Goal: Task Accomplishment & Management: Complete application form

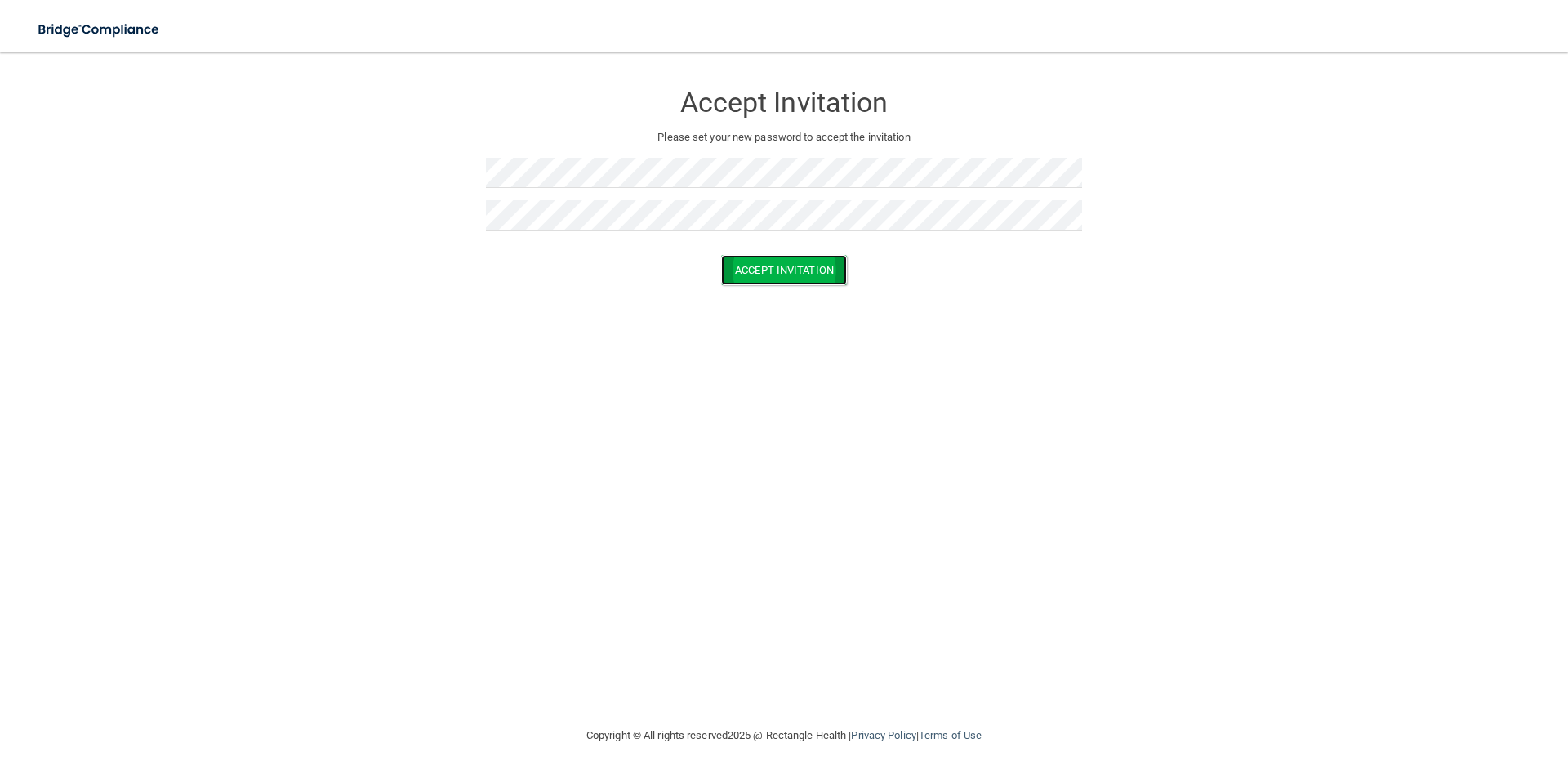
click at [758, 258] on button "Accept Invitation" at bounding box center [784, 270] width 125 height 30
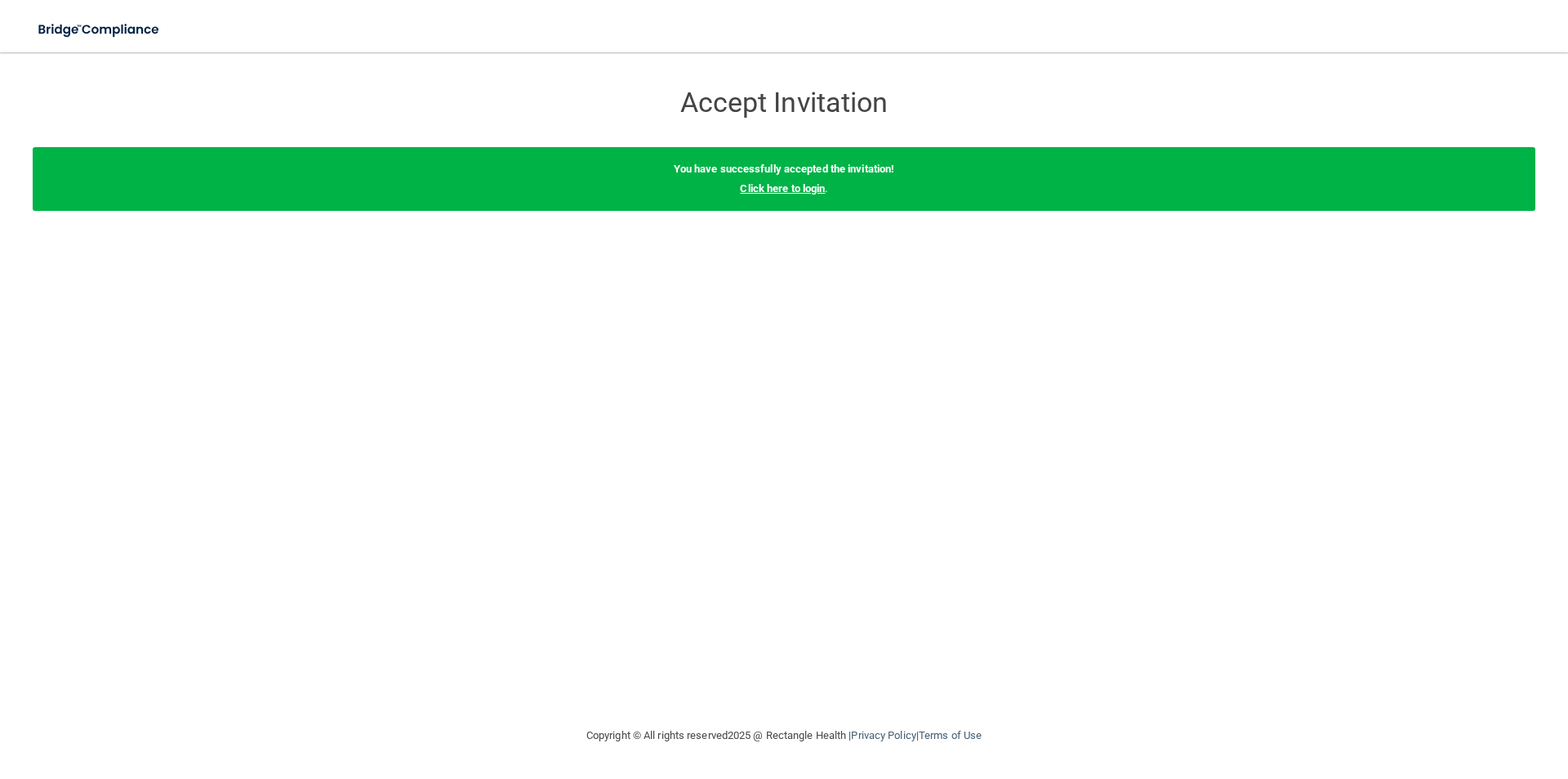
click at [758, 190] on link "Click here to login" at bounding box center [782, 188] width 85 height 12
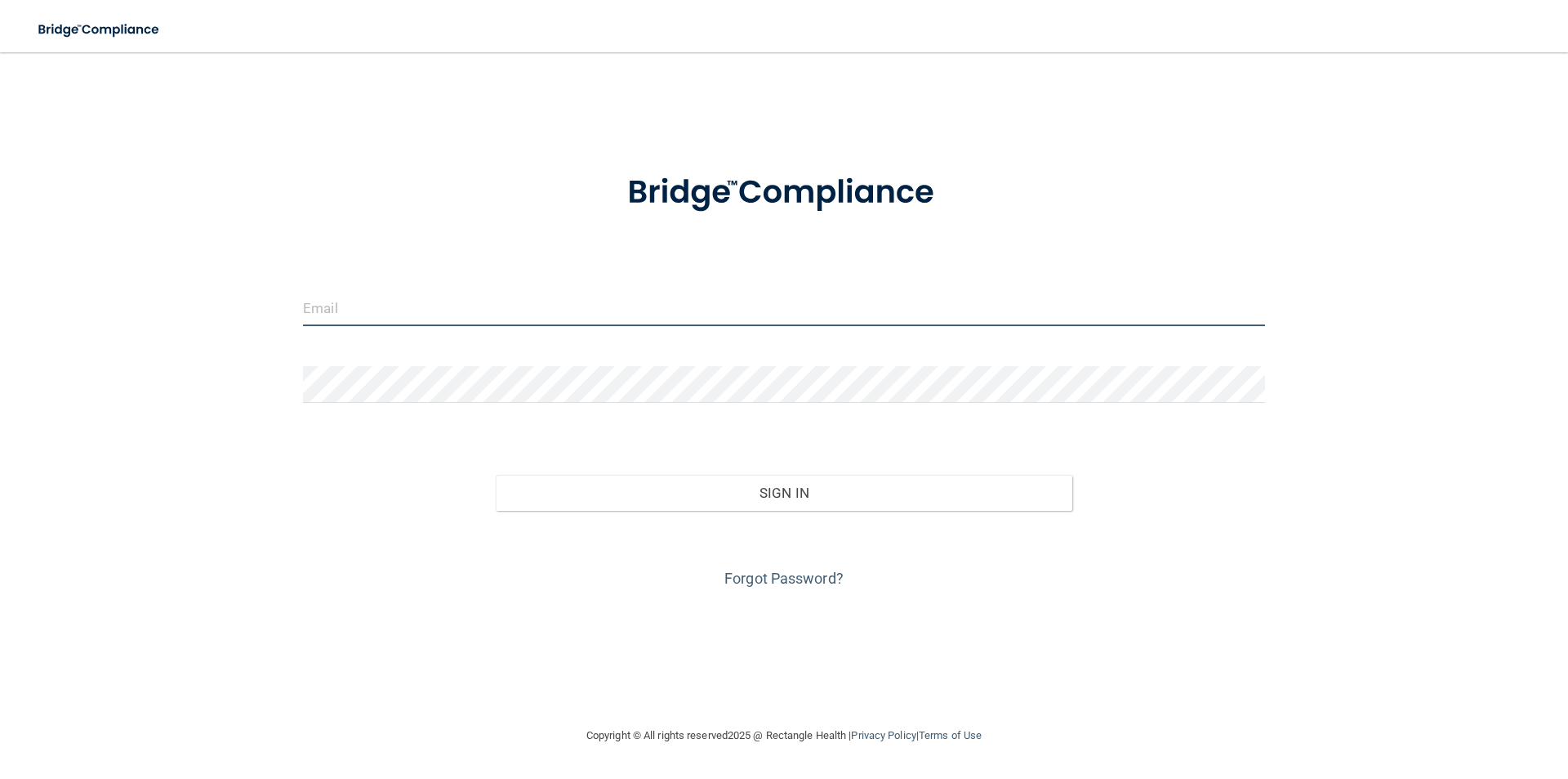
click at [511, 313] on input "email" at bounding box center [784, 307] width 961 height 37
type input "[EMAIL_ADDRESS][DOMAIN_NAME]"
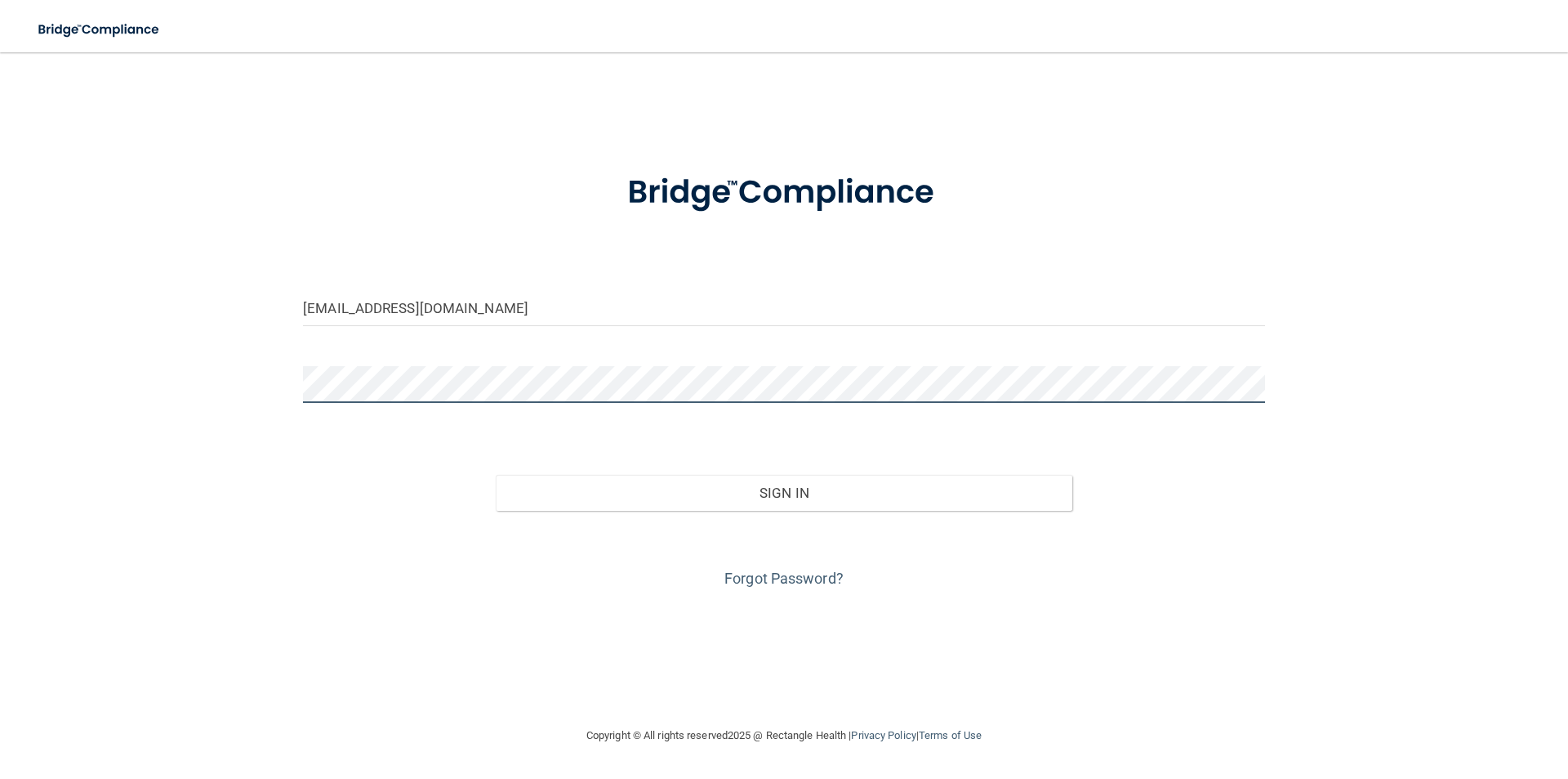
click at [495, 475] on button "Sign In" at bounding box center [784, 492] width 578 height 36
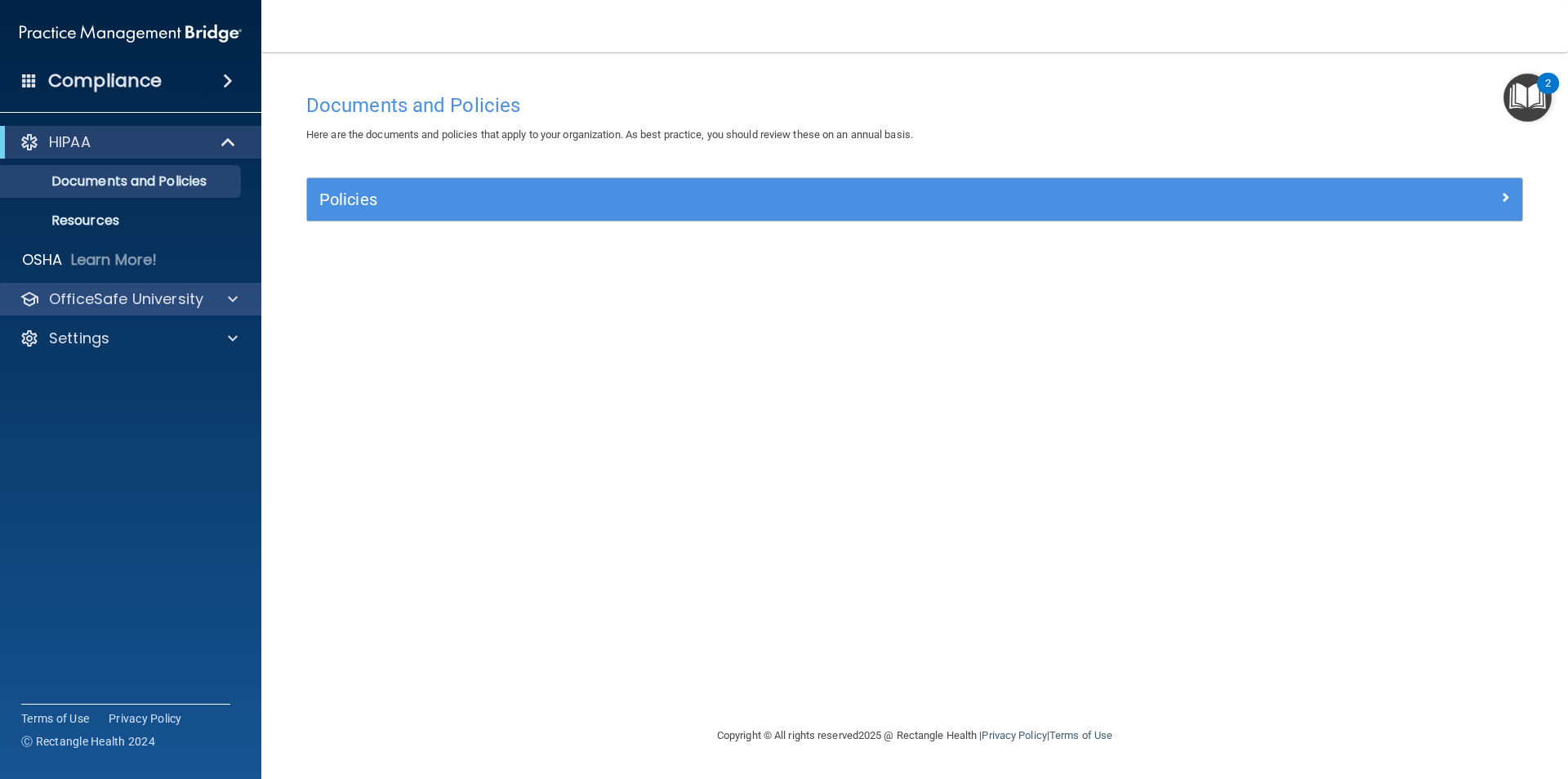
click at [148, 309] on div "OfficeSafe University" at bounding box center [131, 298] width 262 height 33
click at [244, 303] on div at bounding box center [230, 299] width 41 height 20
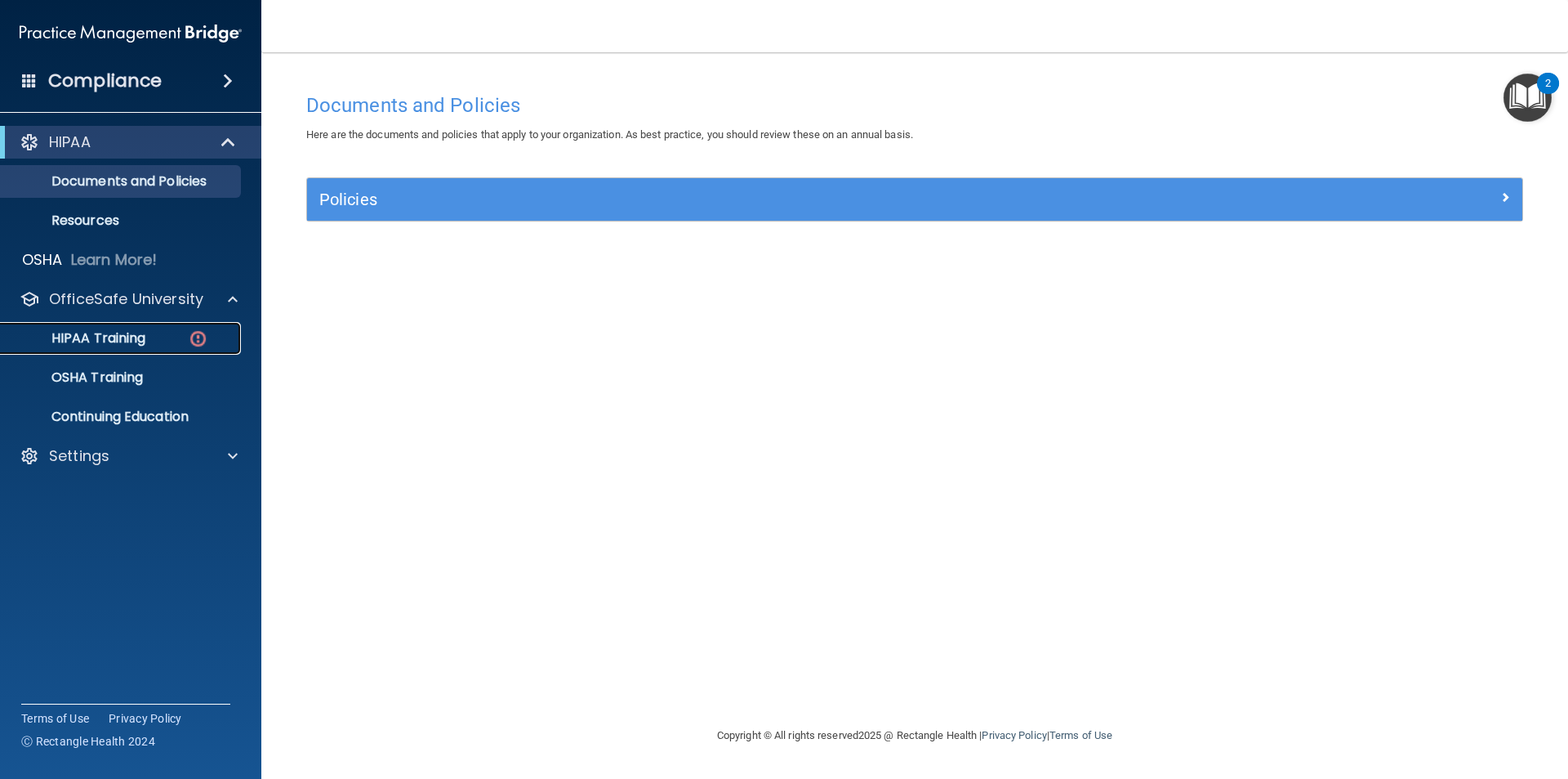
click at [116, 333] on p "HIPAA Training" at bounding box center [78, 338] width 134 height 16
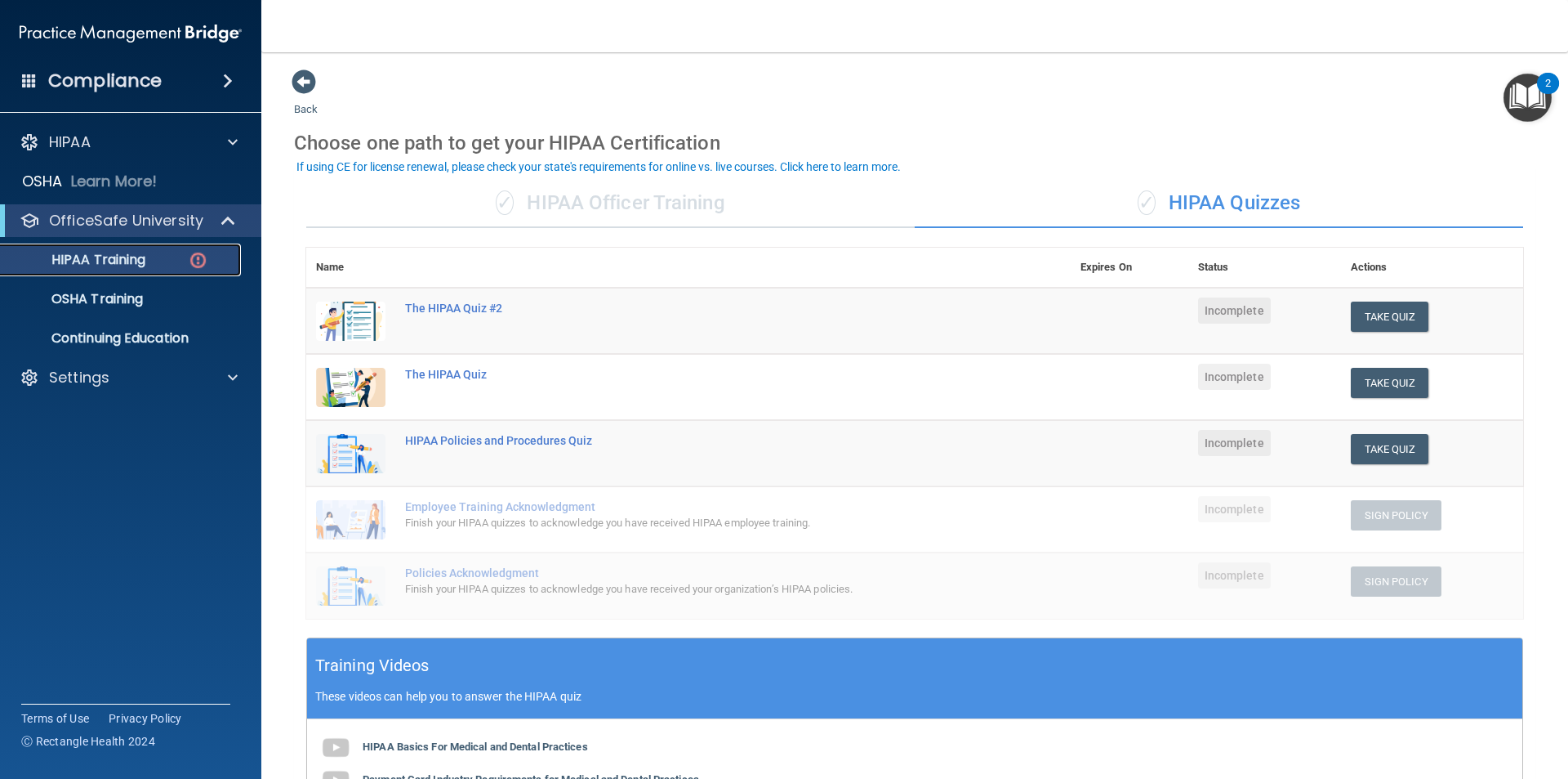
scroll to position [82, 0]
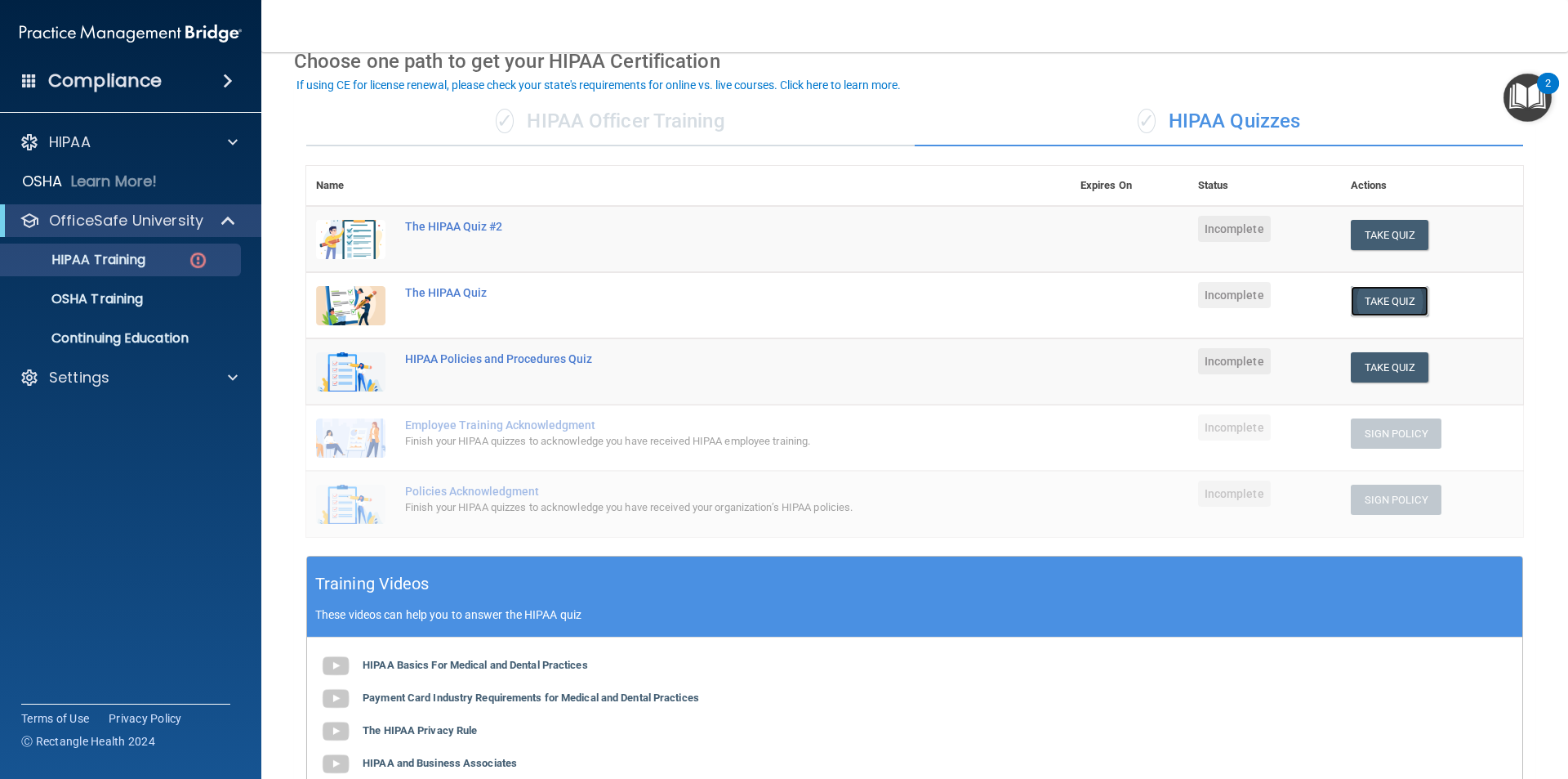
click at [758, 299] on button "Take Quiz" at bounding box center [1389, 300] width 79 height 30
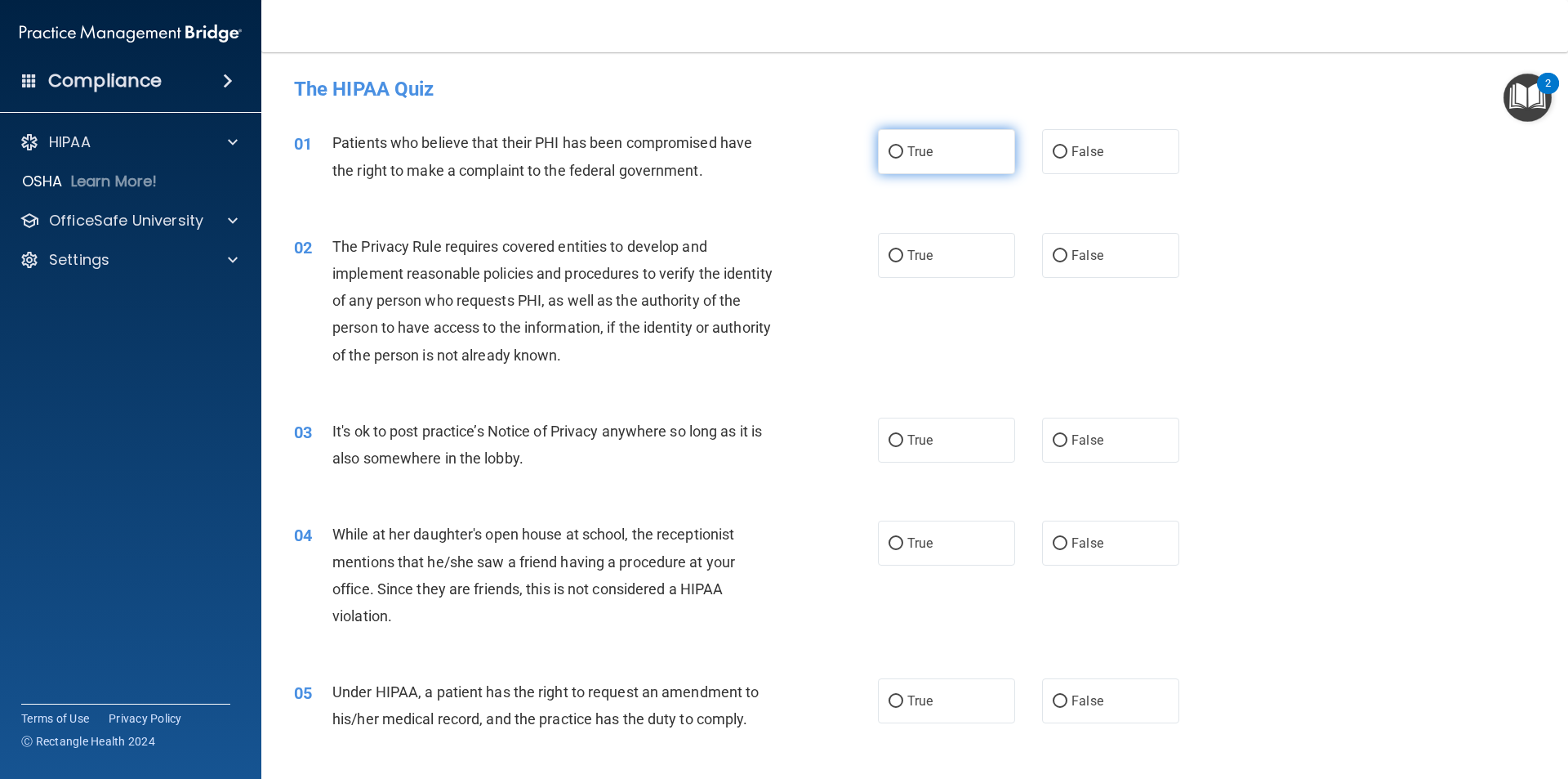
click at [758, 159] on label "True" at bounding box center [947, 151] width 137 height 45
click at [758, 158] on input "True" at bounding box center [895, 152] width 15 height 12
radio input "true"
click at [758, 261] on input "True" at bounding box center [895, 256] width 15 height 12
radio input "true"
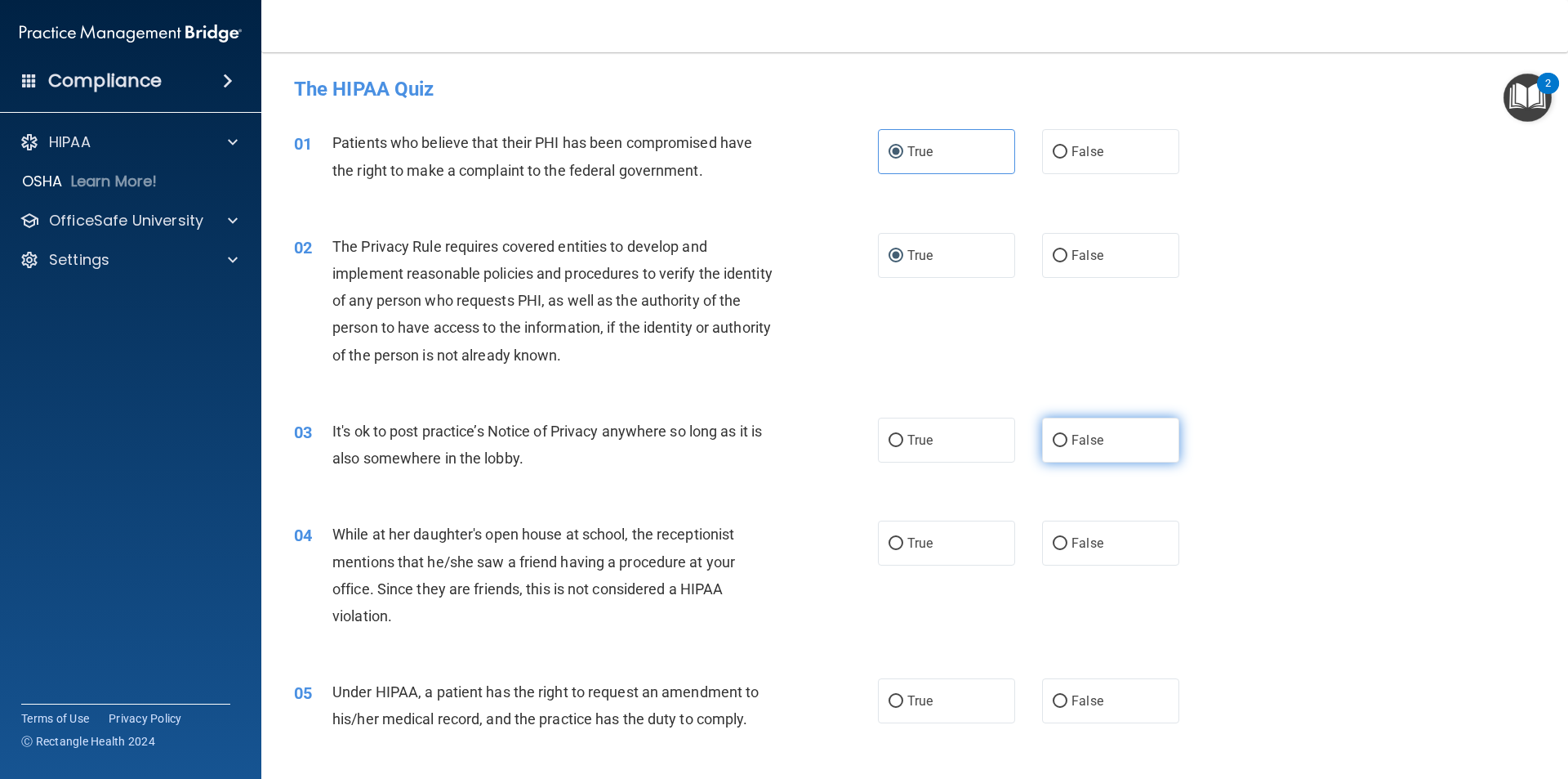
click at [758, 446] on span "False" at bounding box center [1087, 440] width 32 height 16
click at [758, 446] on input "False" at bounding box center [1059, 441] width 15 height 12
radio input "true"
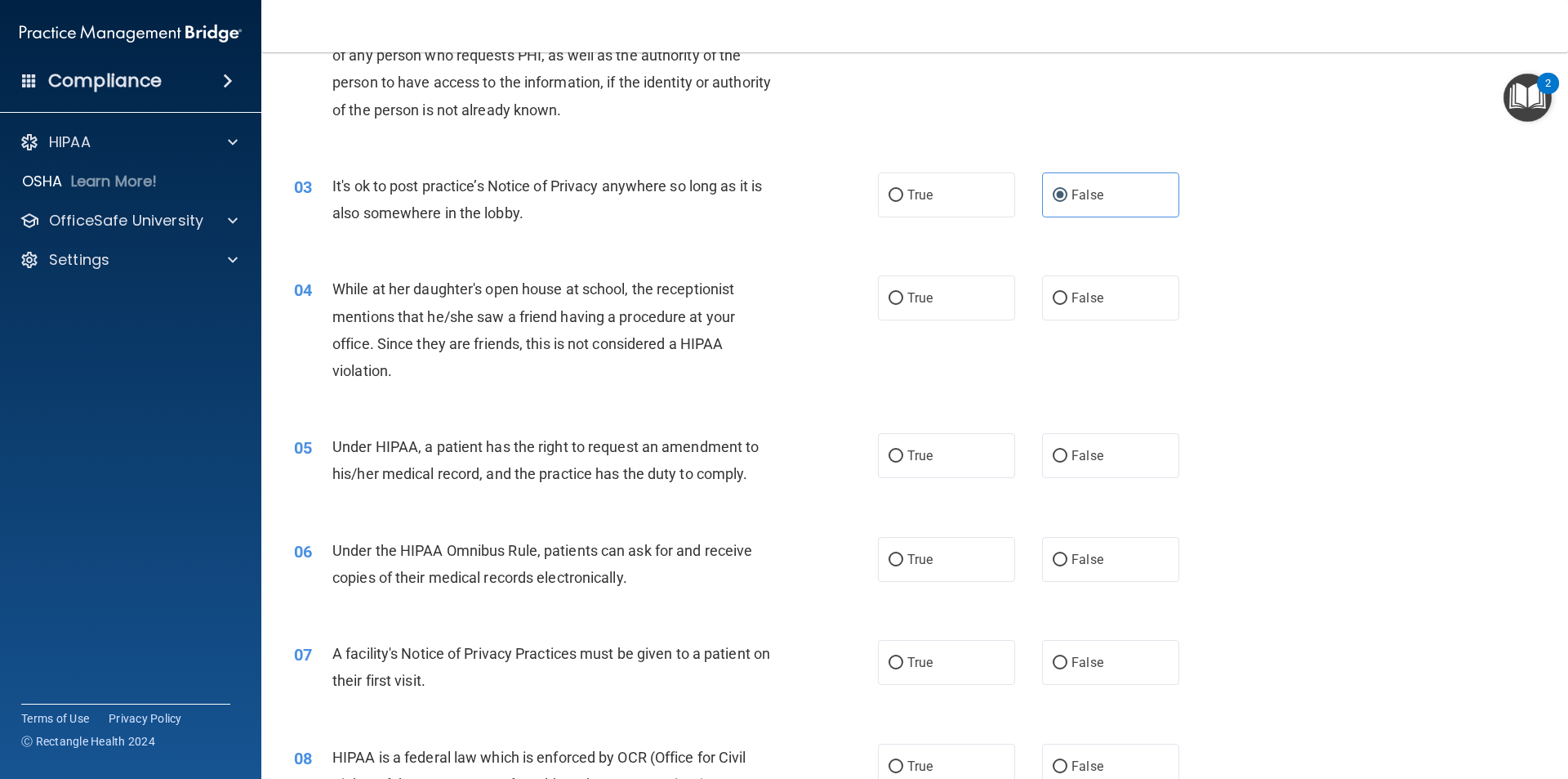
scroll to position [409, 0]
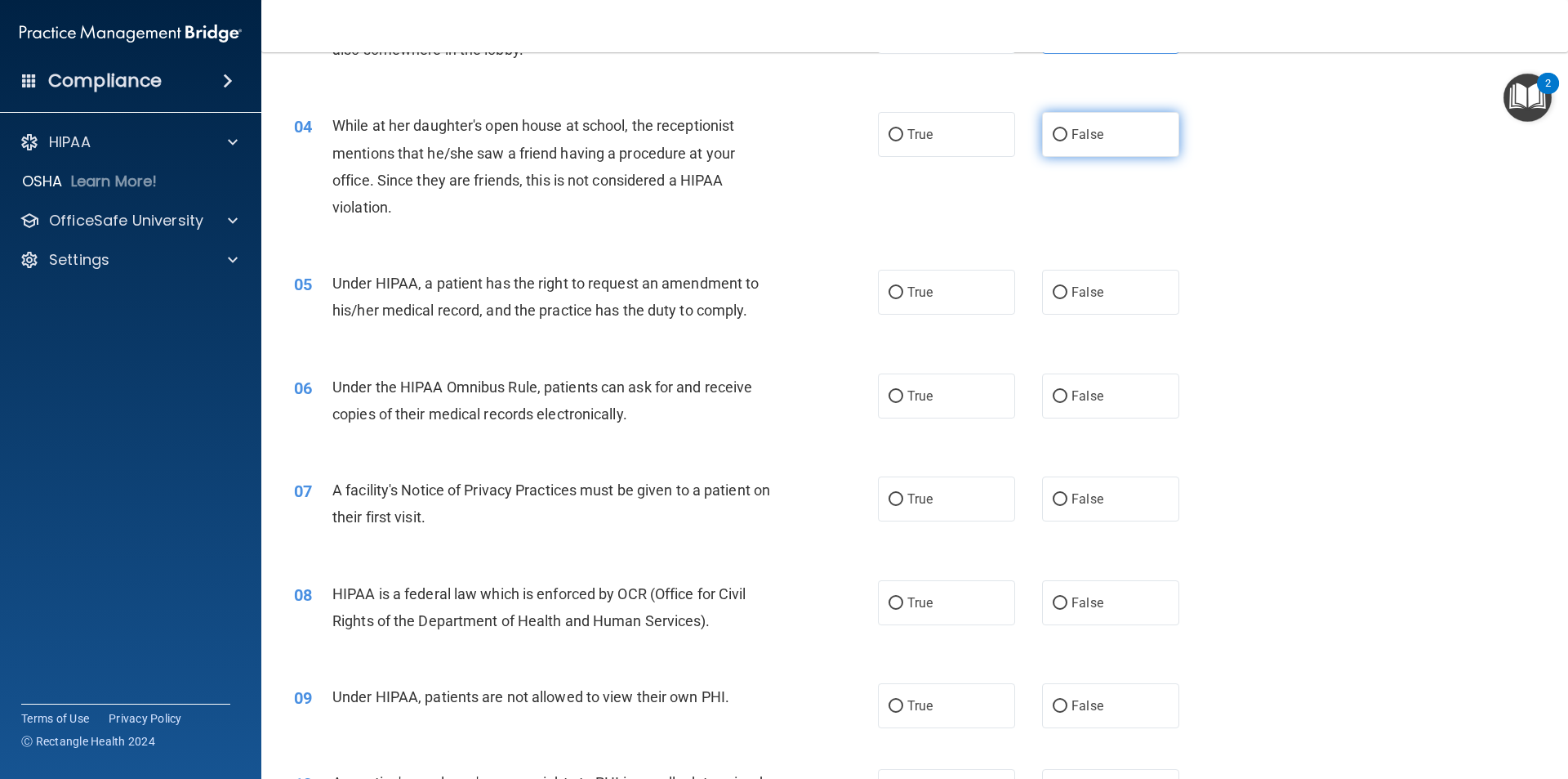
click at [758, 127] on label "False" at bounding box center [1111, 133] width 137 height 45
click at [758, 129] on input "False" at bounding box center [1059, 135] width 15 height 12
radio input "true"
click at [758, 296] on input "False" at bounding box center [1059, 292] width 15 height 12
radio input "true"
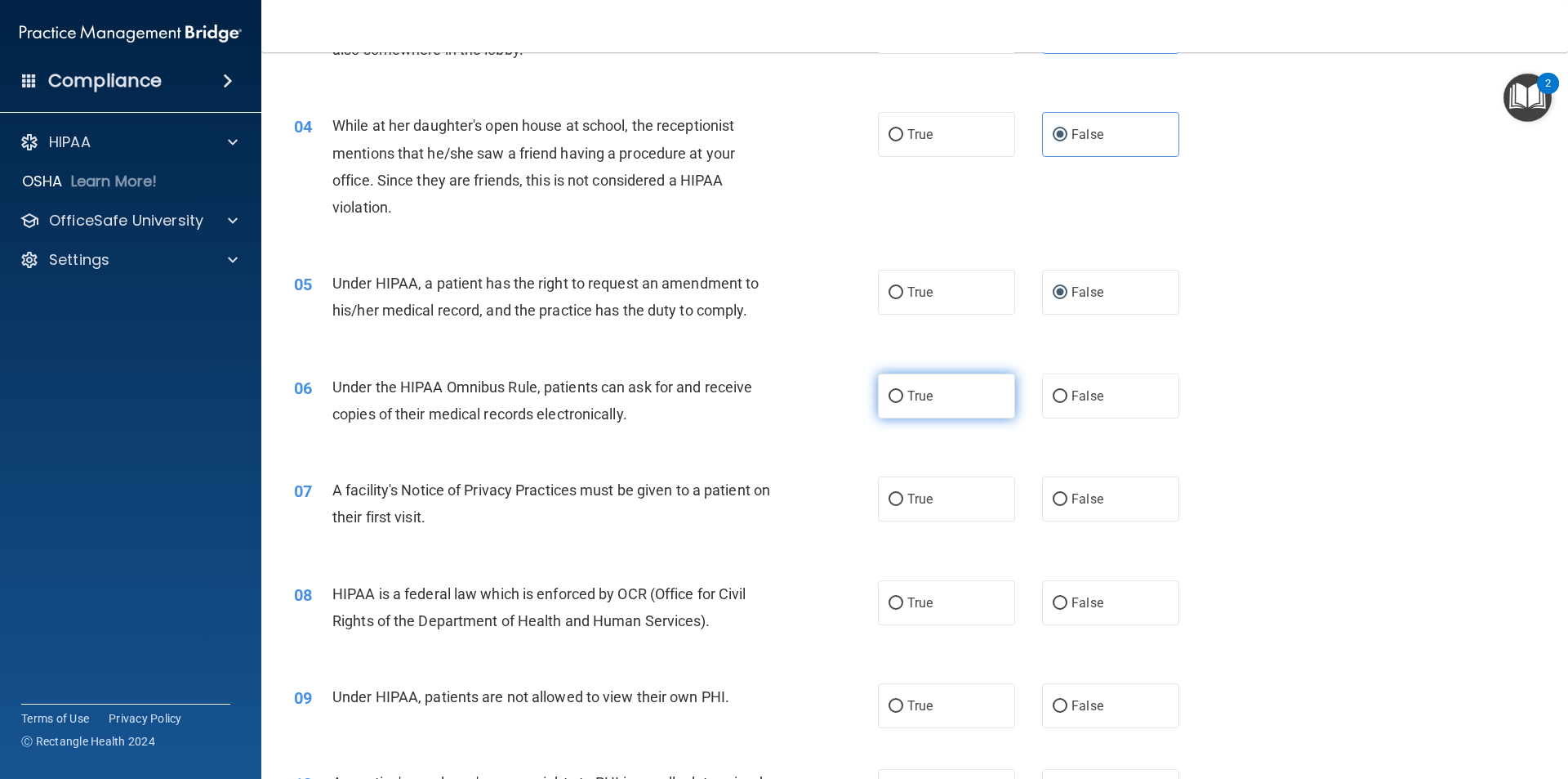
click at [758, 395] on input "True" at bounding box center [895, 397] width 15 height 12
radio input "true"
click at [758, 499] on label "True" at bounding box center [947, 498] width 137 height 45
click at [758, 499] on input "True" at bounding box center [895, 499] width 15 height 12
radio input "true"
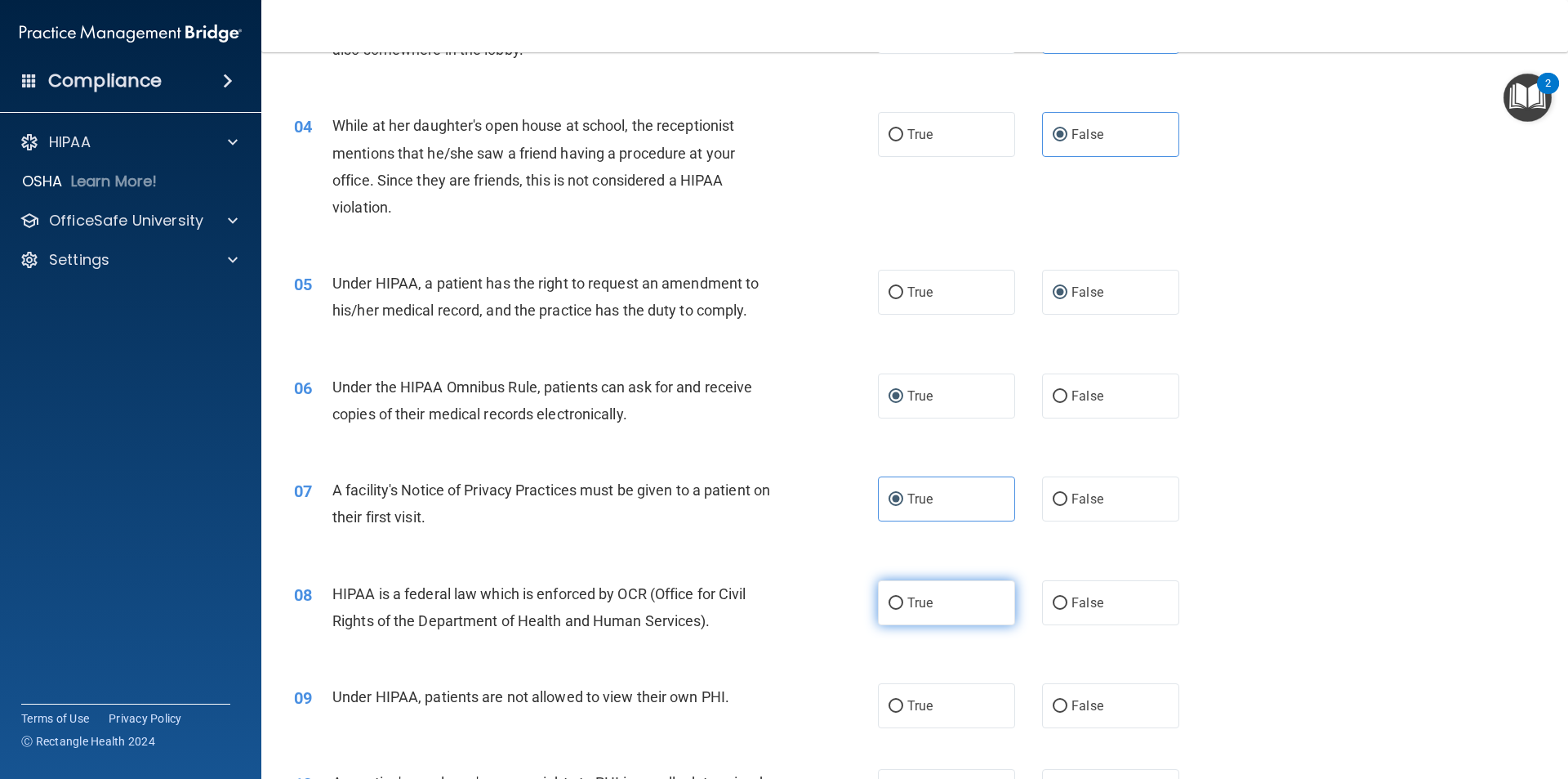
click at [758, 597] on input "True" at bounding box center [895, 603] width 15 height 12
radio input "true"
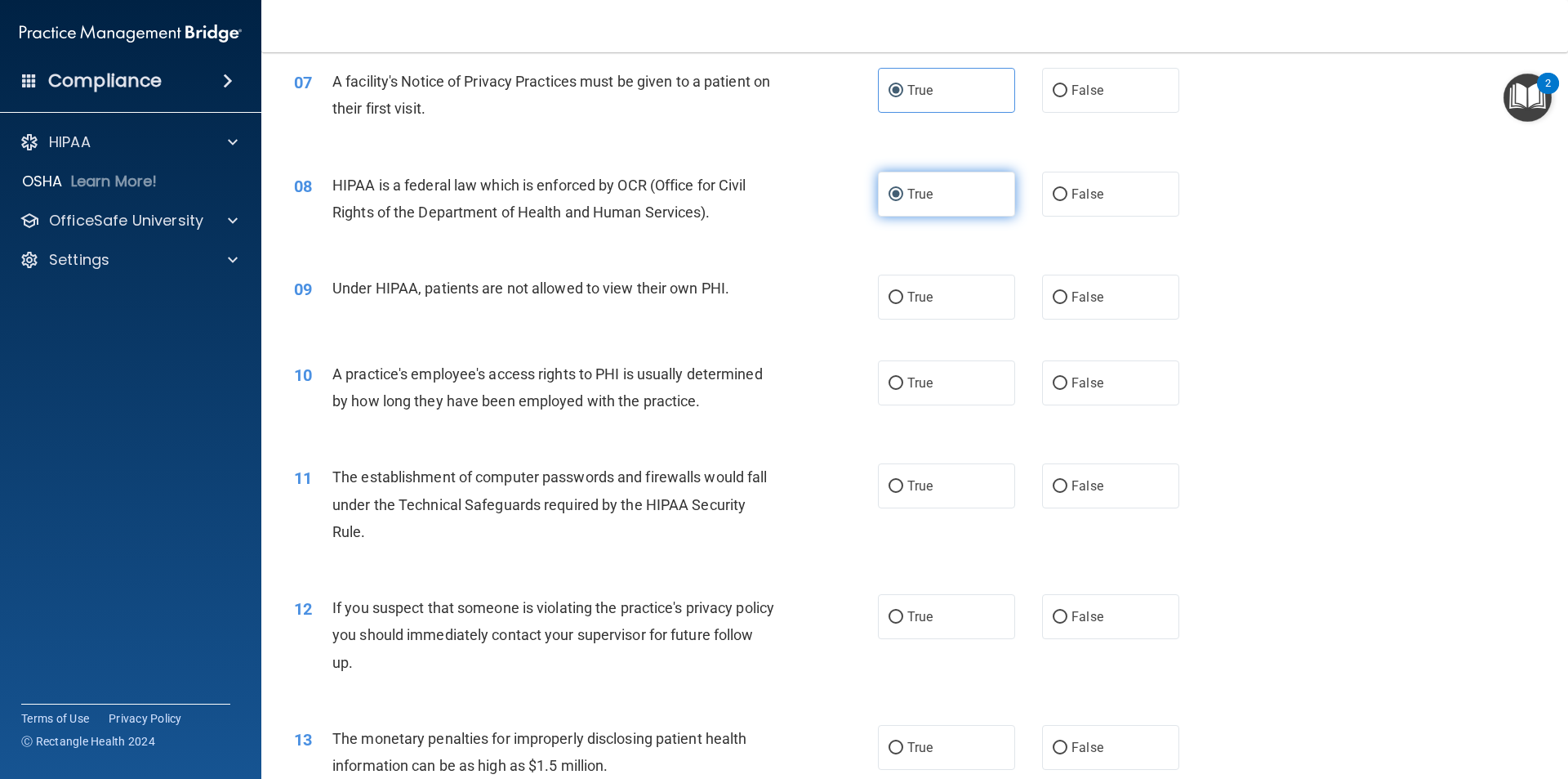
scroll to position [898, 0]
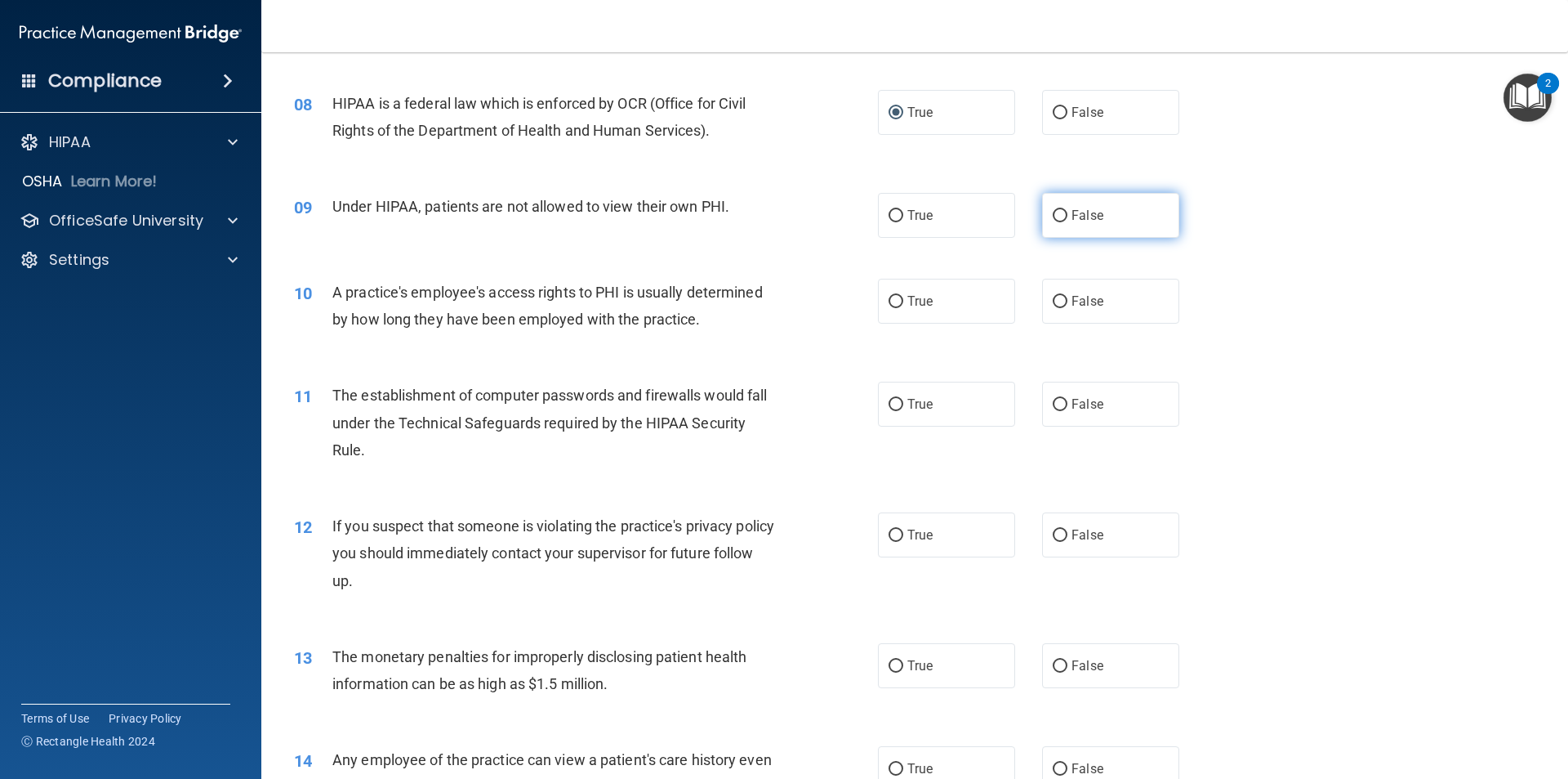
click at [758, 210] on input "False" at bounding box center [1059, 216] width 15 height 12
radio input "true"
click at [758, 303] on input "False" at bounding box center [1059, 301] width 15 height 12
radio input "true"
click at [758, 408] on label "True" at bounding box center [947, 403] width 137 height 45
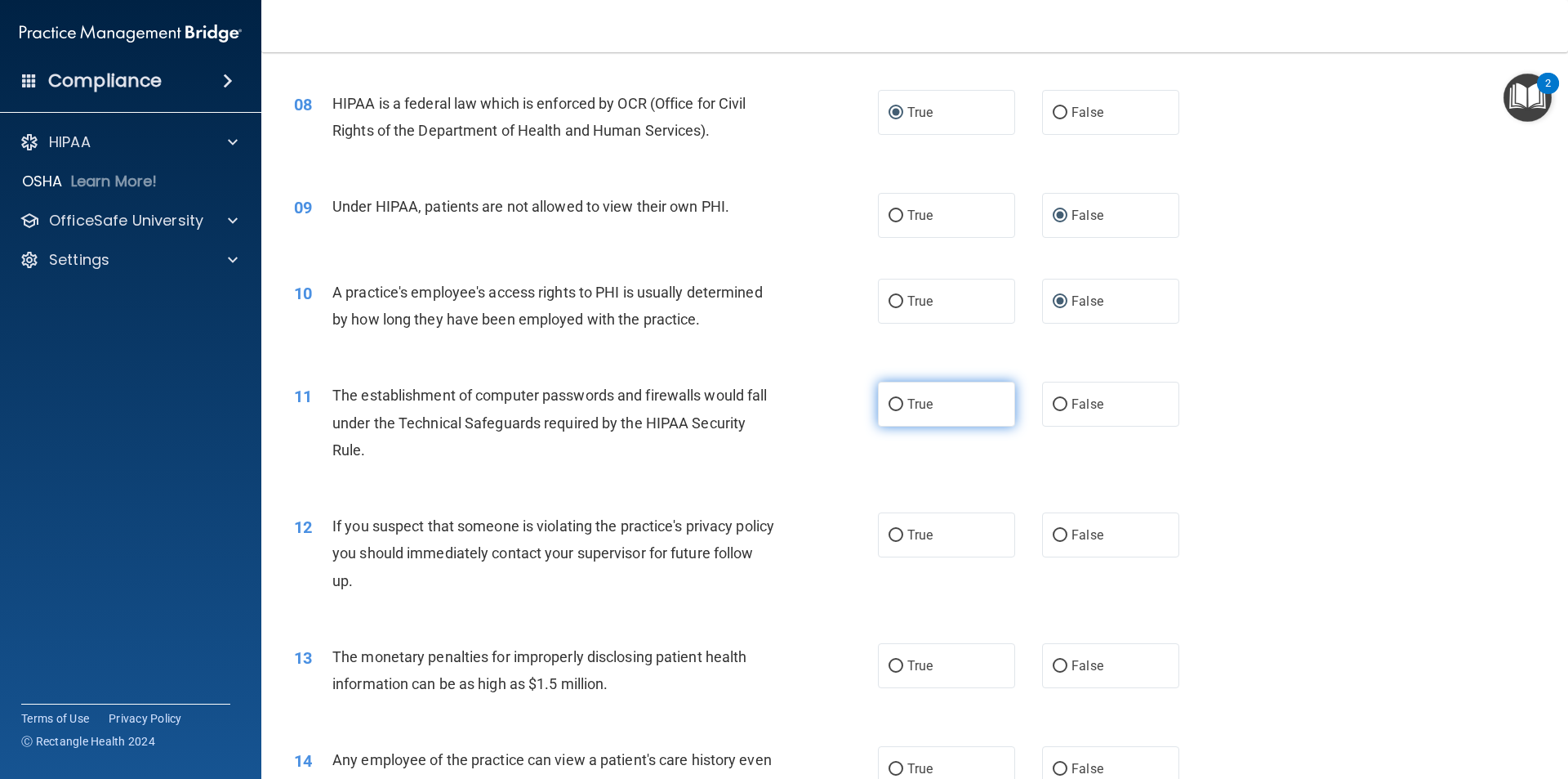
click at [758, 408] on input "True" at bounding box center [895, 405] width 15 height 12
radio input "true"
click at [758, 541] on input "True" at bounding box center [895, 535] width 15 height 12
radio input "true"
click at [758, 666] on input "True" at bounding box center [895, 667] width 15 height 12
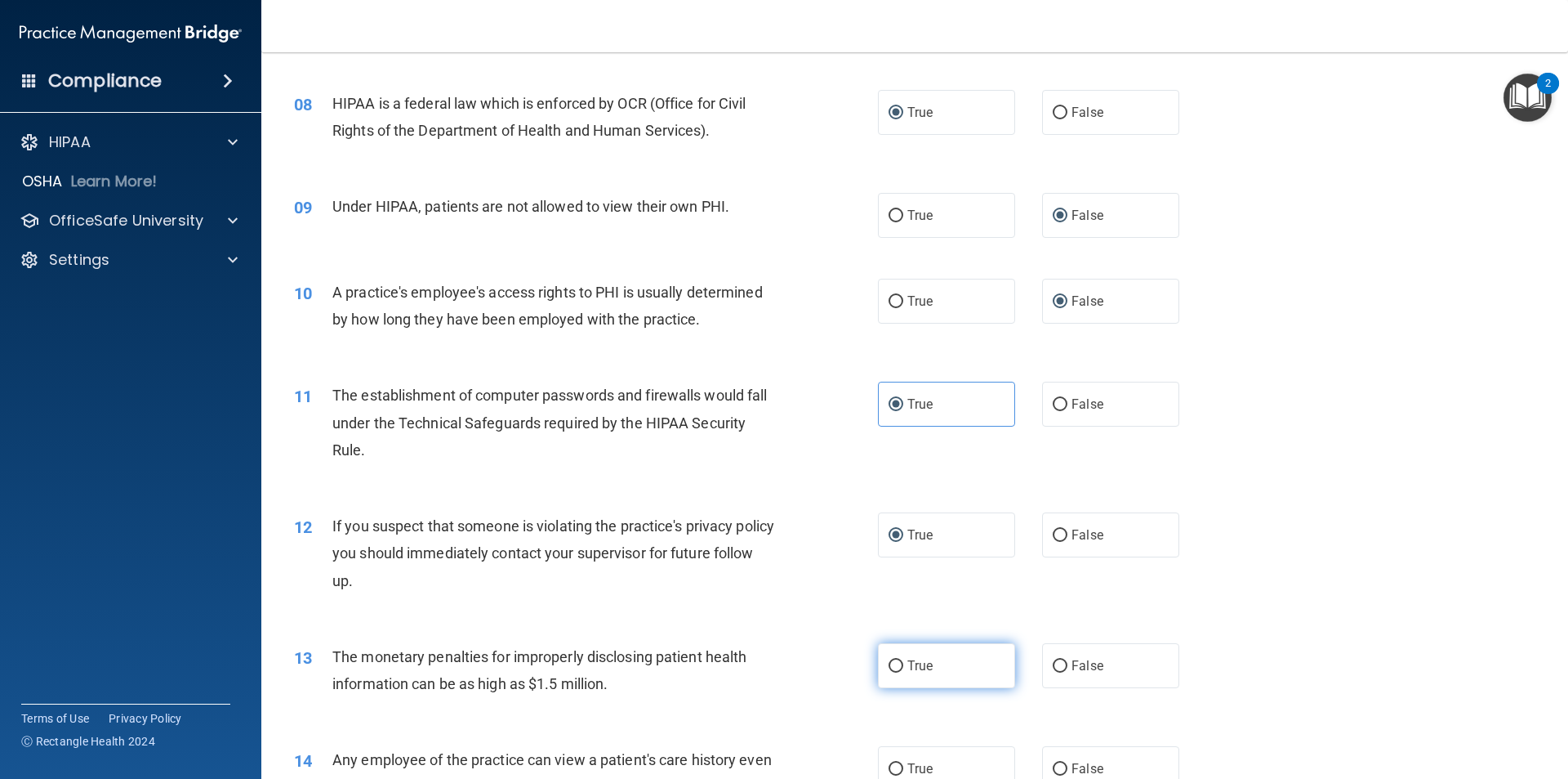
radio input "true"
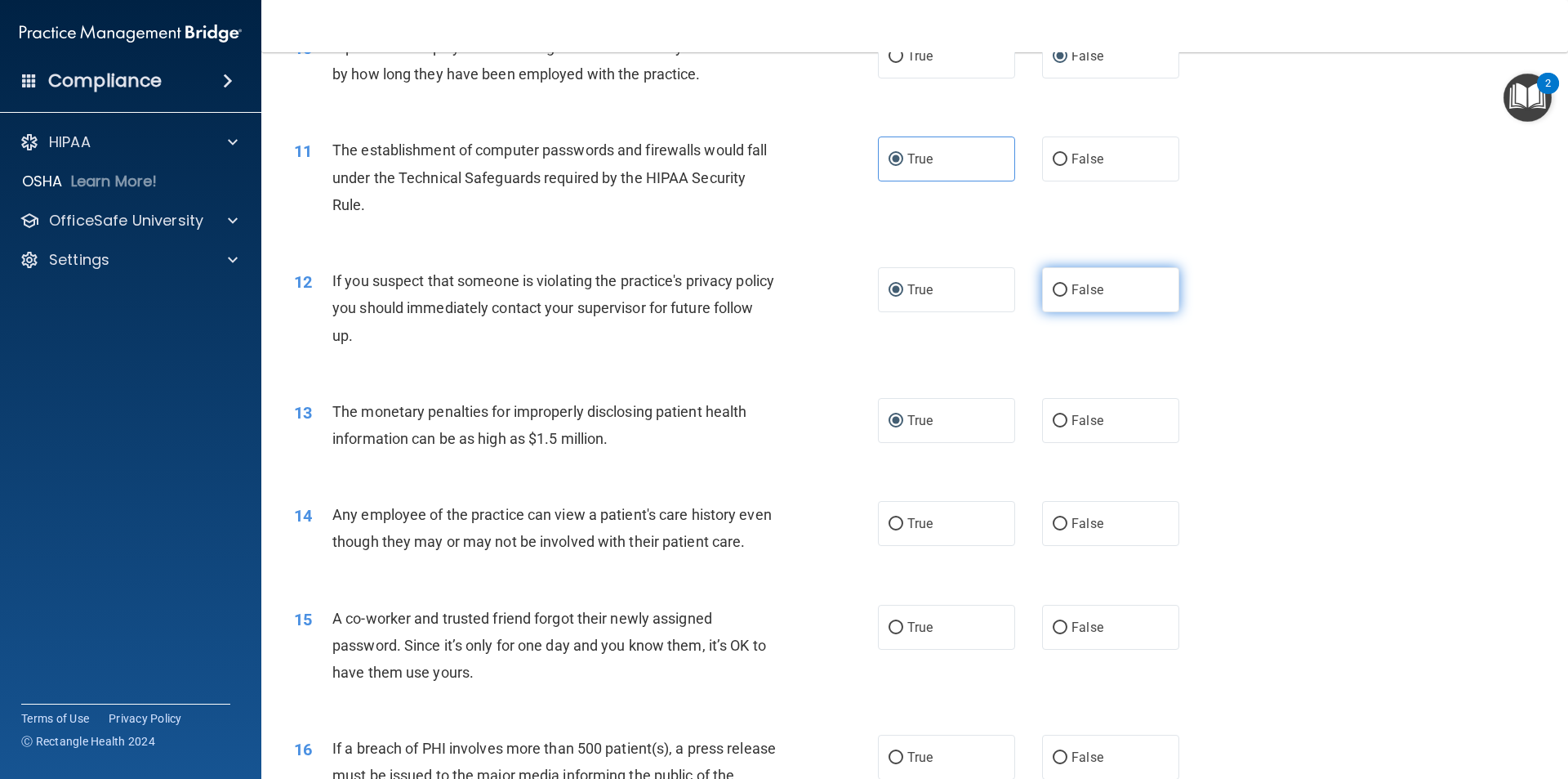
scroll to position [1389, 0]
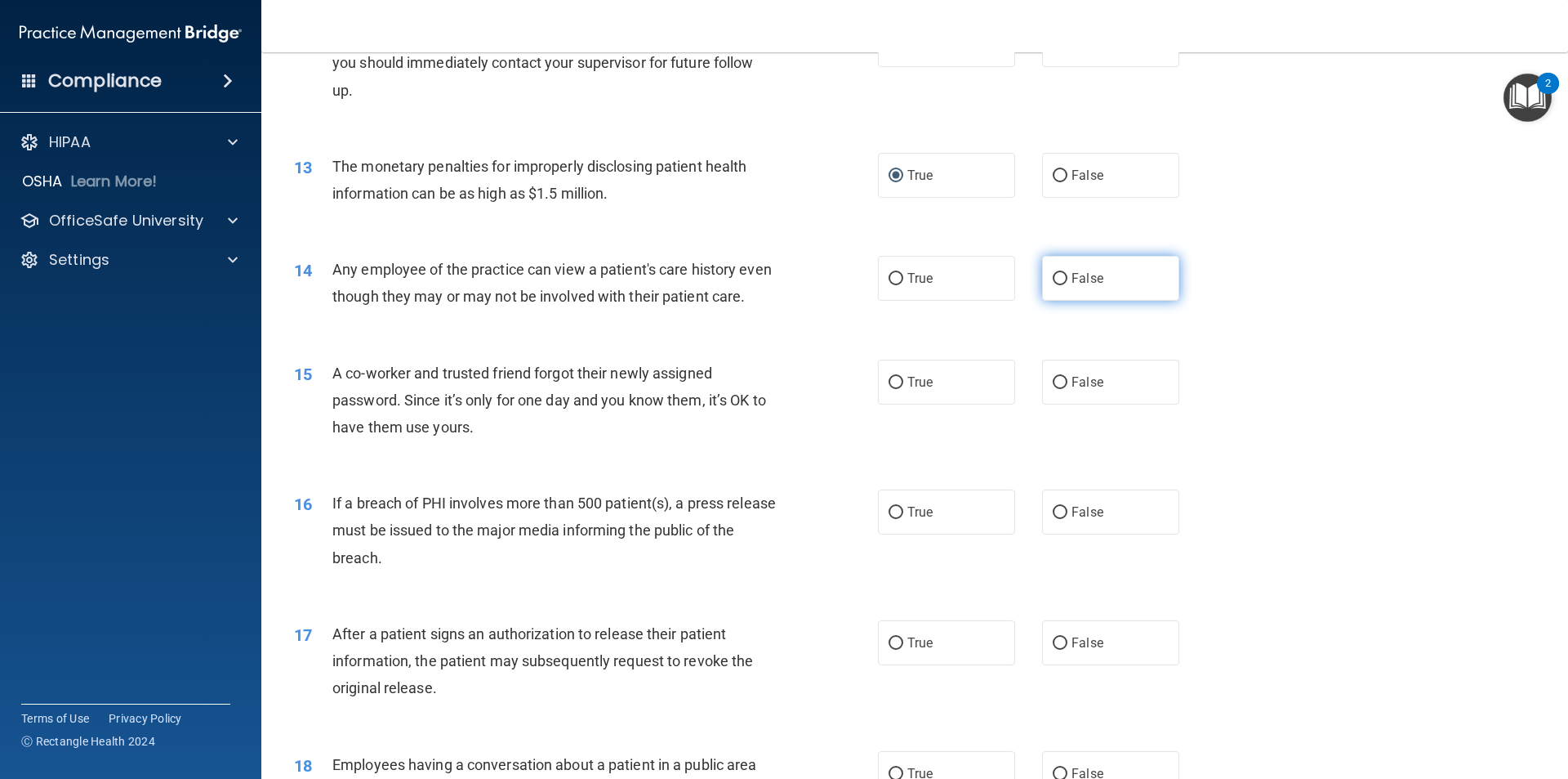
click at [758, 281] on span "False" at bounding box center [1087, 279] width 32 height 16
click at [758, 281] on input "False" at bounding box center [1059, 279] width 15 height 12
radio input "true"
click at [758, 389] on input "False" at bounding box center [1059, 383] width 15 height 12
radio input "true"
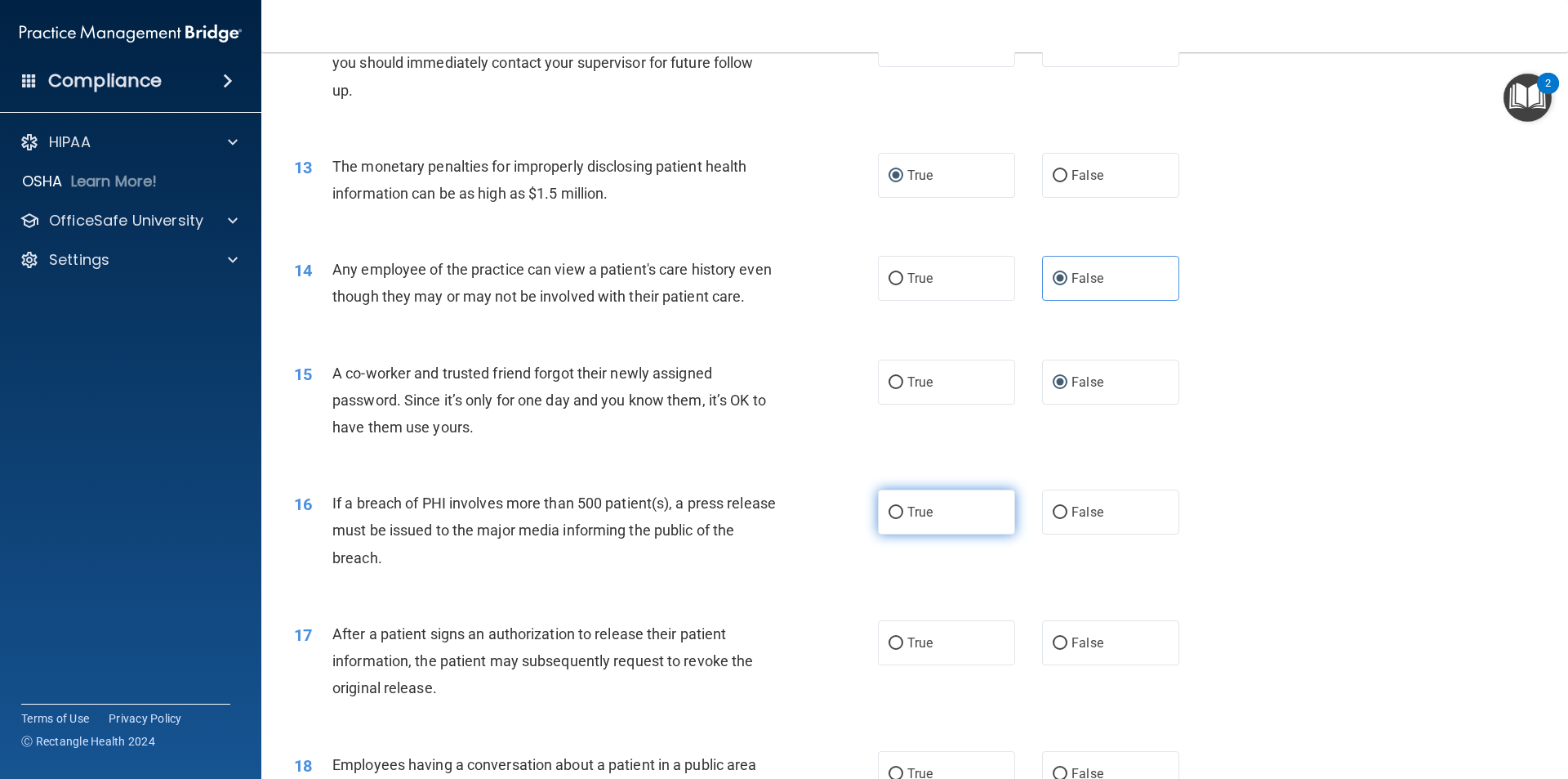
click at [758, 534] on label "True" at bounding box center [947, 511] width 137 height 45
click at [758, 518] on input "True" at bounding box center [895, 512] width 15 height 12
radio input "true"
click at [758, 651] on span "True" at bounding box center [919, 643] width 25 height 16
click at [758, 650] on input "True" at bounding box center [895, 644] width 15 height 12
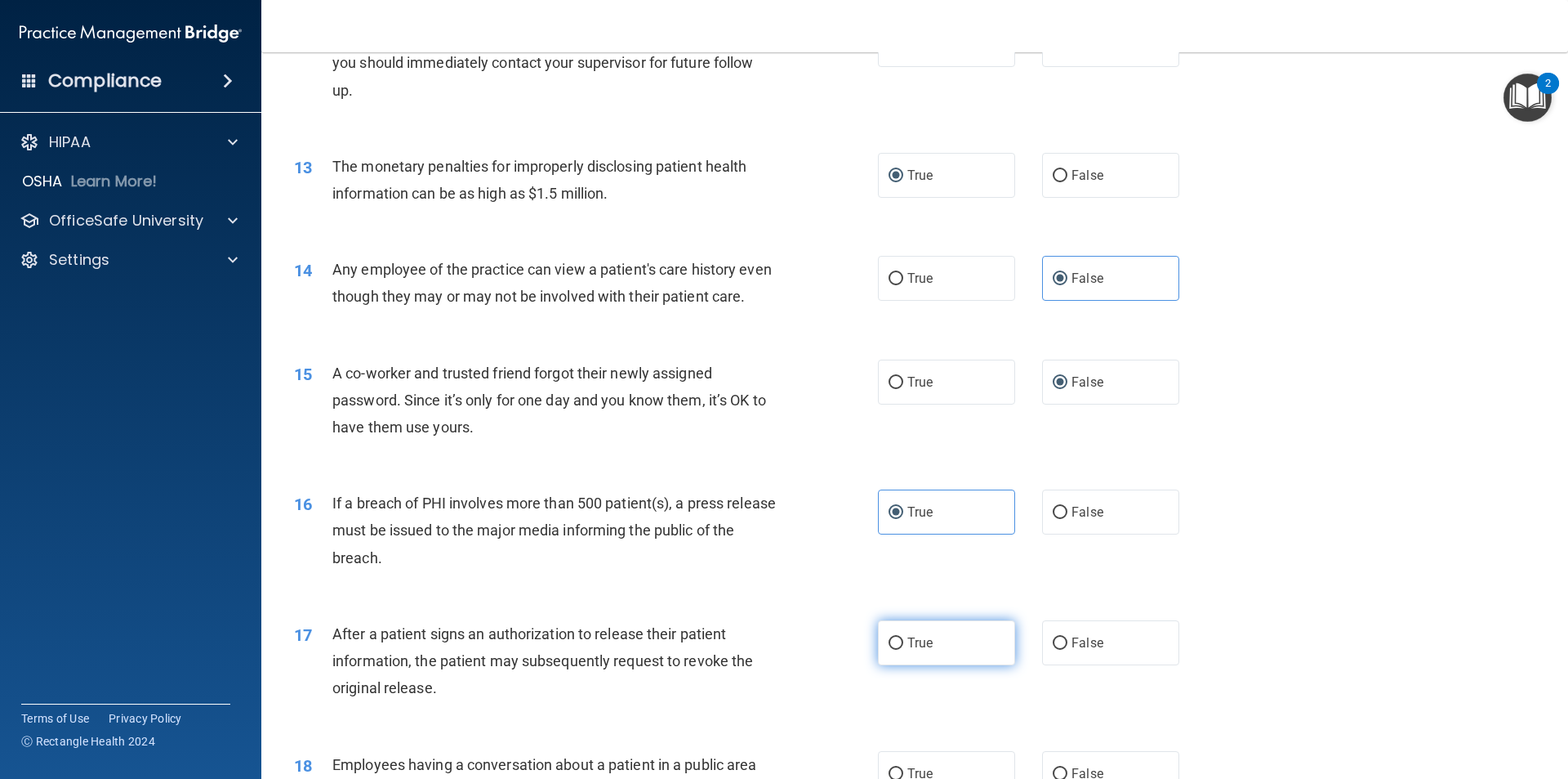
radio input "true"
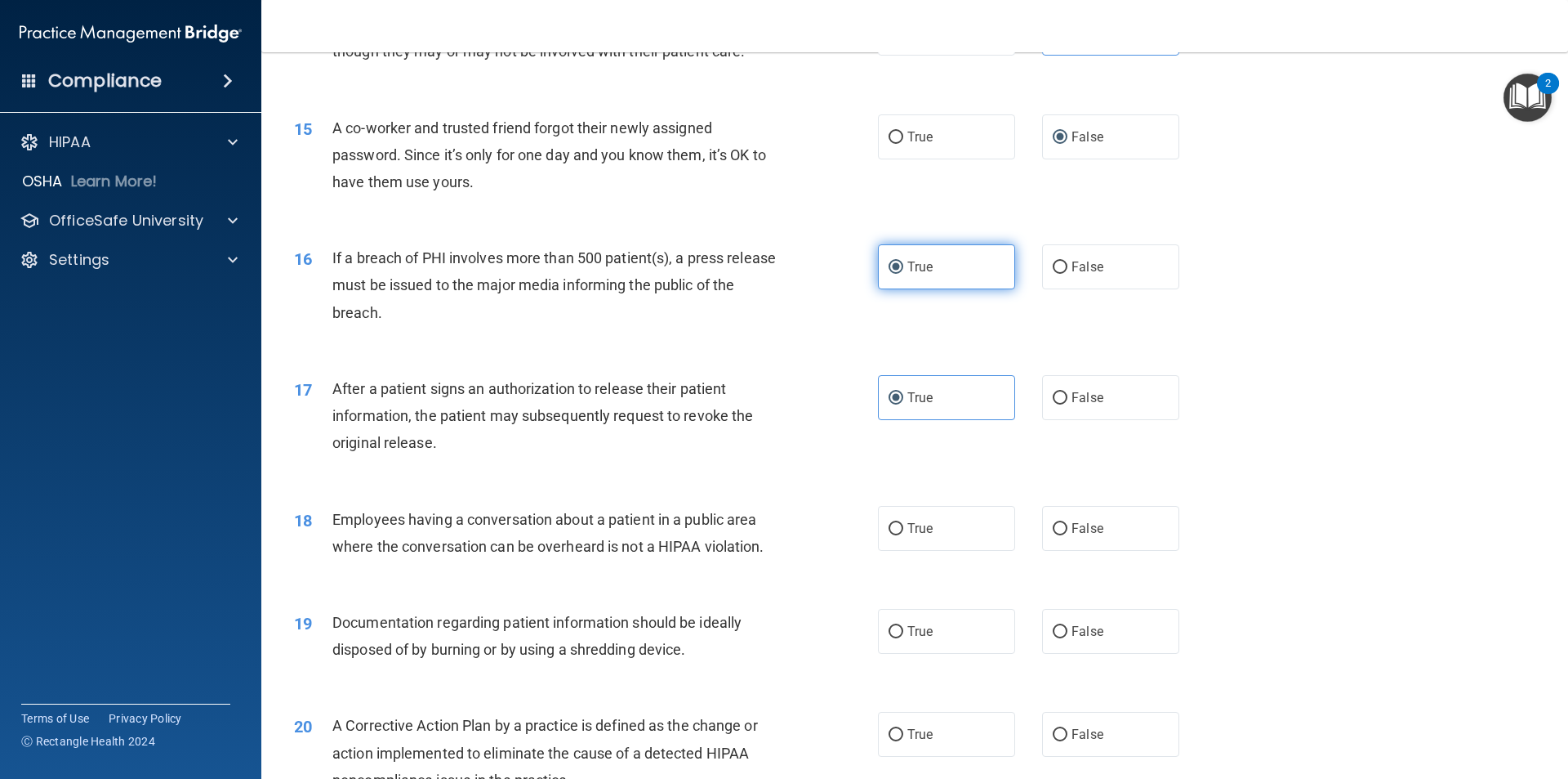
scroll to position [1879, 0]
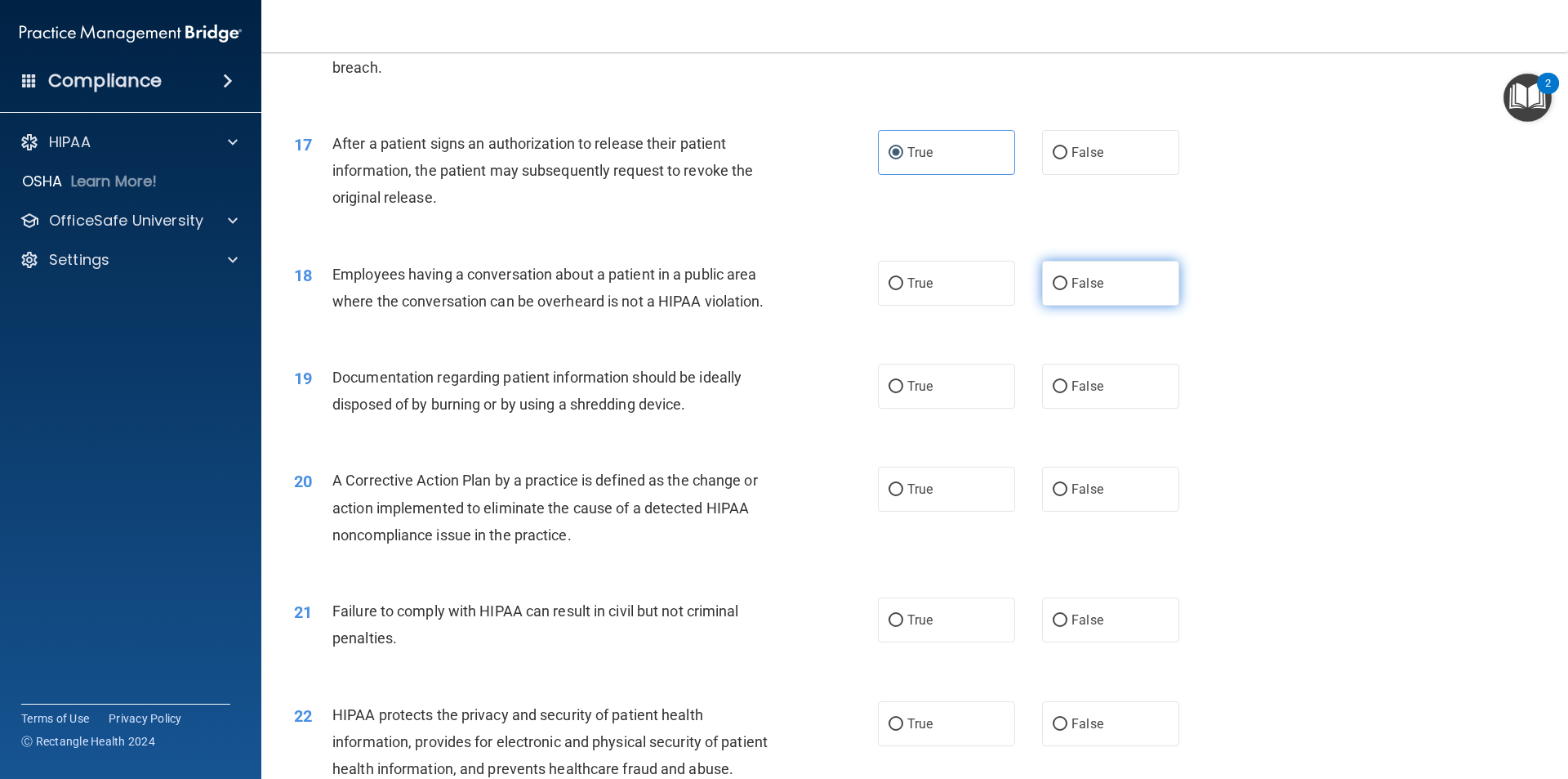
click at [758, 303] on label "False" at bounding box center [1111, 283] width 137 height 45
click at [758, 291] on input "False" at bounding box center [1059, 284] width 15 height 12
radio input "true"
click at [758, 394] on span "True" at bounding box center [919, 386] width 25 height 16
click at [758, 393] on input "True" at bounding box center [895, 387] width 15 height 12
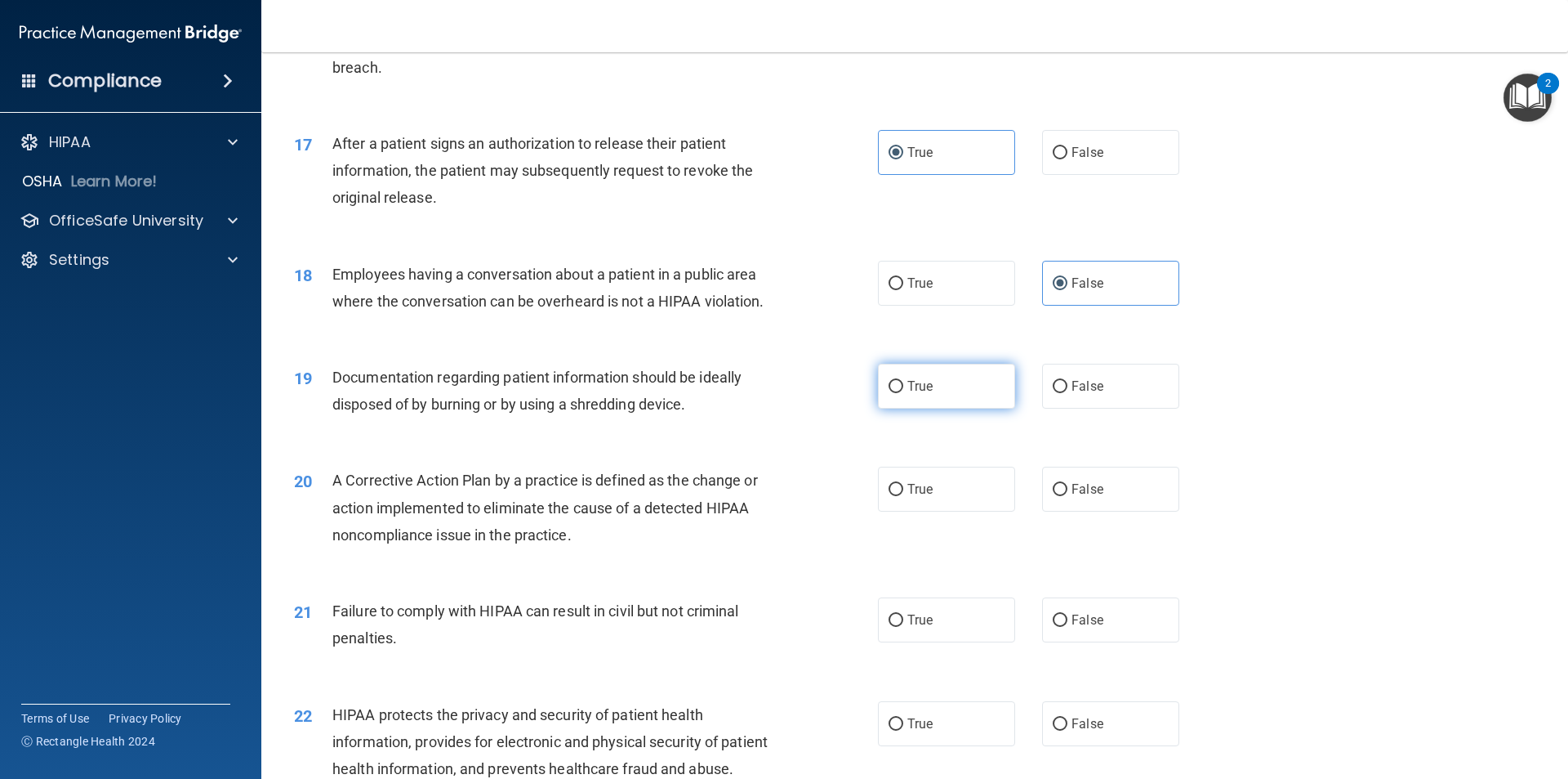
radio input "true"
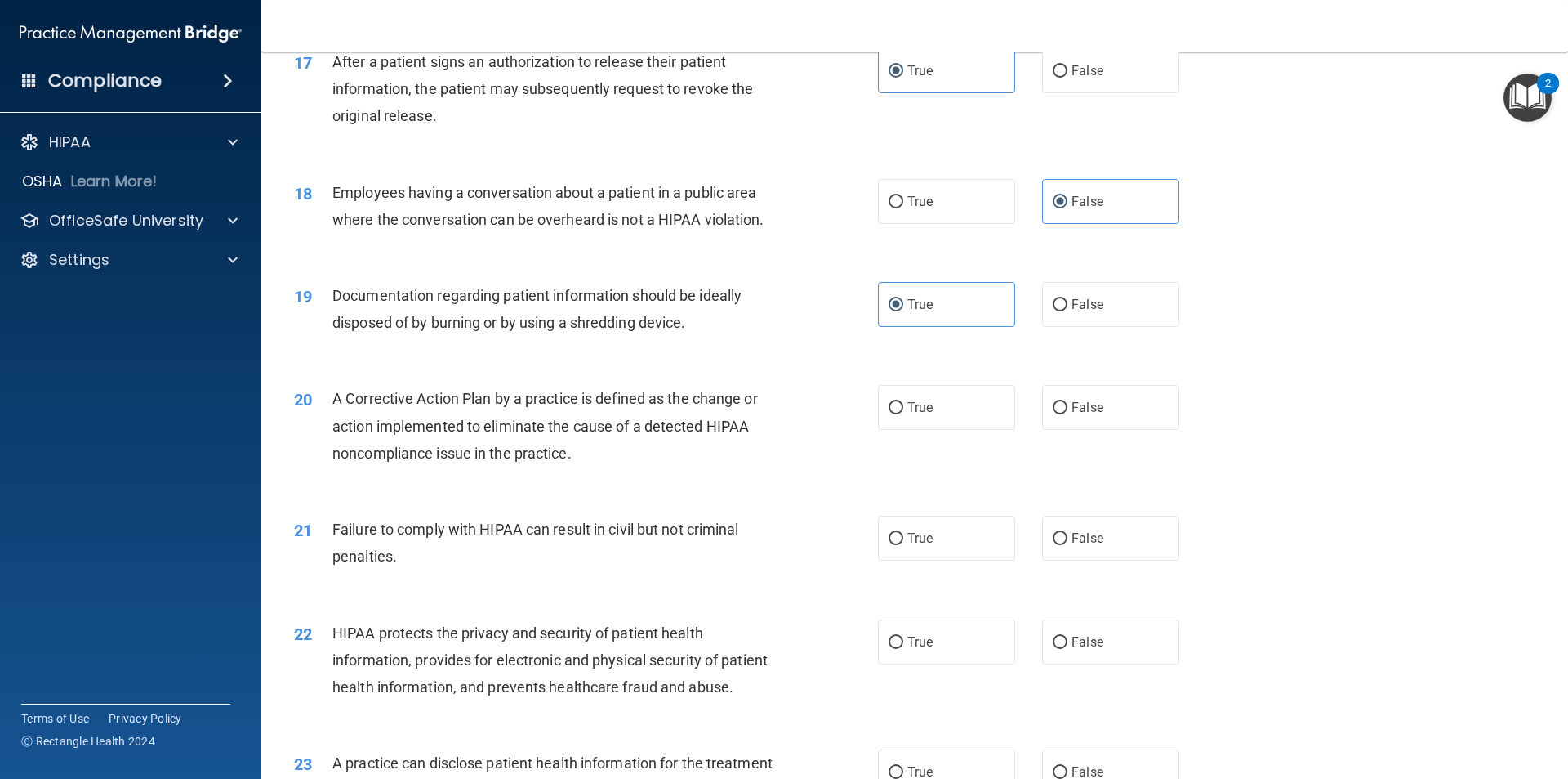
scroll to position [2124, 0]
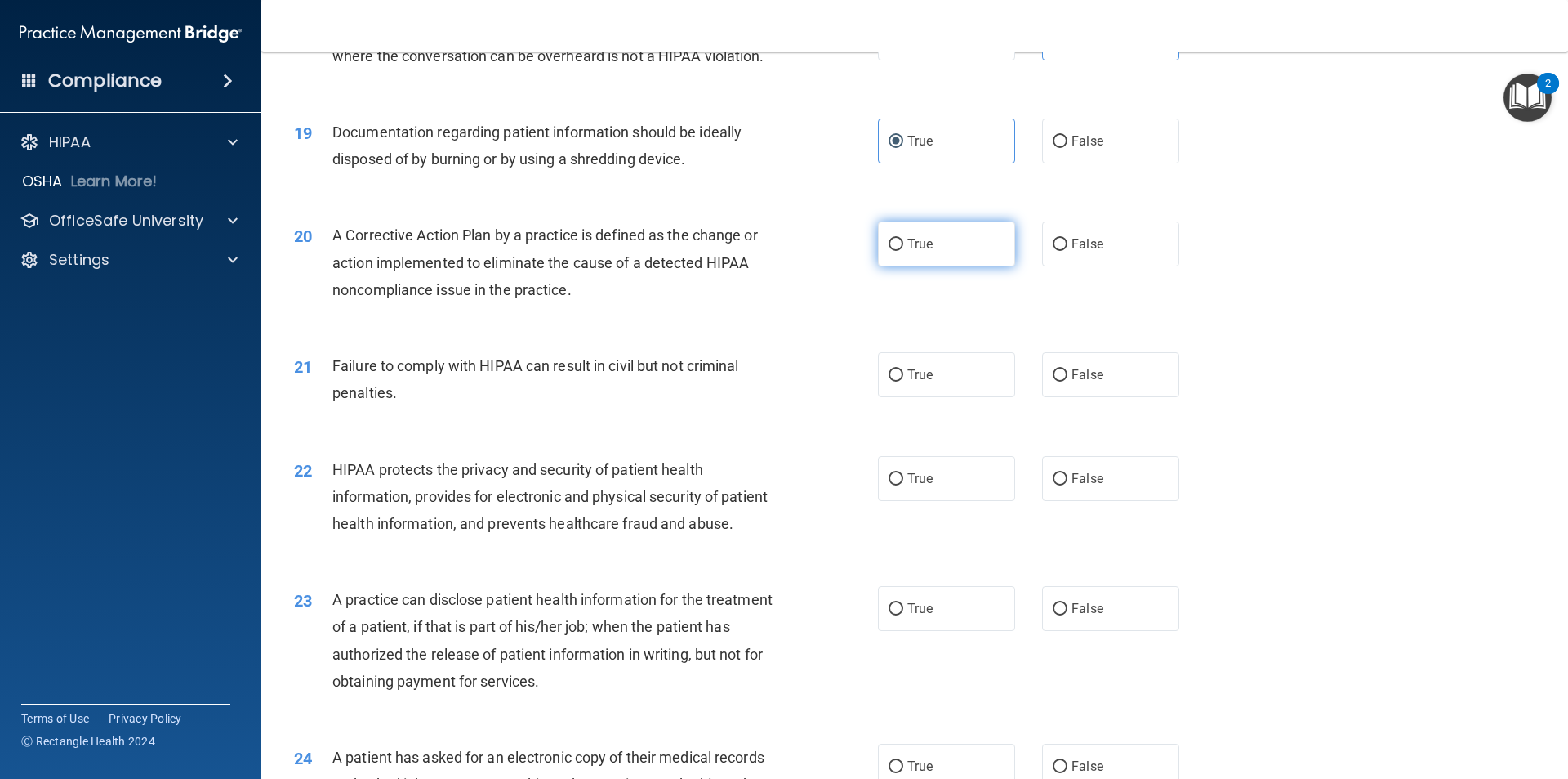
click at [758, 251] on input "True" at bounding box center [895, 245] width 15 height 12
radio input "true"
click at [758, 397] on label "False" at bounding box center [1111, 374] width 137 height 45
click at [758, 381] on input "False" at bounding box center [1059, 375] width 15 height 12
radio input "true"
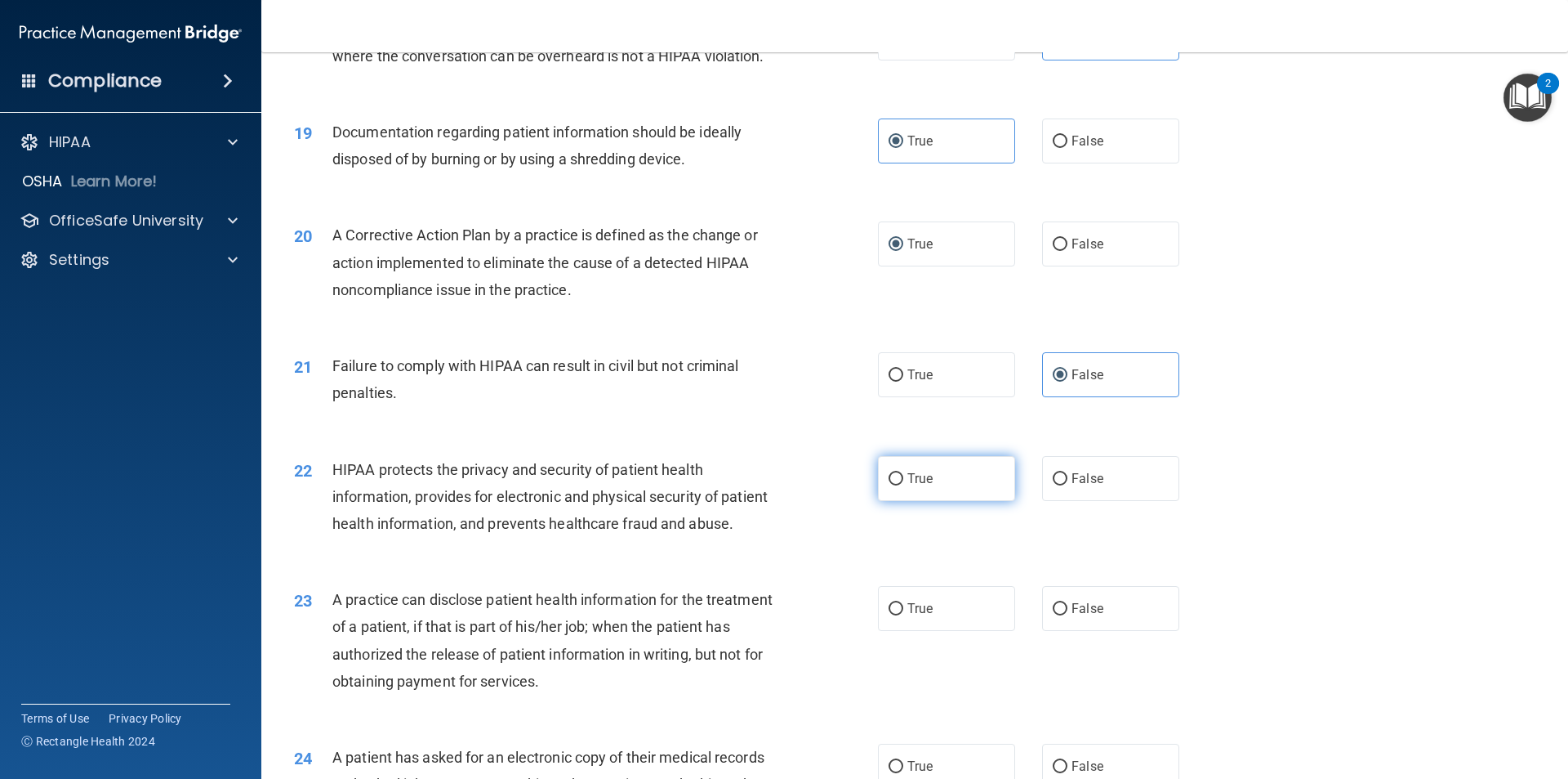
click at [758, 500] on label "True" at bounding box center [947, 478] width 137 height 45
click at [758, 486] on input "True" at bounding box center [895, 479] width 15 height 12
radio input "true"
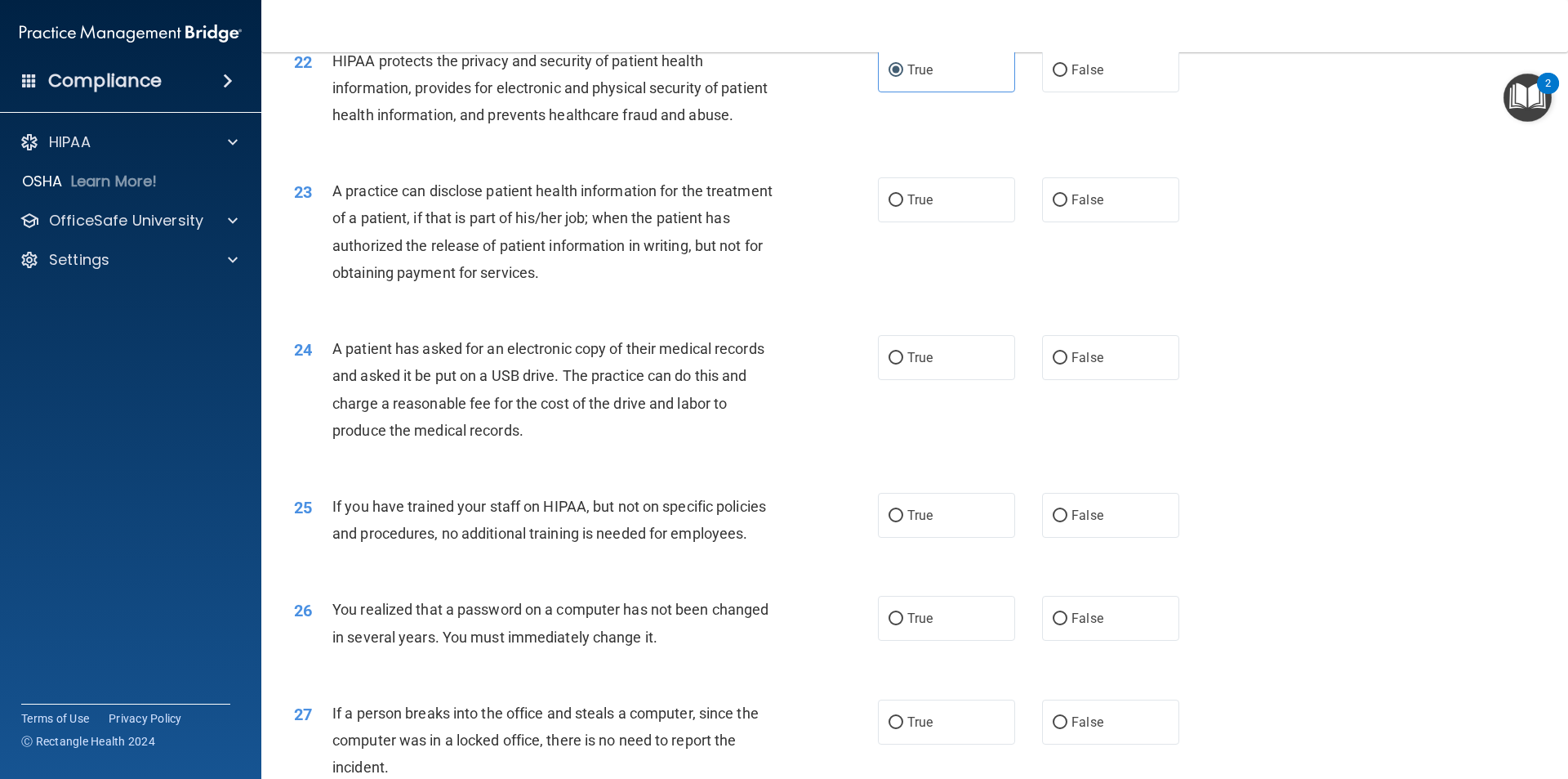
scroll to position [2450, 0]
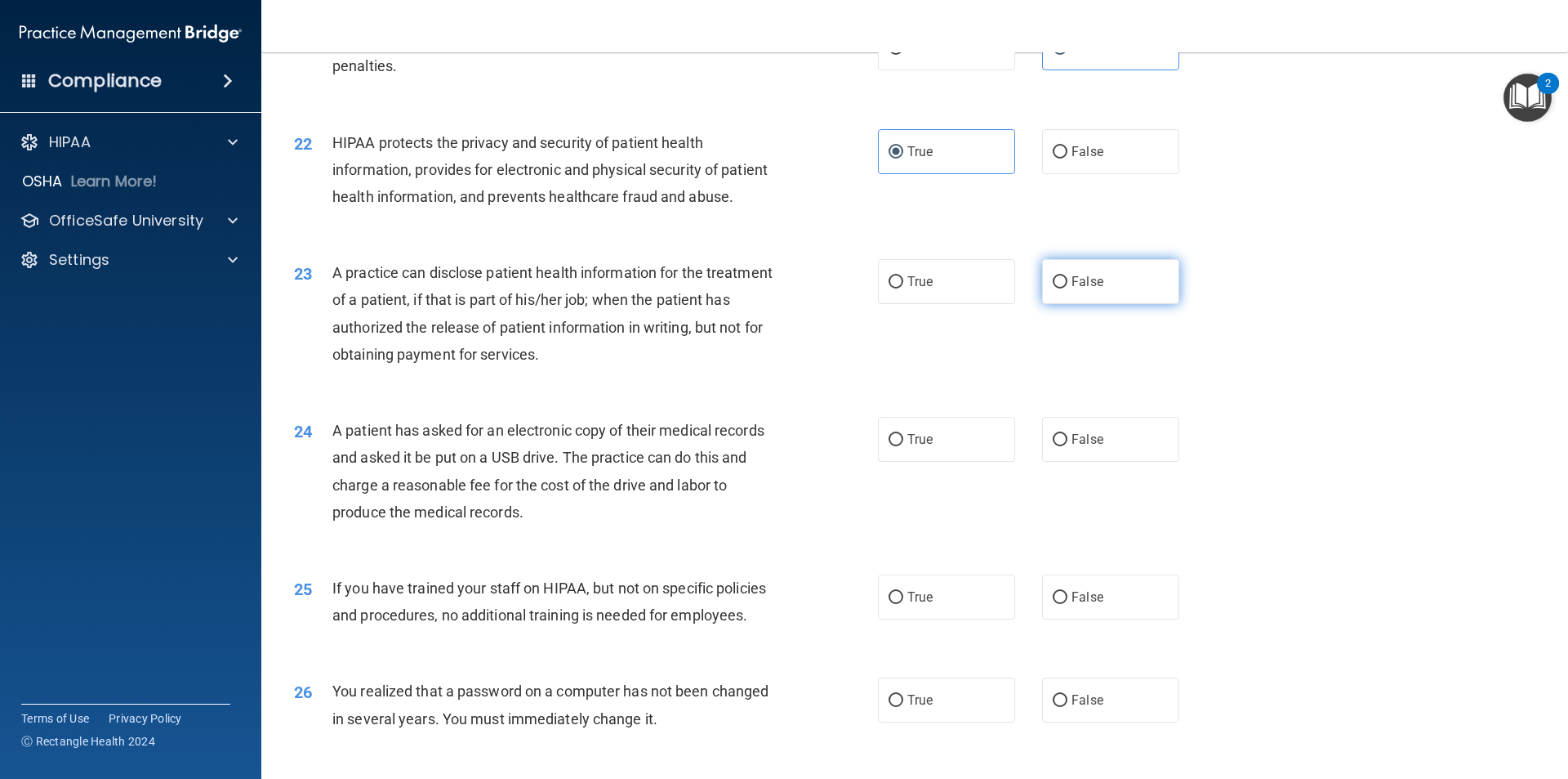
click at [758, 303] on label "False" at bounding box center [1111, 281] width 137 height 45
click at [758, 289] on input "False" at bounding box center [1059, 283] width 15 height 12
radio input "true"
click at [758, 462] on label "True" at bounding box center [947, 439] width 137 height 45
click at [758, 446] on input "True" at bounding box center [895, 440] width 15 height 12
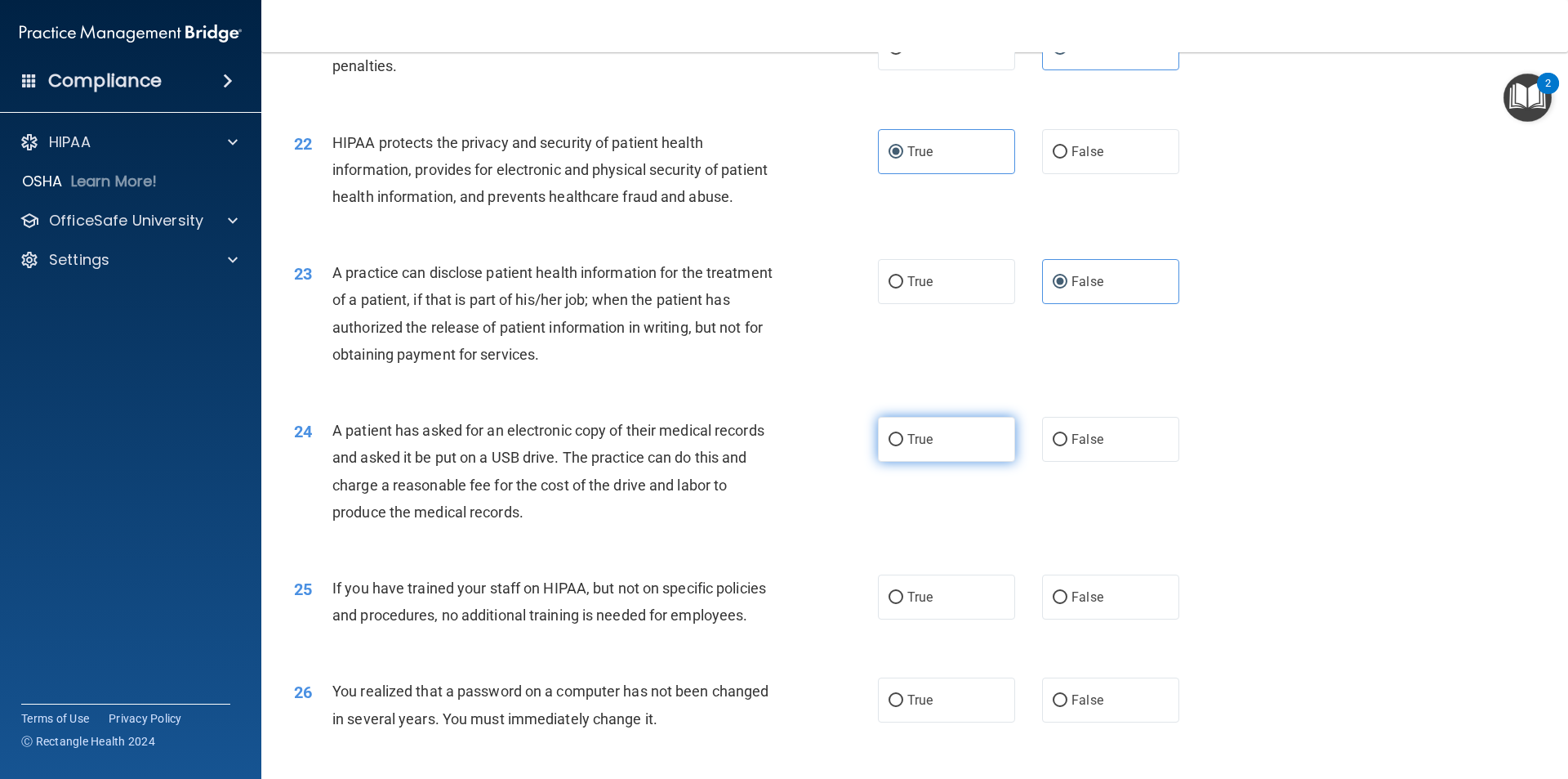
radio input "true"
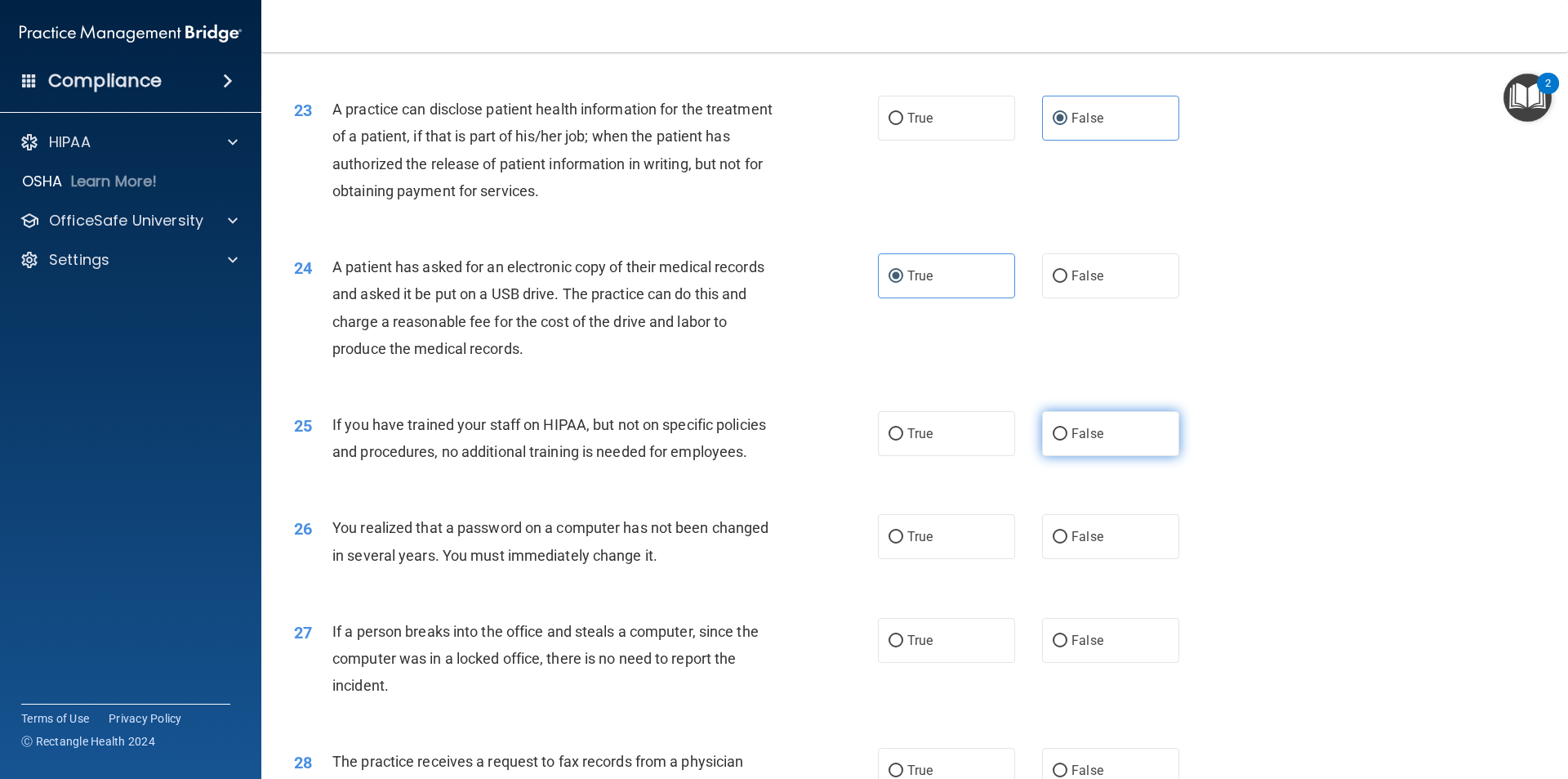
click at [758, 456] on label "False" at bounding box center [1111, 433] width 137 height 45
click at [758, 441] on input "False" at bounding box center [1059, 434] width 15 height 12
radio input "true"
click at [758, 543] on input "True" at bounding box center [895, 537] width 15 height 12
radio input "true"
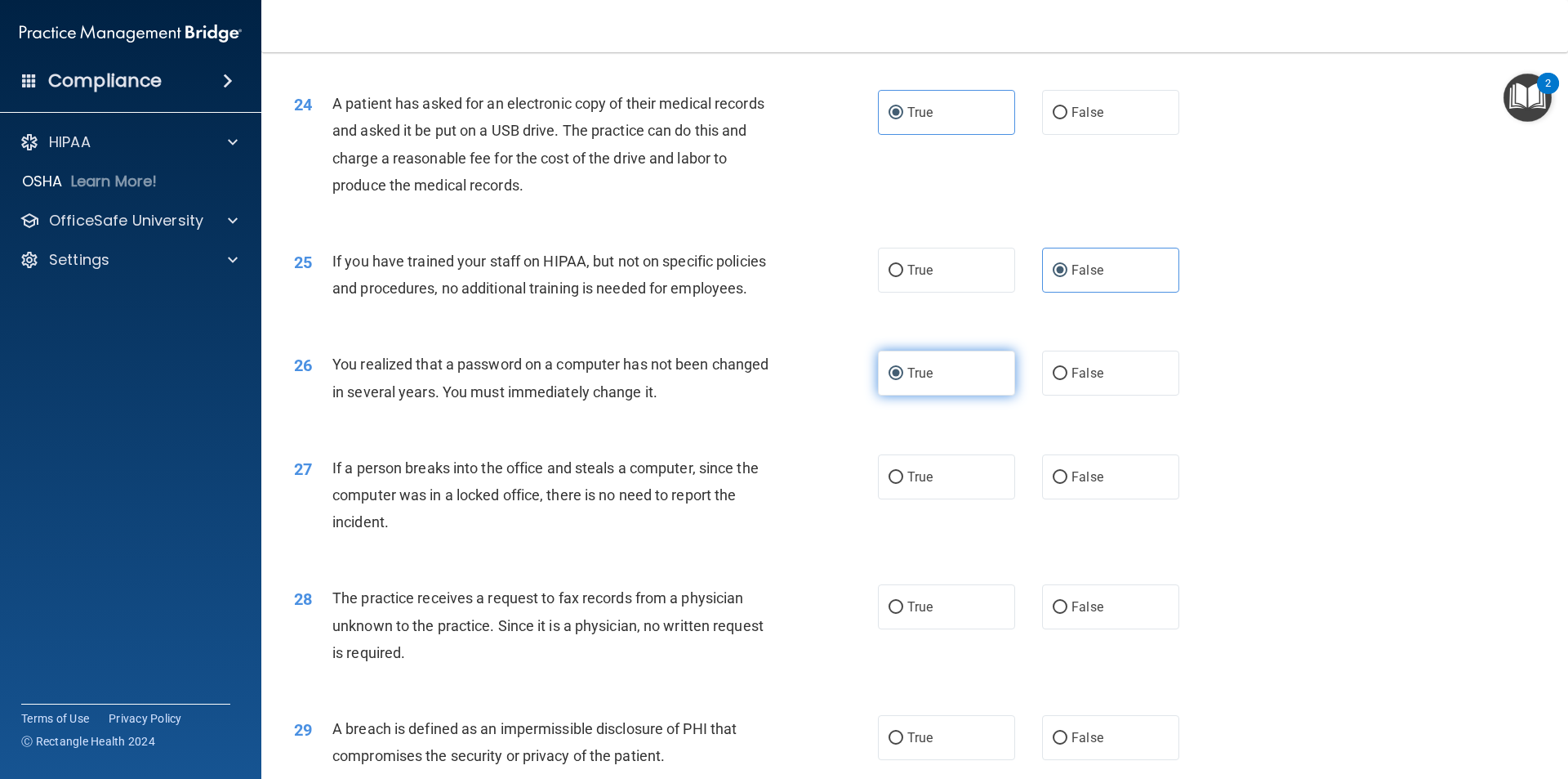
scroll to position [2941, 0]
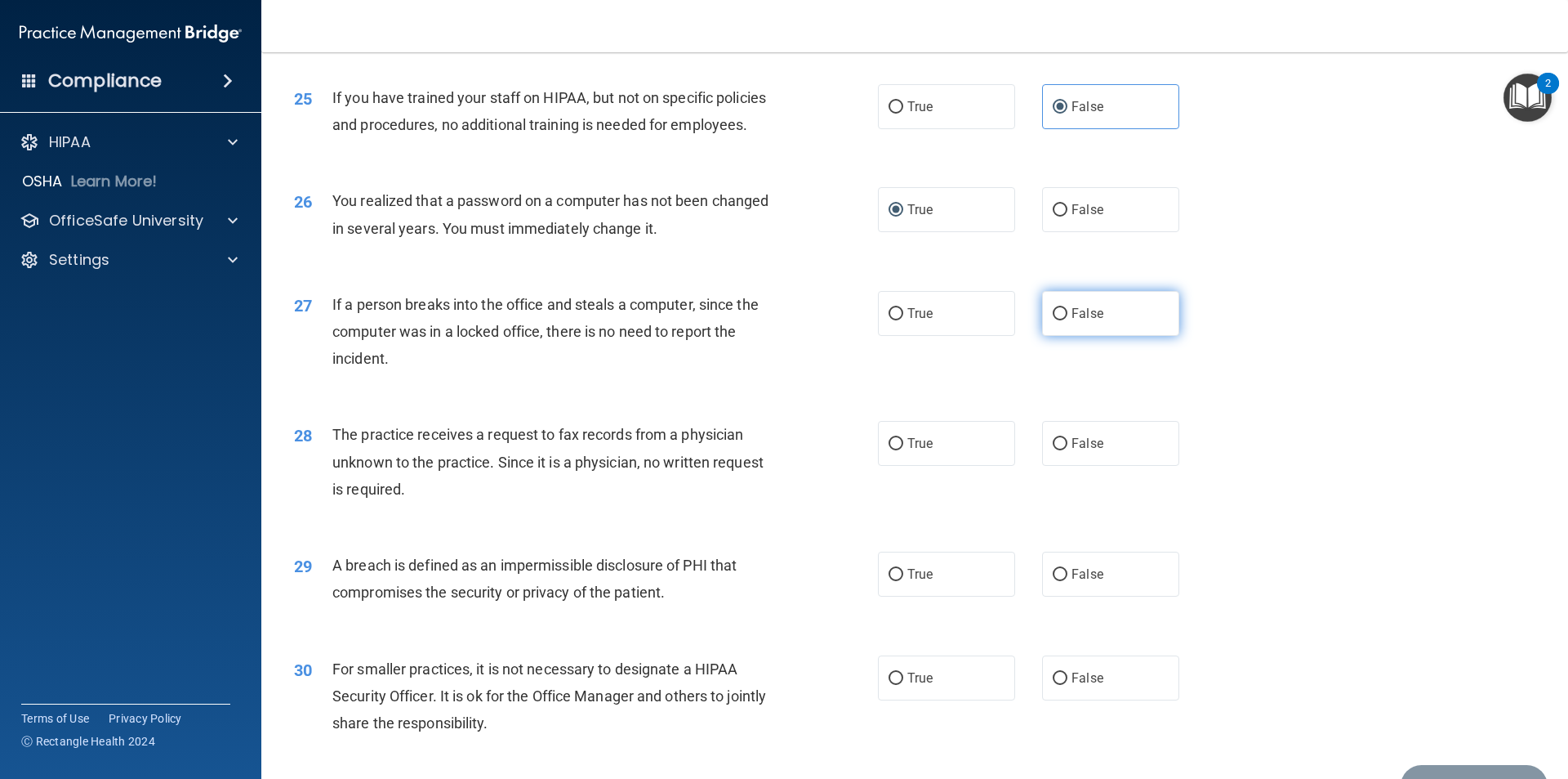
click at [758, 320] on input "False" at bounding box center [1059, 314] width 15 height 12
radio input "true"
drag, startPoint x: 1039, startPoint y: 496, endPoint x: 978, endPoint y: 574, distance: 99.0
click at [758, 466] on label "False" at bounding box center [1111, 443] width 137 height 45
click at [758, 450] on input "False" at bounding box center [1059, 444] width 15 height 12
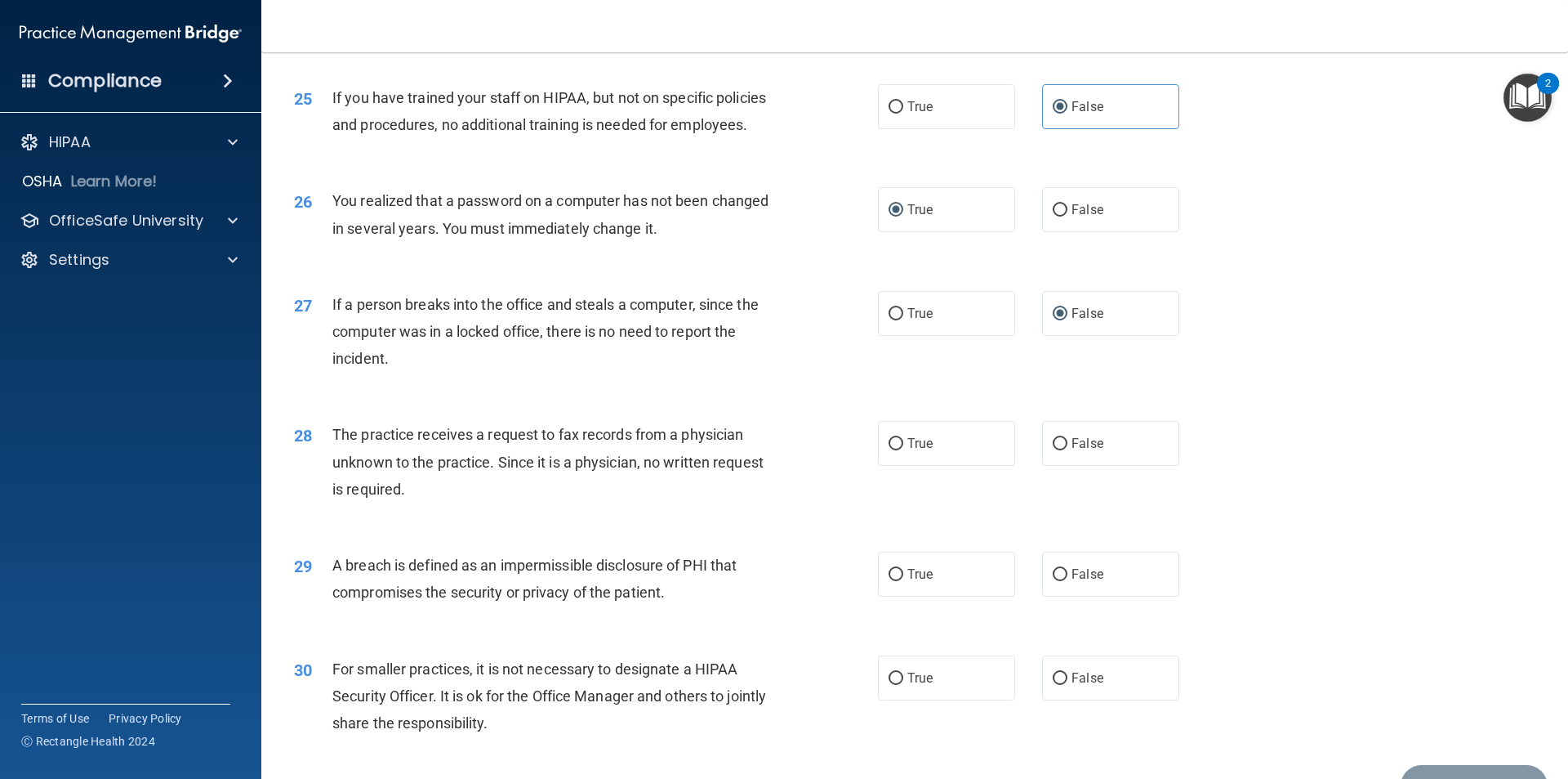
radio input "true"
click at [758, 581] on input "True" at bounding box center [895, 575] width 15 height 12
radio input "true"
click at [758, 700] on label "False" at bounding box center [1111, 678] width 137 height 45
click at [758, 684] on input "False" at bounding box center [1059, 679] width 15 height 12
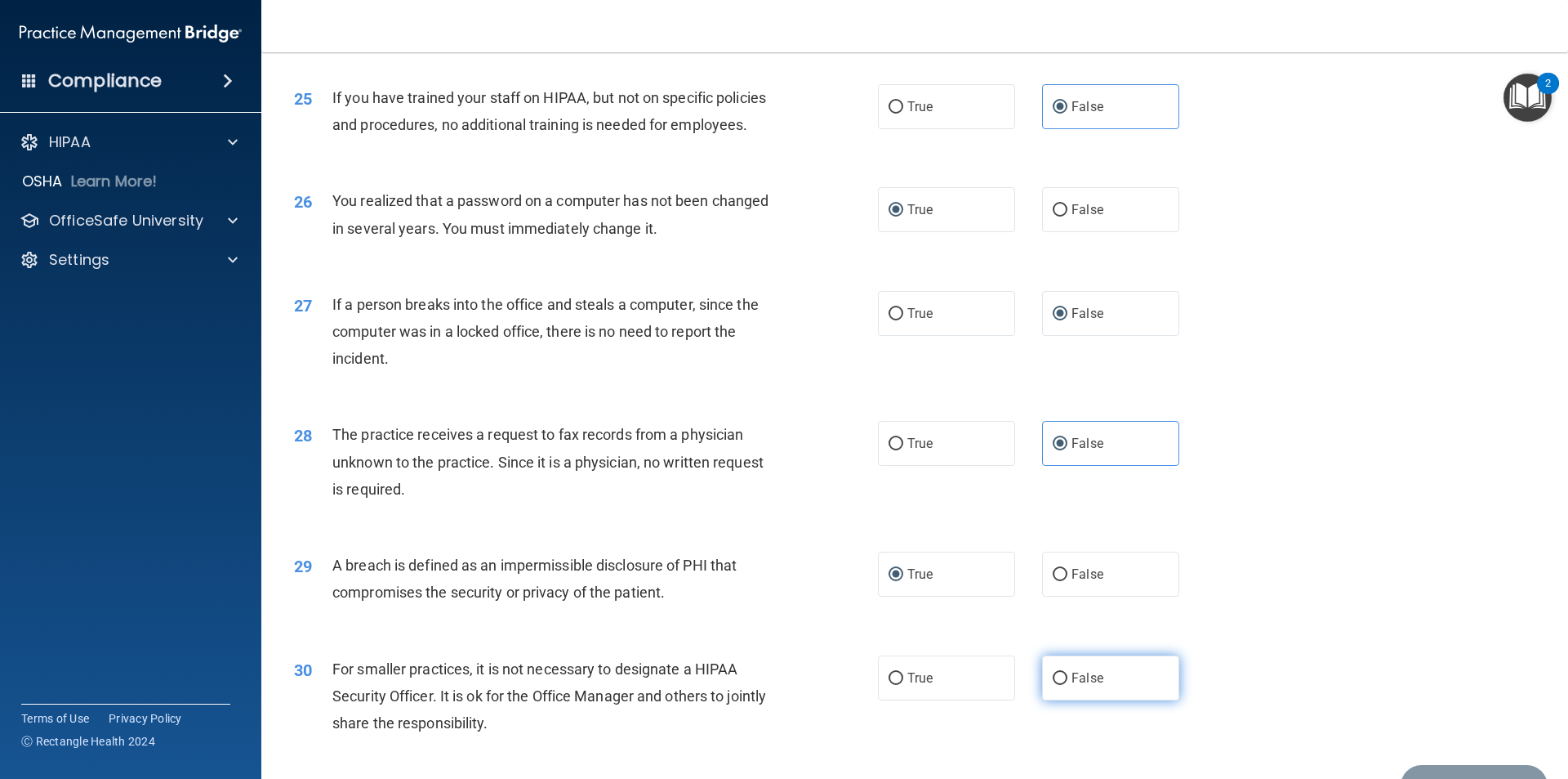
radio input "true"
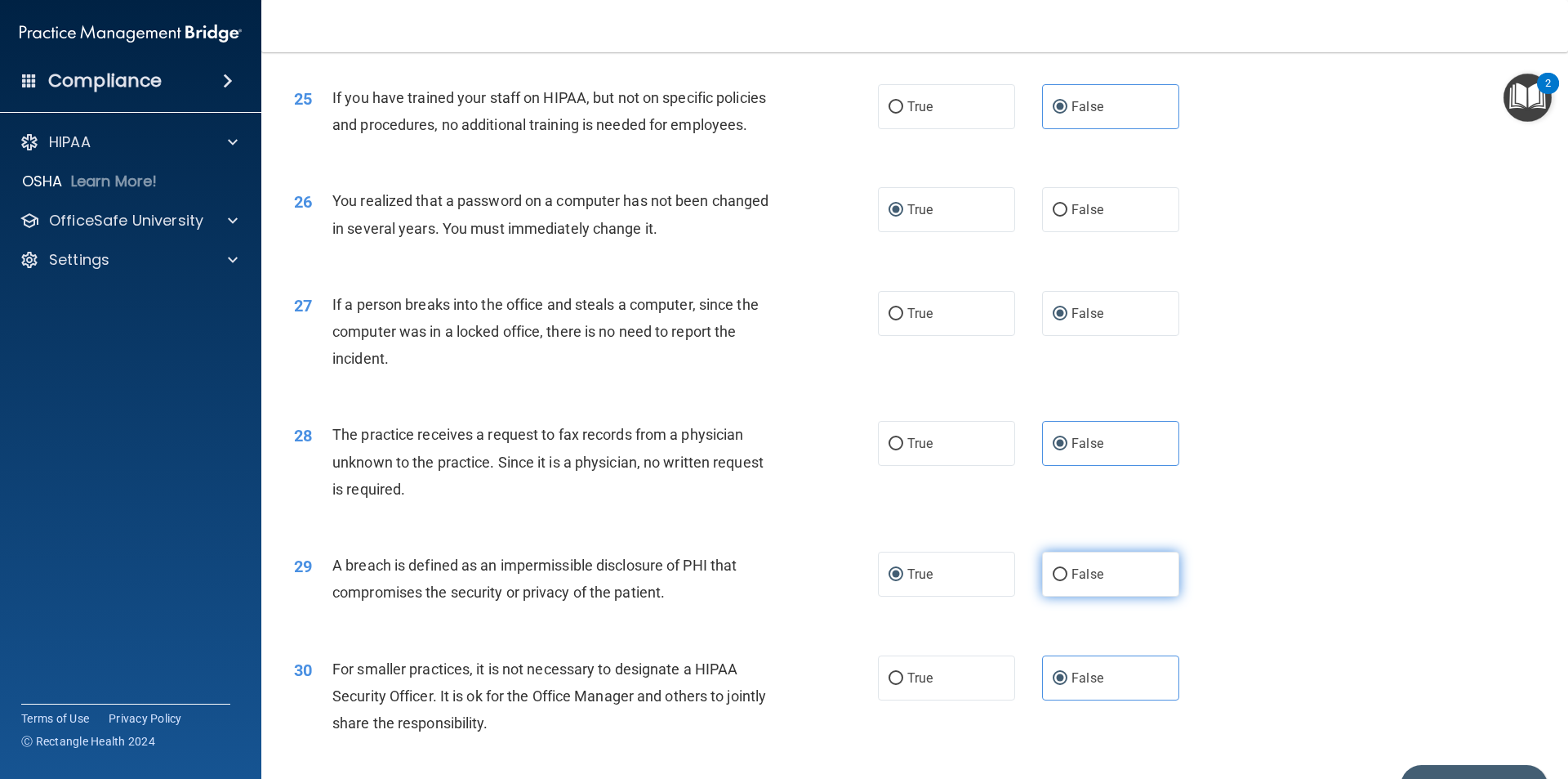
scroll to position [3088, 0]
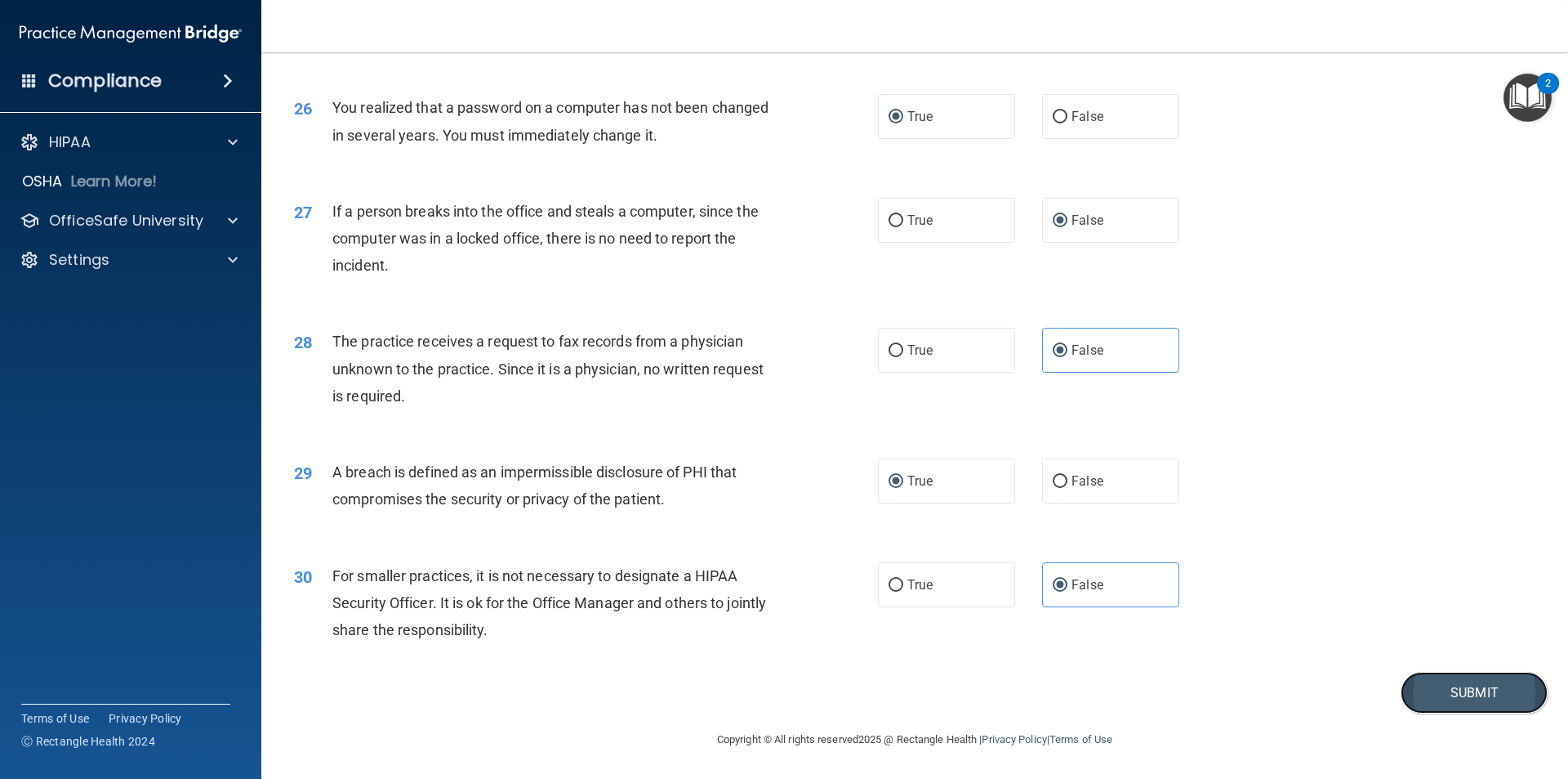
click at [758, 691] on button "Submit" at bounding box center [1474, 692] width 147 height 42
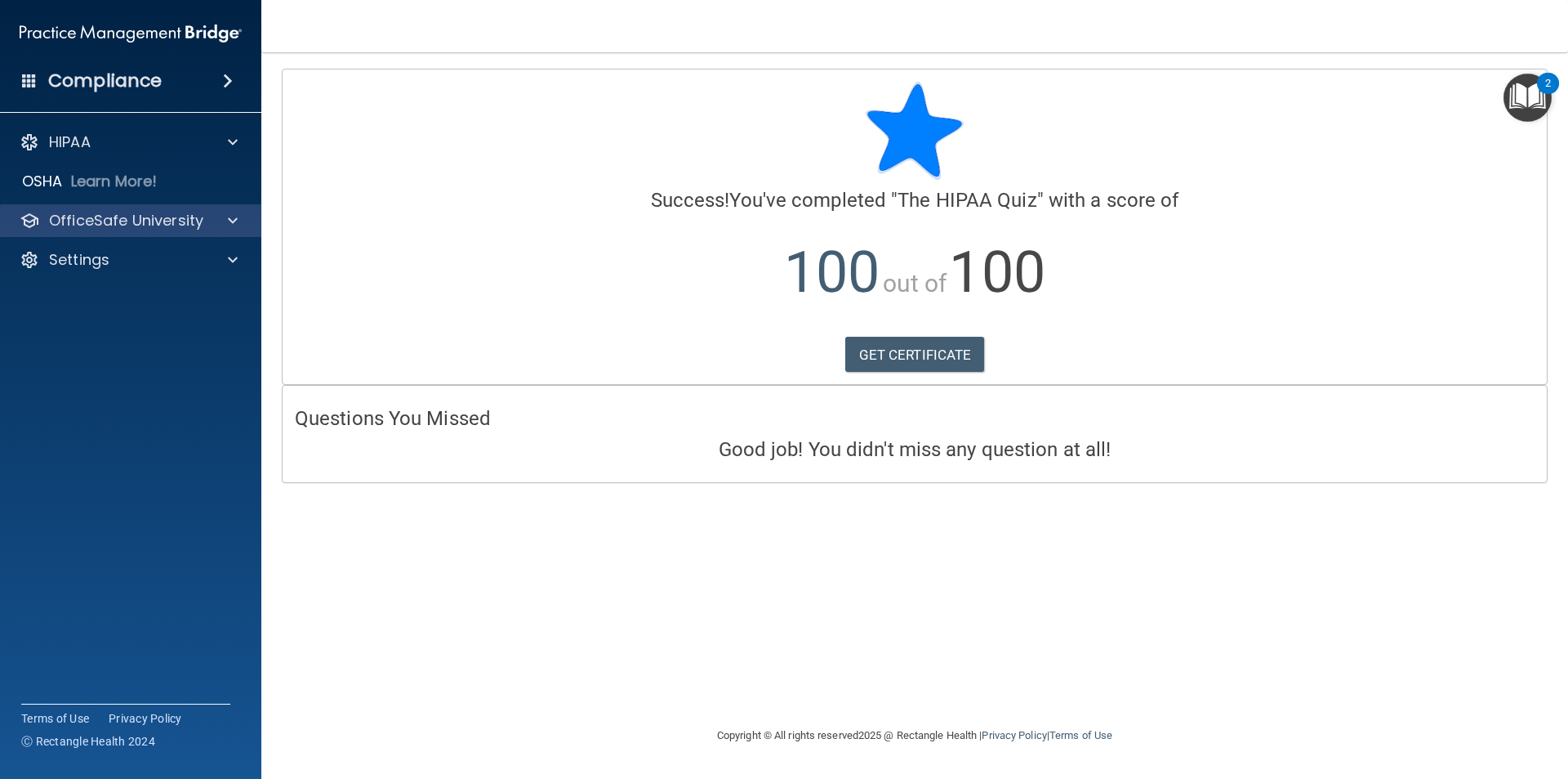
click at [236, 208] on div "OfficeSafe University" at bounding box center [131, 220] width 262 height 33
click at [233, 218] on span at bounding box center [233, 221] width 10 height 20
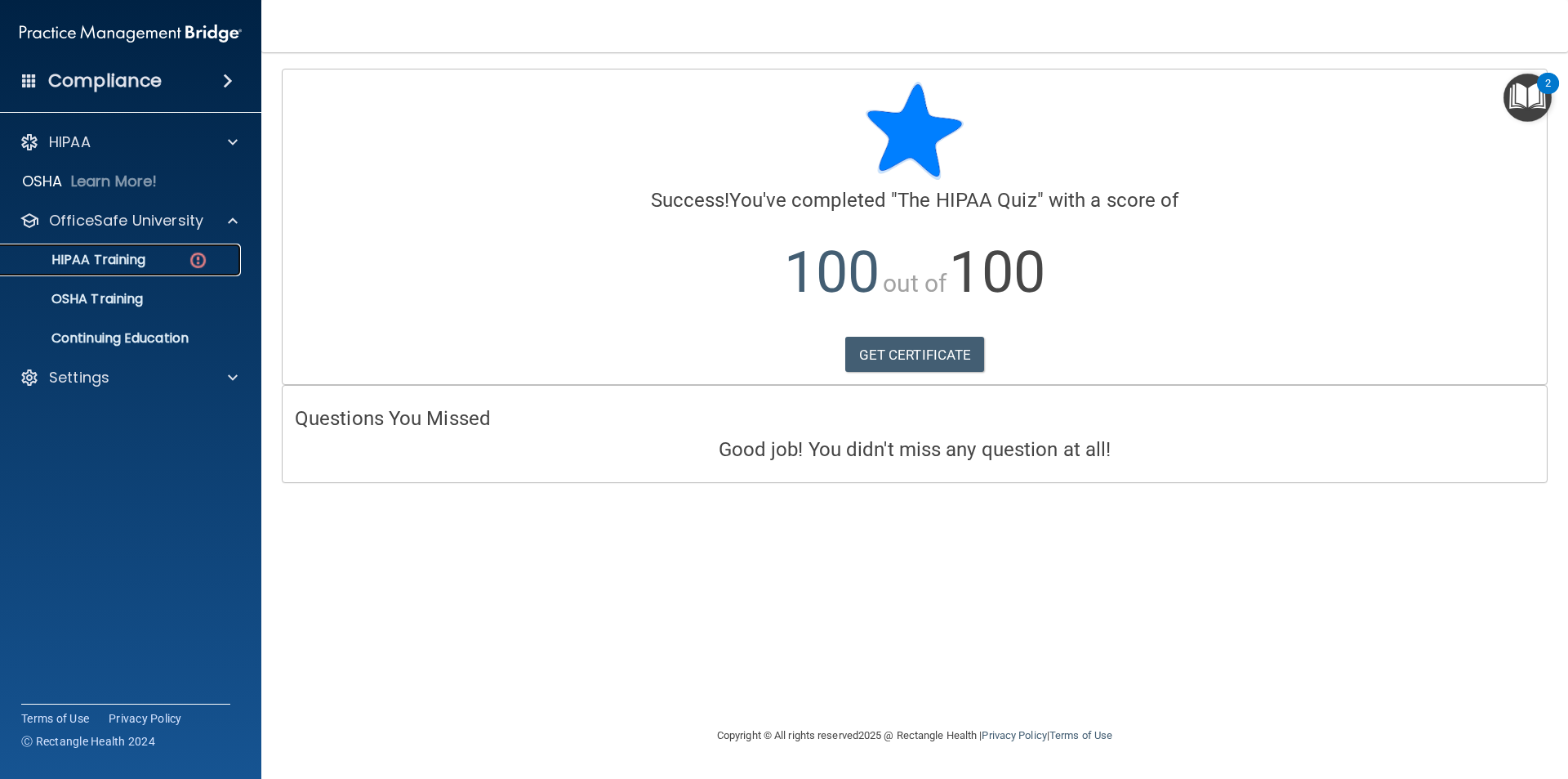
click at [190, 255] on img at bounding box center [198, 260] width 21 height 21
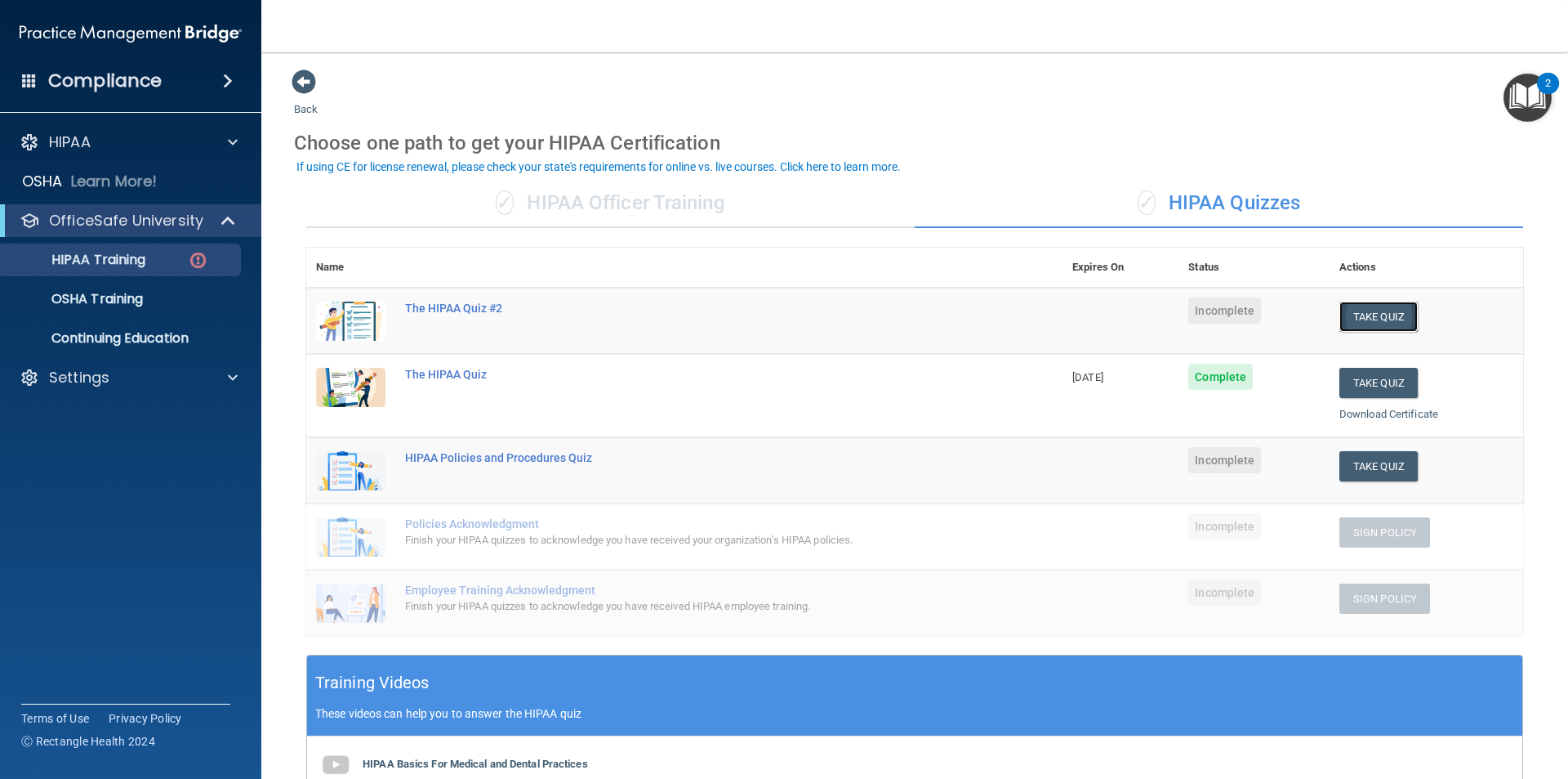
click at [758, 313] on button "Take Quiz" at bounding box center [1378, 316] width 79 height 30
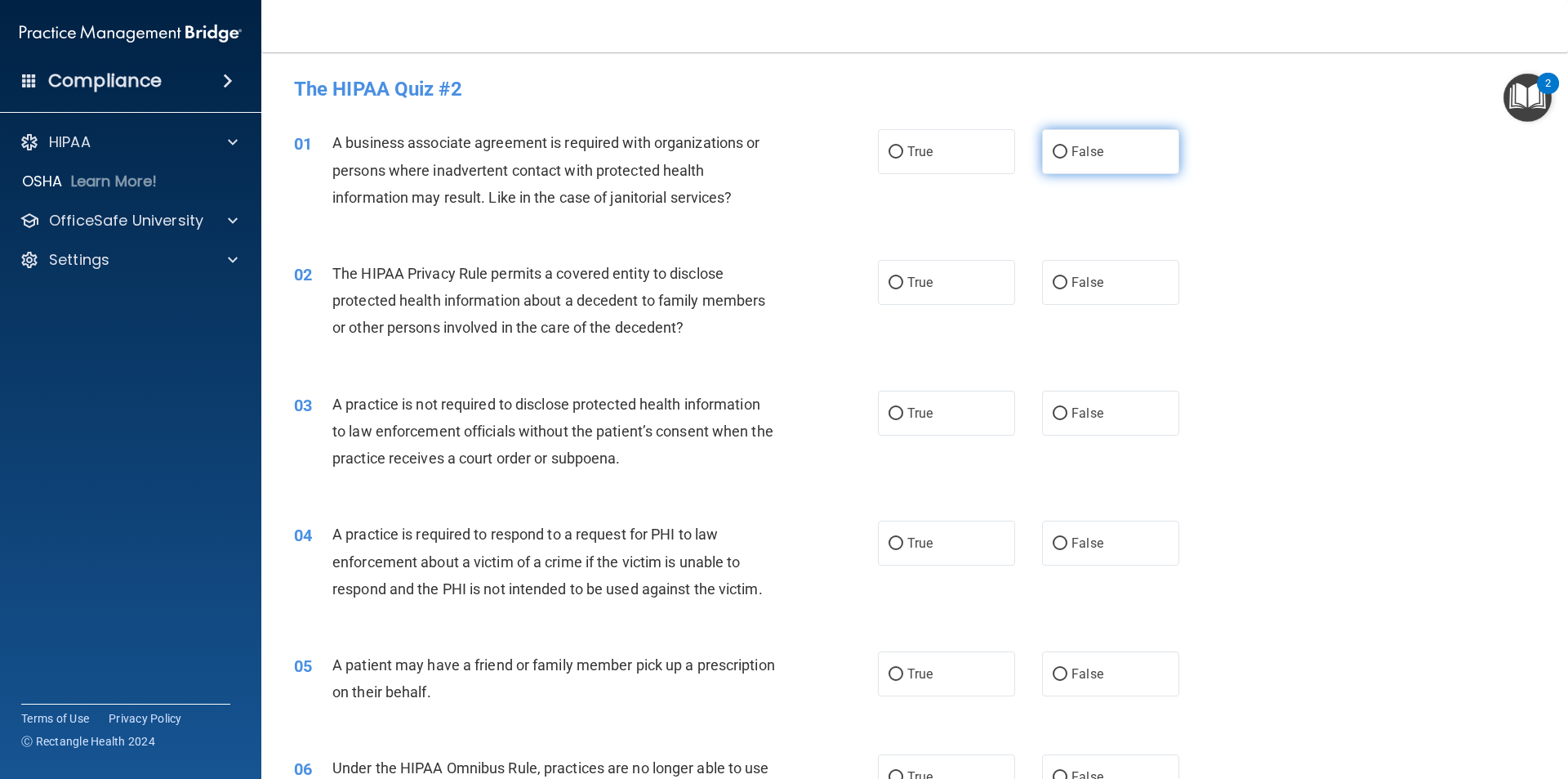
click at [758, 153] on input "False" at bounding box center [1059, 152] width 15 height 12
radio input "true"
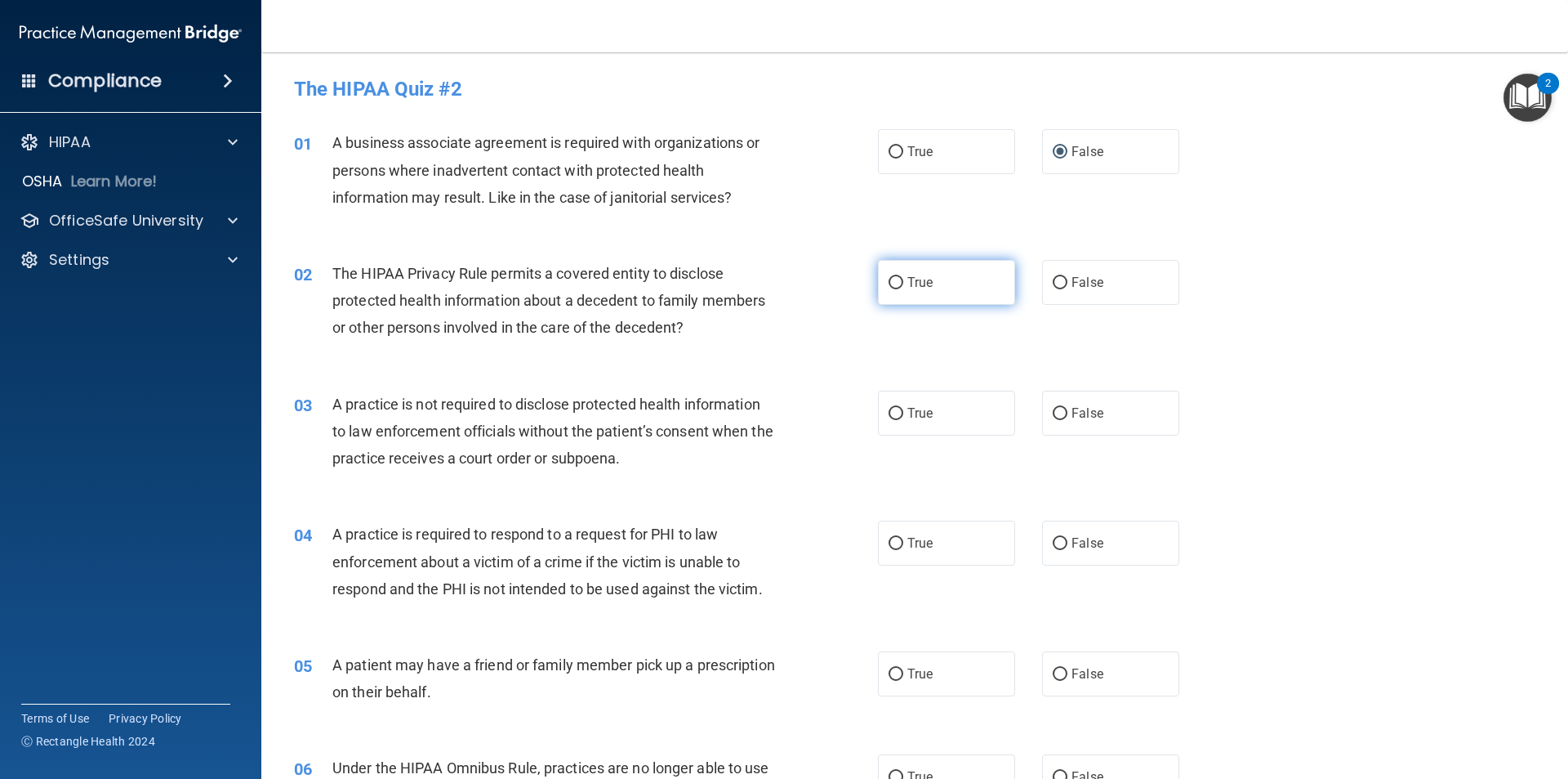
click at [758, 275] on label "True" at bounding box center [947, 282] width 137 height 45
click at [758, 277] on input "True" at bounding box center [895, 283] width 15 height 12
radio input "true"
click at [758, 409] on input "False" at bounding box center [1059, 414] width 15 height 12
radio input "true"
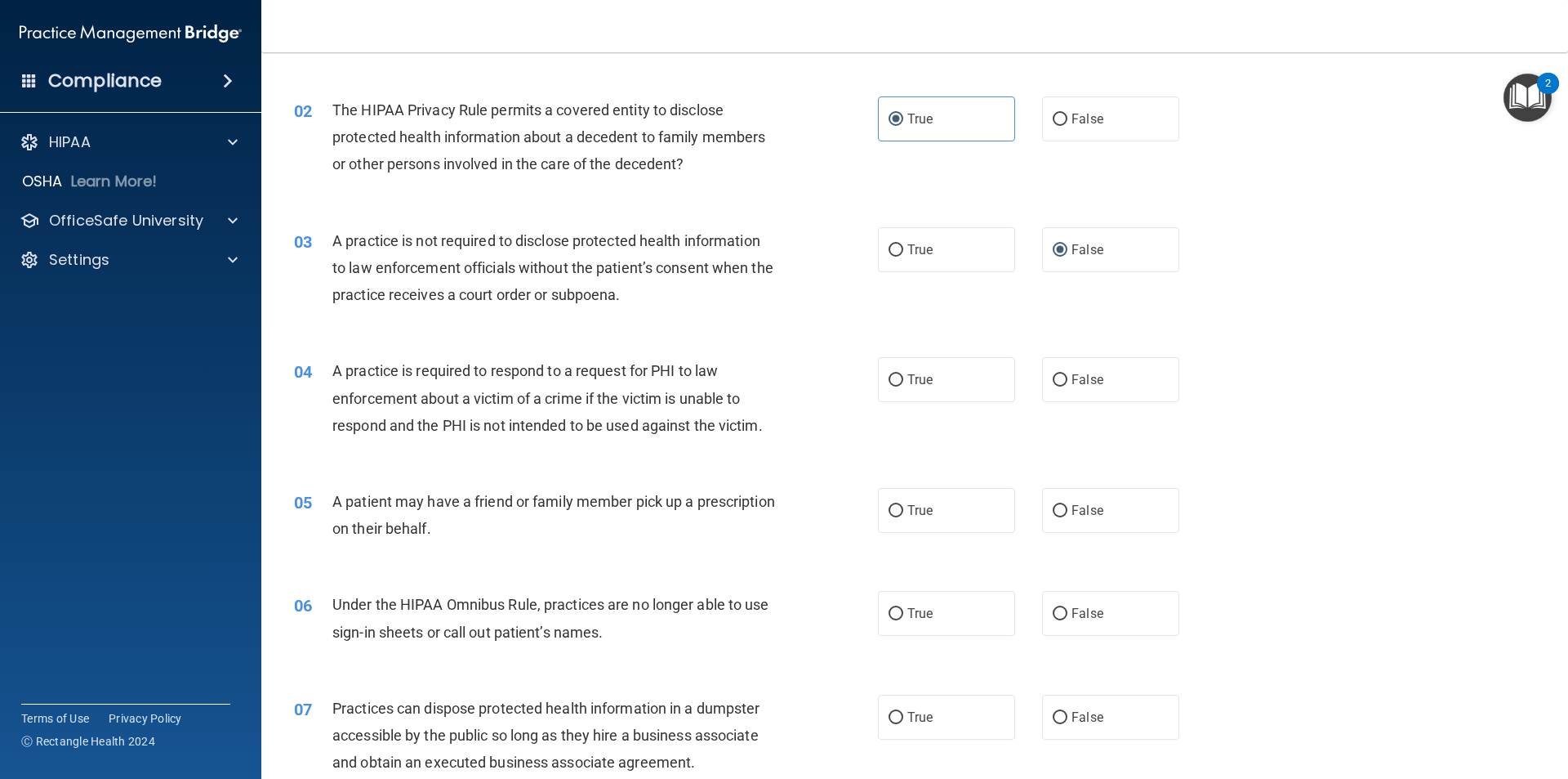
scroll to position [245, 0]
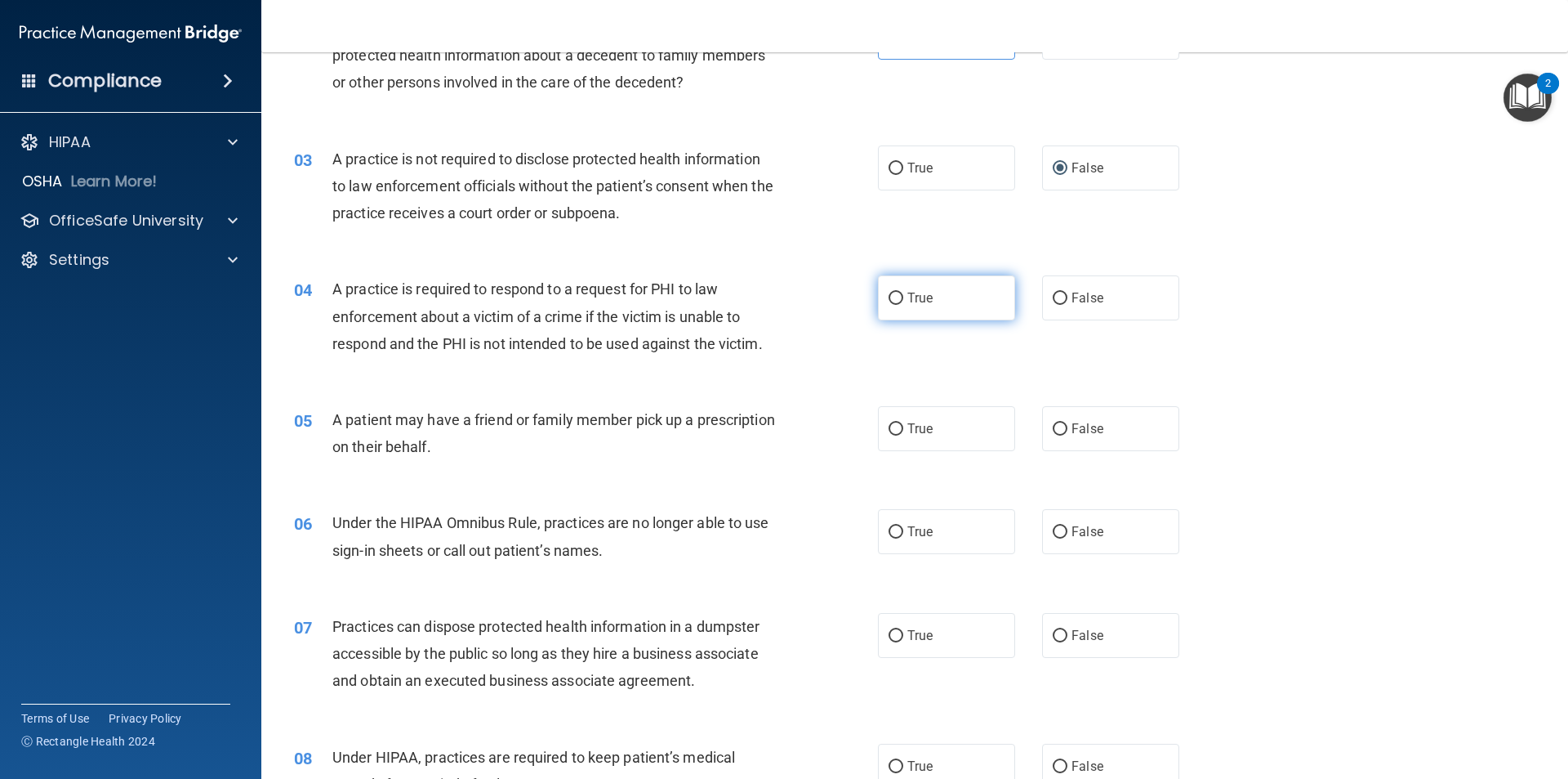
click at [758, 303] on input "True" at bounding box center [895, 298] width 15 height 12
radio input "true"
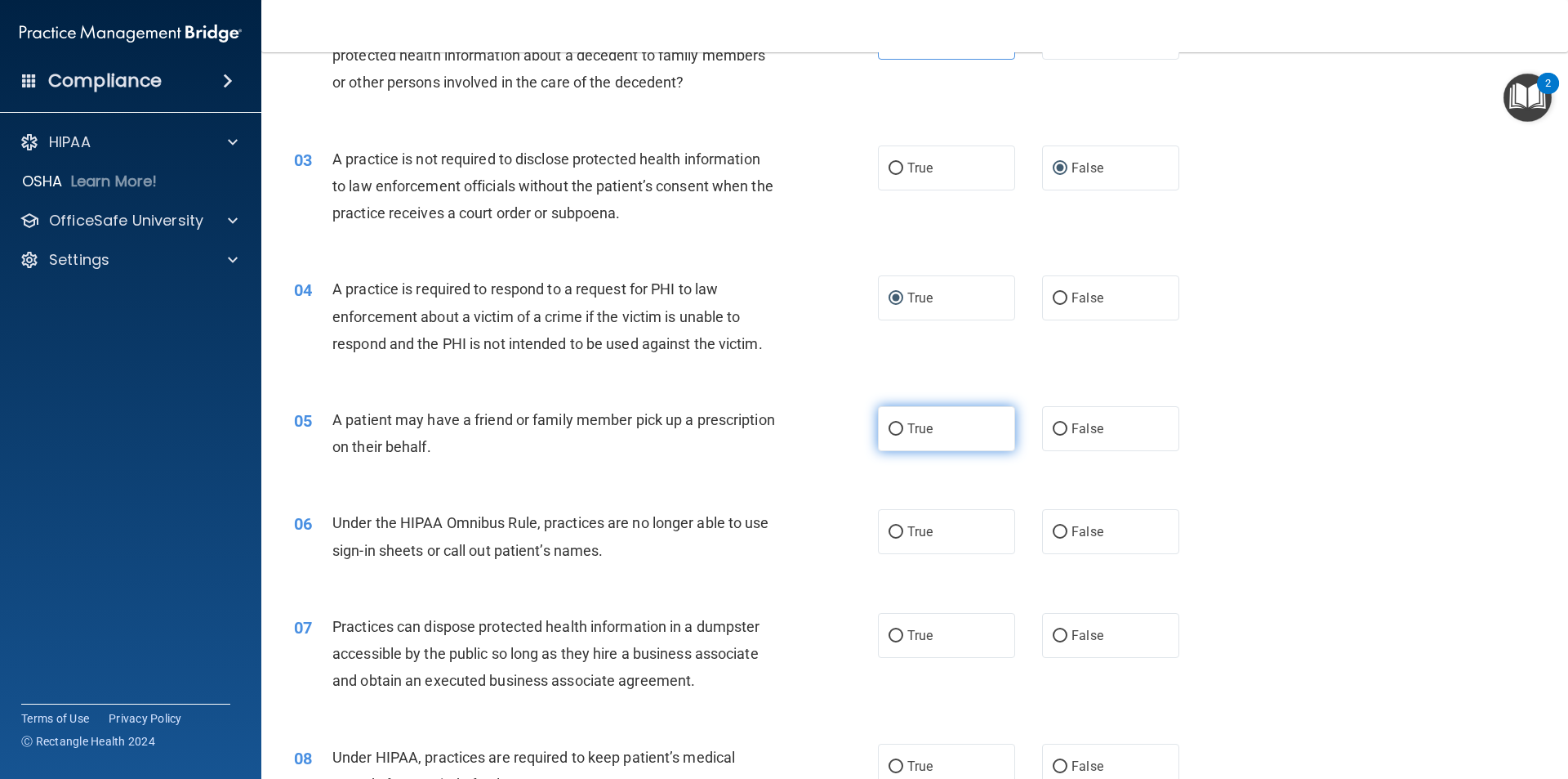
click at [758, 418] on label "True" at bounding box center [947, 428] width 137 height 45
click at [758, 423] on input "True" at bounding box center [895, 429] width 15 height 12
radio input "true"
click at [758, 544] on label "False" at bounding box center [1111, 531] width 137 height 45
click at [758, 538] on input "False" at bounding box center [1059, 532] width 15 height 12
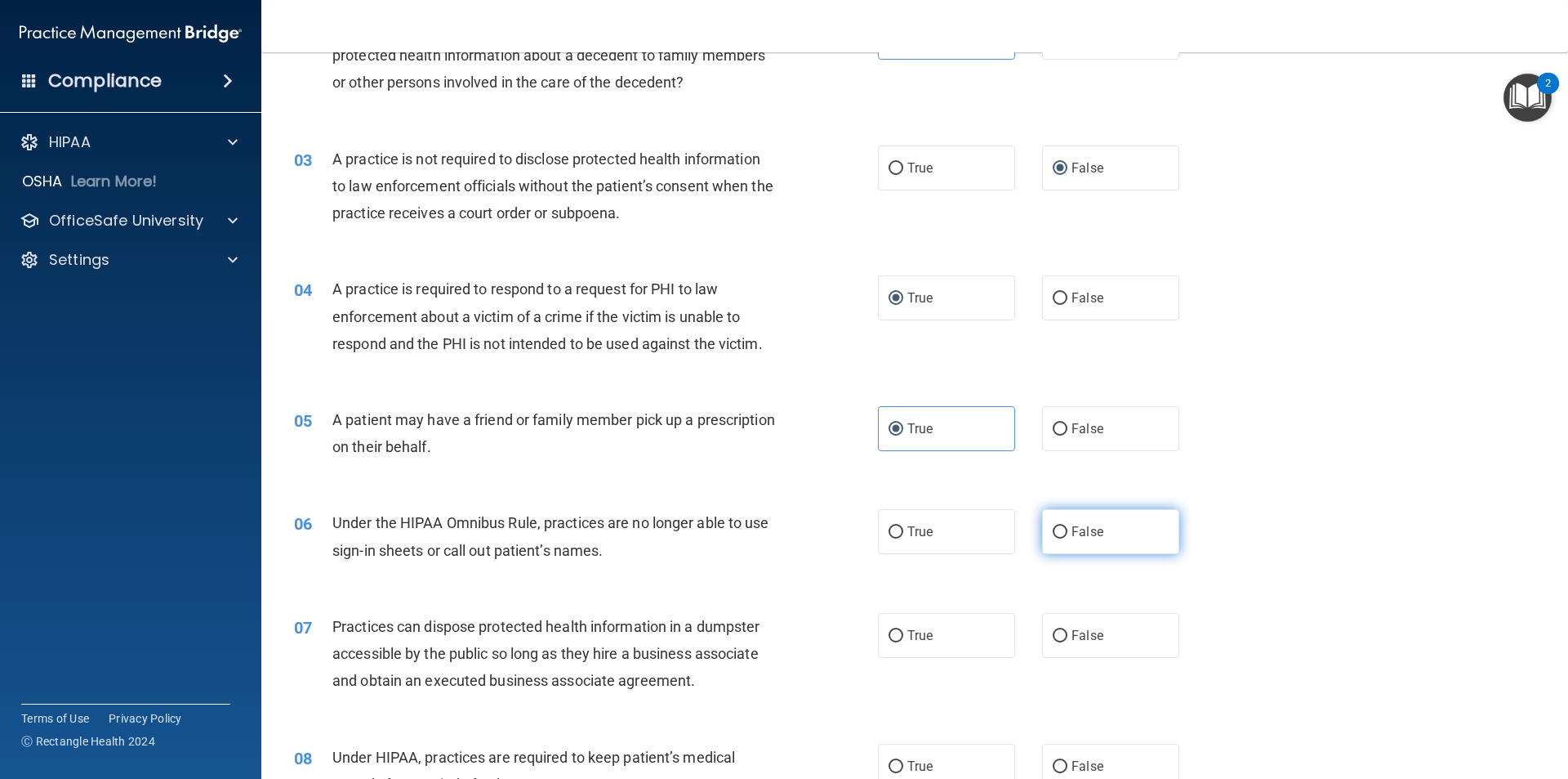
radio input "true"
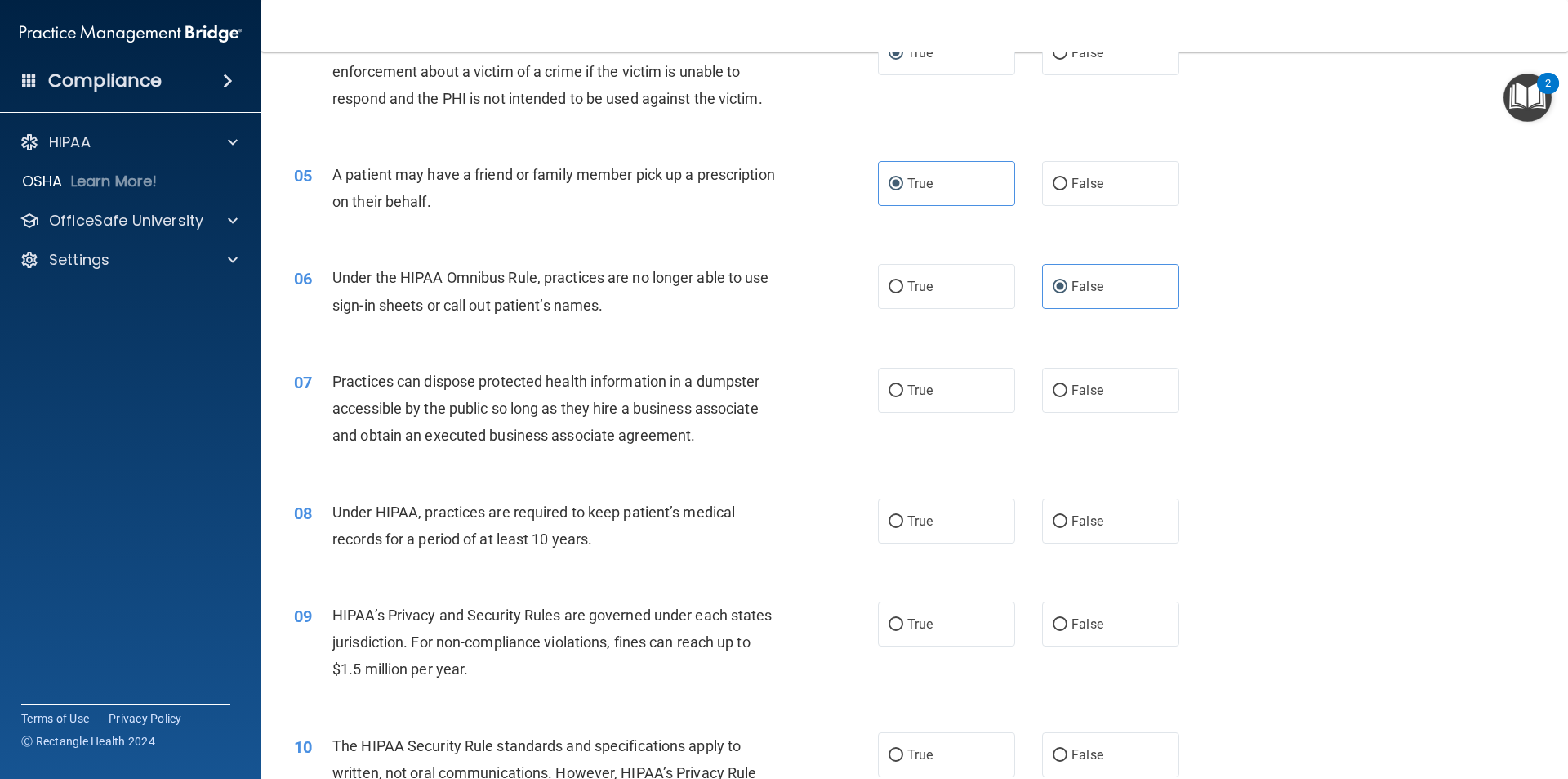
scroll to position [654, 0]
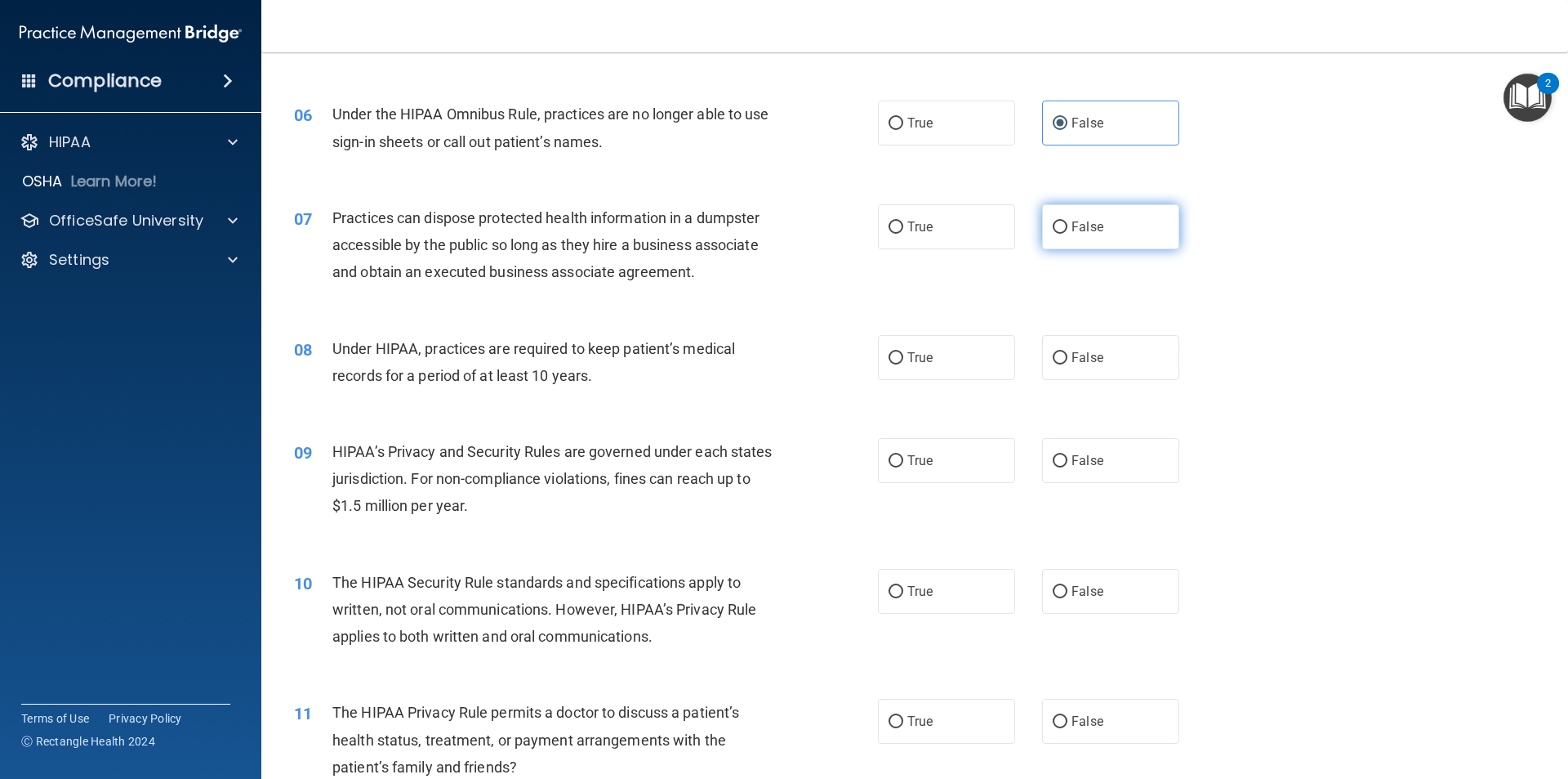
click at [758, 231] on span "False" at bounding box center [1087, 227] width 32 height 16
click at [758, 231] on input "False" at bounding box center [1059, 228] width 15 height 12
radio input "true"
click at [758, 363] on input "False" at bounding box center [1059, 358] width 15 height 12
radio input "true"
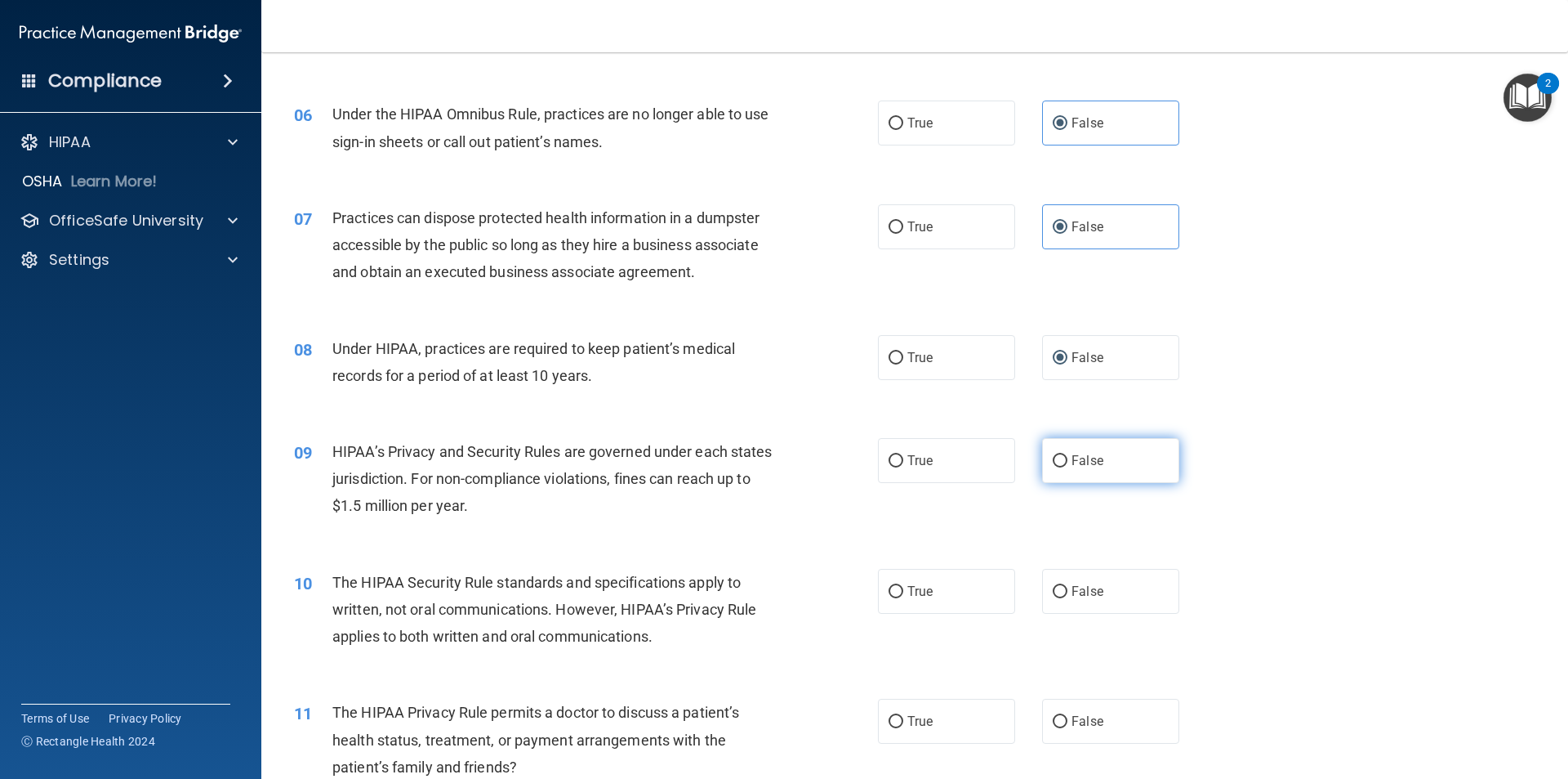
click at [758, 453] on label "False" at bounding box center [1111, 460] width 137 height 45
click at [758, 455] on input "False" at bounding box center [1059, 461] width 15 height 12
radio input "true"
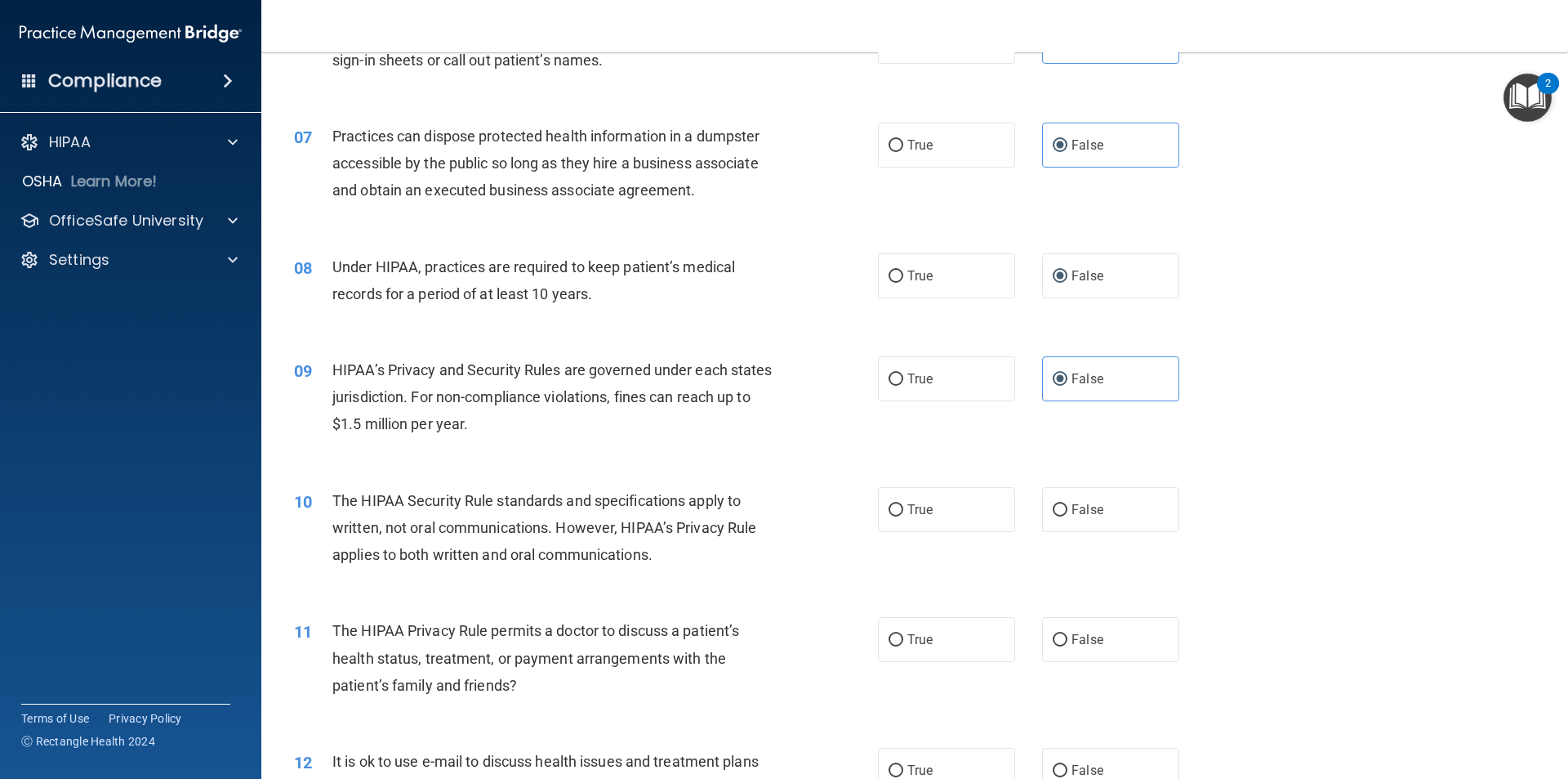
scroll to position [898, 0]
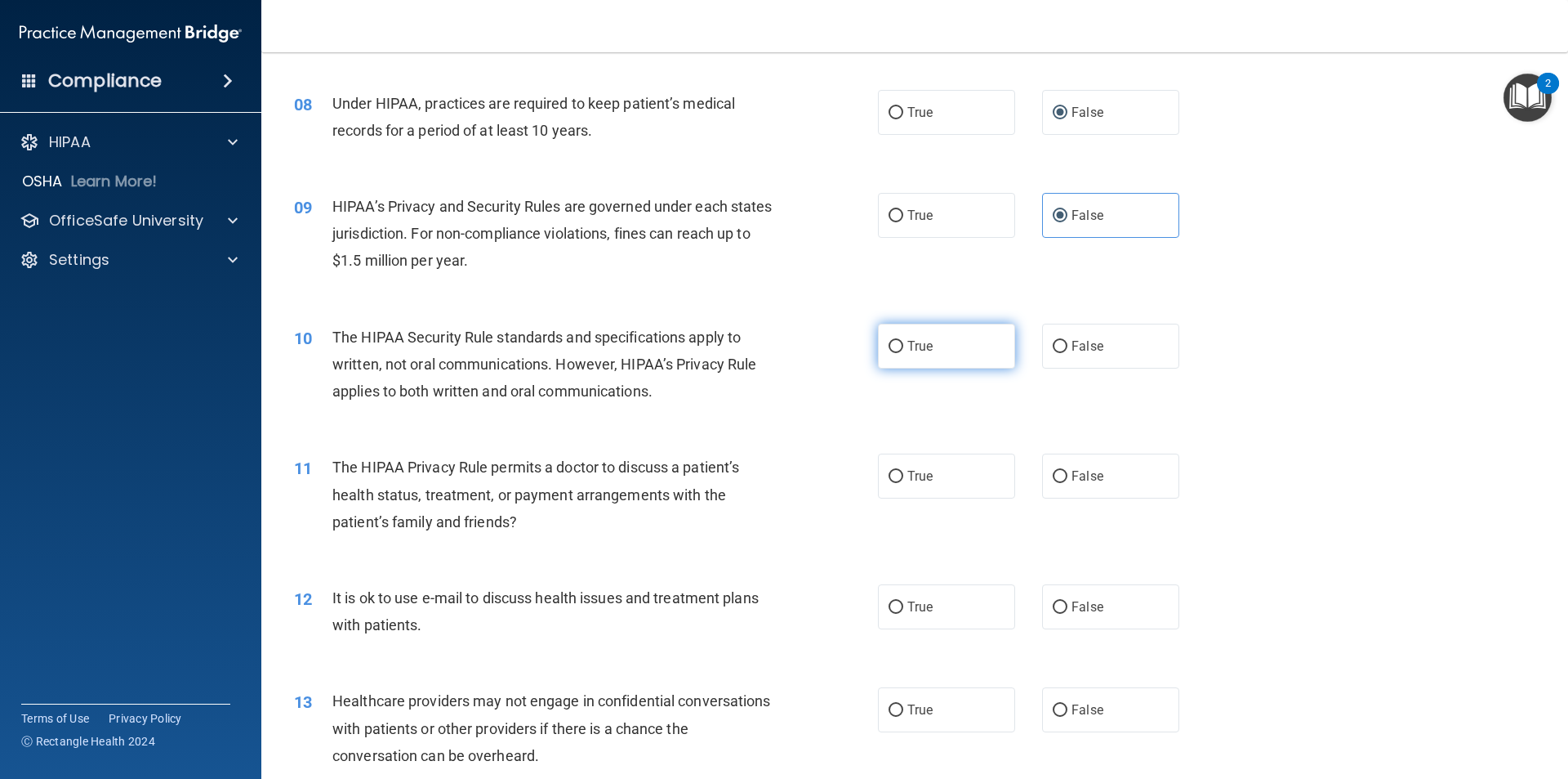
click at [758, 354] on label "True" at bounding box center [947, 345] width 137 height 45
click at [758, 353] on input "True" at bounding box center [895, 346] width 15 height 12
radio input "true"
click at [758, 472] on label "True" at bounding box center [947, 476] width 137 height 45
click at [758, 472] on input "True" at bounding box center [895, 477] width 15 height 12
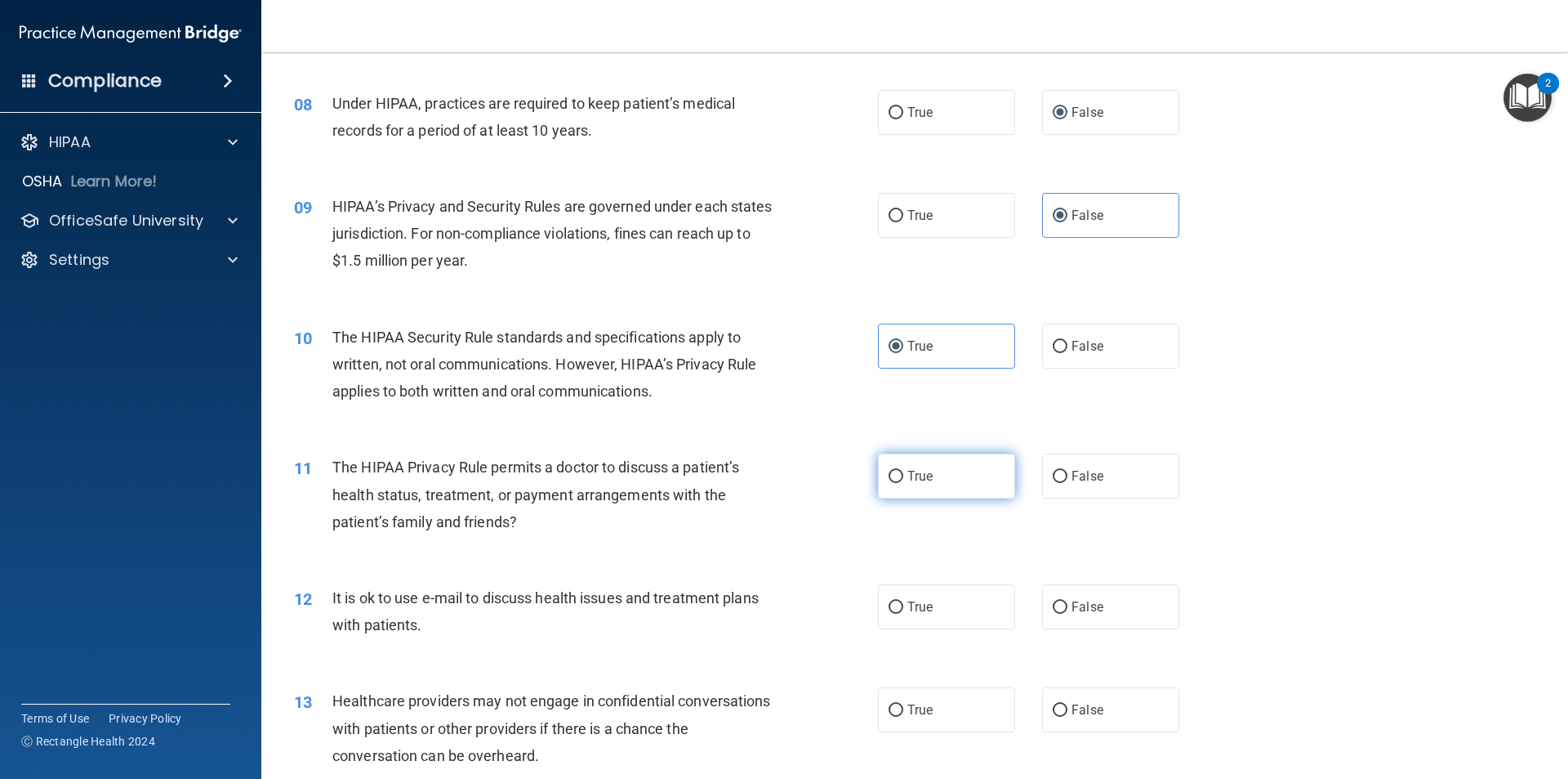
radio input "true"
click at [758, 604] on span "True" at bounding box center [919, 607] width 25 height 16
click at [758, 604] on input "True" at bounding box center [895, 607] width 15 height 12
radio input "true"
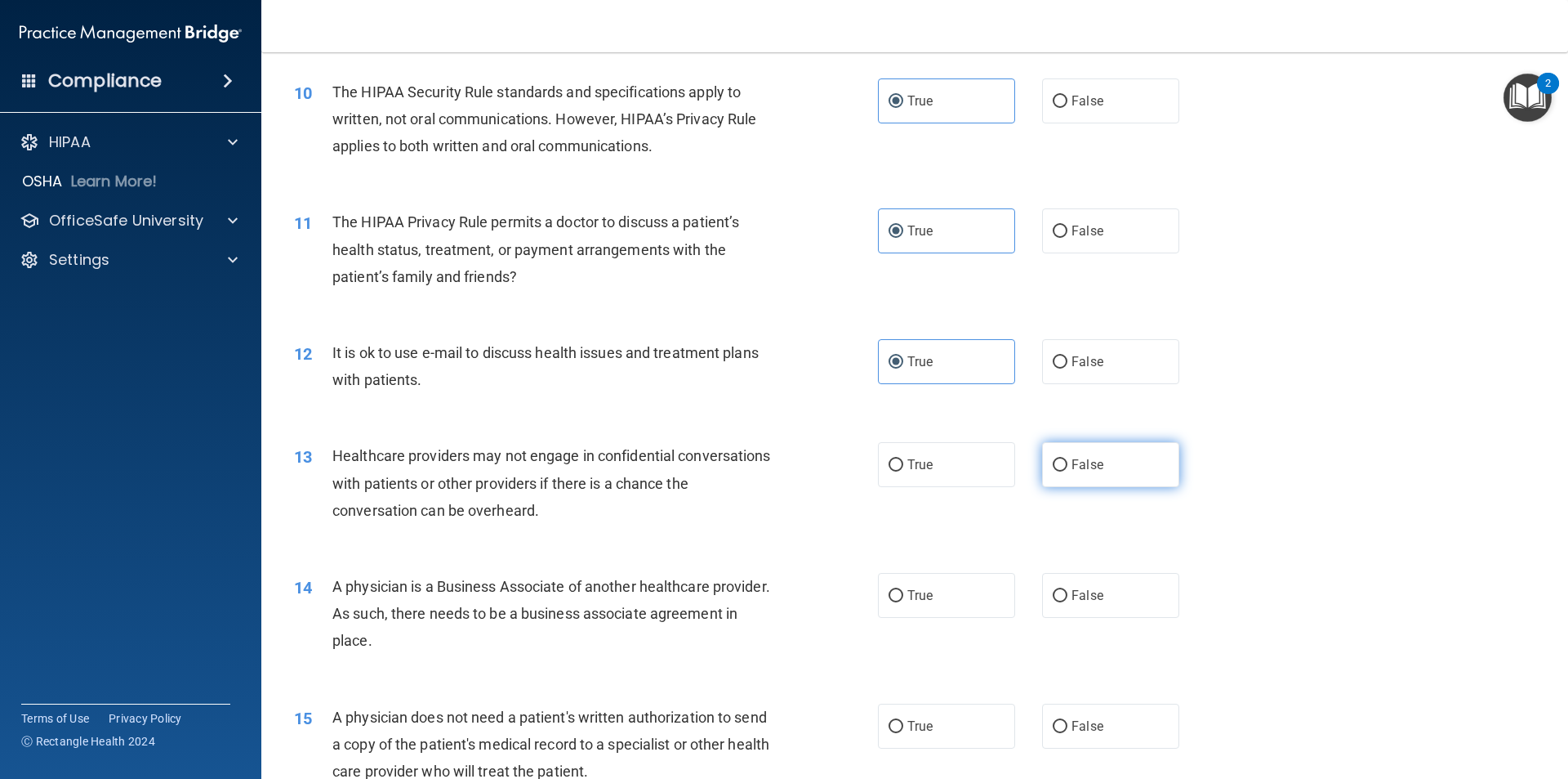
click at [758, 469] on label "False" at bounding box center [1111, 464] width 137 height 45
click at [758, 469] on input "False" at bounding box center [1059, 465] width 15 height 12
radio input "true"
click at [758, 591] on label "False" at bounding box center [1111, 595] width 137 height 45
click at [758, 599] on span "False" at bounding box center [1087, 595] width 32 height 16
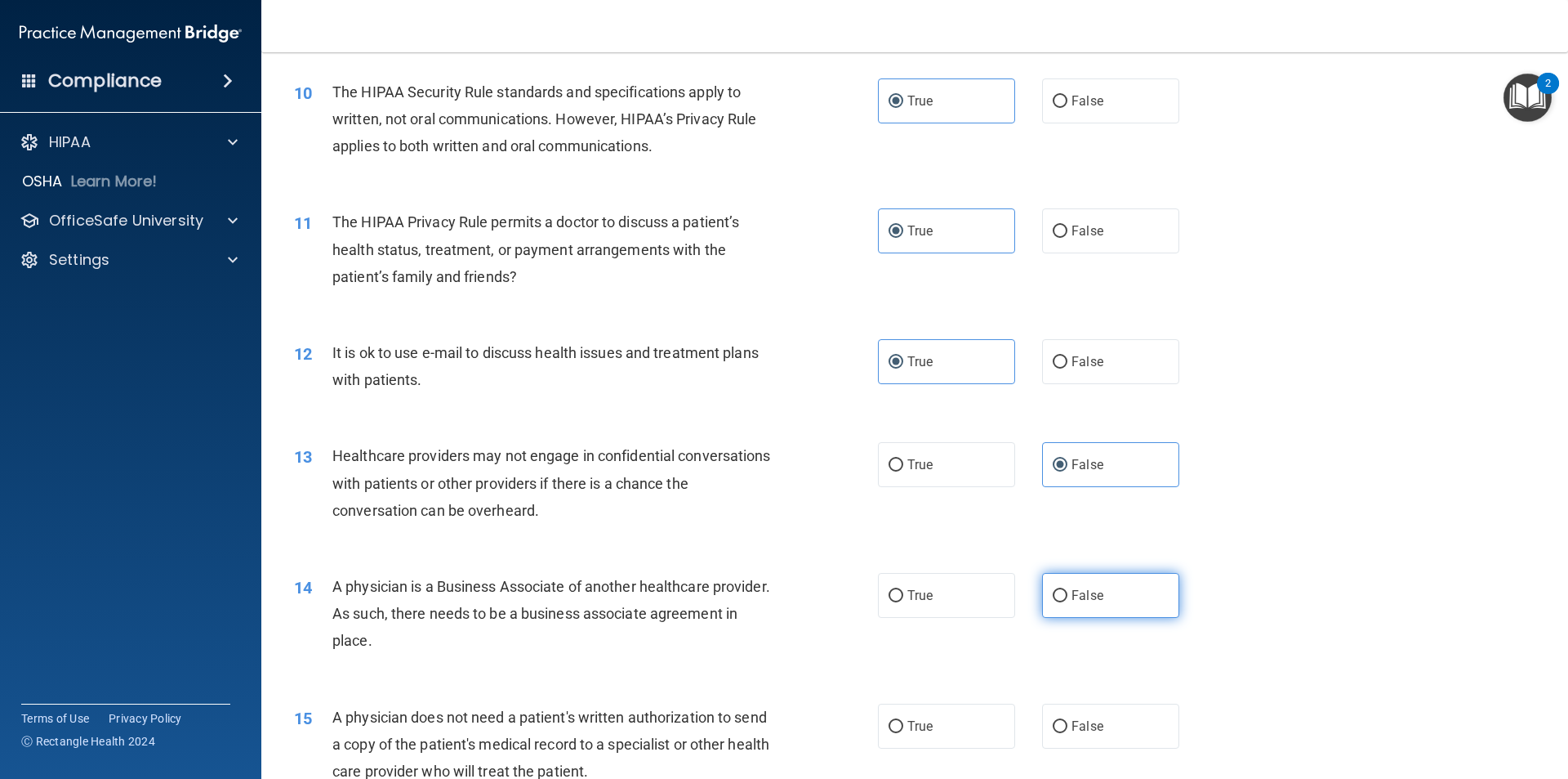
click at [758, 599] on input "False" at bounding box center [1059, 596] width 15 height 12
radio input "true"
click at [758, 730] on input "True" at bounding box center [895, 726] width 15 height 12
radio input "true"
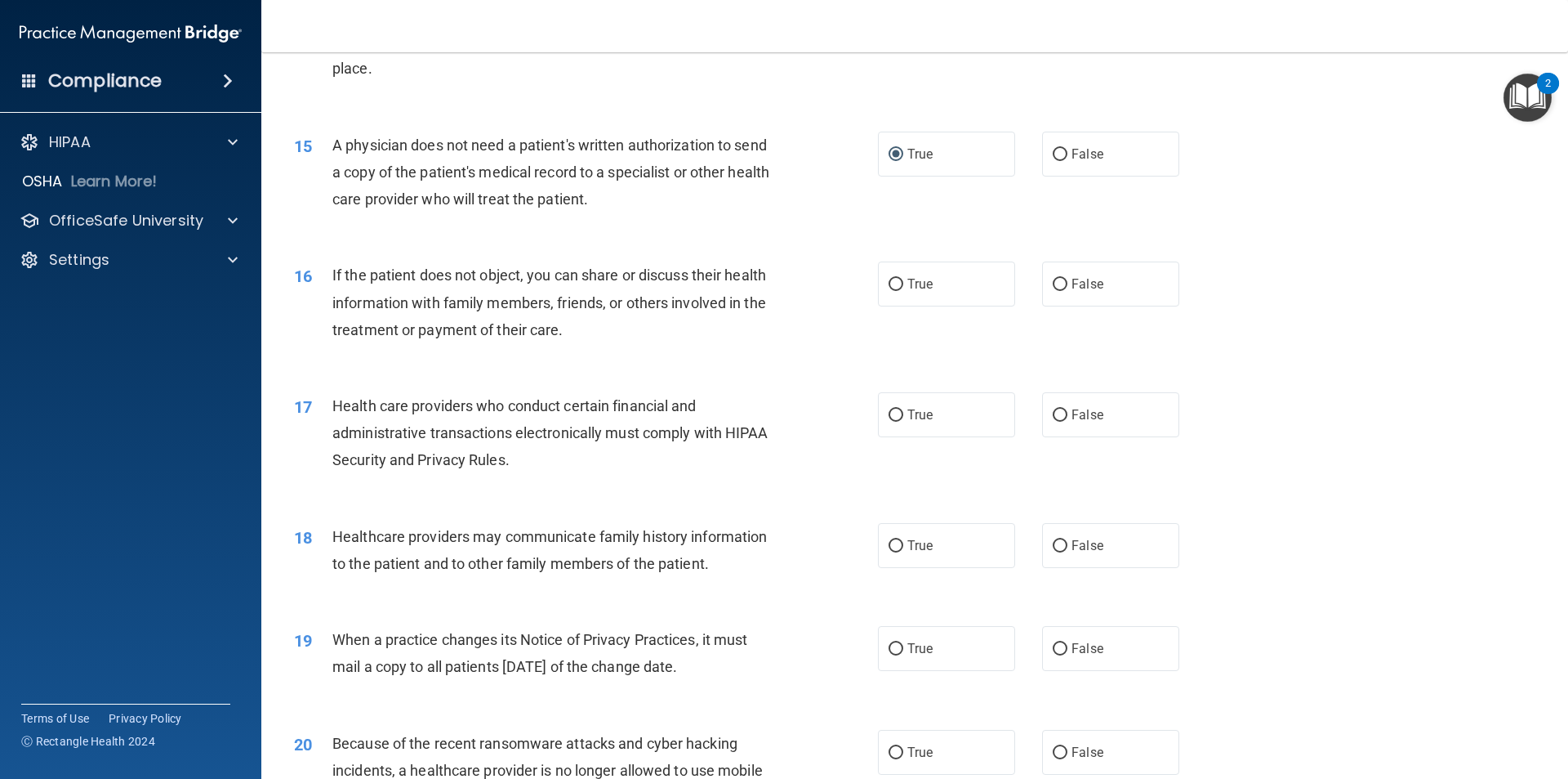
scroll to position [1798, 0]
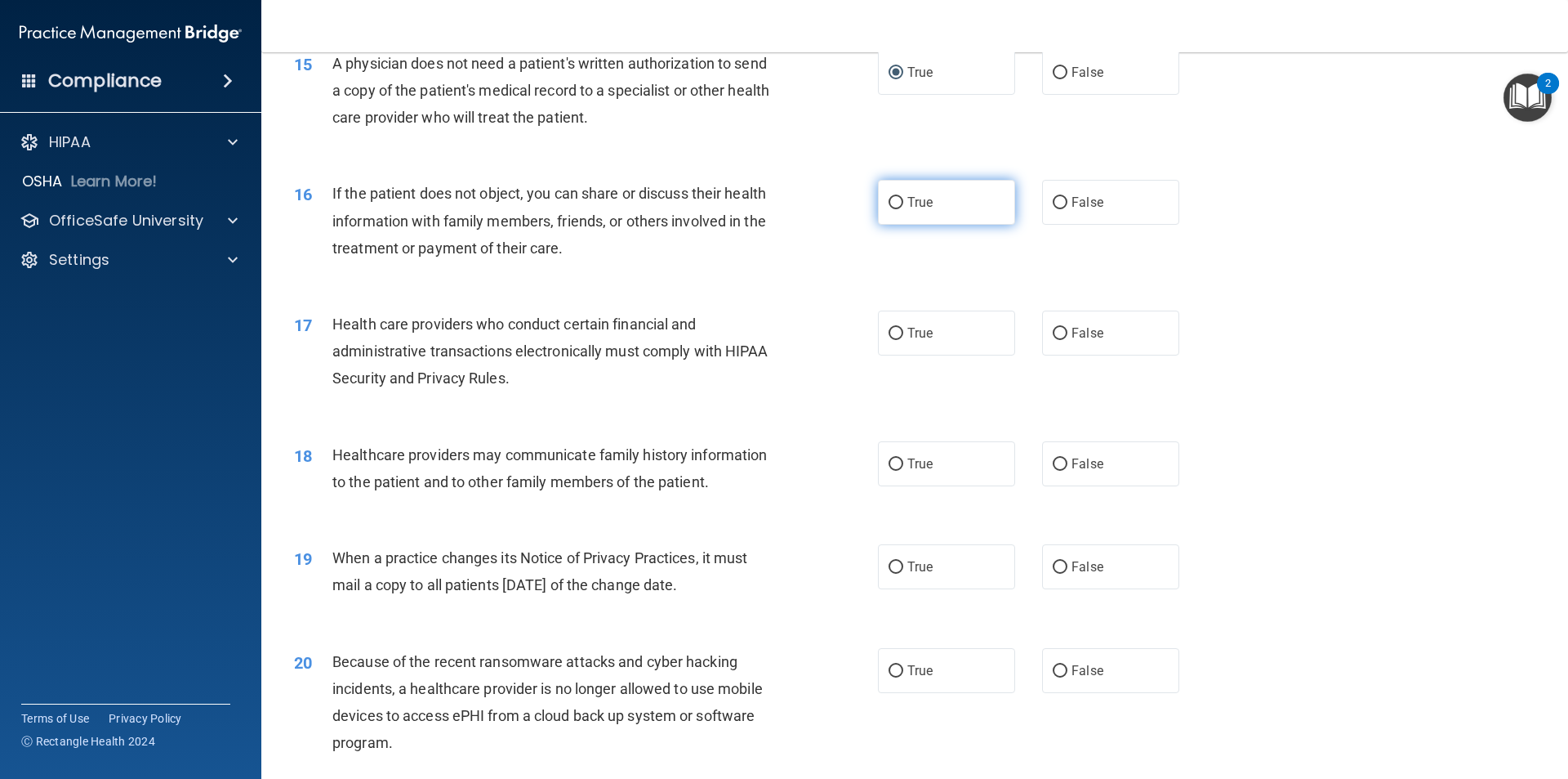
click at [758, 200] on label "True" at bounding box center [947, 202] width 137 height 45
click at [758, 200] on input "True" at bounding box center [895, 203] width 15 height 12
radio input "true"
click at [758, 327] on input "True" at bounding box center [895, 333] width 15 height 12
radio input "true"
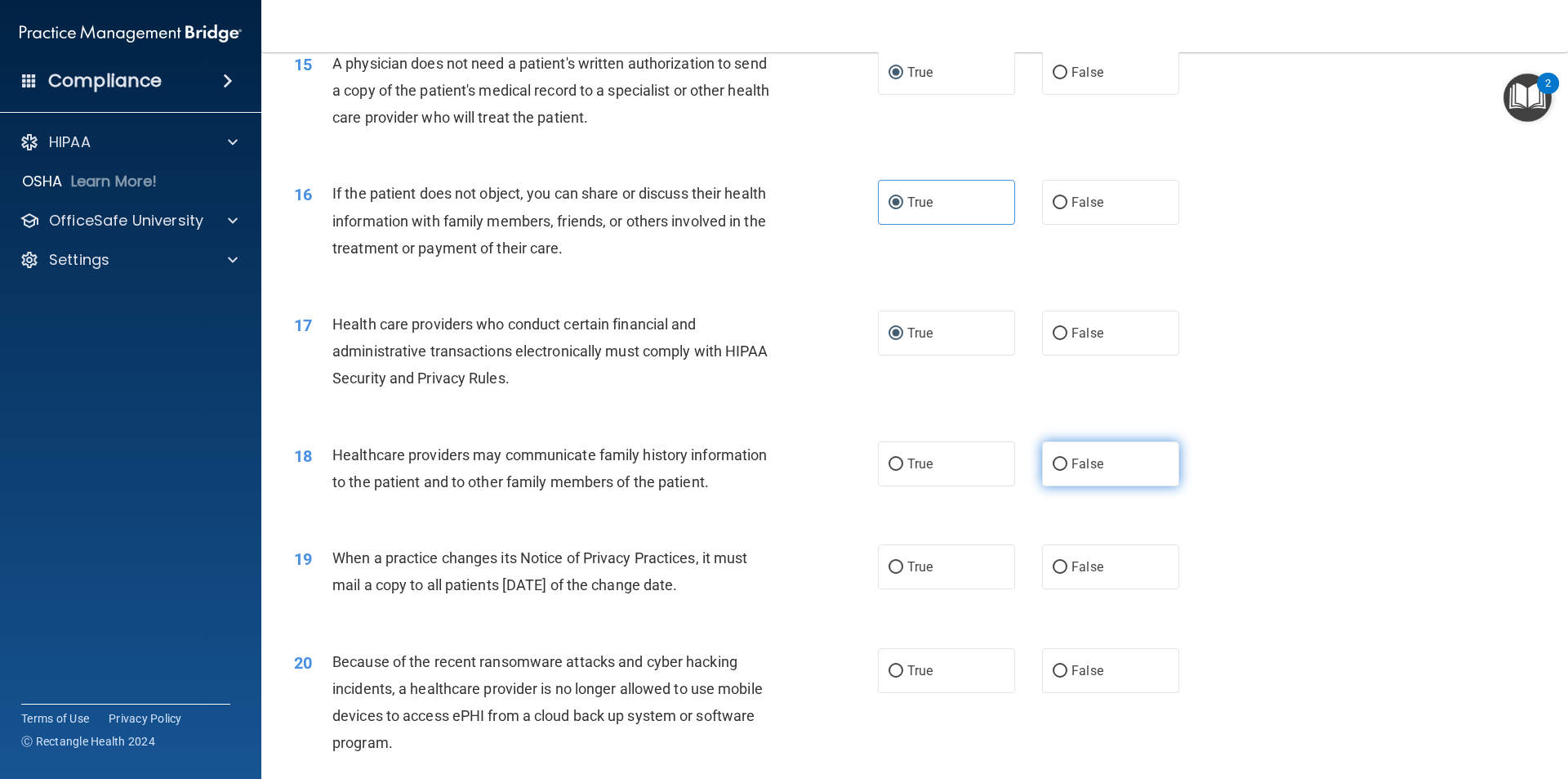
click at [758, 471] on span "False" at bounding box center [1087, 464] width 32 height 16
click at [758, 471] on input "False" at bounding box center [1059, 465] width 15 height 12
radio input "true"
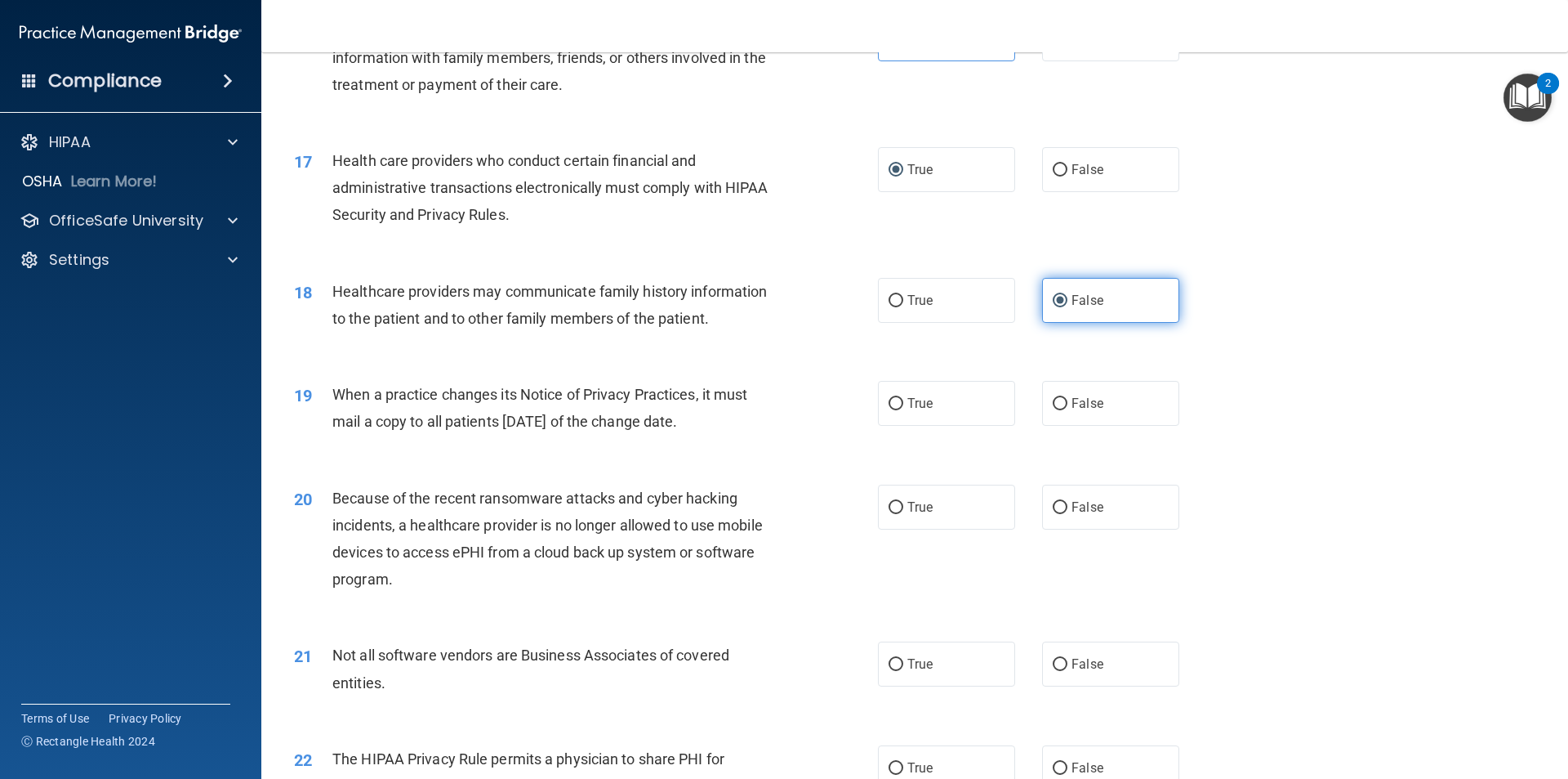
scroll to position [2043, 0]
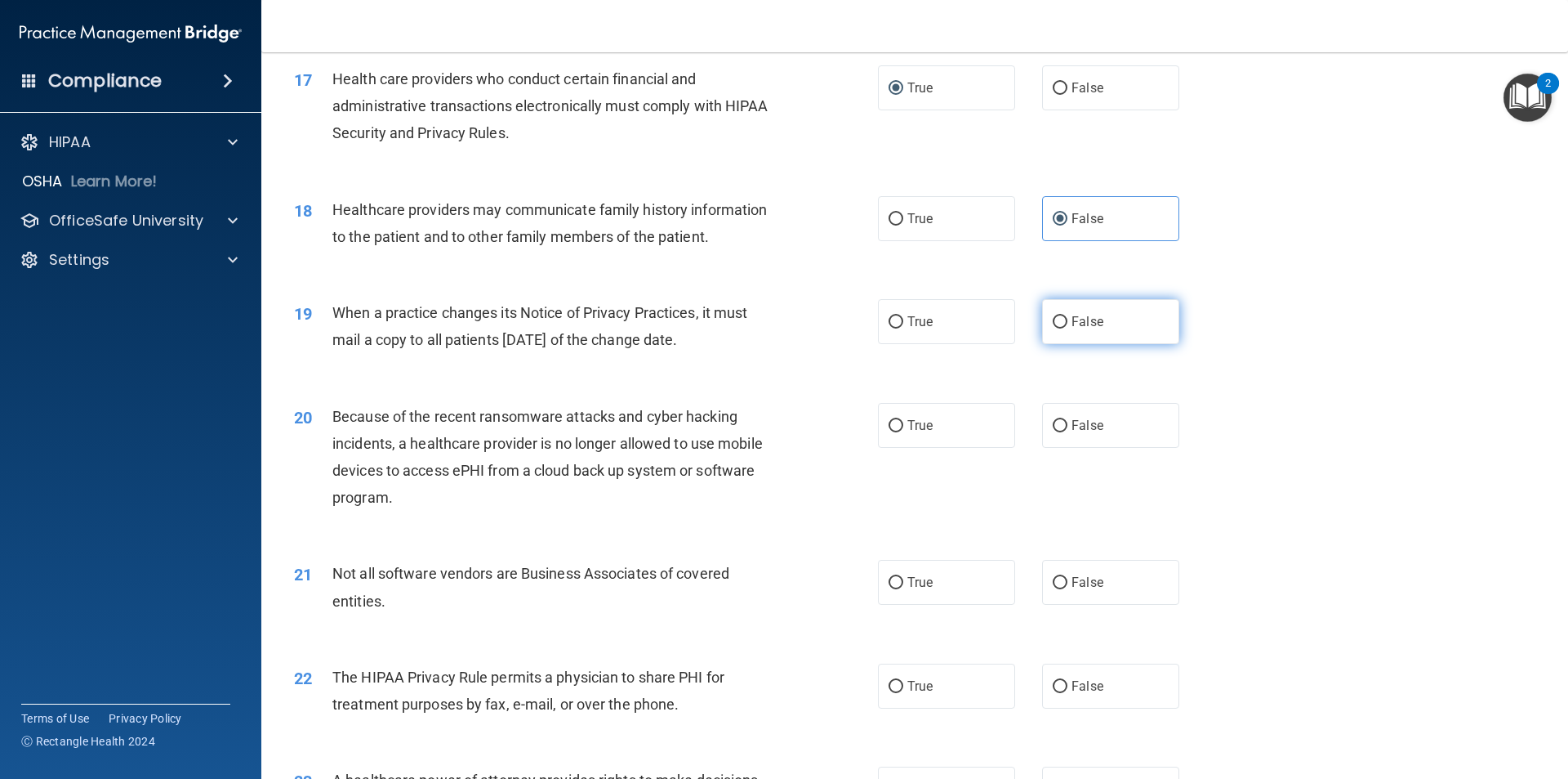
click at [758, 331] on label "False" at bounding box center [1111, 321] width 137 height 45
click at [758, 328] on input "False" at bounding box center [1059, 322] width 15 height 12
radio input "true"
click at [758, 427] on input "False" at bounding box center [1059, 426] width 15 height 12
radio input "true"
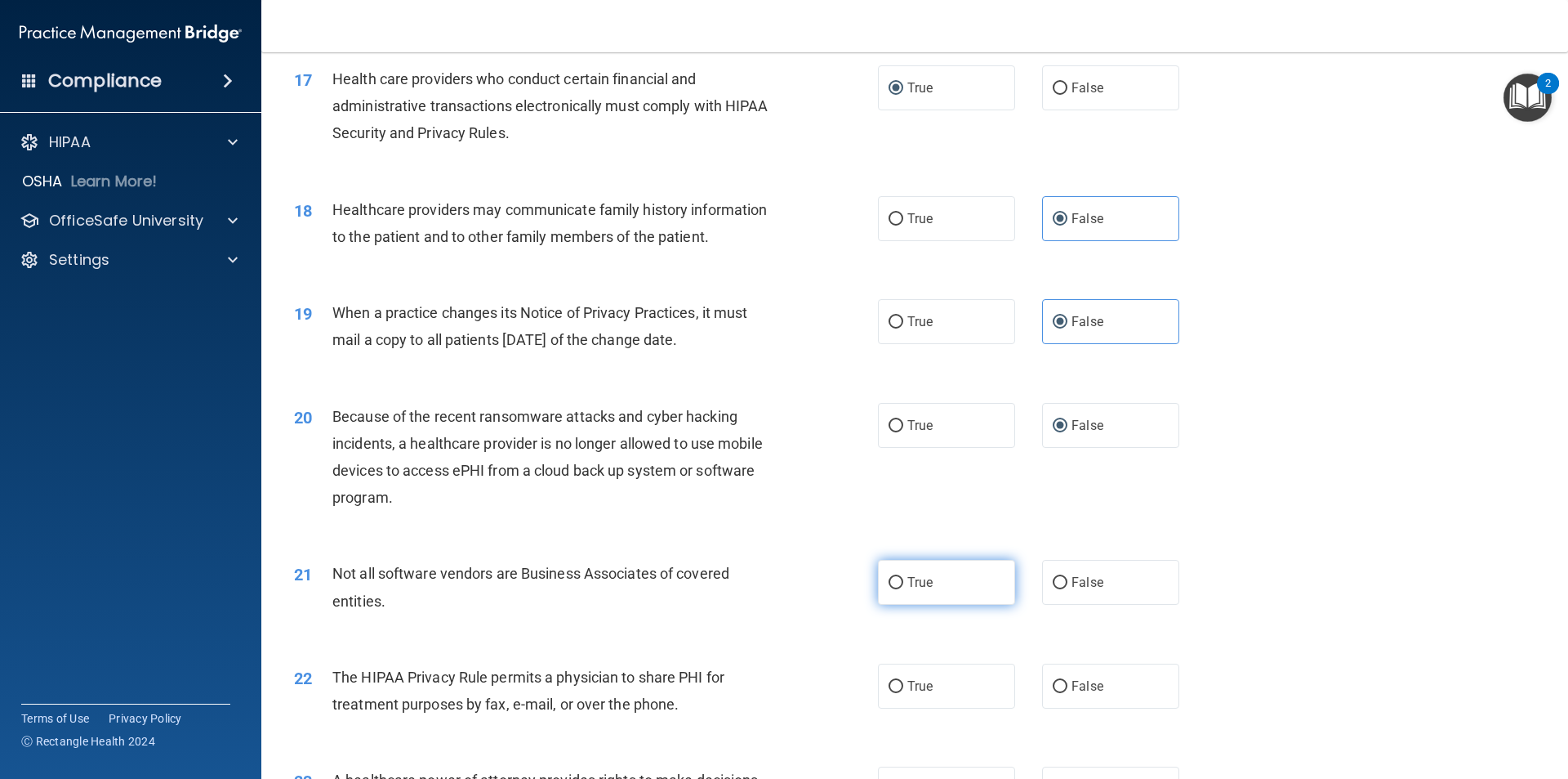
click at [758, 587] on label "True" at bounding box center [947, 581] width 137 height 45
click at [758, 587] on input "True" at bounding box center [895, 583] width 15 height 12
radio input "true"
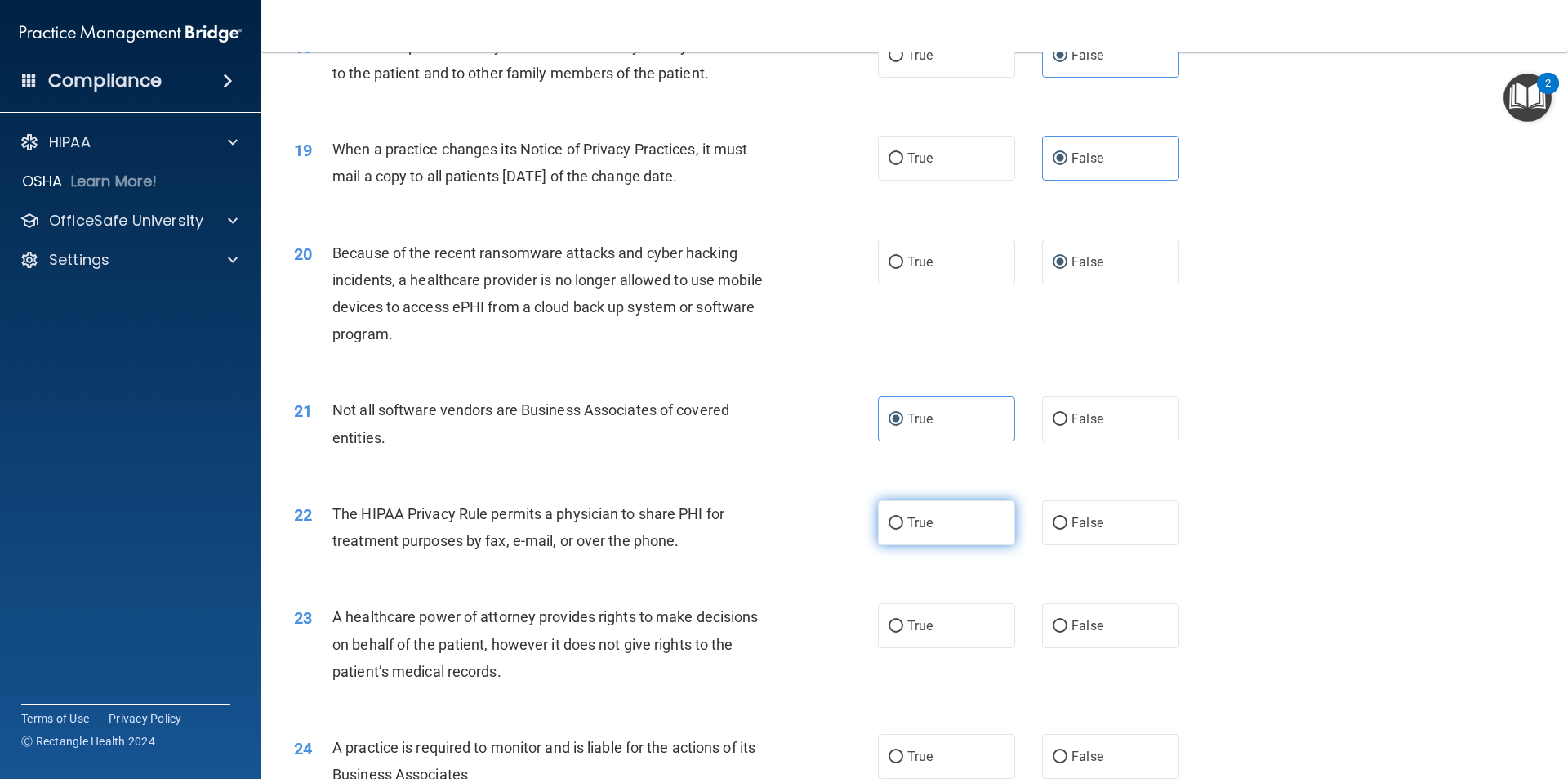
click at [758, 509] on label "True" at bounding box center [947, 522] width 137 height 45
click at [758, 517] on input "True" at bounding box center [895, 523] width 15 height 12
radio input "true"
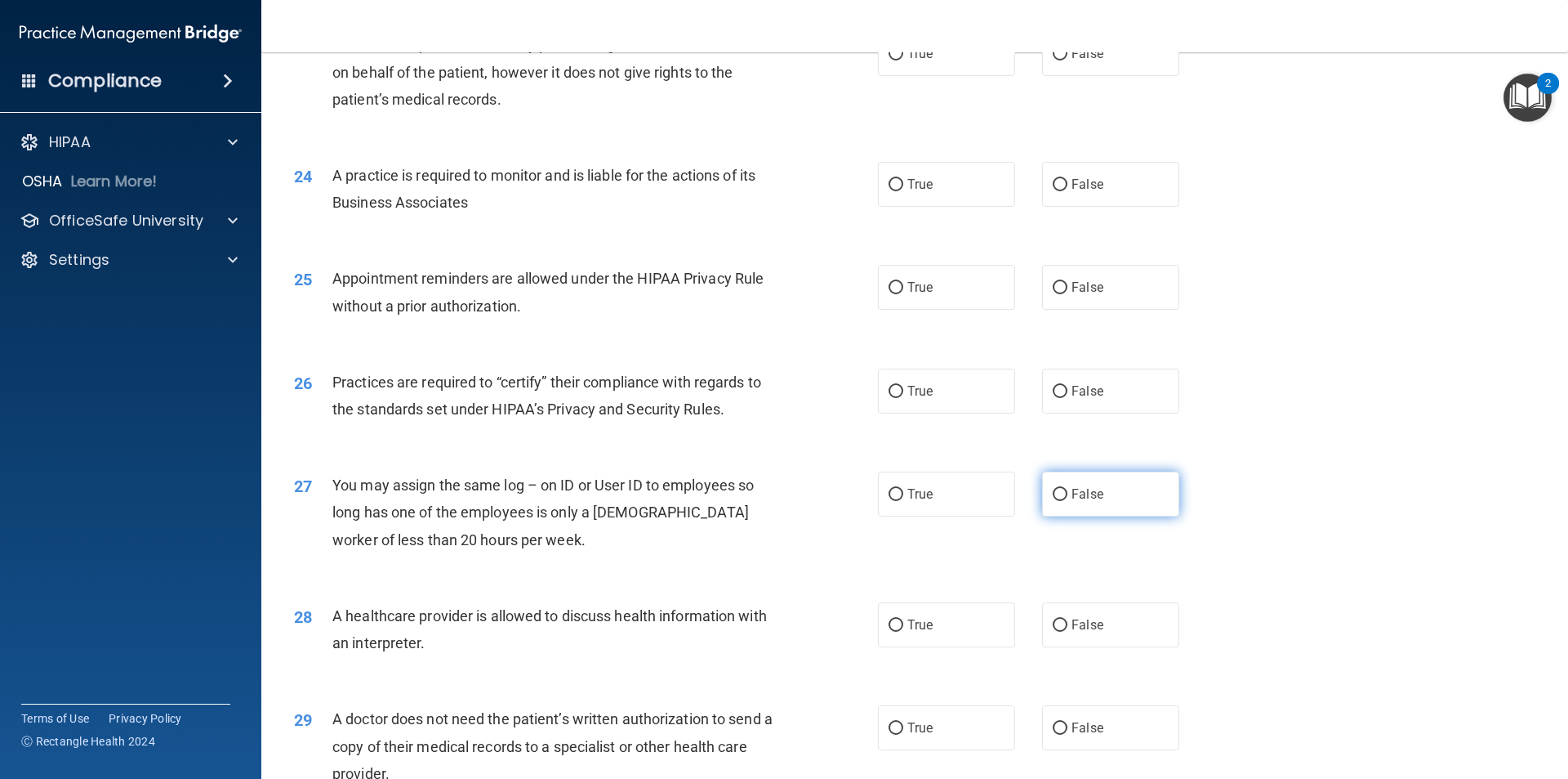
scroll to position [2615, 0]
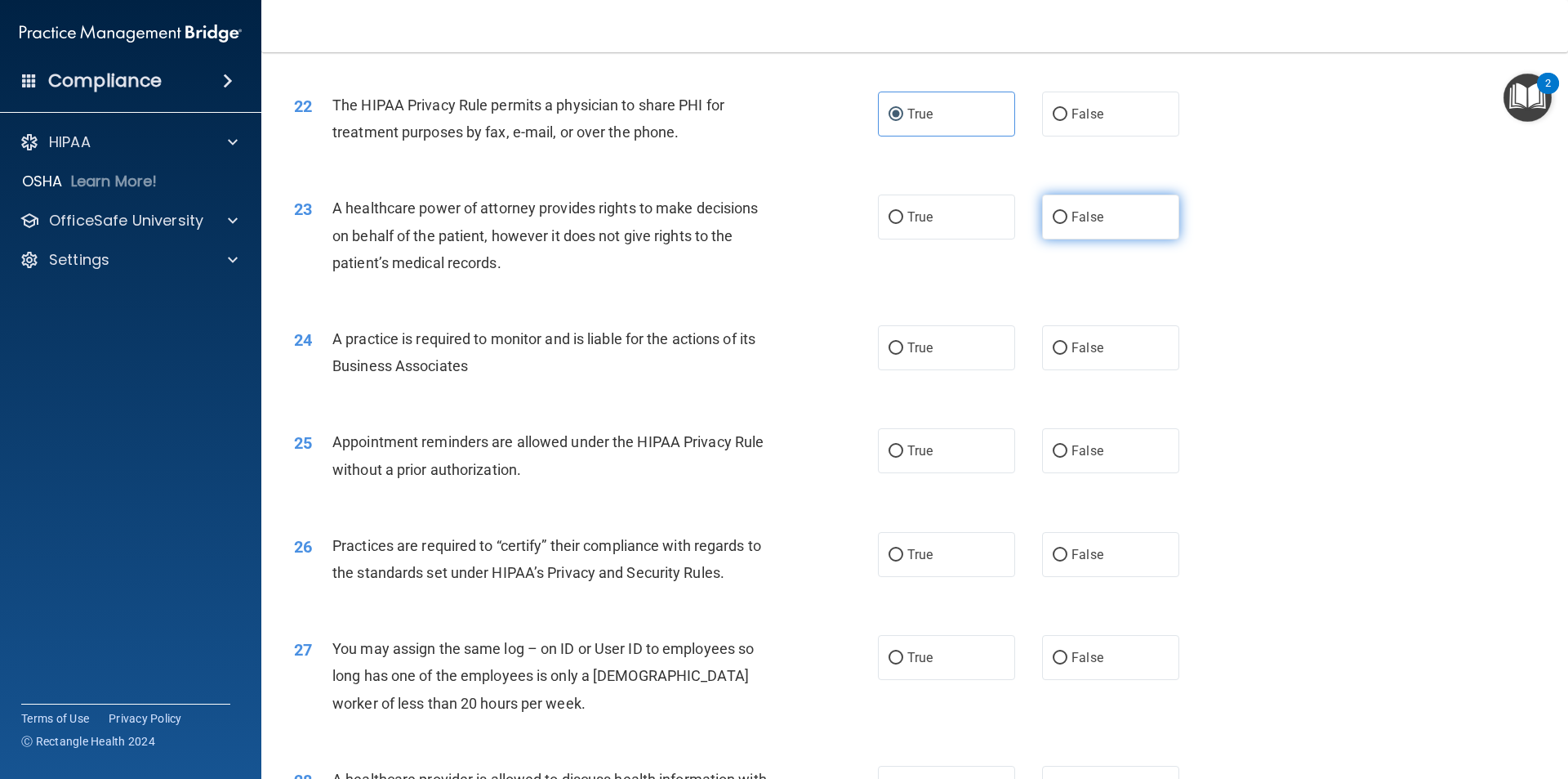
click at [758, 233] on label "False" at bounding box center [1111, 216] width 137 height 45
click at [758, 224] on input "False" at bounding box center [1059, 218] width 15 height 12
radio input "true"
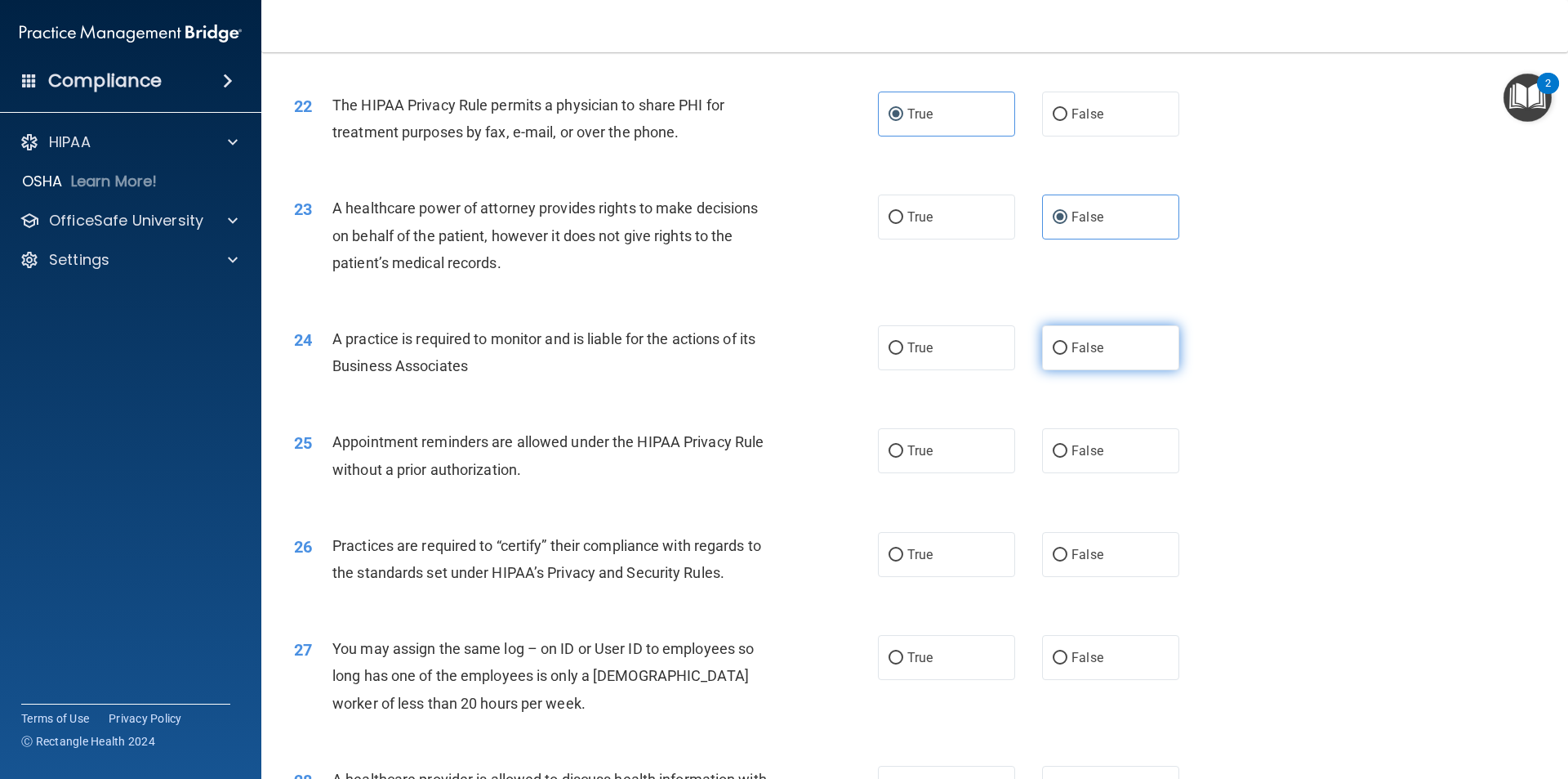
click at [758, 340] on span "False" at bounding box center [1087, 348] width 32 height 16
click at [758, 342] on input "False" at bounding box center [1059, 348] width 15 height 12
radio input "true"
click at [758, 448] on input "True" at bounding box center [895, 452] width 15 height 12
radio input "true"
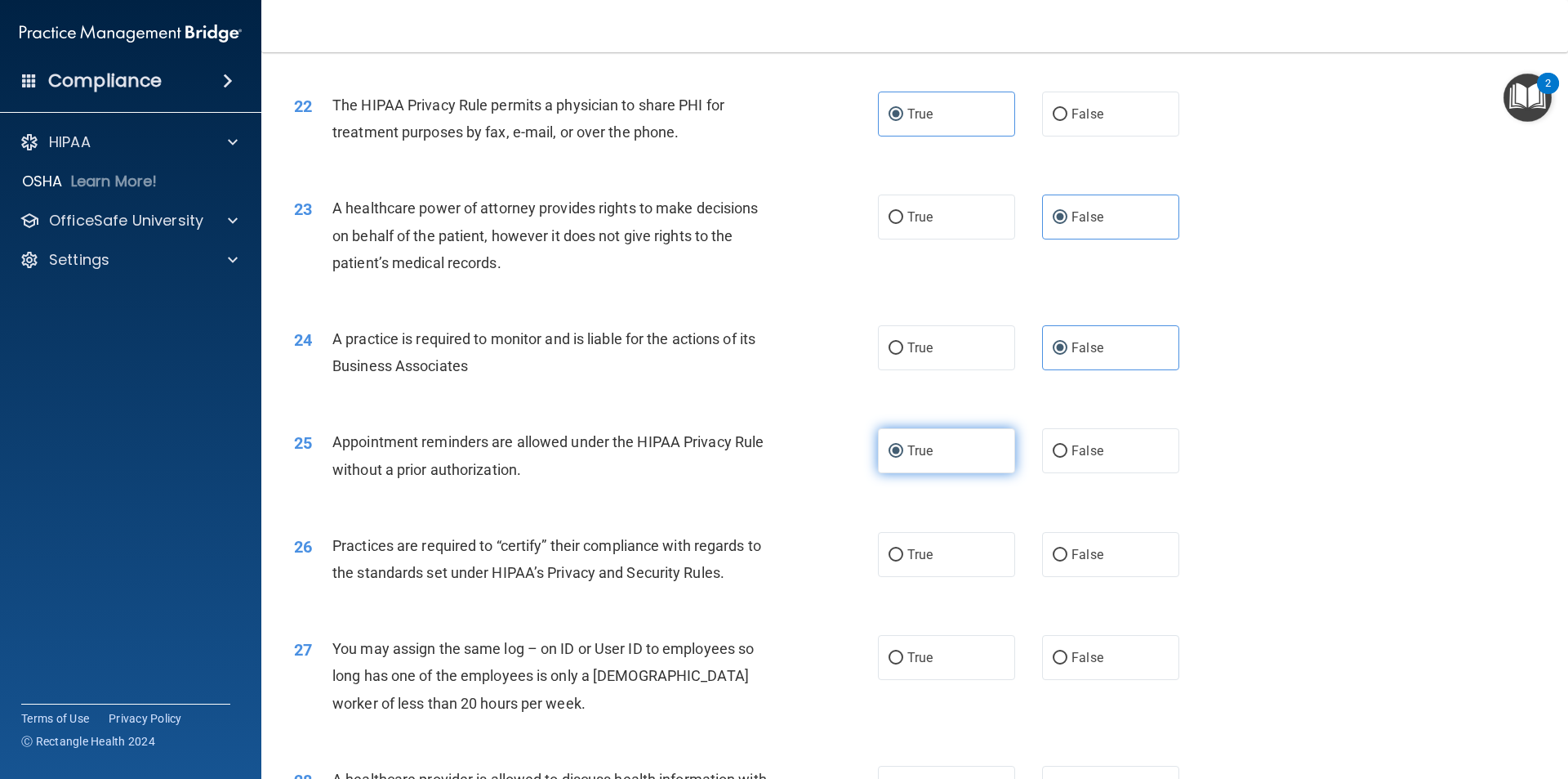
scroll to position [2778, 0]
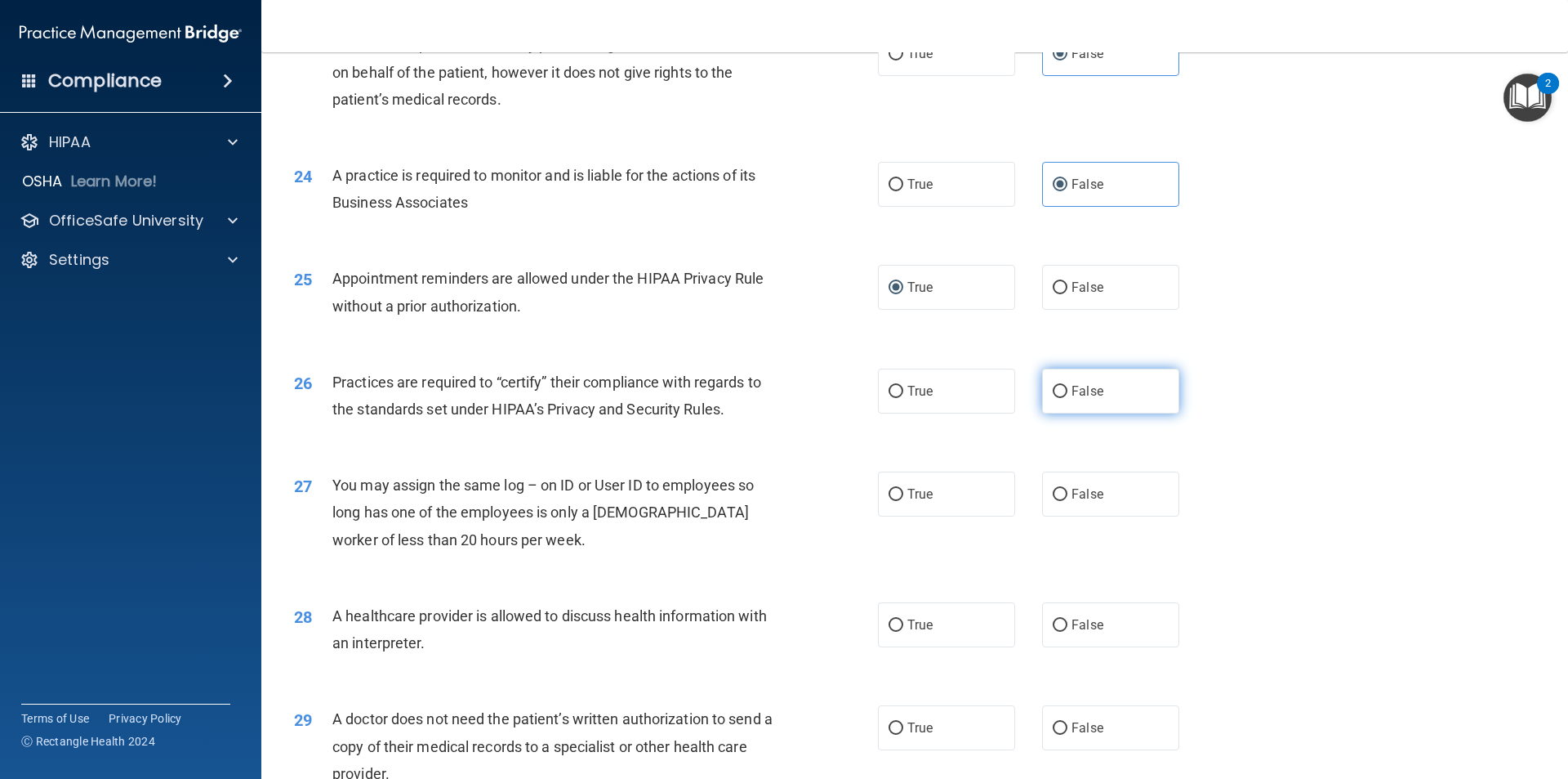
click at [758, 389] on label "False" at bounding box center [1111, 390] width 137 height 45
click at [758, 389] on input "False" at bounding box center [1059, 392] width 15 height 12
radio input "true"
click at [758, 487] on label "False" at bounding box center [1111, 493] width 137 height 45
click at [758, 488] on input "False" at bounding box center [1059, 494] width 15 height 12
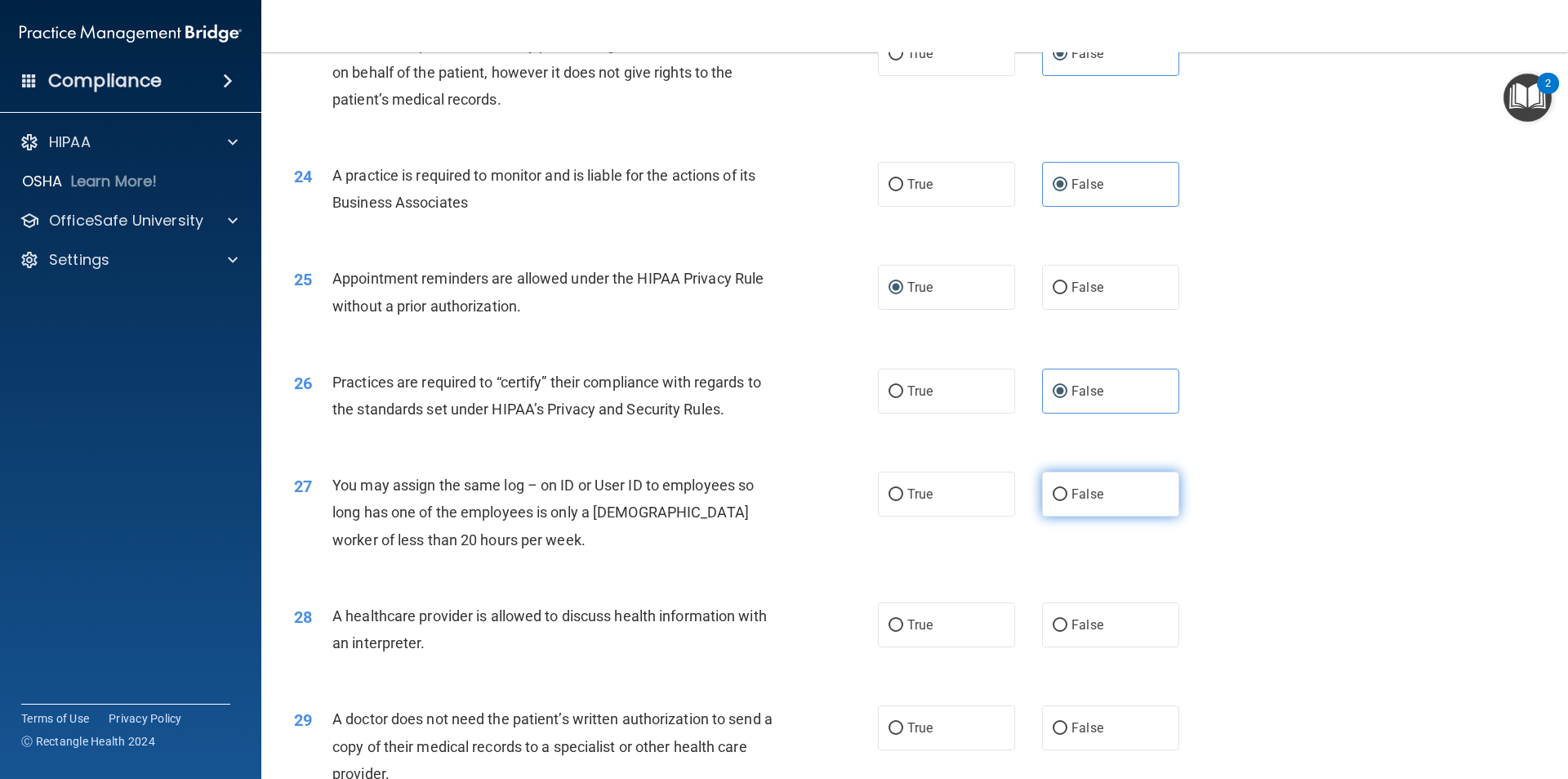
radio input "true"
click at [758, 633] on label "True" at bounding box center [947, 624] width 137 height 45
click at [758, 632] on input "True" at bounding box center [895, 625] width 15 height 12
radio input "true"
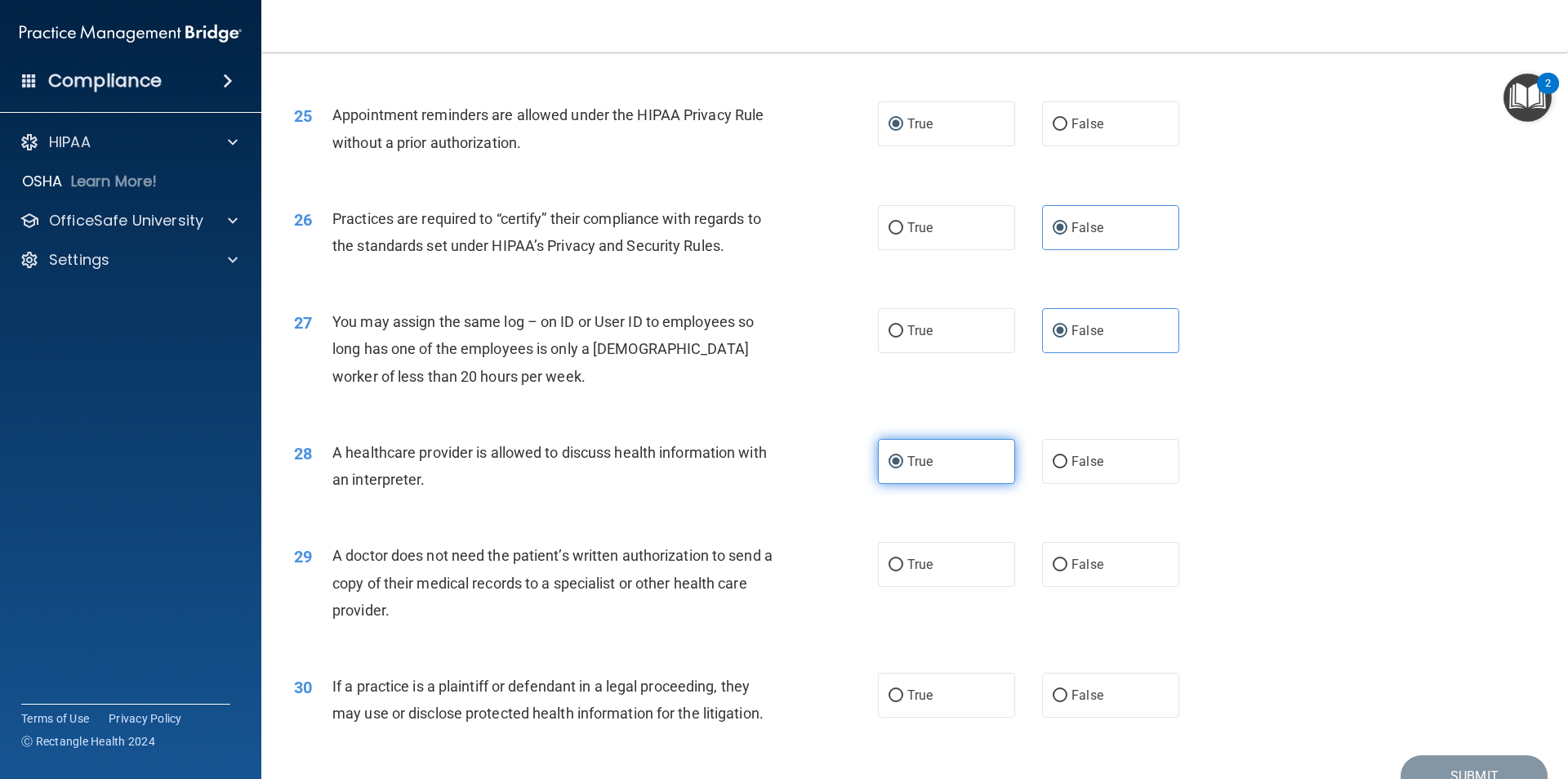
scroll to position [3022, 0]
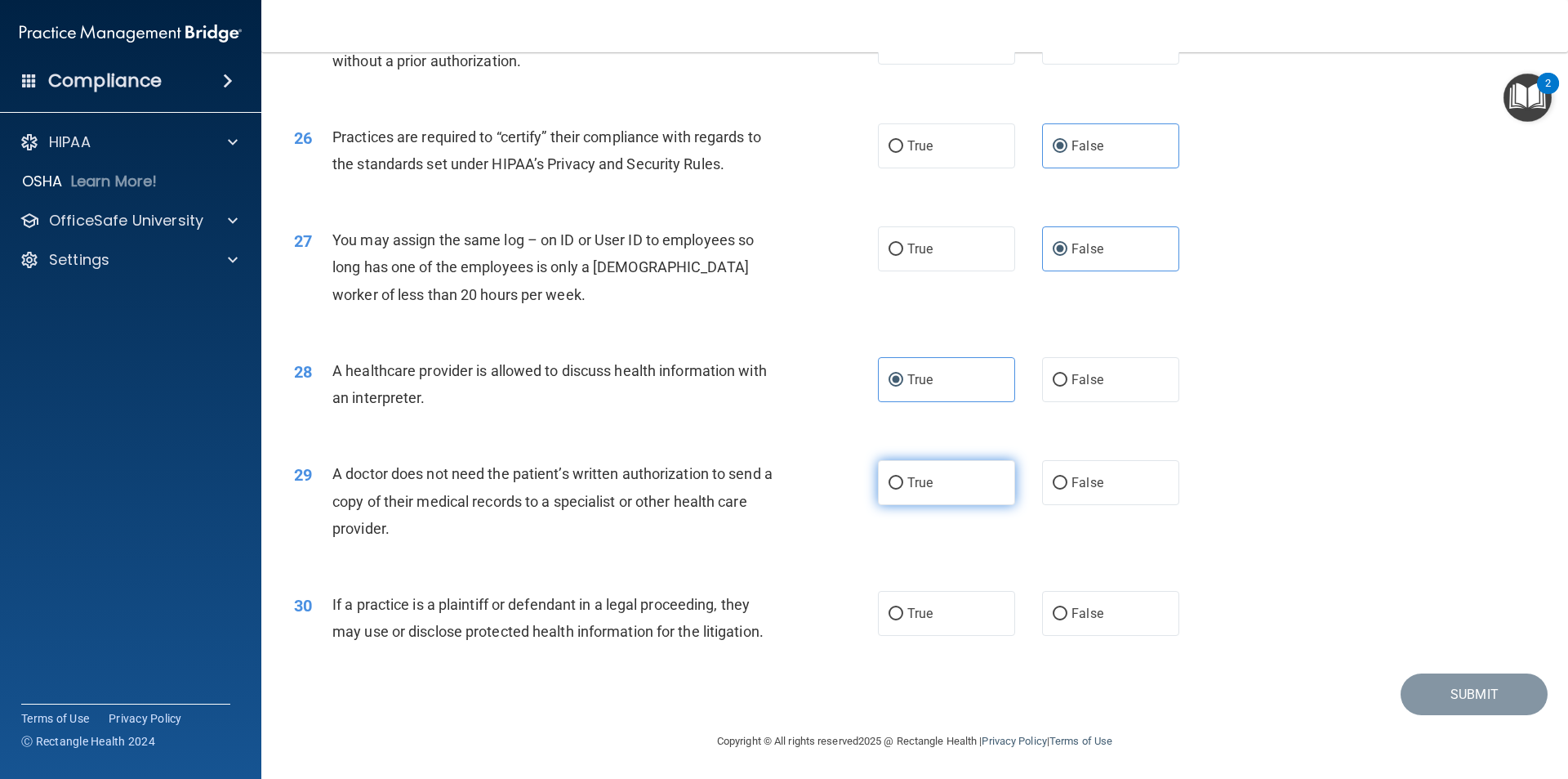
click at [758, 490] on label "True" at bounding box center [947, 482] width 137 height 45
click at [758, 489] on input "True" at bounding box center [895, 484] width 15 height 12
radio input "true"
click at [758, 606] on span "True" at bounding box center [919, 613] width 25 height 16
click at [758, 608] on input "True" at bounding box center [895, 614] width 15 height 12
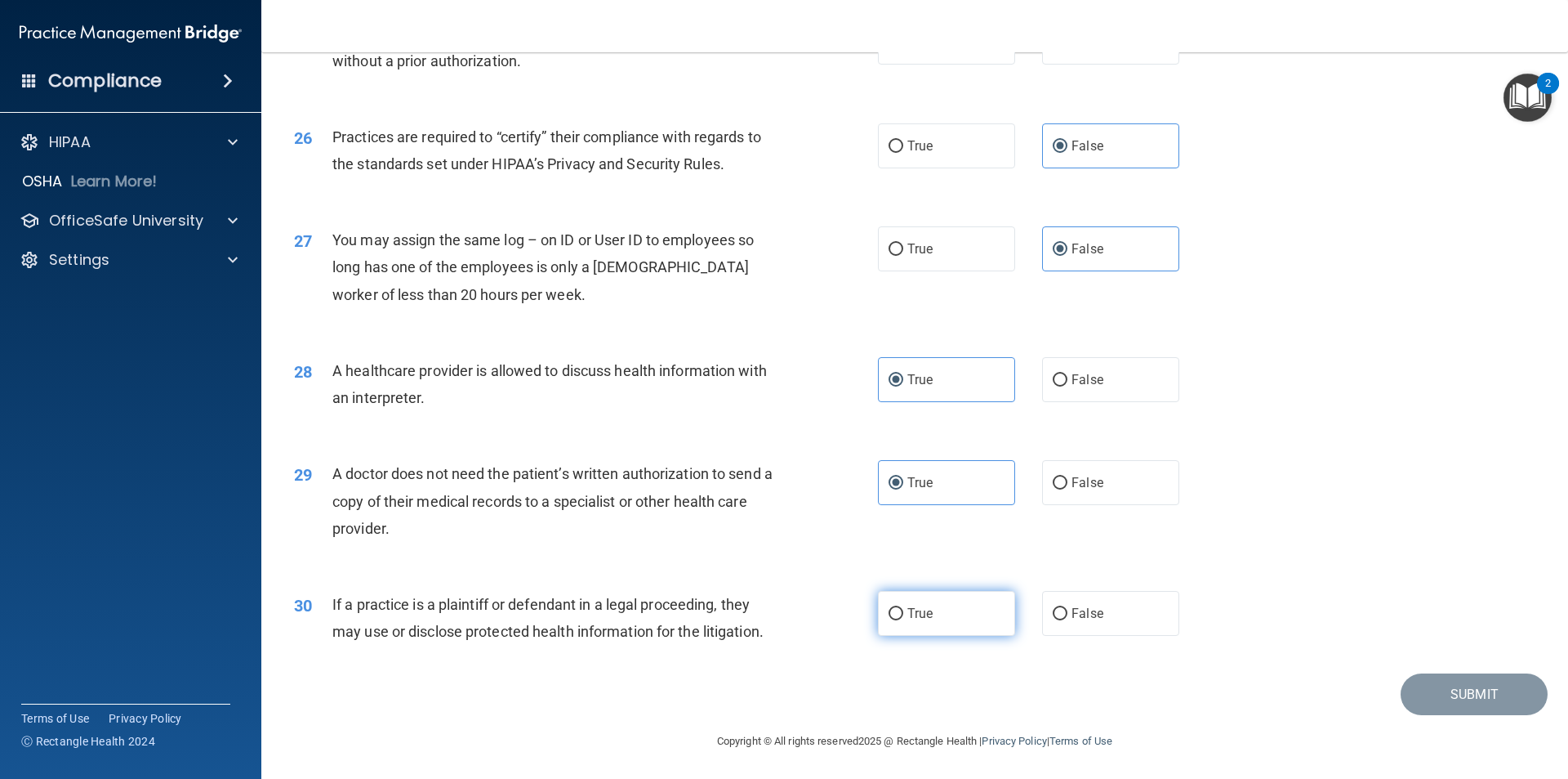
radio input "true"
click at [758, 687] on button "Submit" at bounding box center [1474, 694] width 147 height 42
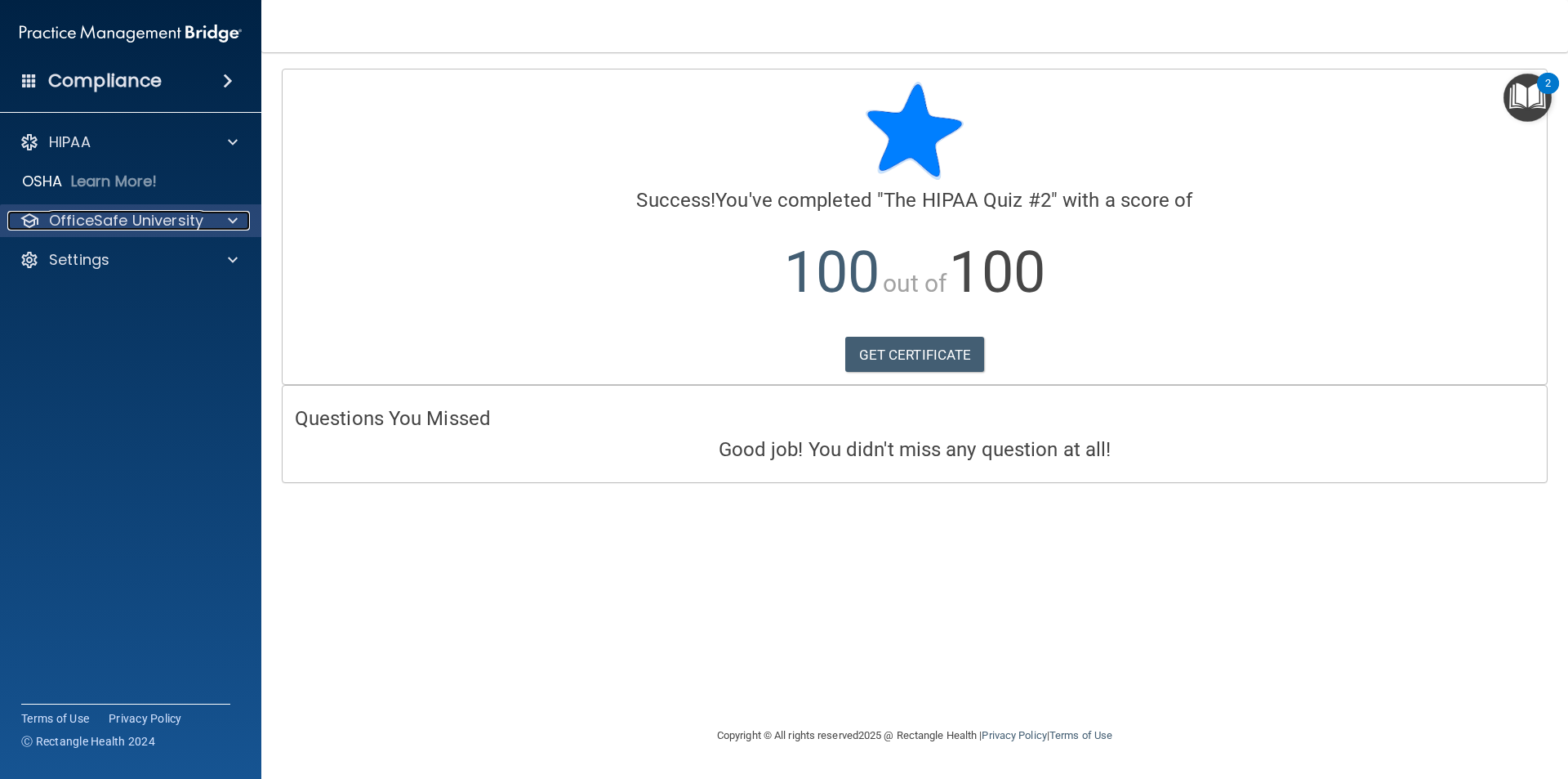
click at [231, 219] on span at bounding box center [233, 221] width 10 height 20
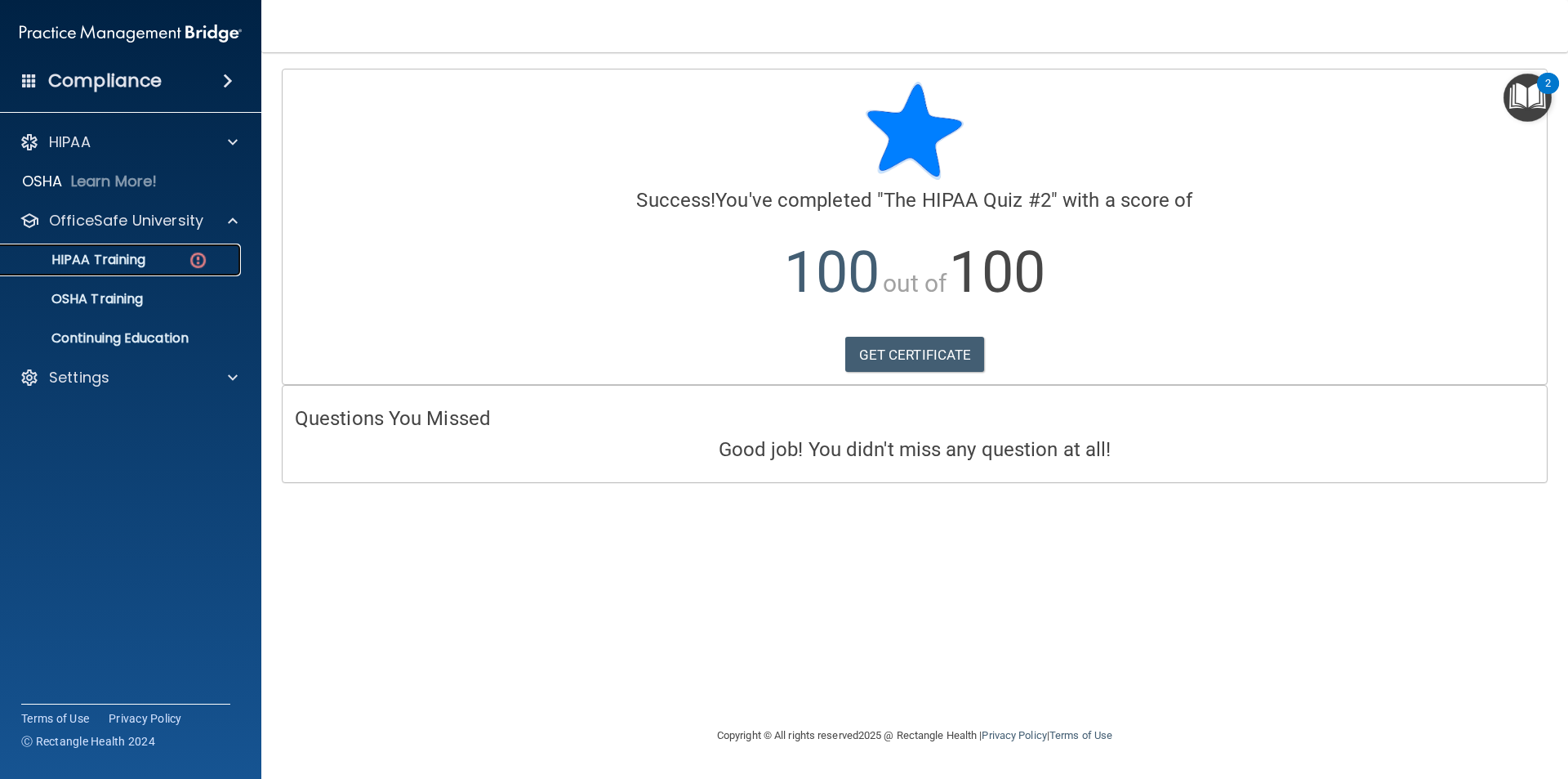
click at [142, 258] on p "HIPAA Training" at bounding box center [78, 260] width 134 height 16
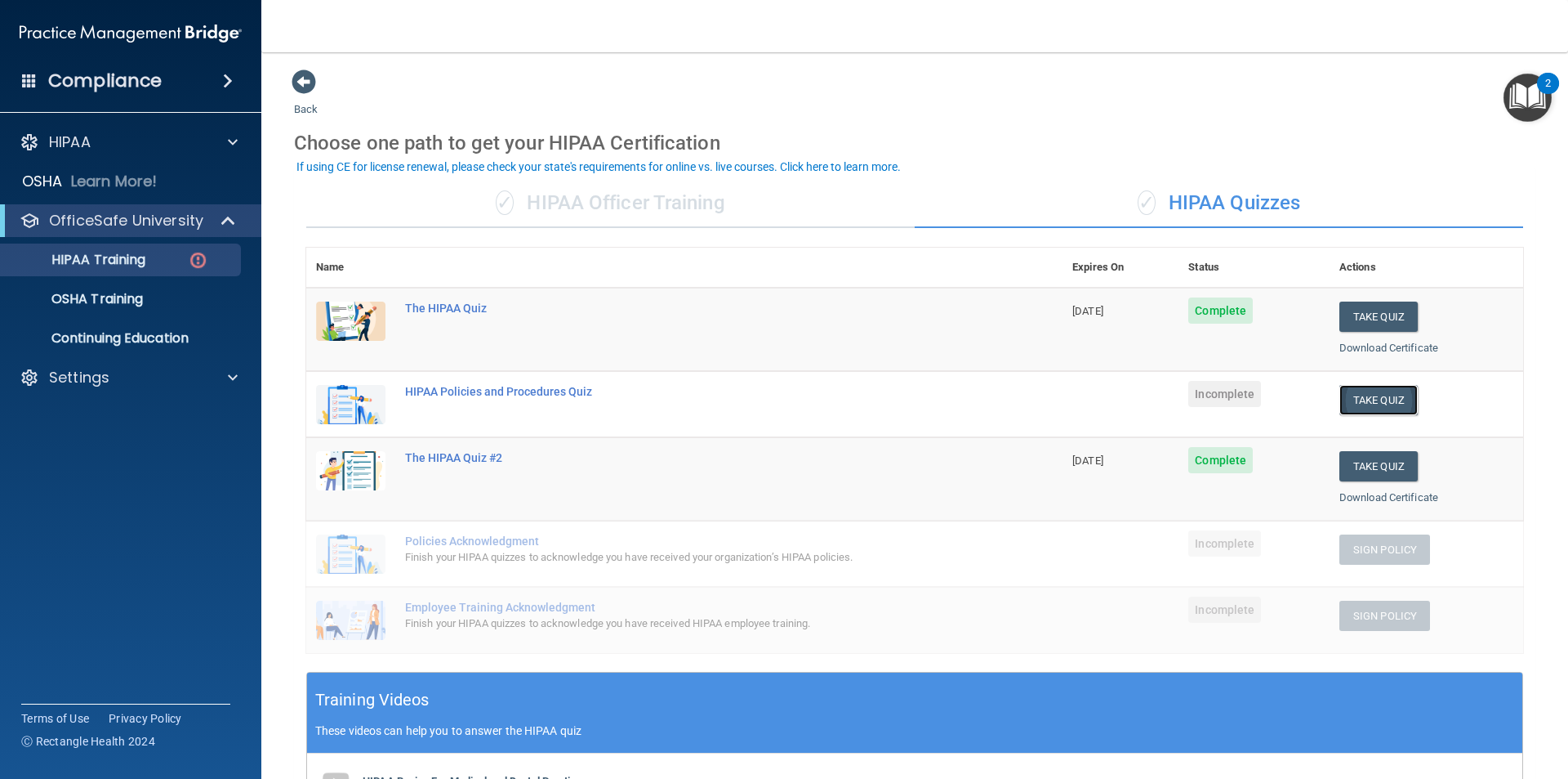
click at [758, 410] on button "Take Quiz" at bounding box center [1378, 400] width 79 height 30
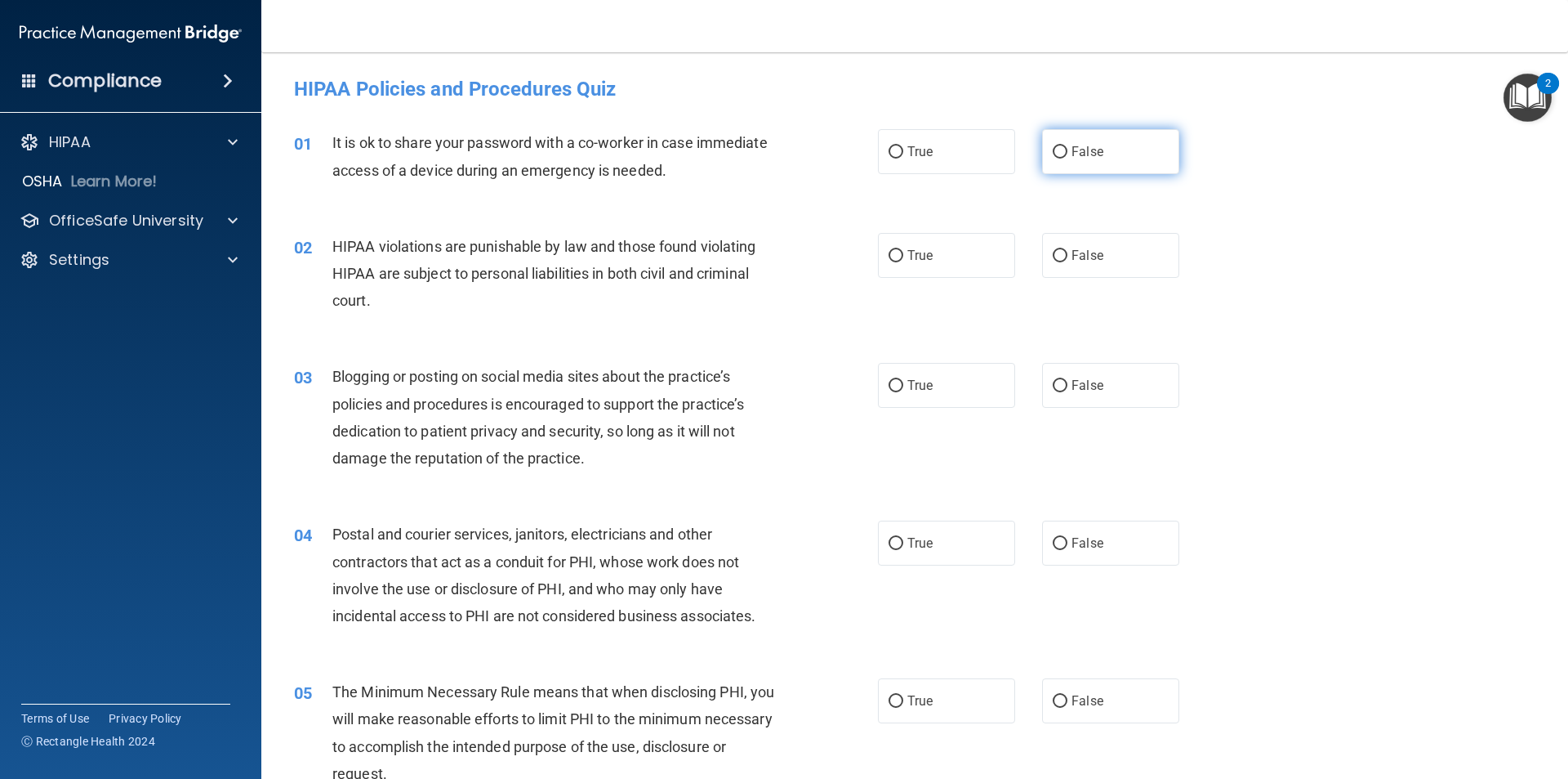
click at [758, 157] on span "False" at bounding box center [1087, 152] width 32 height 16
click at [758, 157] on input "False" at bounding box center [1059, 152] width 15 height 12
radio input "true"
click at [758, 252] on label "True" at bounding box center [947, 255] width 137 height 45
click at [758, 252] on input "True" at bounding box center [895, 256] width 15 height 12
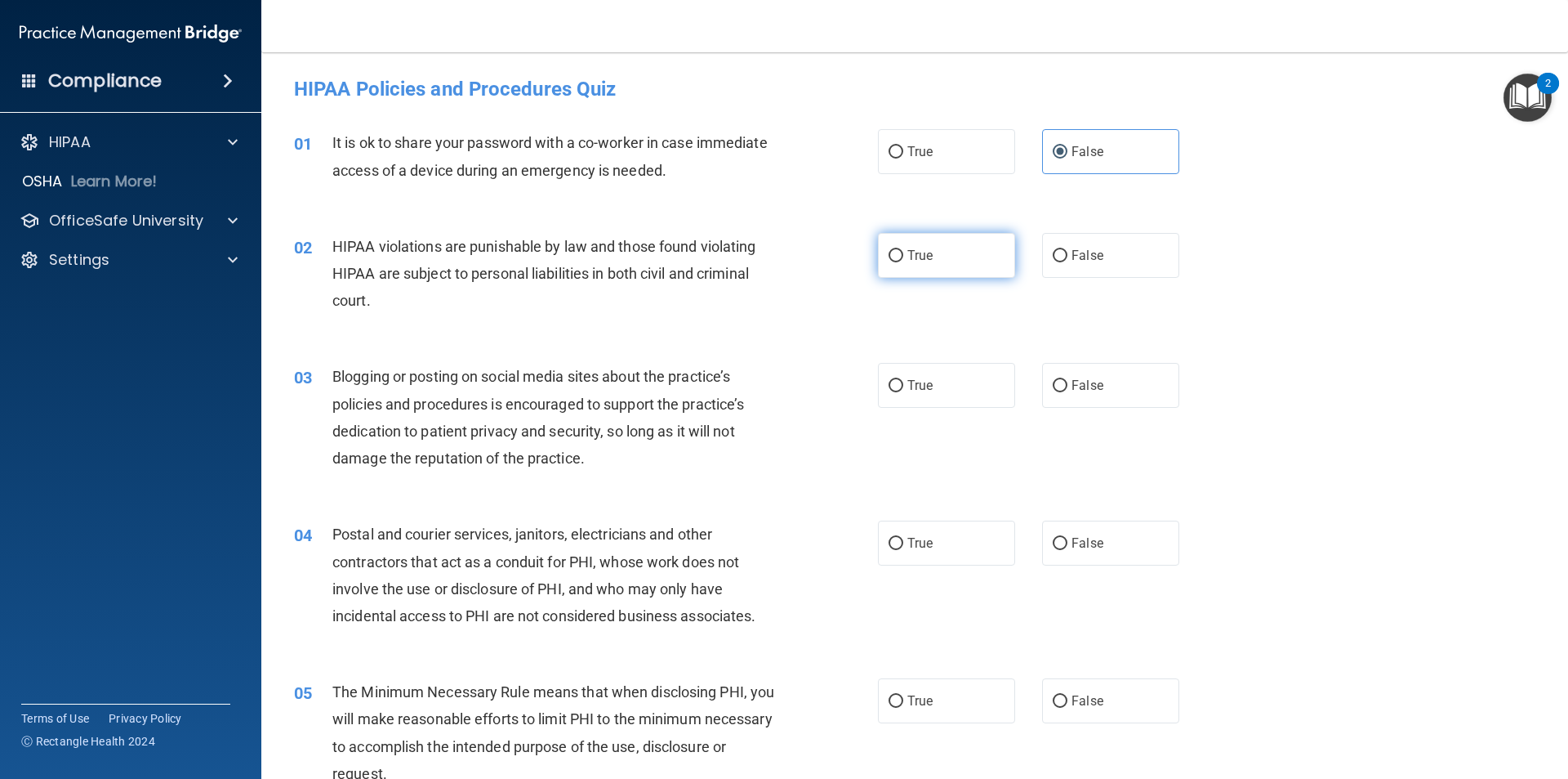
radio input "true"
click at [758, 384] on span "False" at bounding box center [1087, 385] width 32 height 16
click at [758, 384] on input "False" at bounding box center [1059, 386] width 15 height 12
radio input "true"
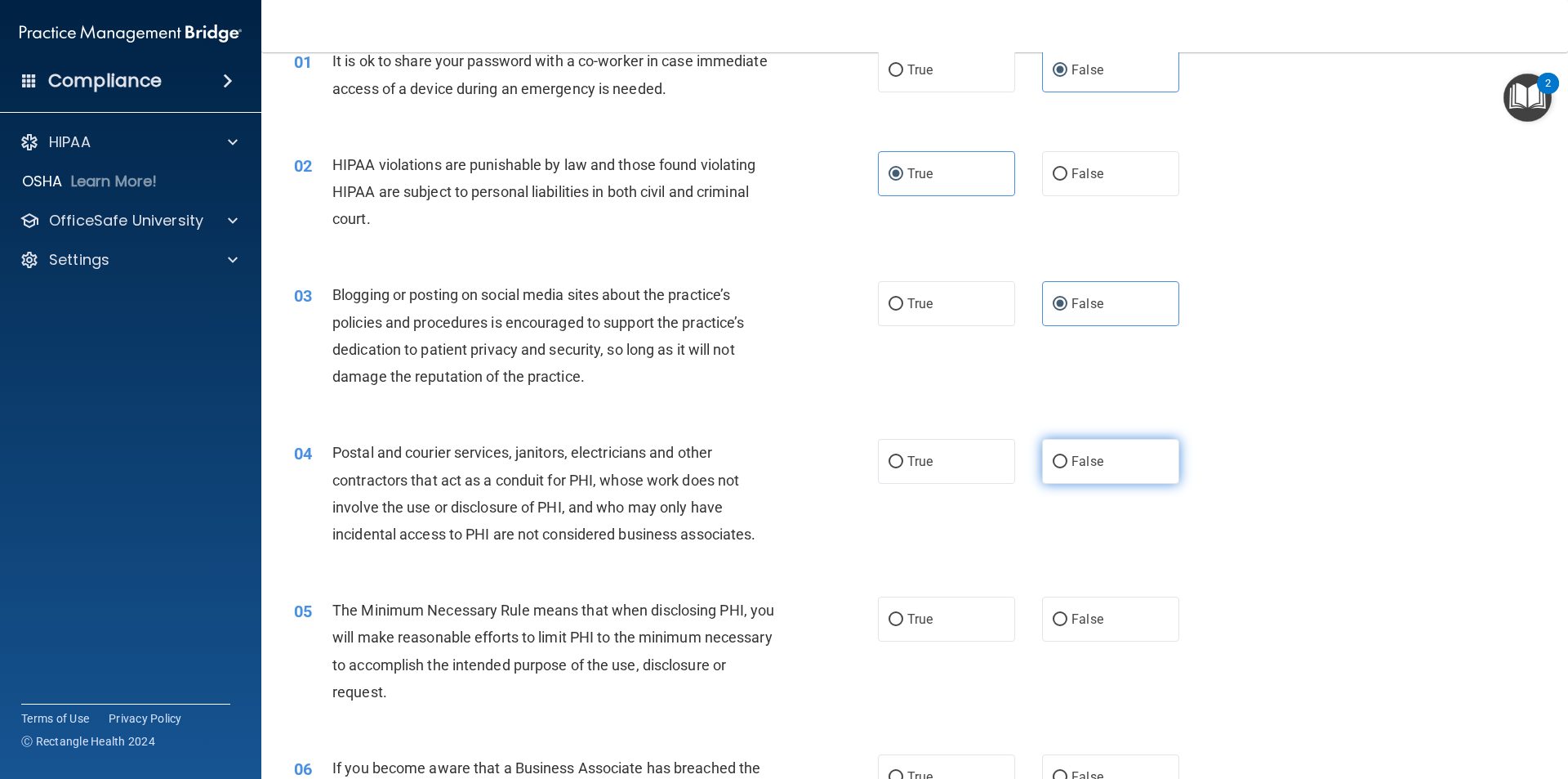
scroll to position [163, 0]
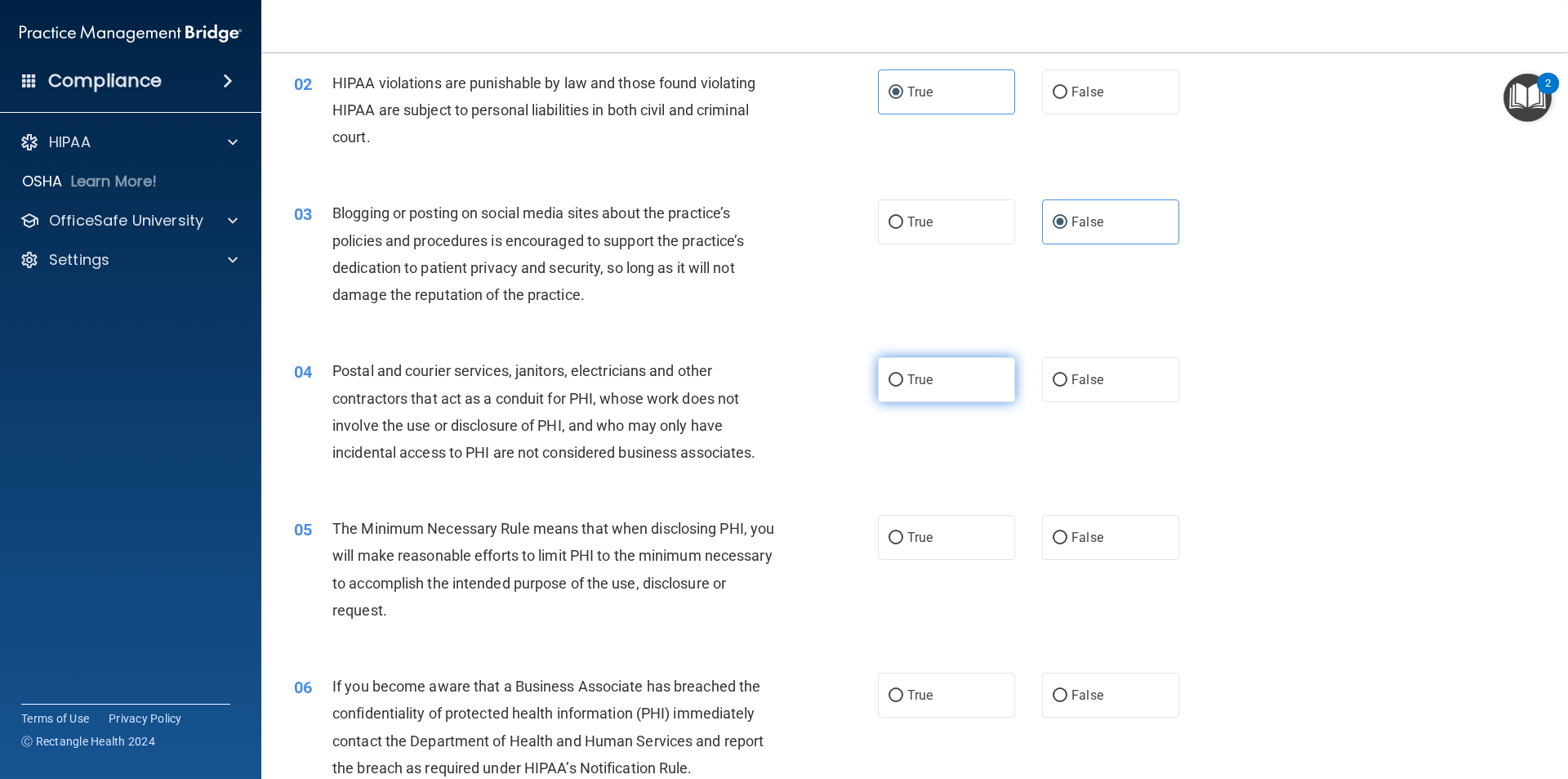
click at [758, 381] on span "True" at bounding box center [919, 380] width 25 height 16
click at [758, 381] on input "True" at bounding box center [895, 380] width 15 height 12
radio input "true"
click at [758, 535] on label "True" at bounding box center [947, 536] width 137 height 45
click at [758, 535] on input "True" at bounding box center [895, 538] width 15 height 12
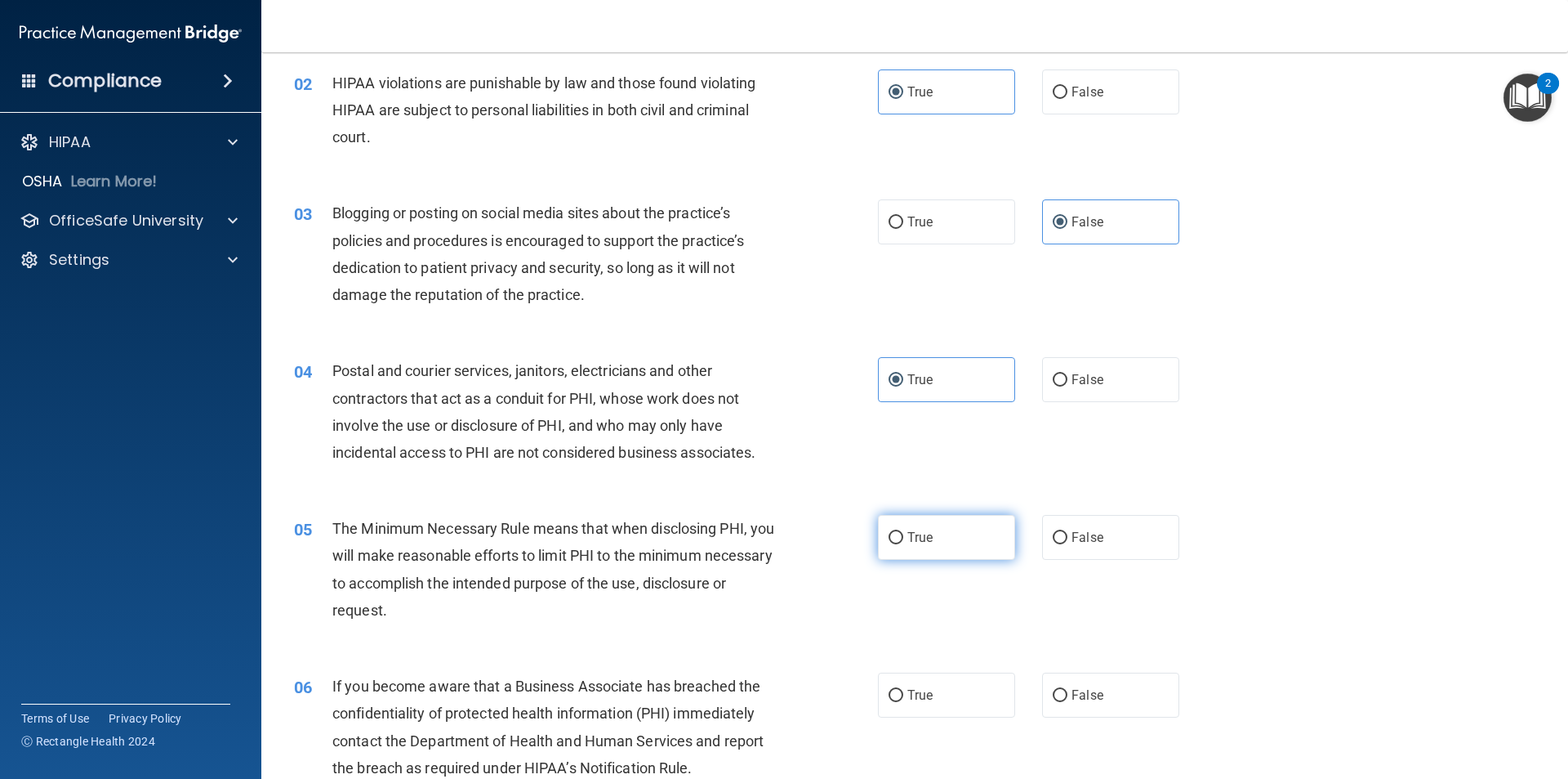
radio input "true"
click at [758, 703] on label "False" at bounding box center [1111, 694] width 137 height 45
click at [758, 701] on input "False" at bounding box center [1059, 695] width 15 height 12
radio input "true"
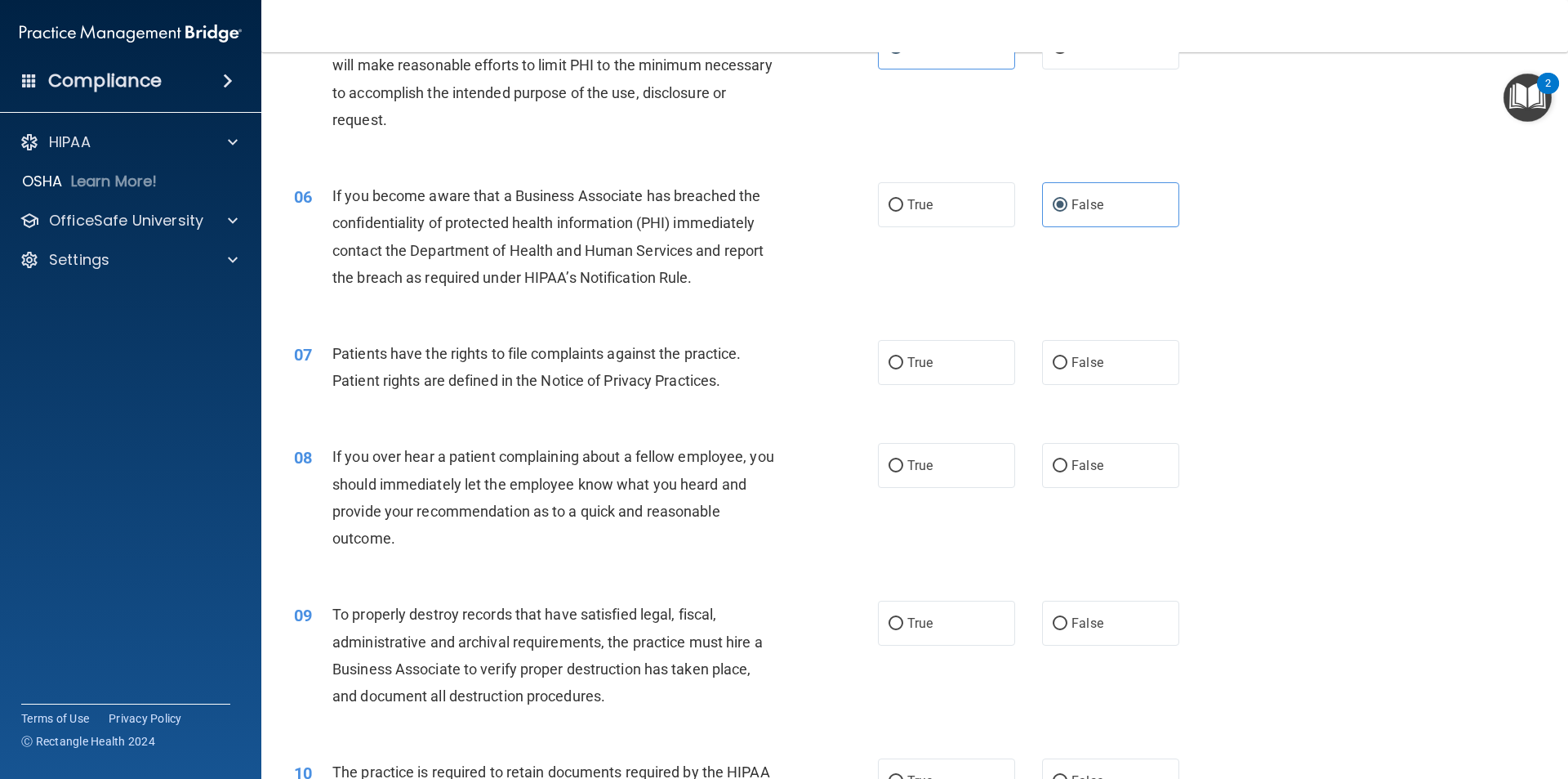
scroll to position [817, 0]
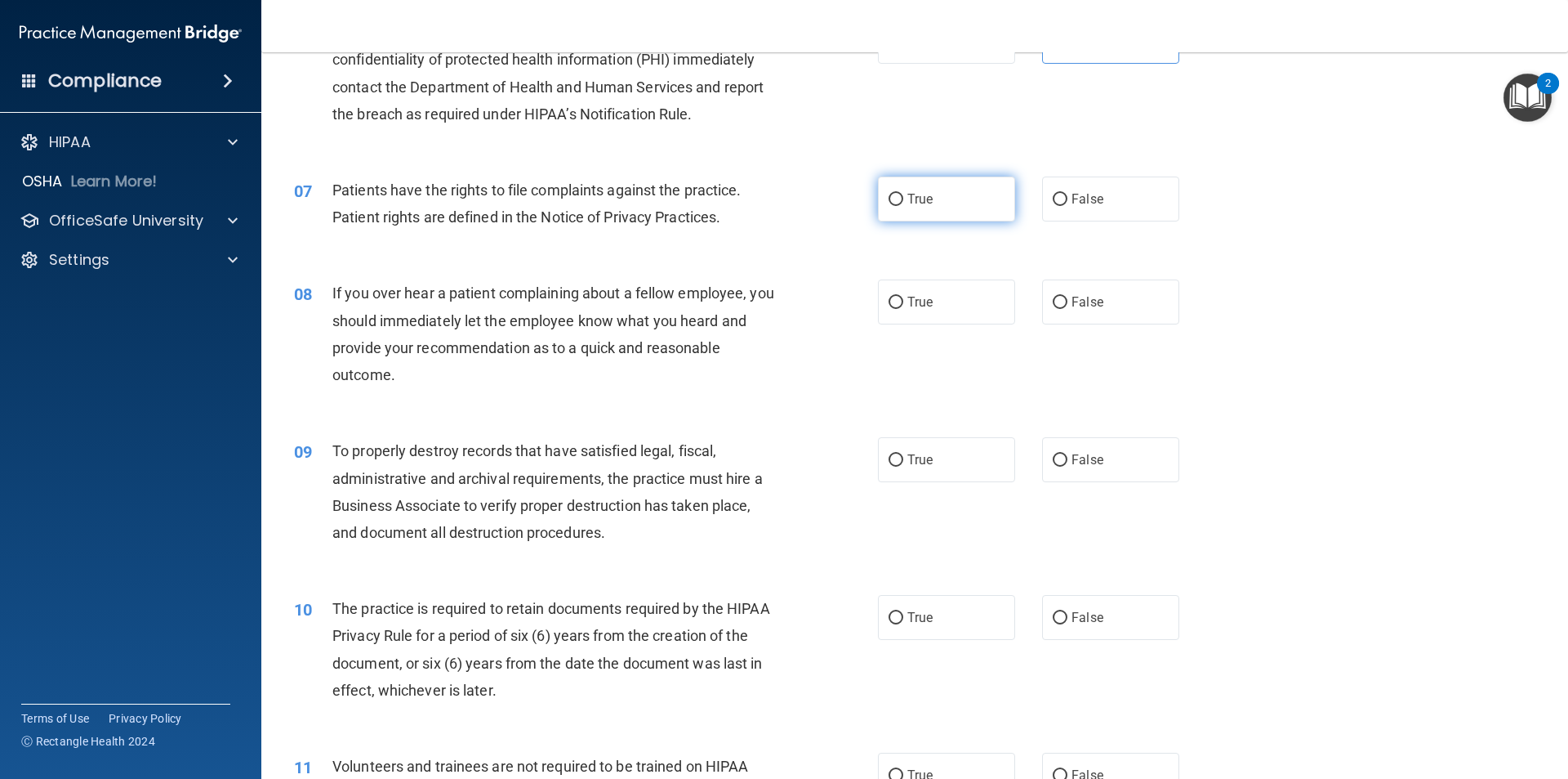
click at [758, 196] on label "True" at bounding box center [947, 198] width 137 height 45
click at [758, 196] on input "True" at bounding box center [895, 200] width 15 height 12
radio input "true"
click at [758, 307] on label "False" at bounding box center [1111, 301] width 137 height 45
click at [758, 307] on input "False" at bounding box center [1059, 302] width 15 height 12
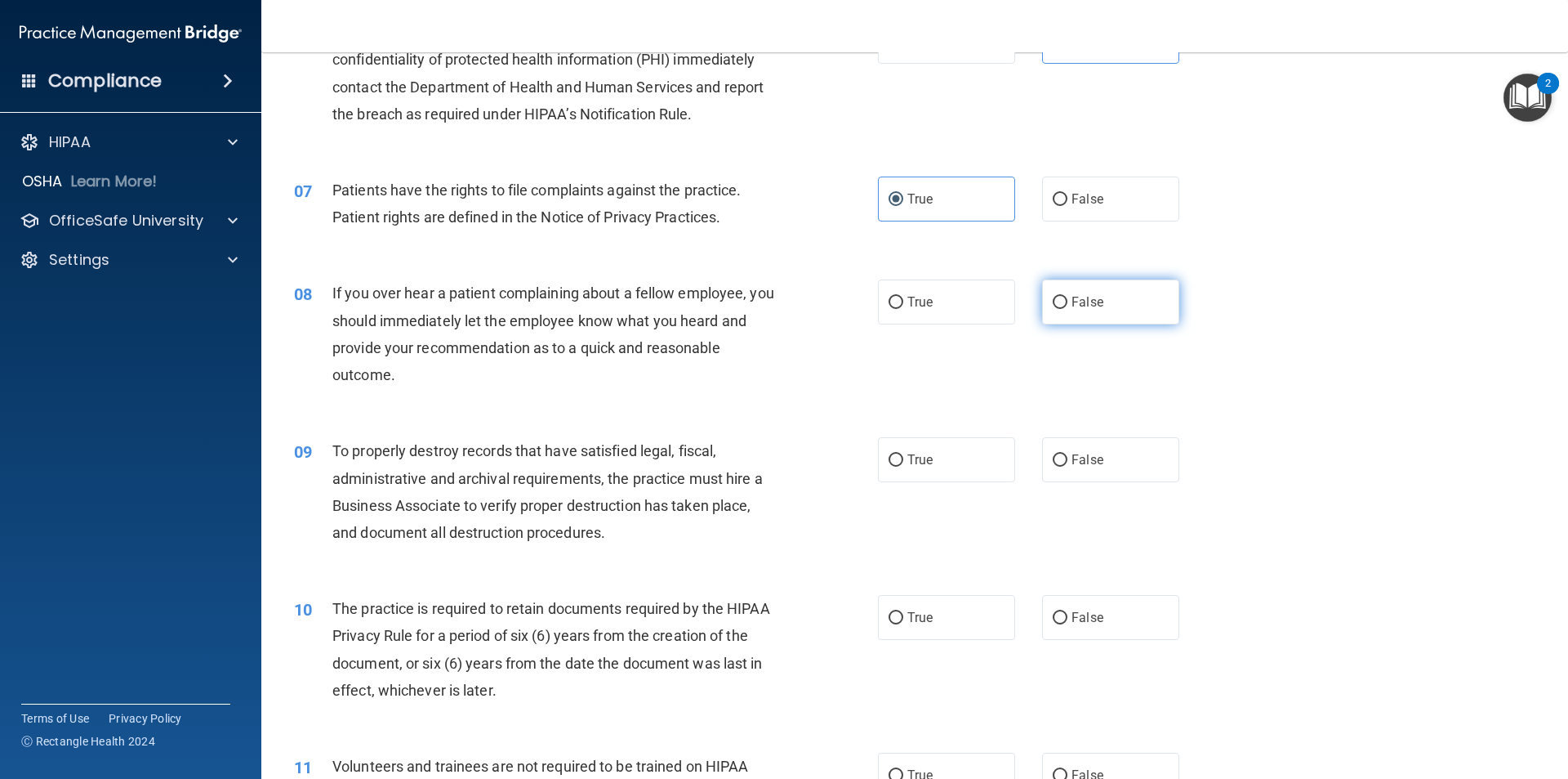
radio input "true"
click at [758, 455] on span "False" at bounding box center [1087, 460] width 32 height 16
click at [758, 455] on input "False" at bounding box center [1059, 461] width 15 height 12
radio input "true"
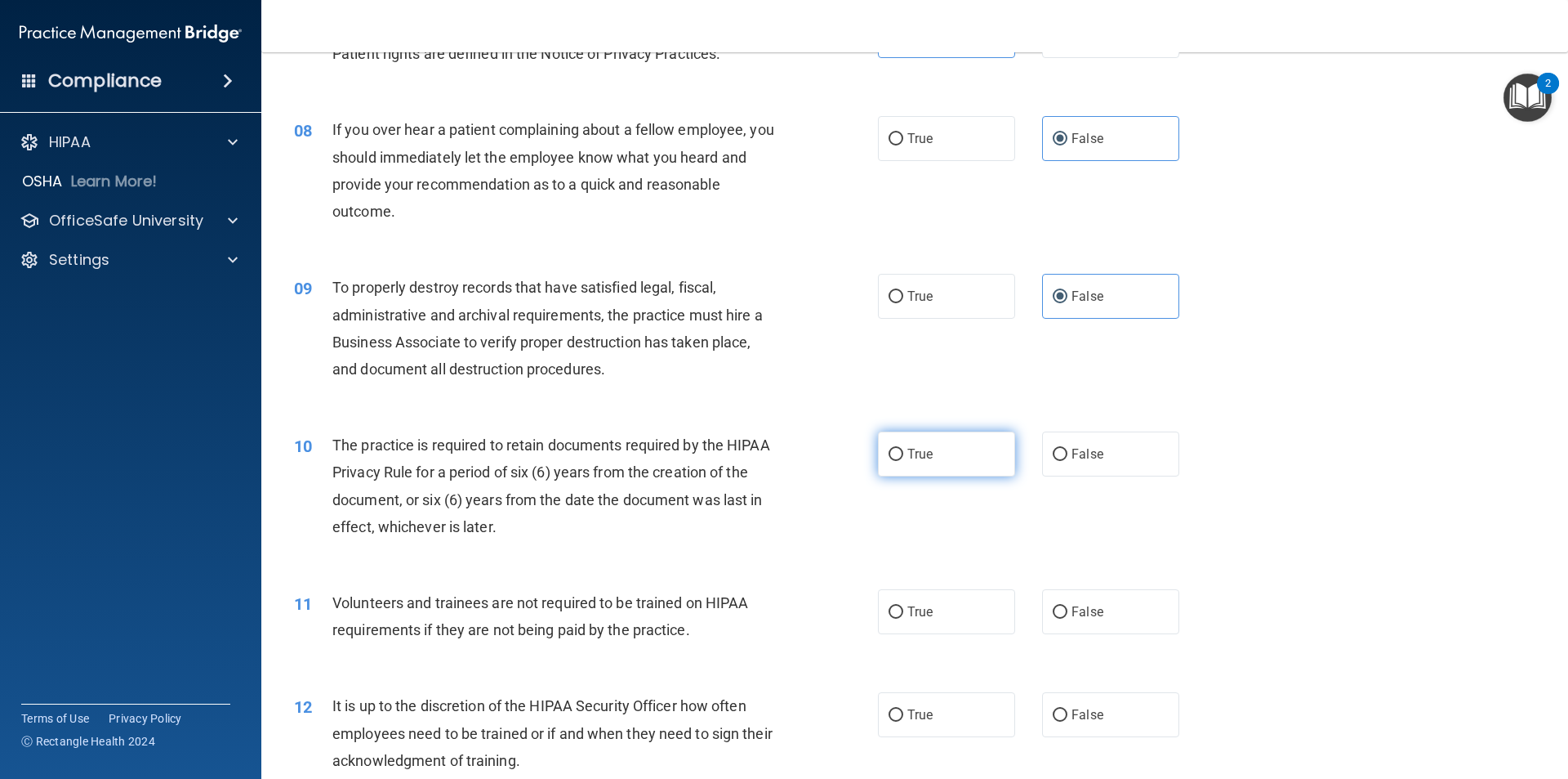
click at [758, 450] on span "True" at bounding box center [919, 454] width 25 height 16
click at [758, 450] on input "True" at bounding box center [895, 455] width 15 height 12
radio input "true"
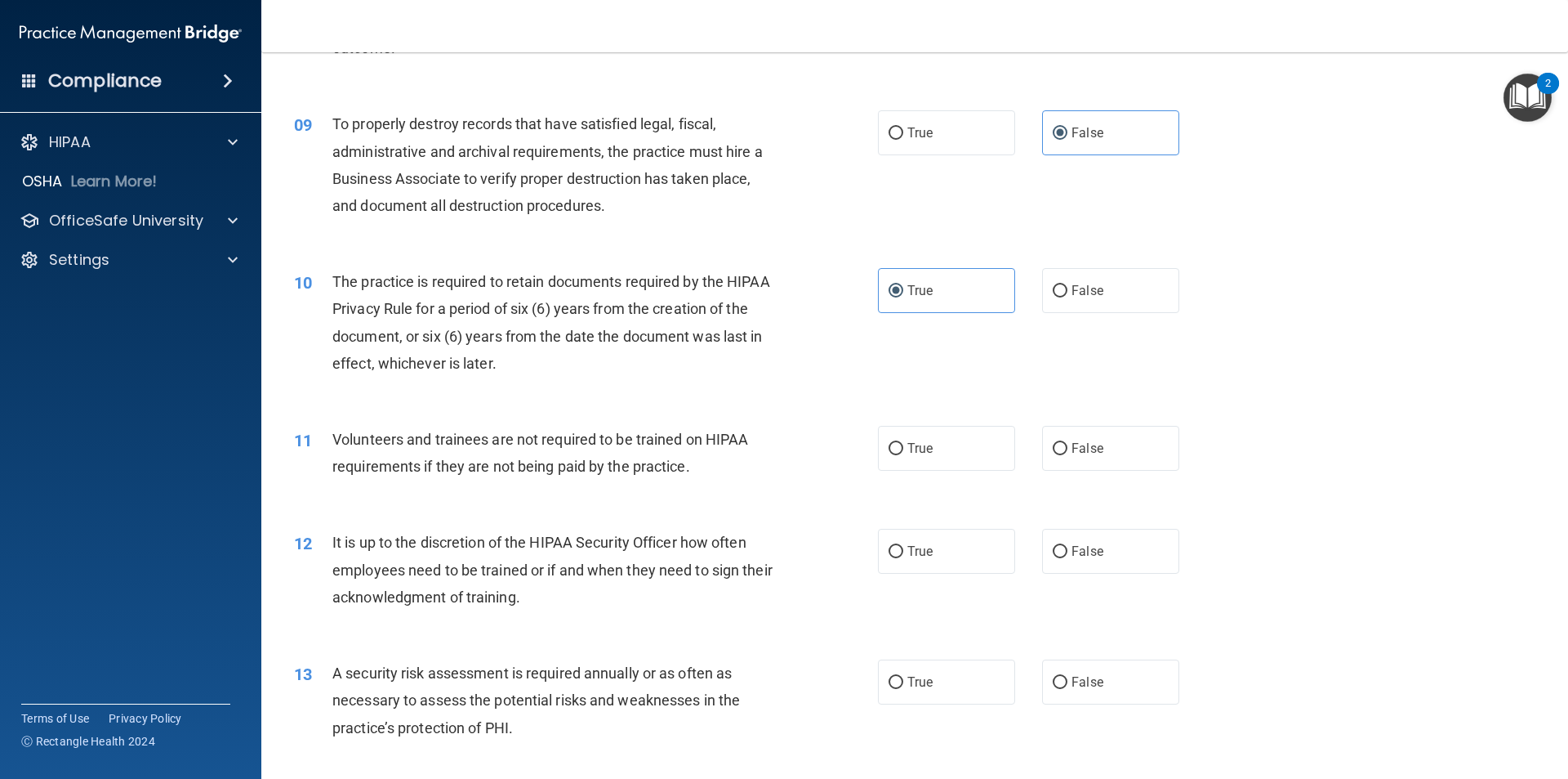
scroll to position [1226, 0]
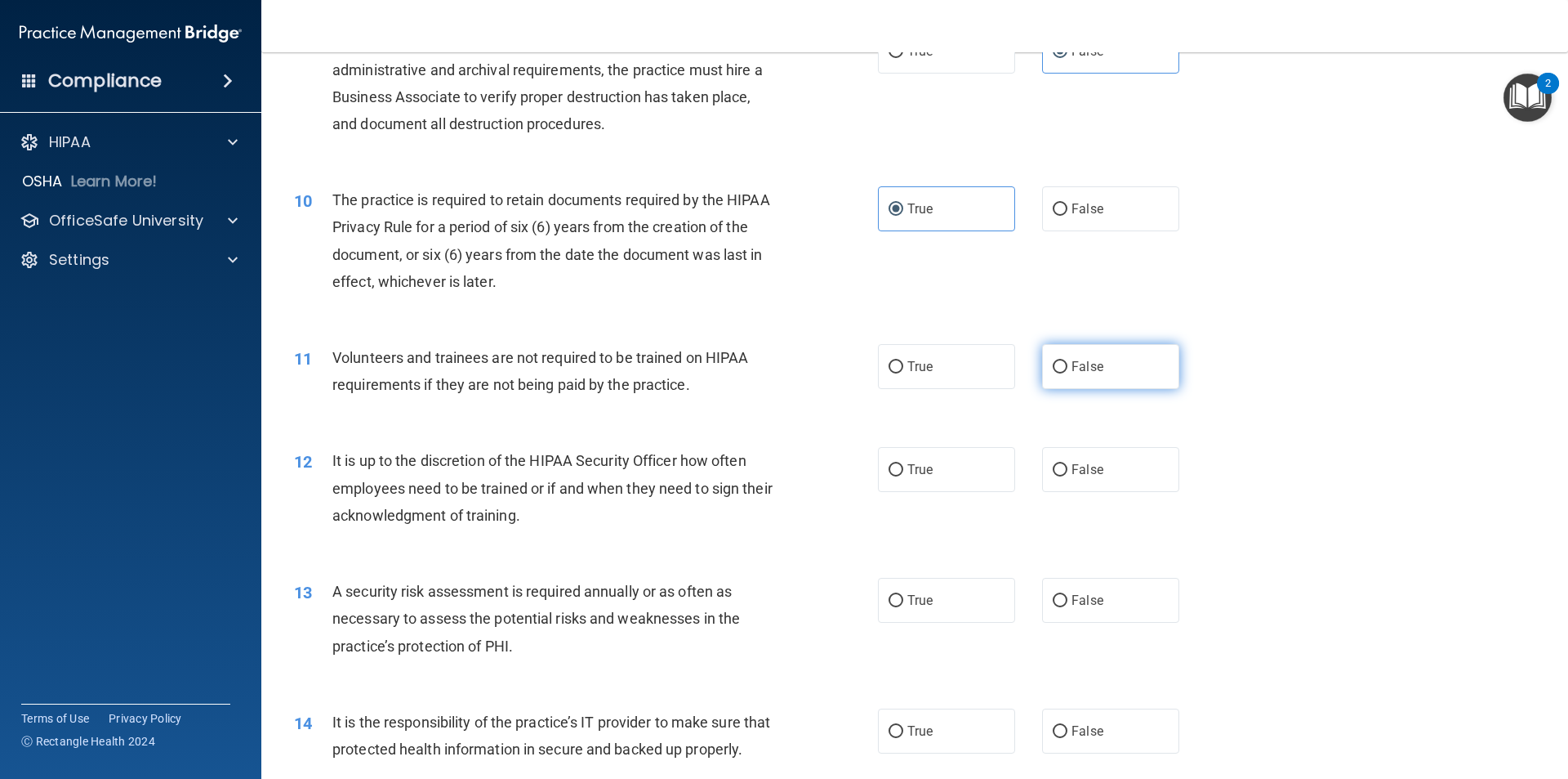
click at [758, 372] on span "False" at bounding box center [1087, 366] width 32 height 16
click at [758, 372] on input "False" at bounding box center [1059, 367] width 15 height 12
radio input "true"
click at [758, 465] on span "False" at bounding box center [1087, 470] width 32 height 16
click at [758, 465] on input "False" at bounding box center [1059, 470] width 15 height 12
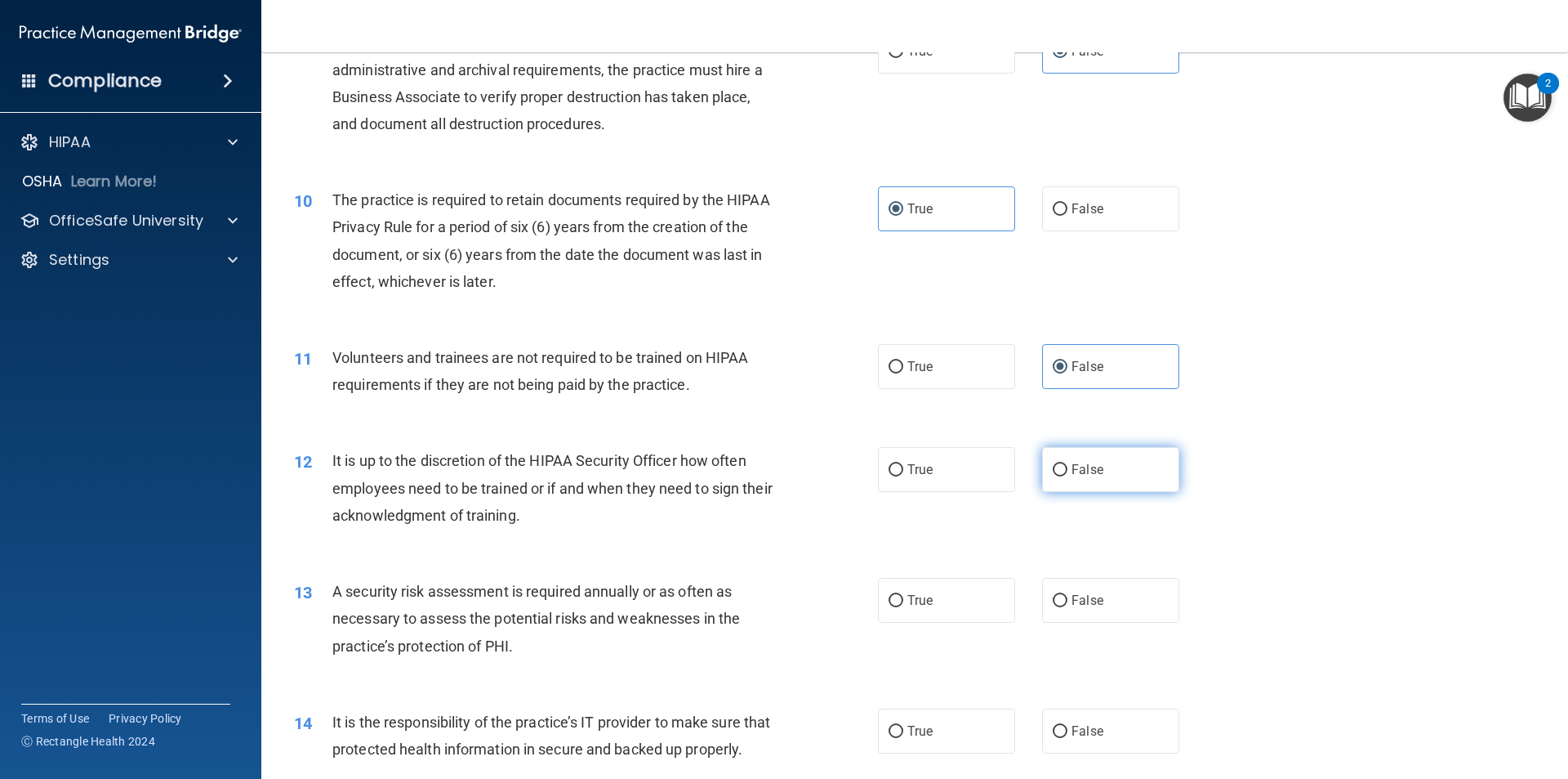
radio input "true"
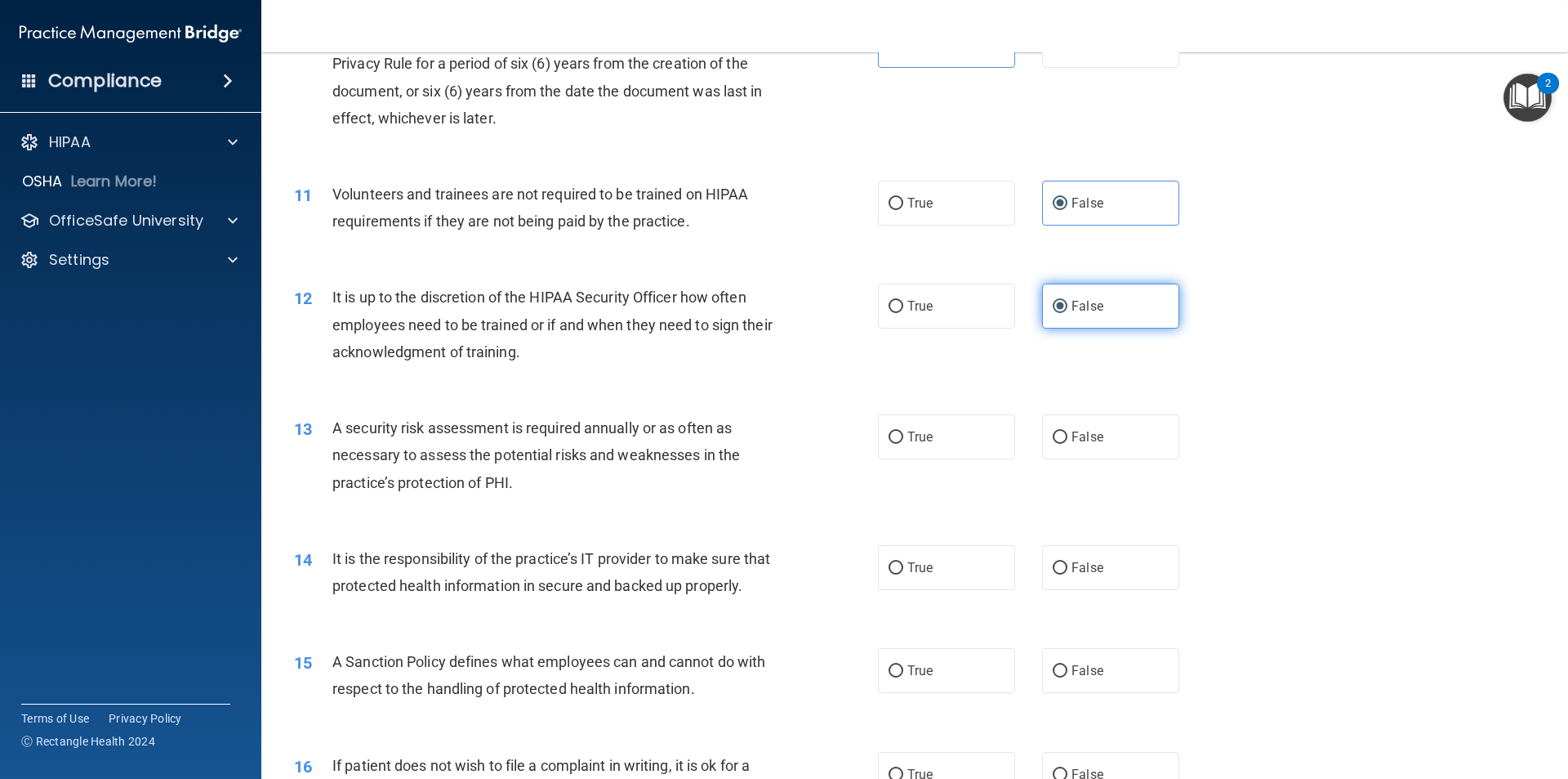
scroll to position [1470, 0]
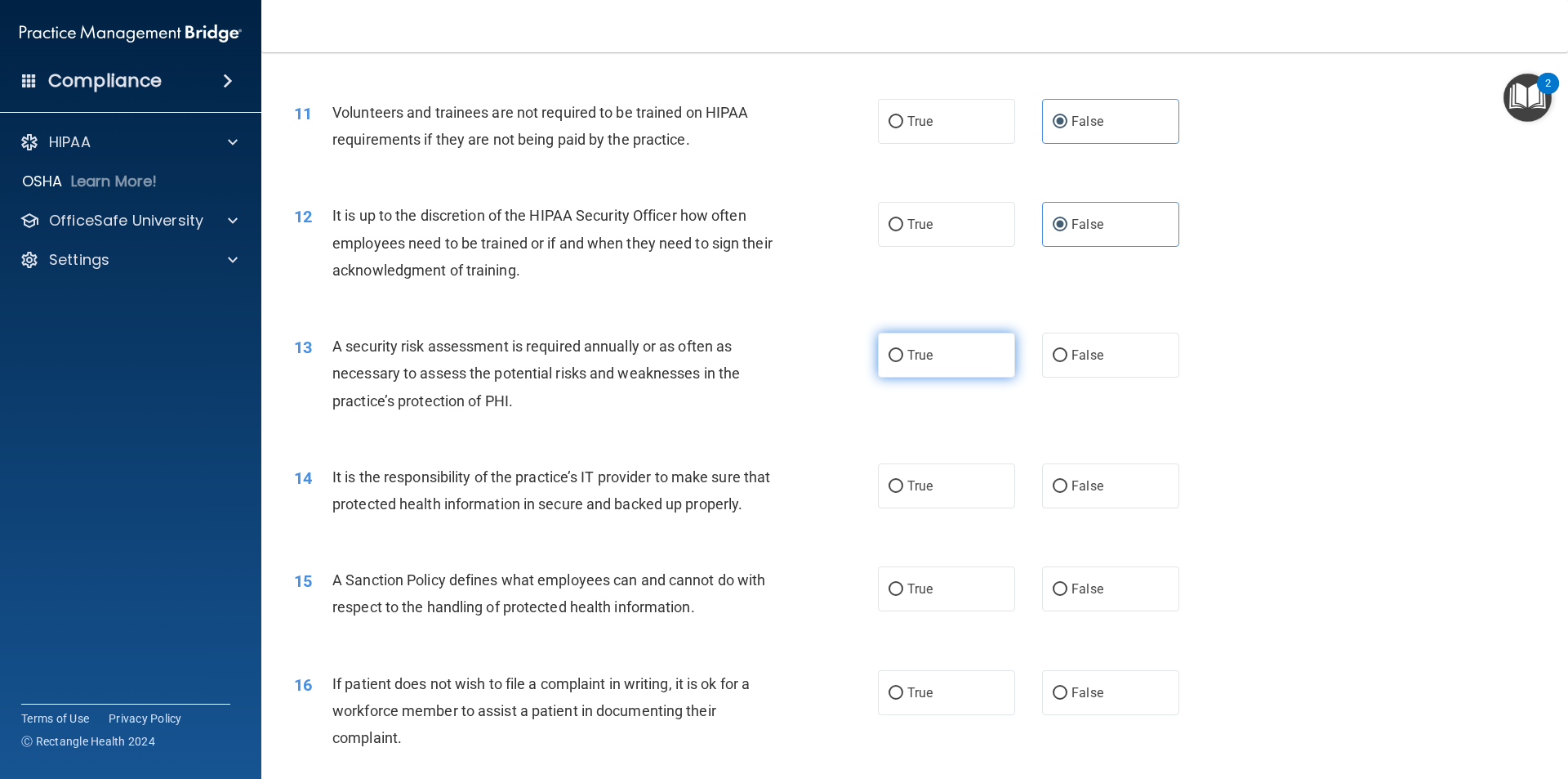
click at [758, 357] on span "True" at bounding box center [919, 355] width 25 height 16
click at [758, 357] on input "True" at bounding box center [895, 355] width 15 height 12
radio input "true"
click at [758, 485] on label "False" at bounding box center [1111, 486] width 137 height 45
click at [758, 485] on input "False" at bounding box center [1059, 487] width 15 height 12
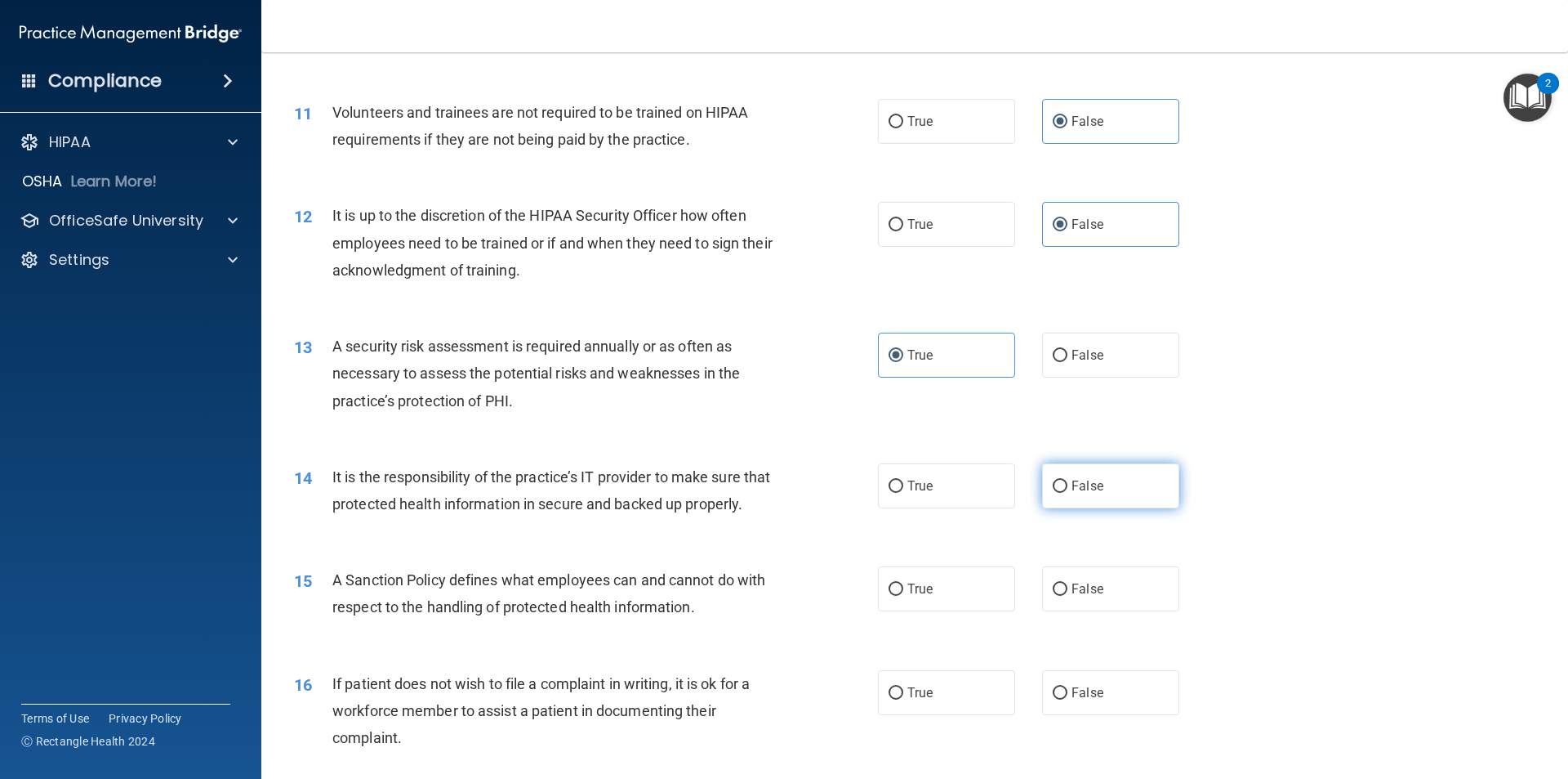
radio input "true"
click at [758, 596] on input "False" at bounding box center [1059, 589] width 15 height 12
radio input "true"
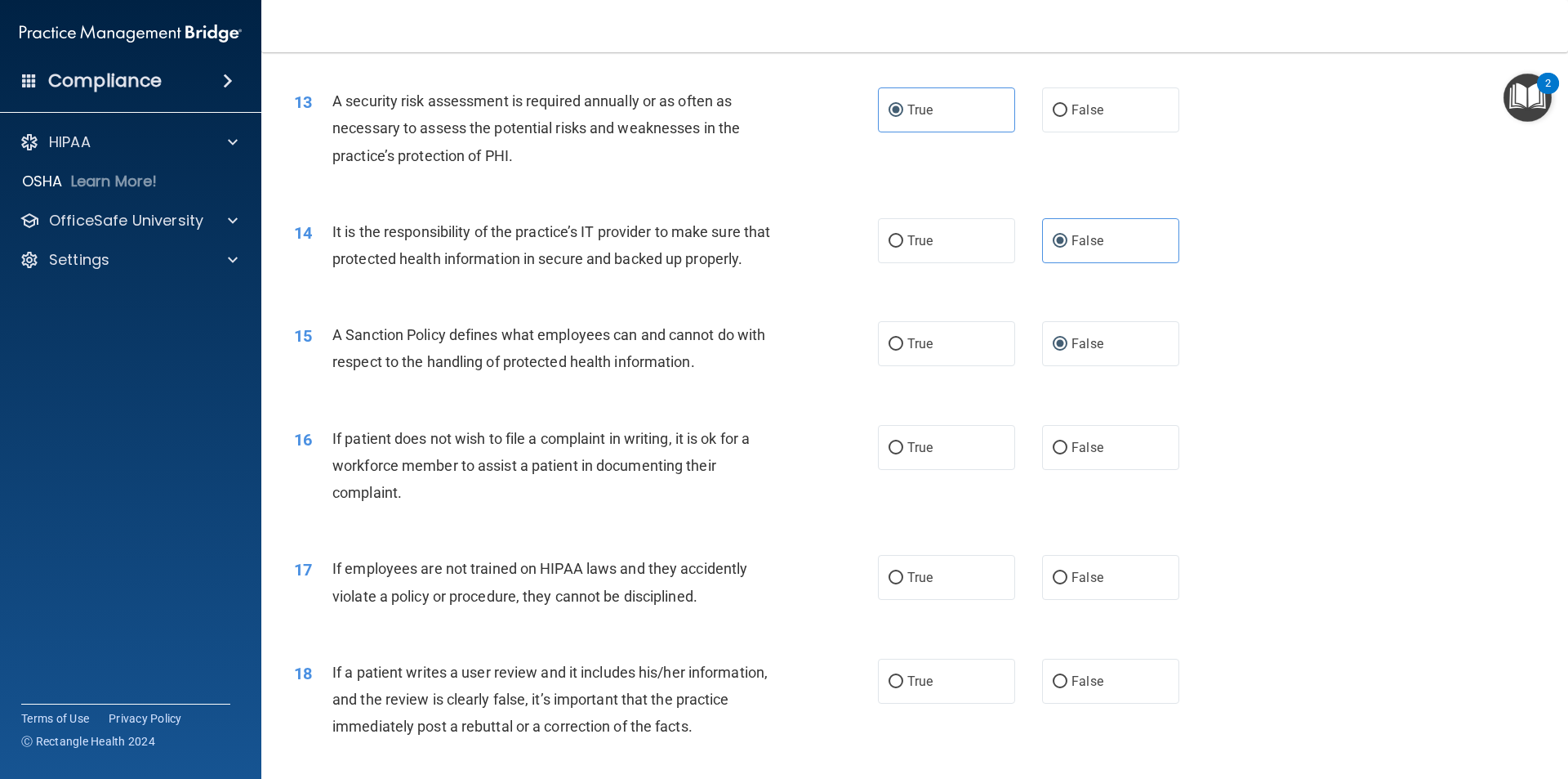
scroll to position [1798, 0]
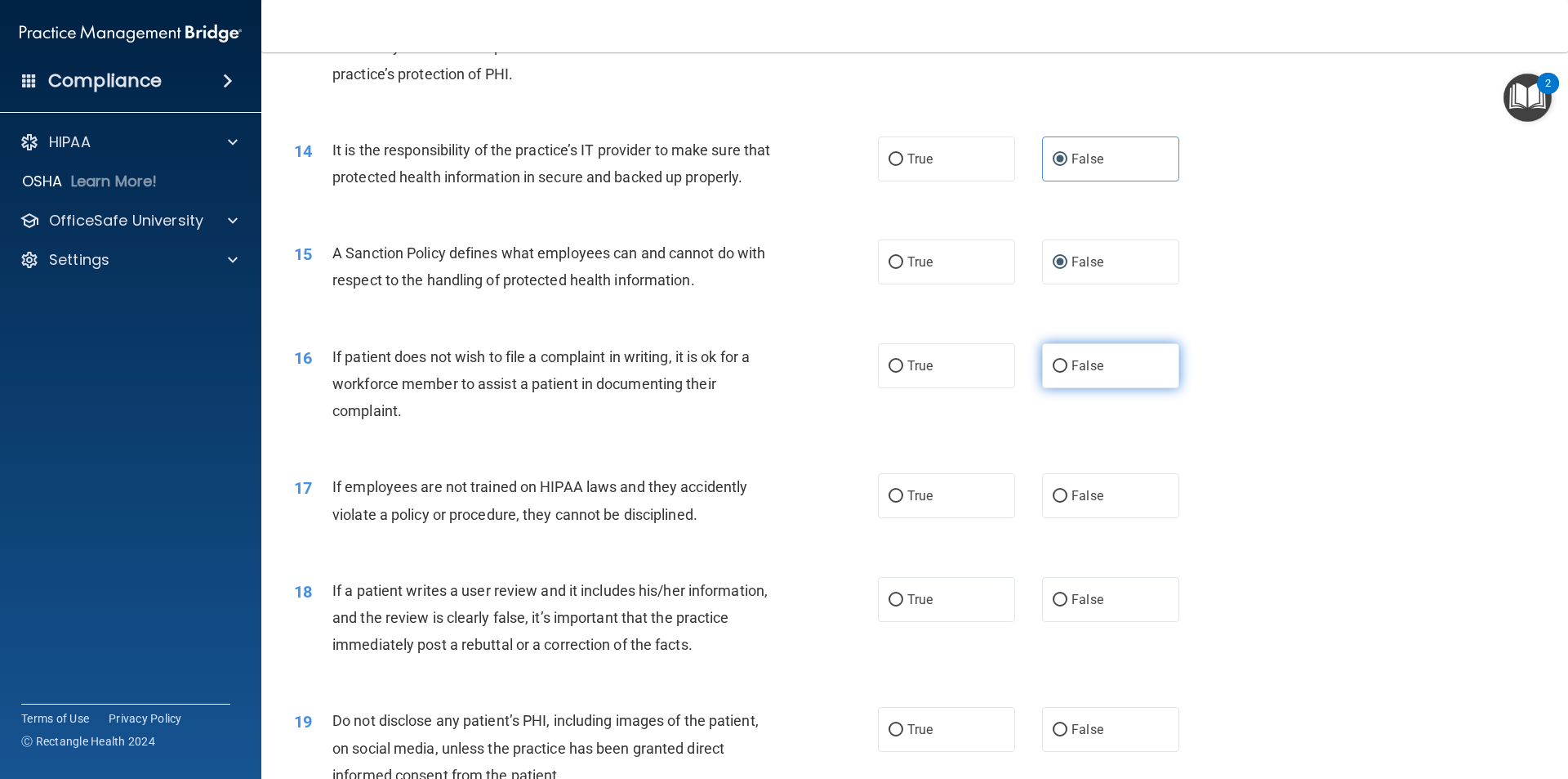
click at [758, 372] on input "False" at bounding box center [1059, 366] width 15 height 12
radio input "true"
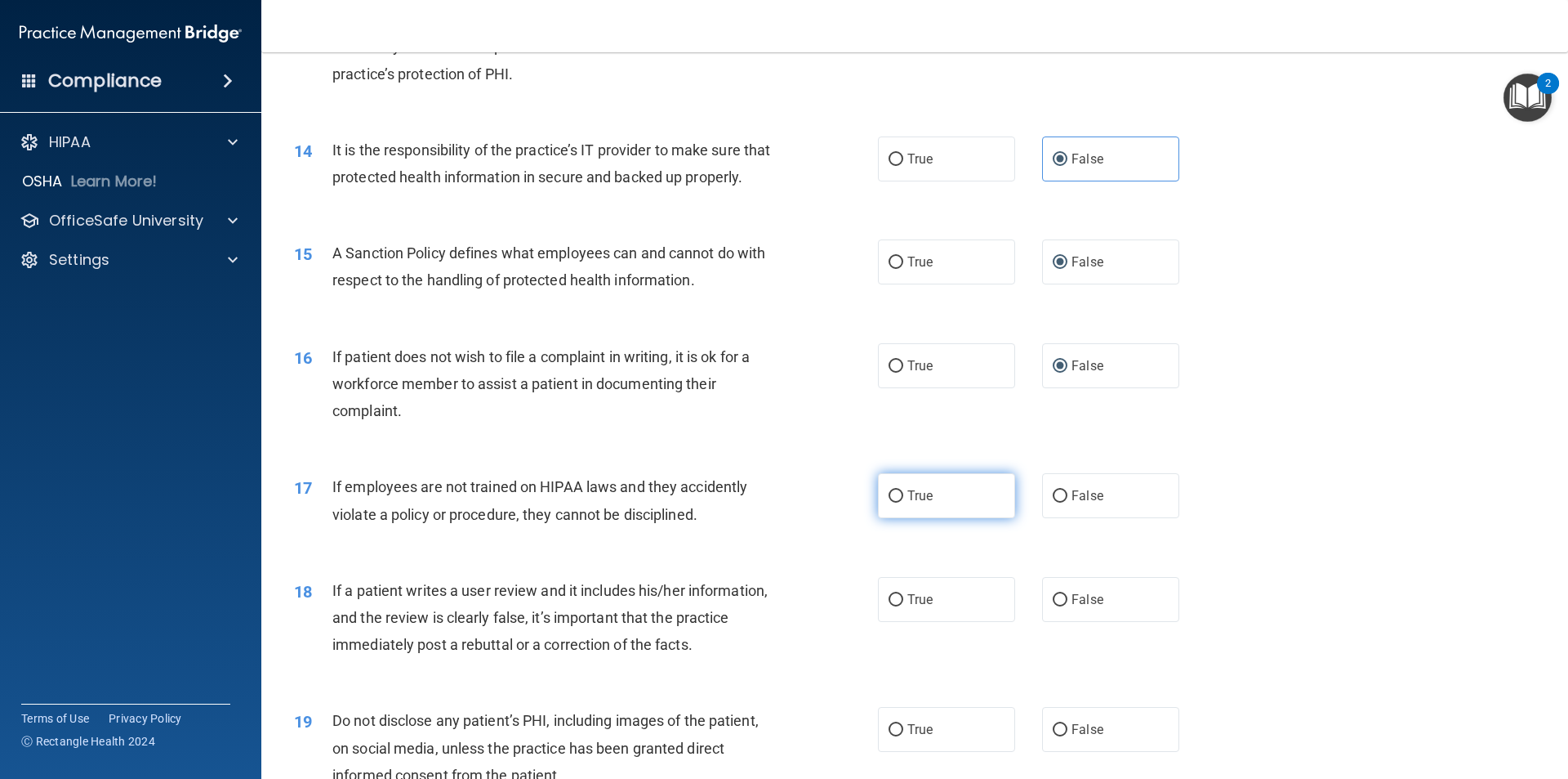
click at [758, 502] on input "True" at bounding box center [895, 496] width 15 height 12
radio input "true"
click at [758, 616] on label "False" at bounding box center [1111, 599] width 137 height 45
click at [758, 606] on input "False" at bounding box center [1059, 600] width 15 height 12
radio input "true"
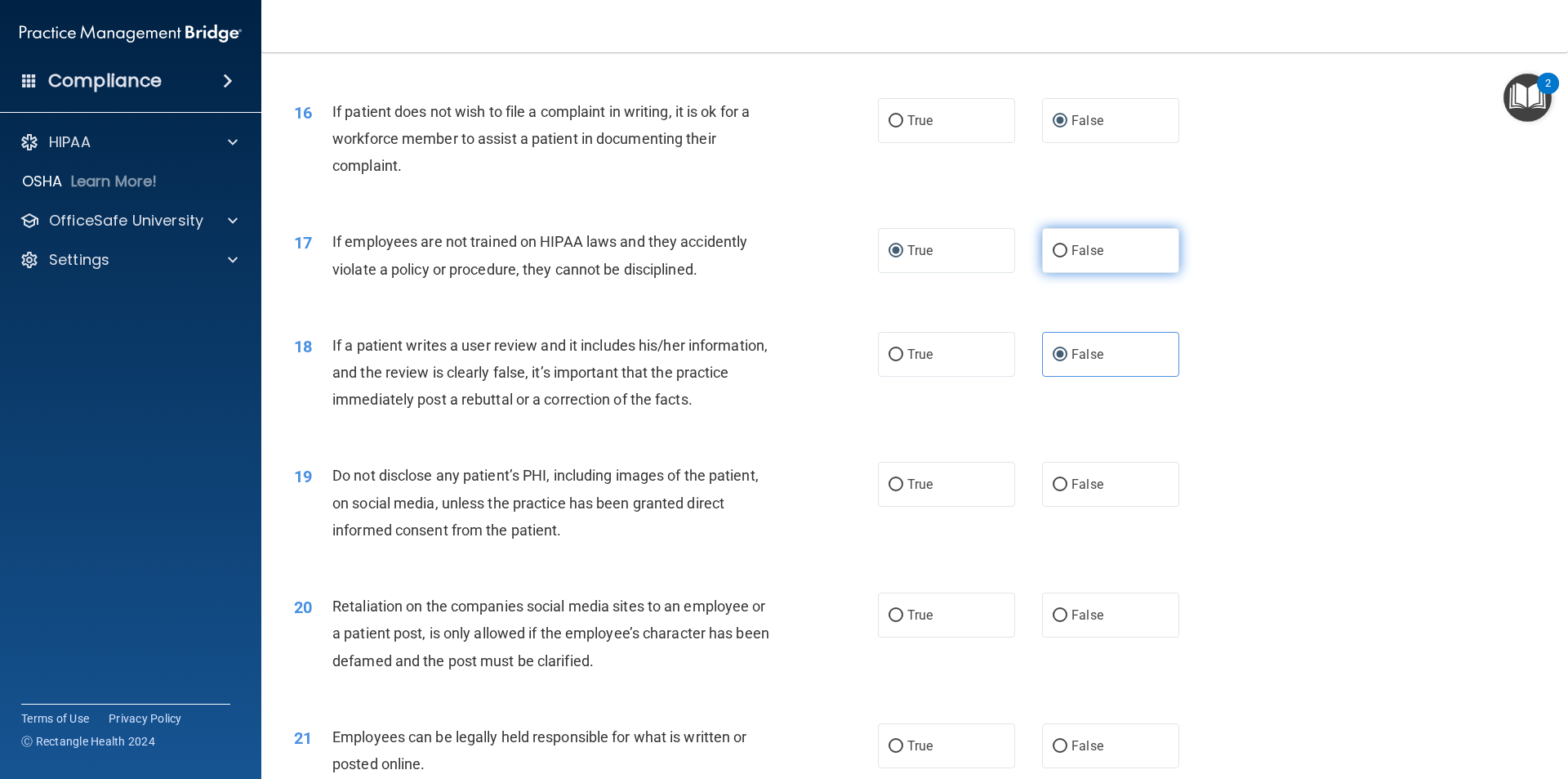
scroll to position [2206, 0]
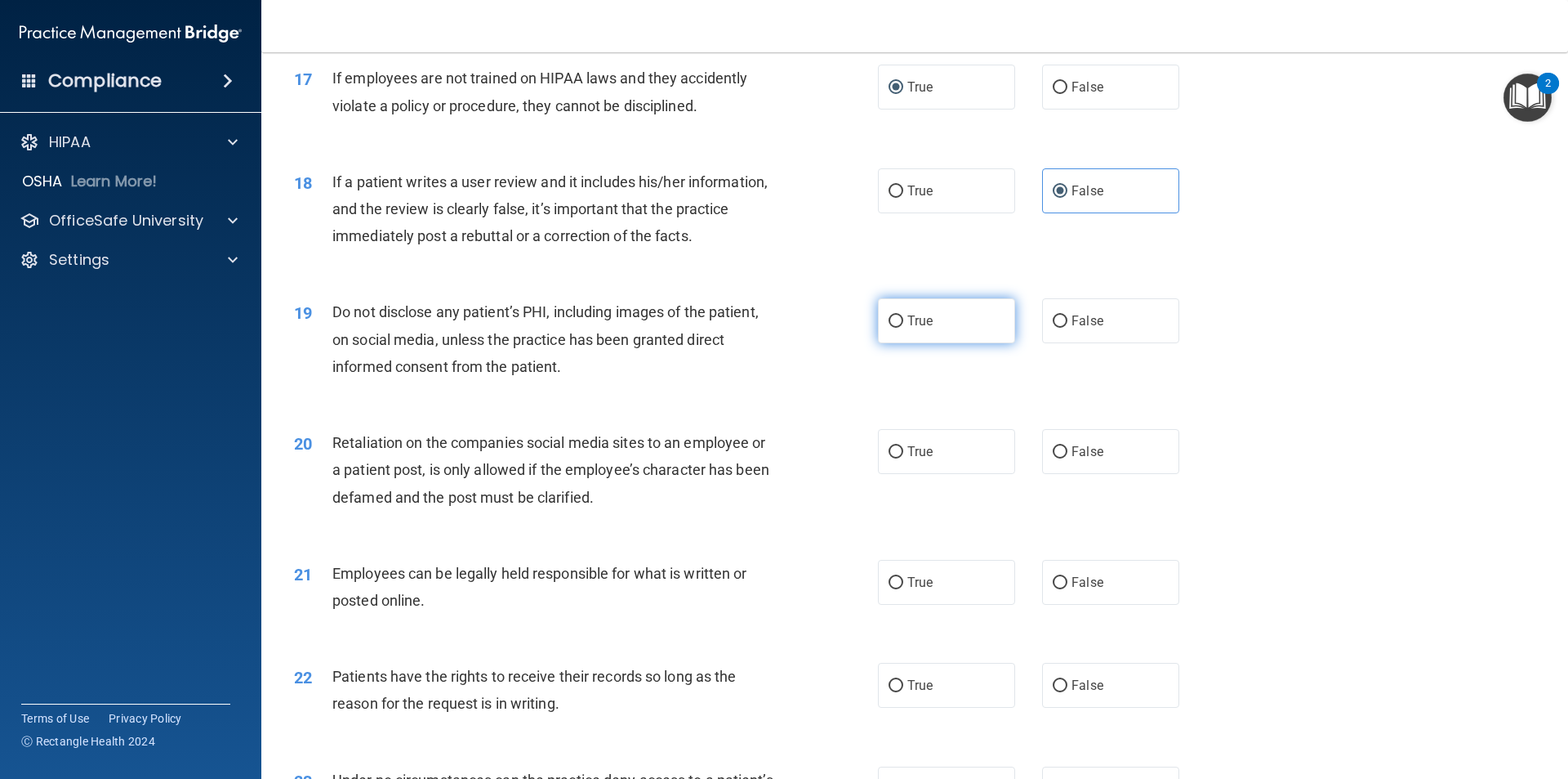
click at [758, 327] on input "True" at bounding box center [895, 321] width 15 height 12
radio input "true"
click at [758, 459] on span "False" at bounding box center [1087, 452] width 32 height 16
click at [758, 459] on input "False" at bounding box center [1059, 452] width 15 height 12
radio input "true"
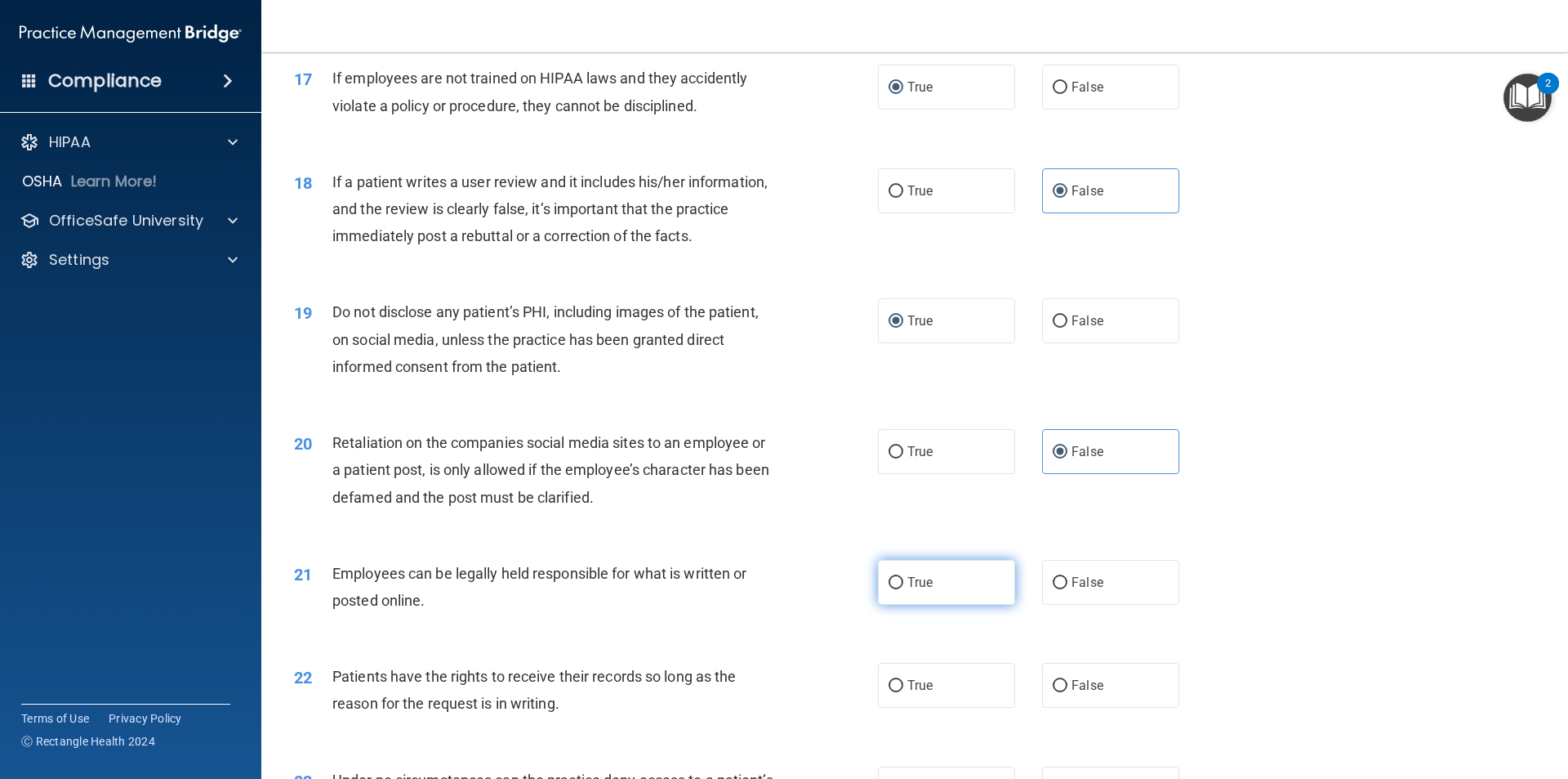
click at [758, 605] on label "True" at bounding box center [947, 581] width 137 height 45
click at [758, 589] on input "True" at bounding box center [895, 583] width 15 height 12
radio input "true"
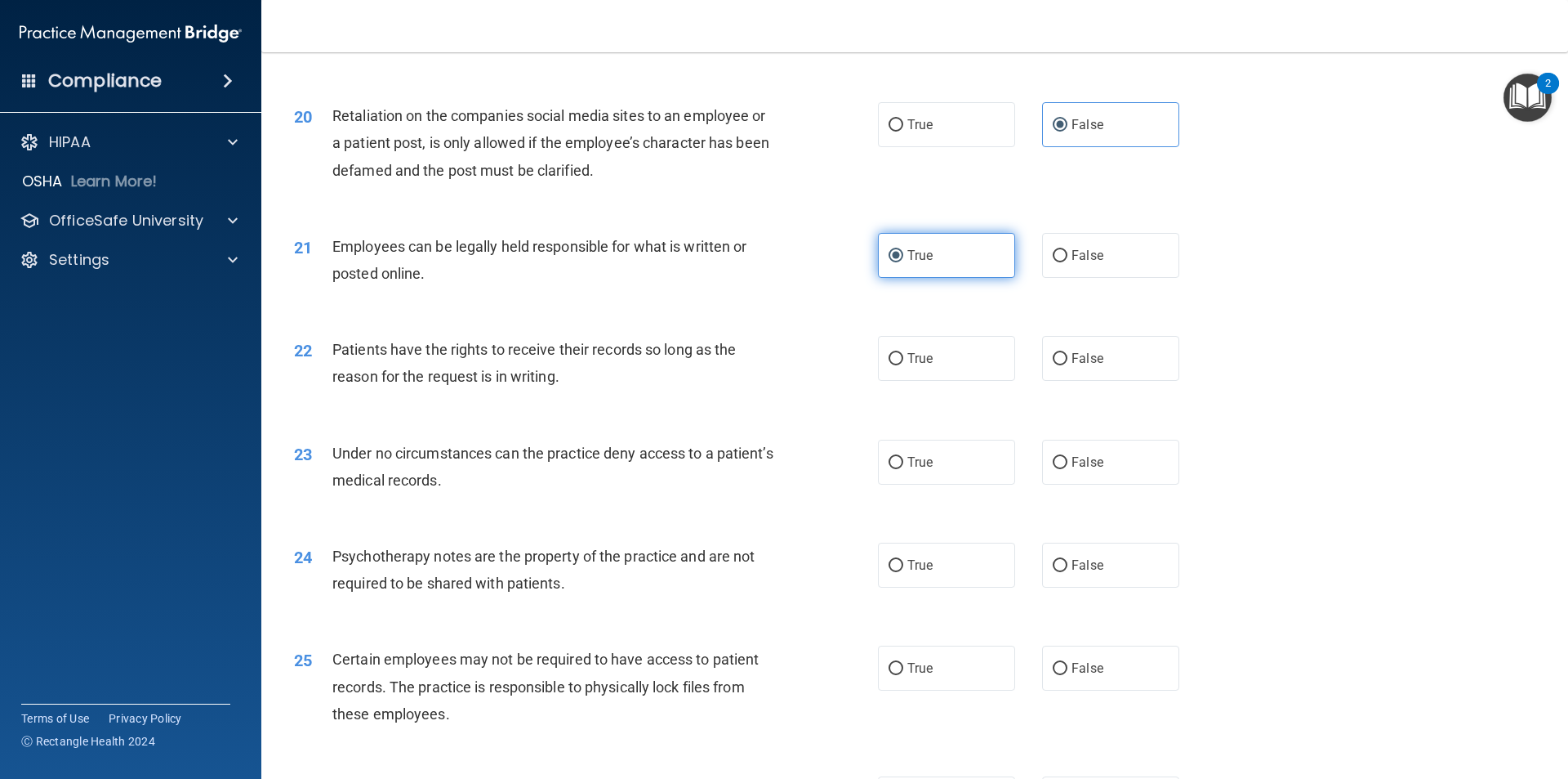
scroll to position [2615, 0]
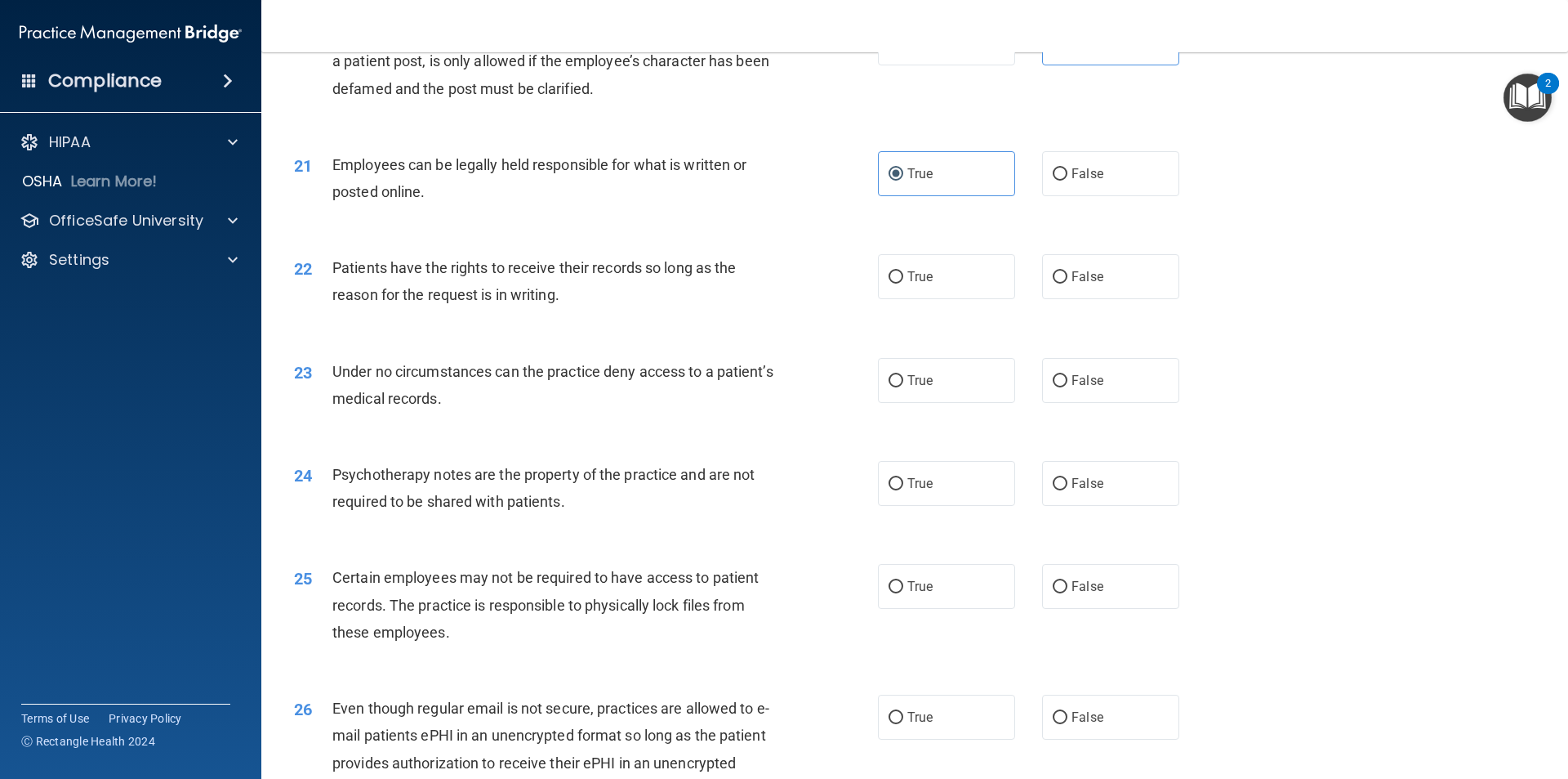
click at [758, 299] on label "False" at bounding box center [1111, 276] width 137 height 45
click at [758, 284] on input "False" at bounding box center [1059, 278] width 15 height 12
radio input "true"
click at [758, 387] on input "False" at bounding box center [1059, 381] width 15 height 12
radio input "true"
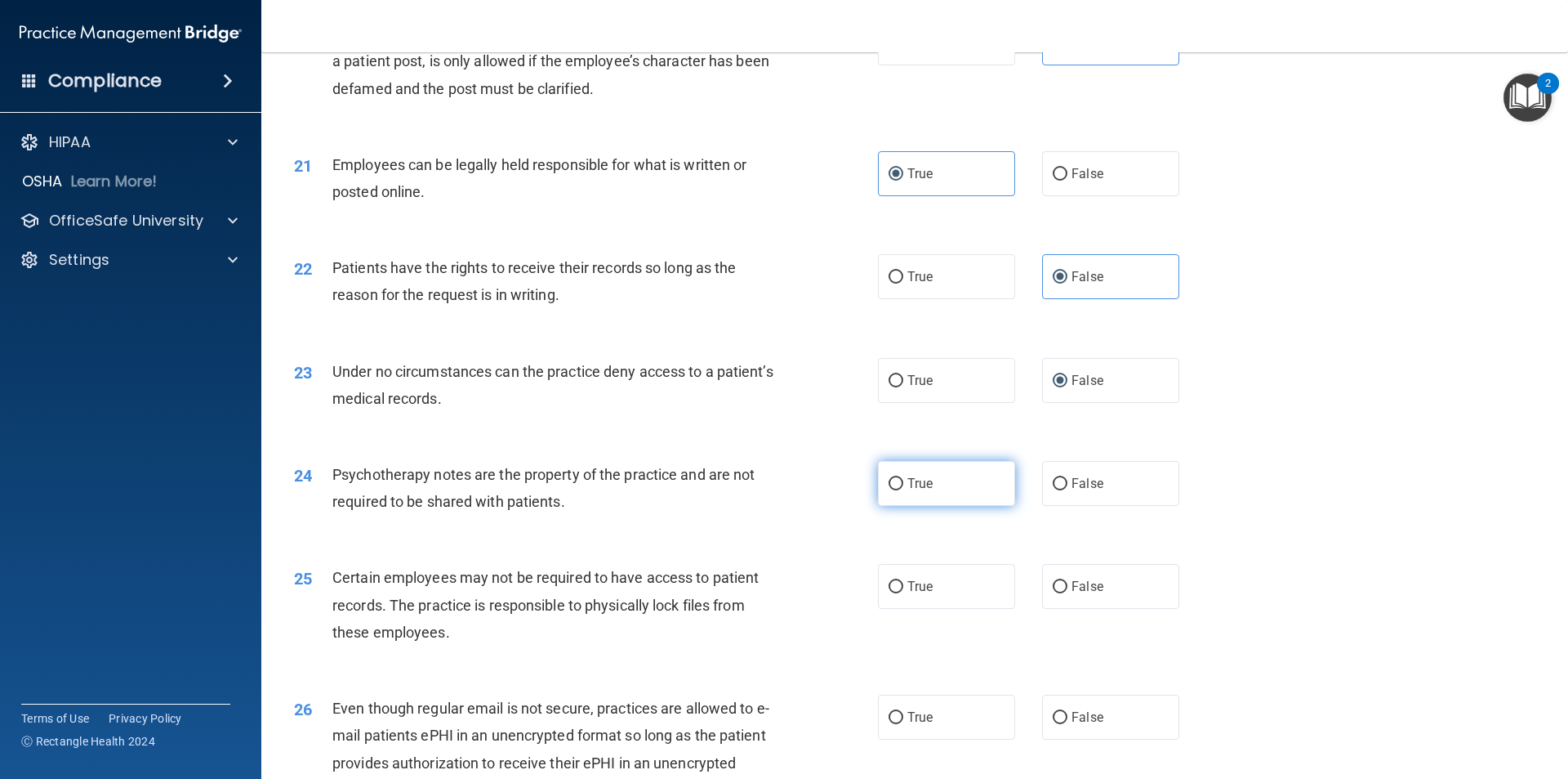
click at [758, 491] on span "True" at bounding box center [919, 484] width 25 height 16
click at [758, 490] on input "True" at bounding box center [895, 484] width 15 height 12
radio input "true"
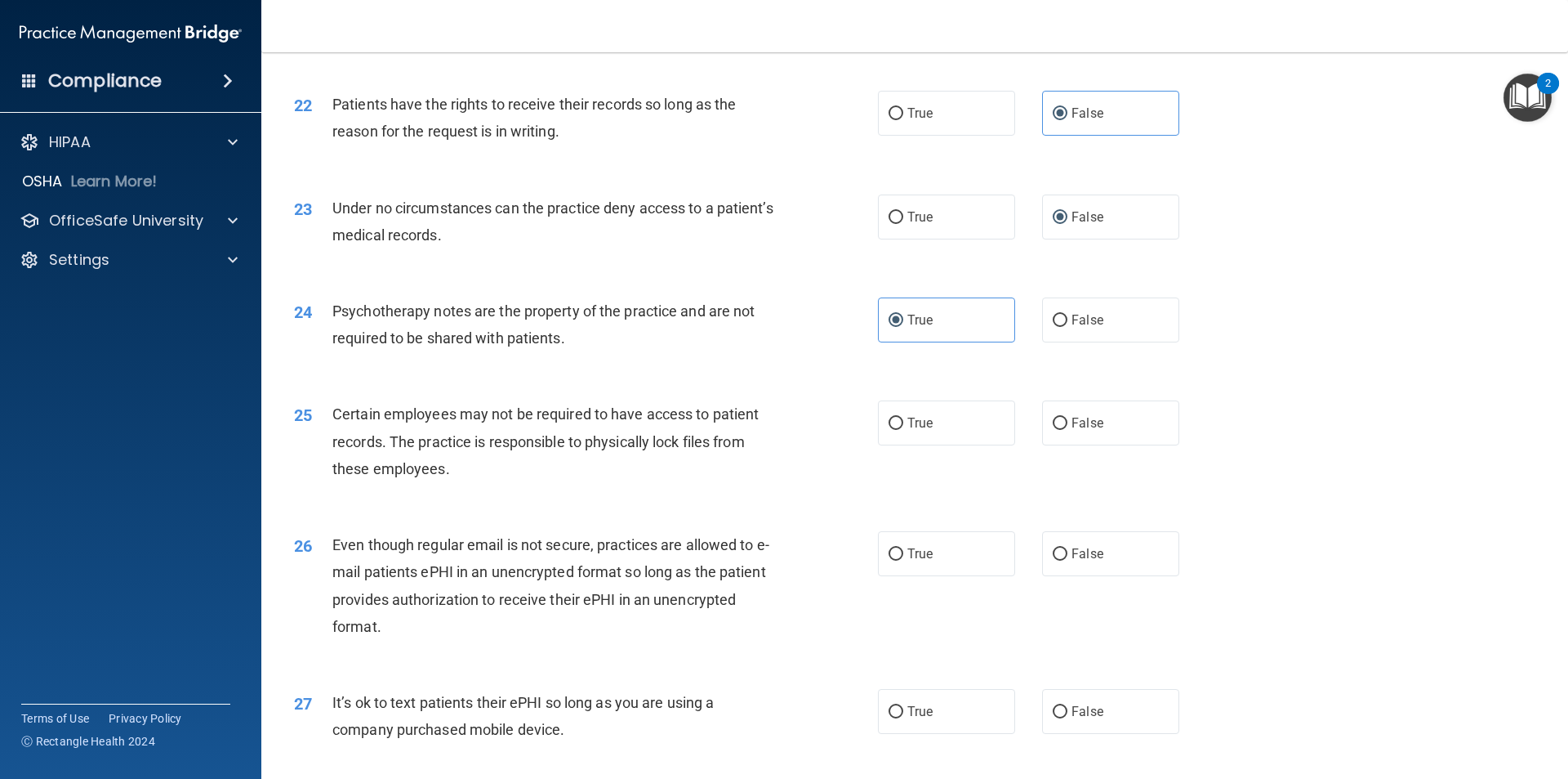
click at [758, 446] on label "True" at bounding box center [947, 422] width 137 height 45
click at [758, 430] on input "True" at bounding box center [895, 424] width 15 height 12
radio input "true"
click at [758, 561] on span "True" at bounding box center [919, 554] width 25 height 16
click at [758, 560] on input "True" at bounding box center [895, 554] width 15 height 12
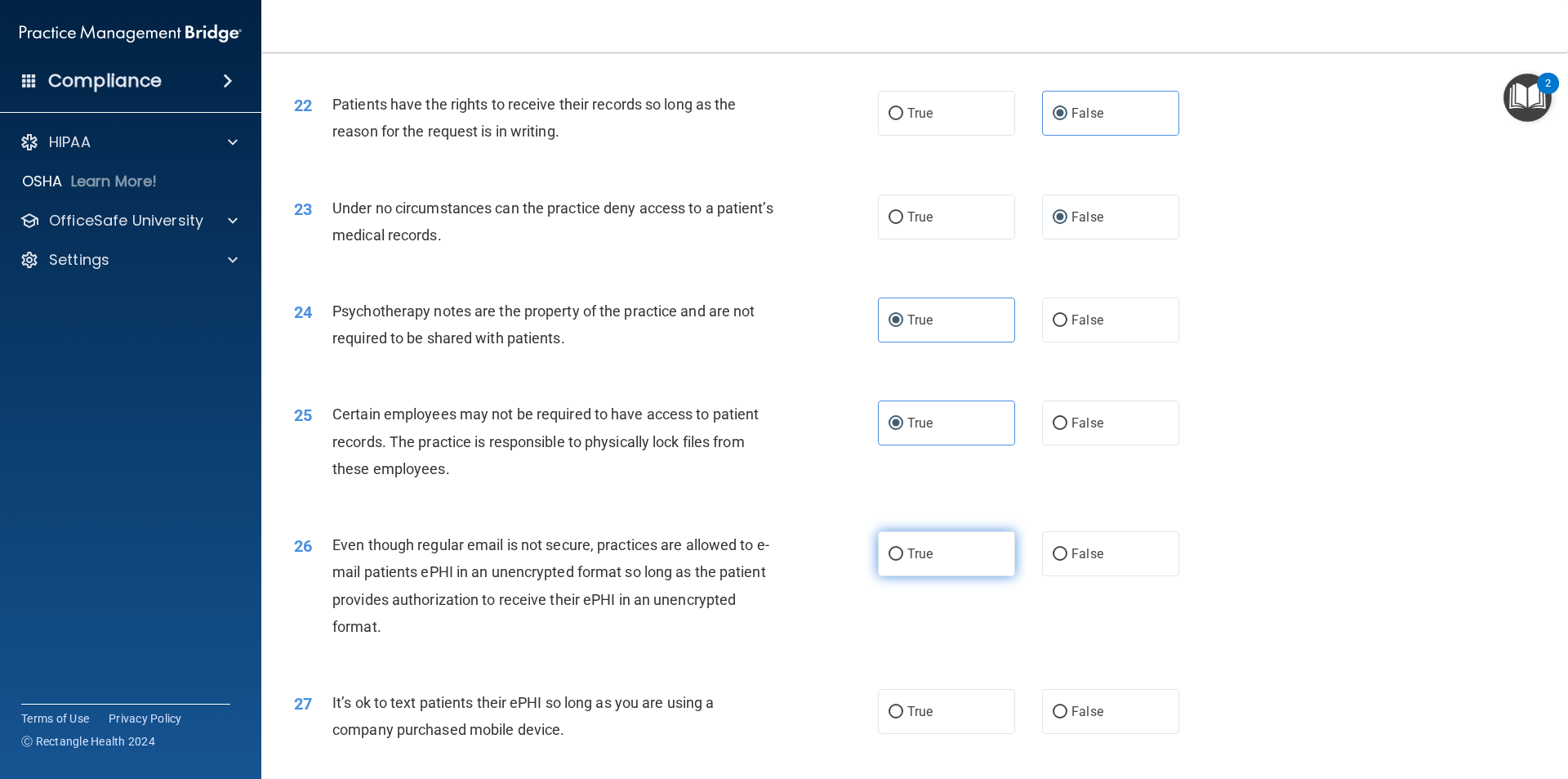
radio input "true"
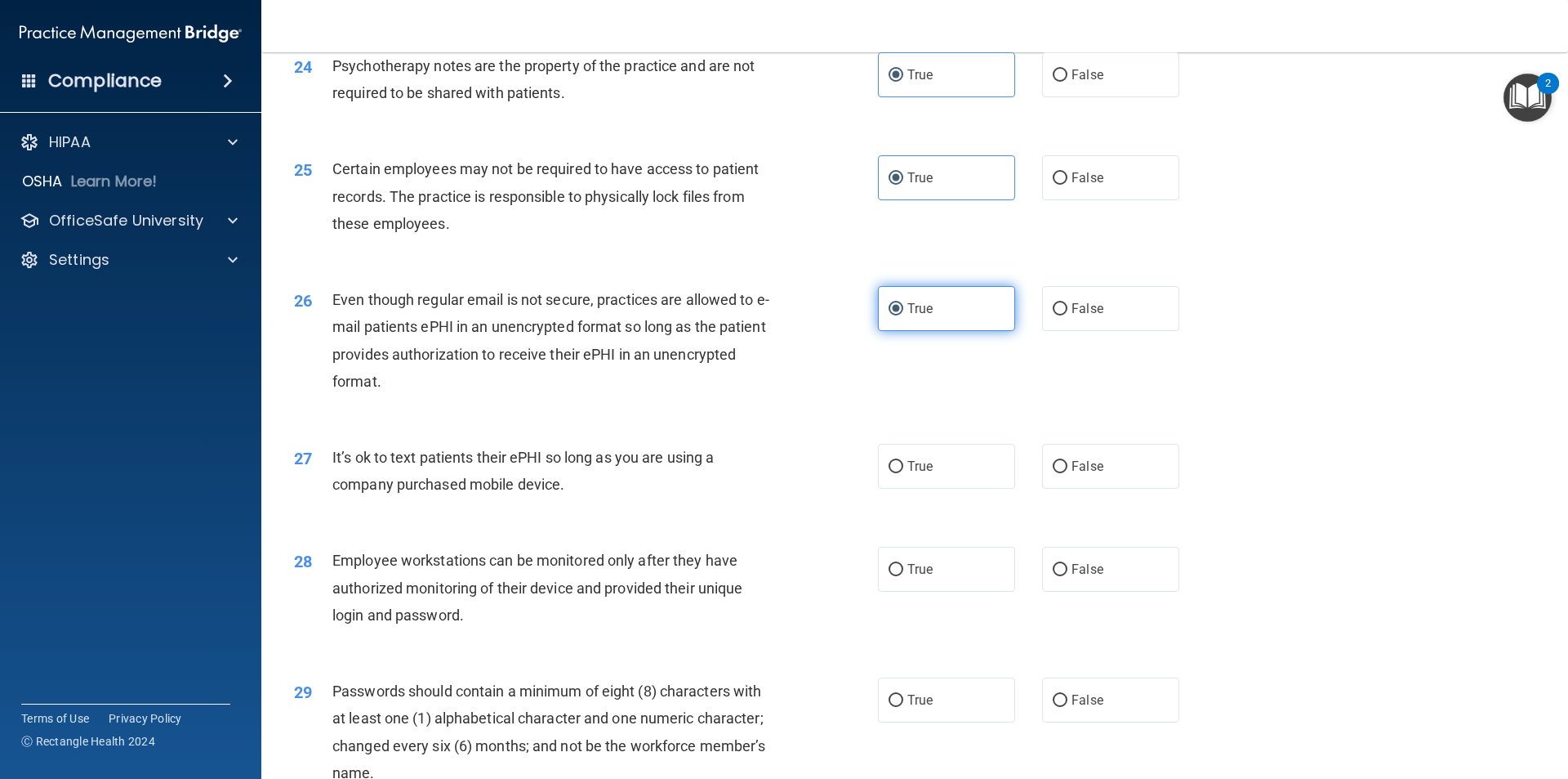
scroll to position [3187, 0]
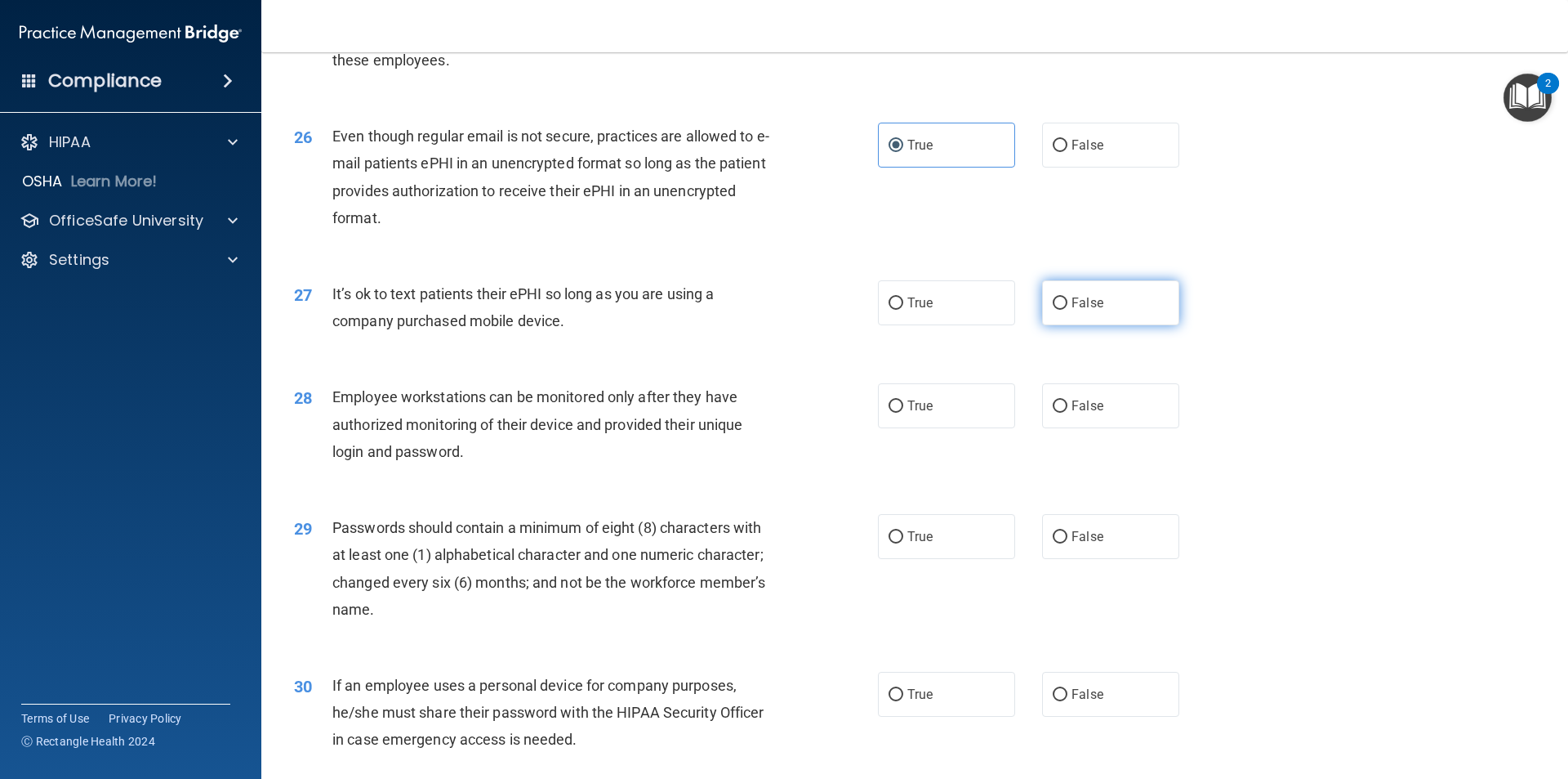
click at [758, 309] on input "False" at bounding box center [1059, 303] width 15 height 12
radio input "true"
click at [758, 413] on input "False" at bounding box center [1059, 406] width 15 height 12
radio input "true"
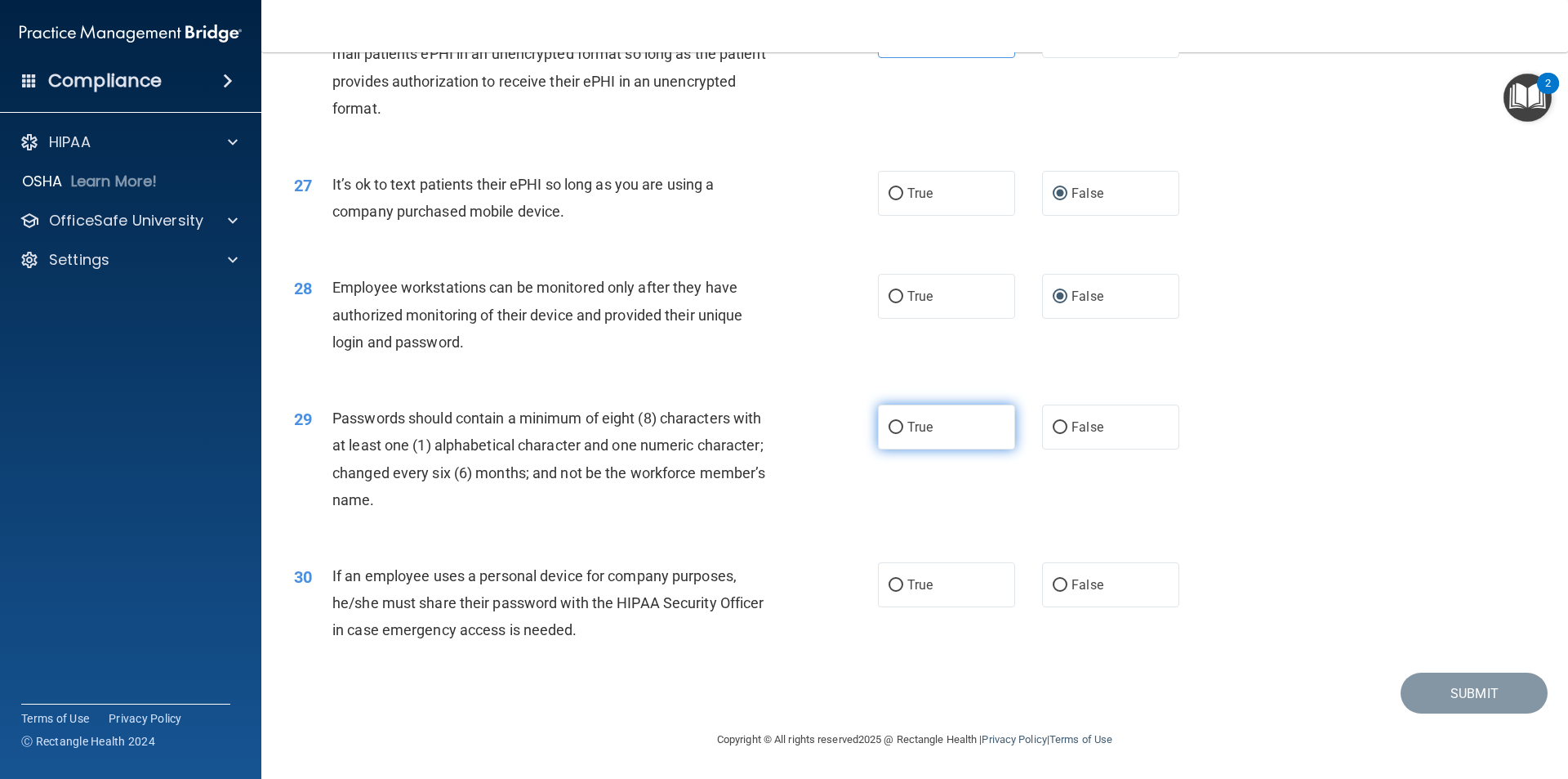
click at [758, 432] on span "True" at bounding box center [919, 427] width 25 height 16
click at [758, 432] on input "True" at bounding box center [895, 428] width 15 height 12
radio input "true"
click at [758, 582] on span "False" at bounding box center [1087, 585] width 32 height 16
click at [758, 582] on input "False" at bounding box center [1059, 585] width 15 height 12
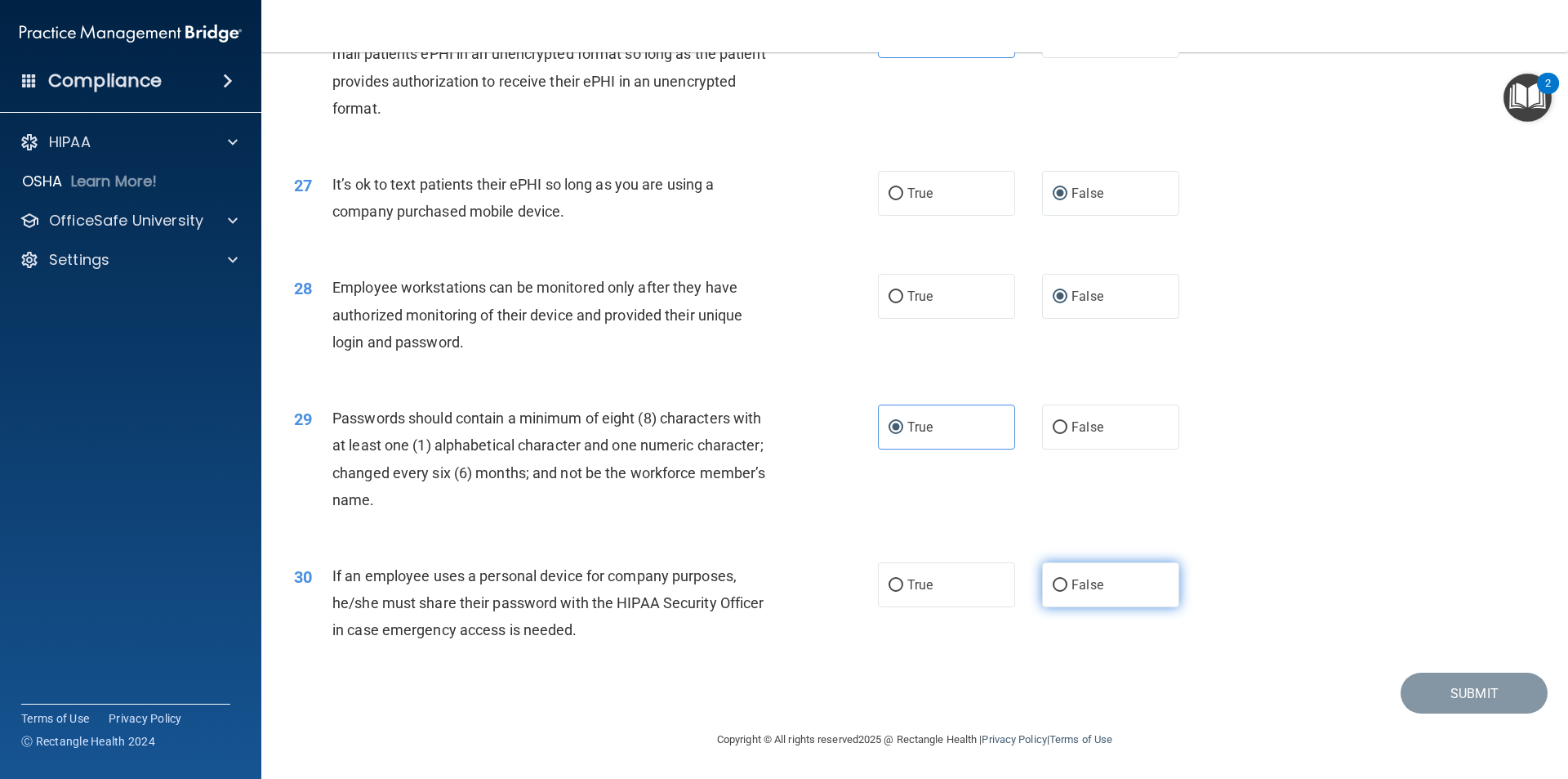
radio input "true"
click at [758, 694] on button "Submit" at bounding box center [1474, 693] width 147 height 42
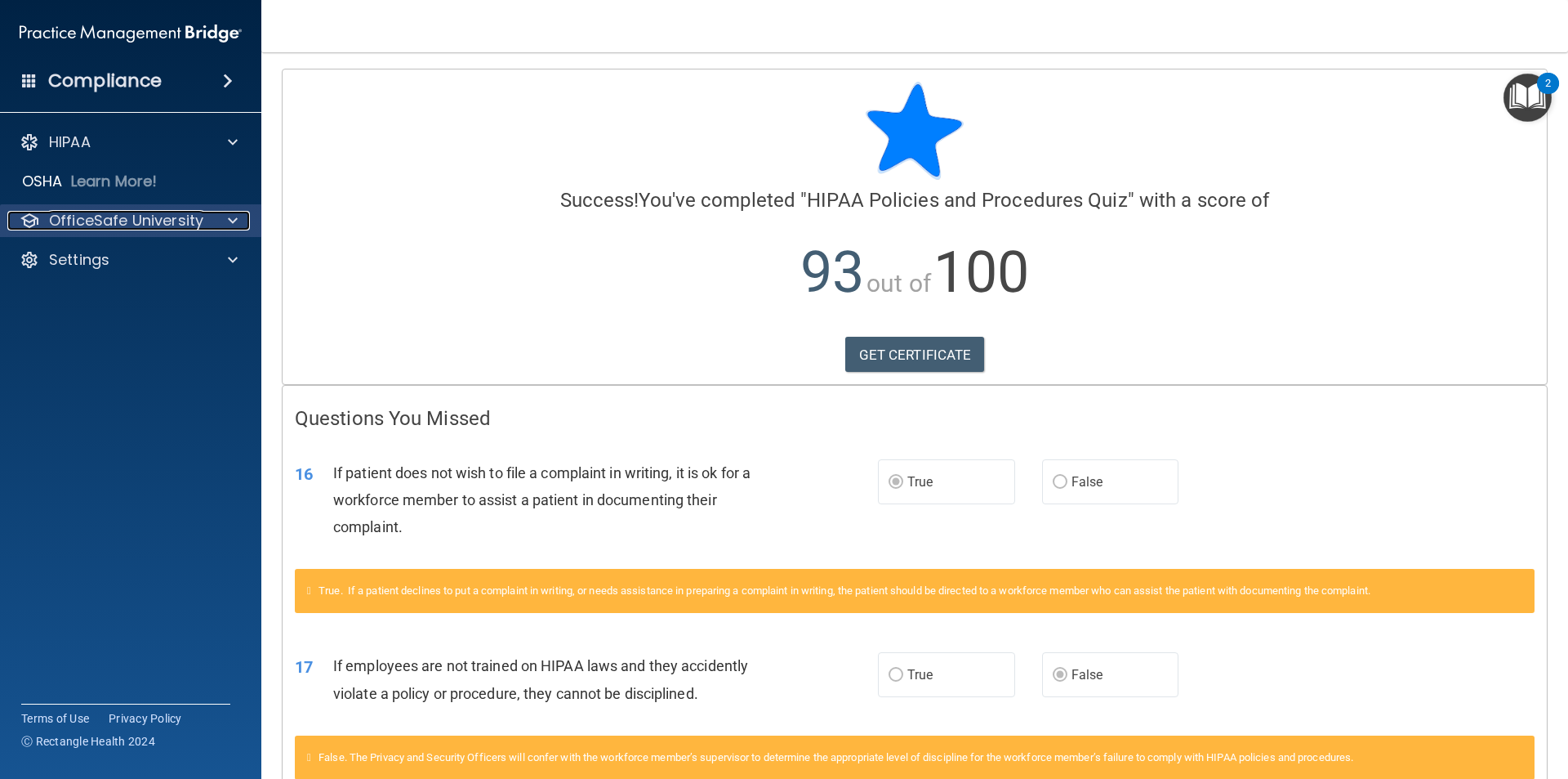
click at [226, 212] on div at bounding box center [230, 221] width 41 height 20
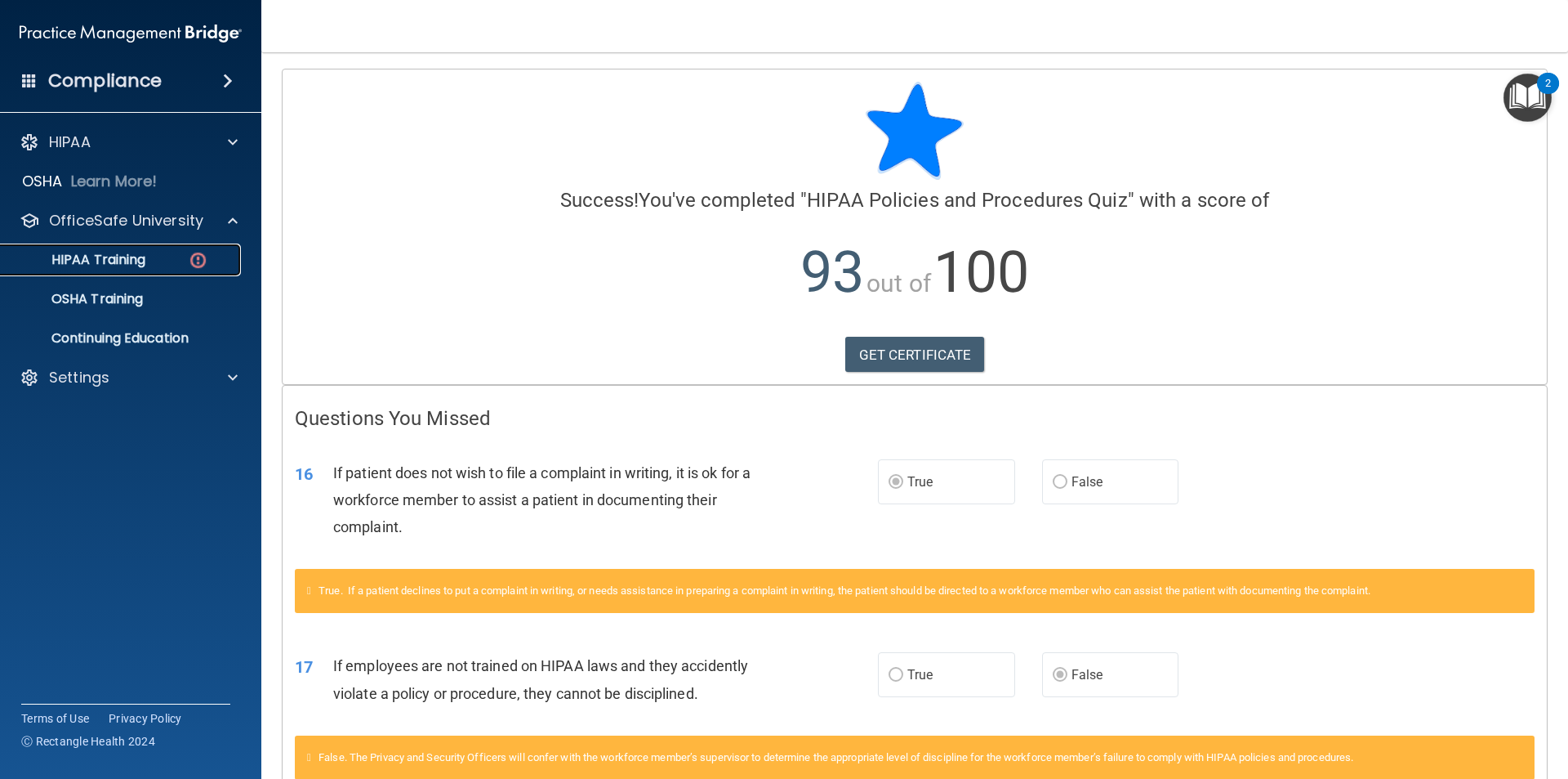
click at [110, 265] on p "HIPAA Training" at bounding box center [78, 260] width 134 height 16
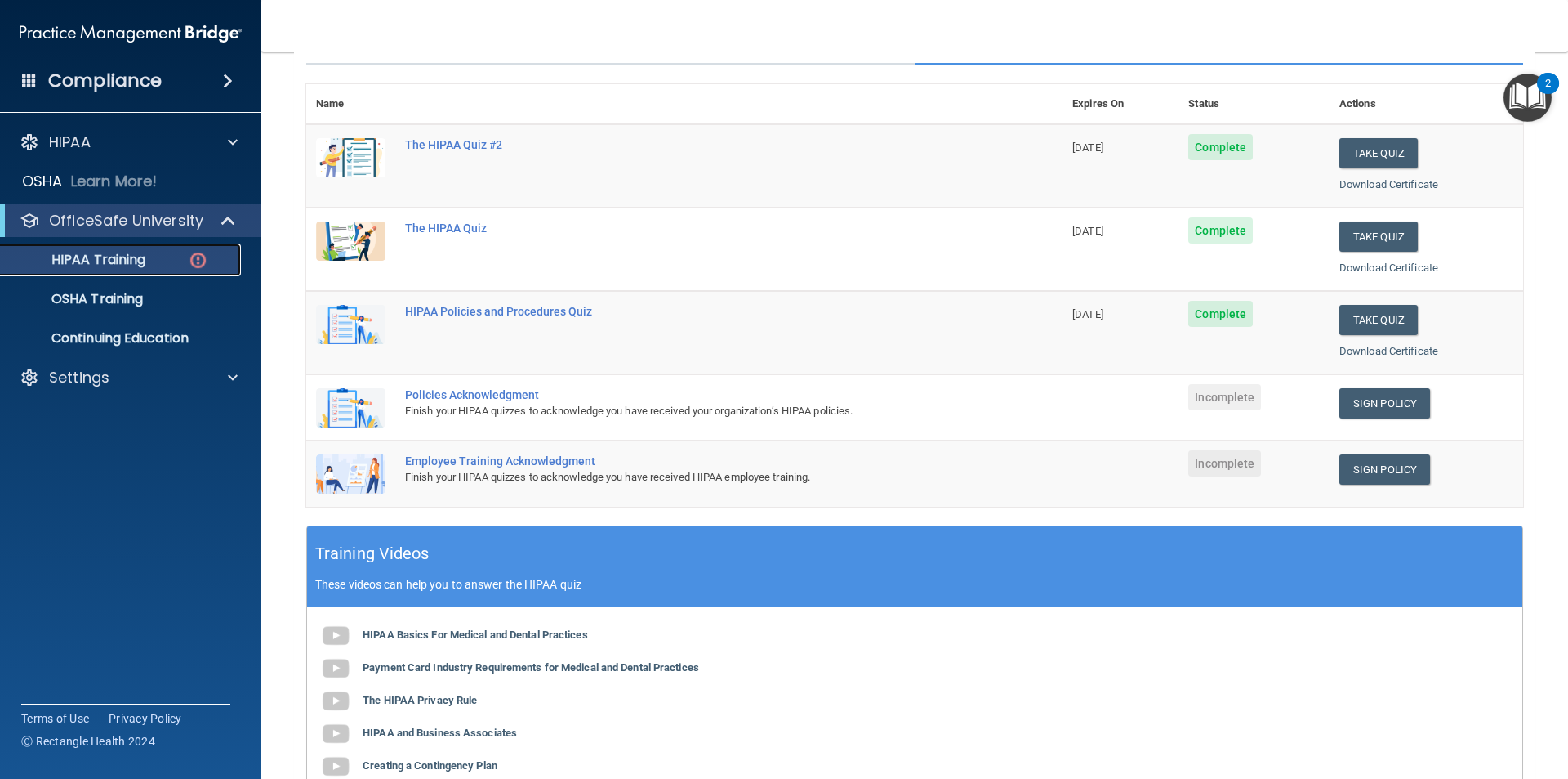
scroll to position [245, 0]
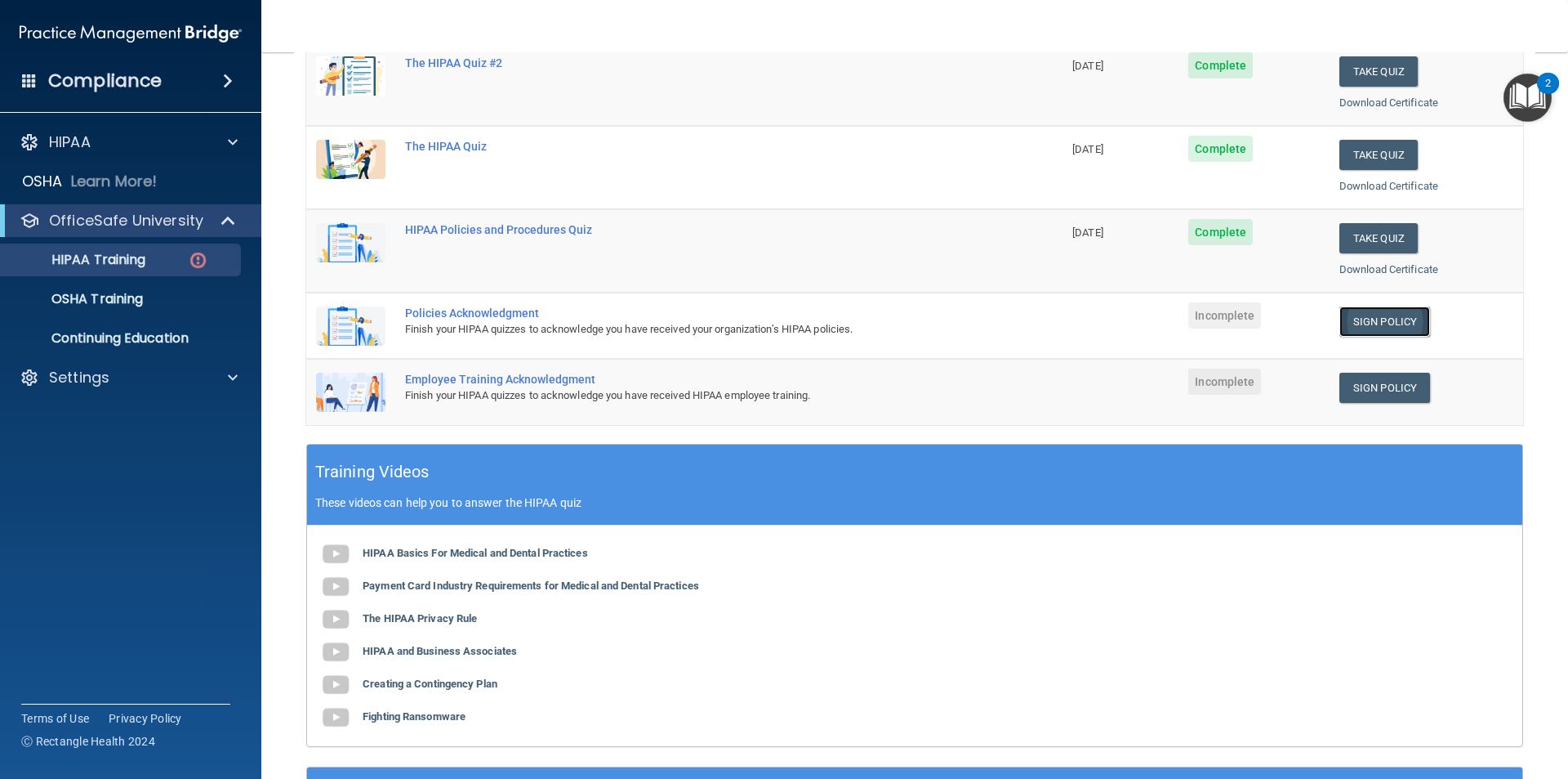
click at [758, 328] on link "Sign Policy" at bounding box center [1384, 321] width 90 height 30
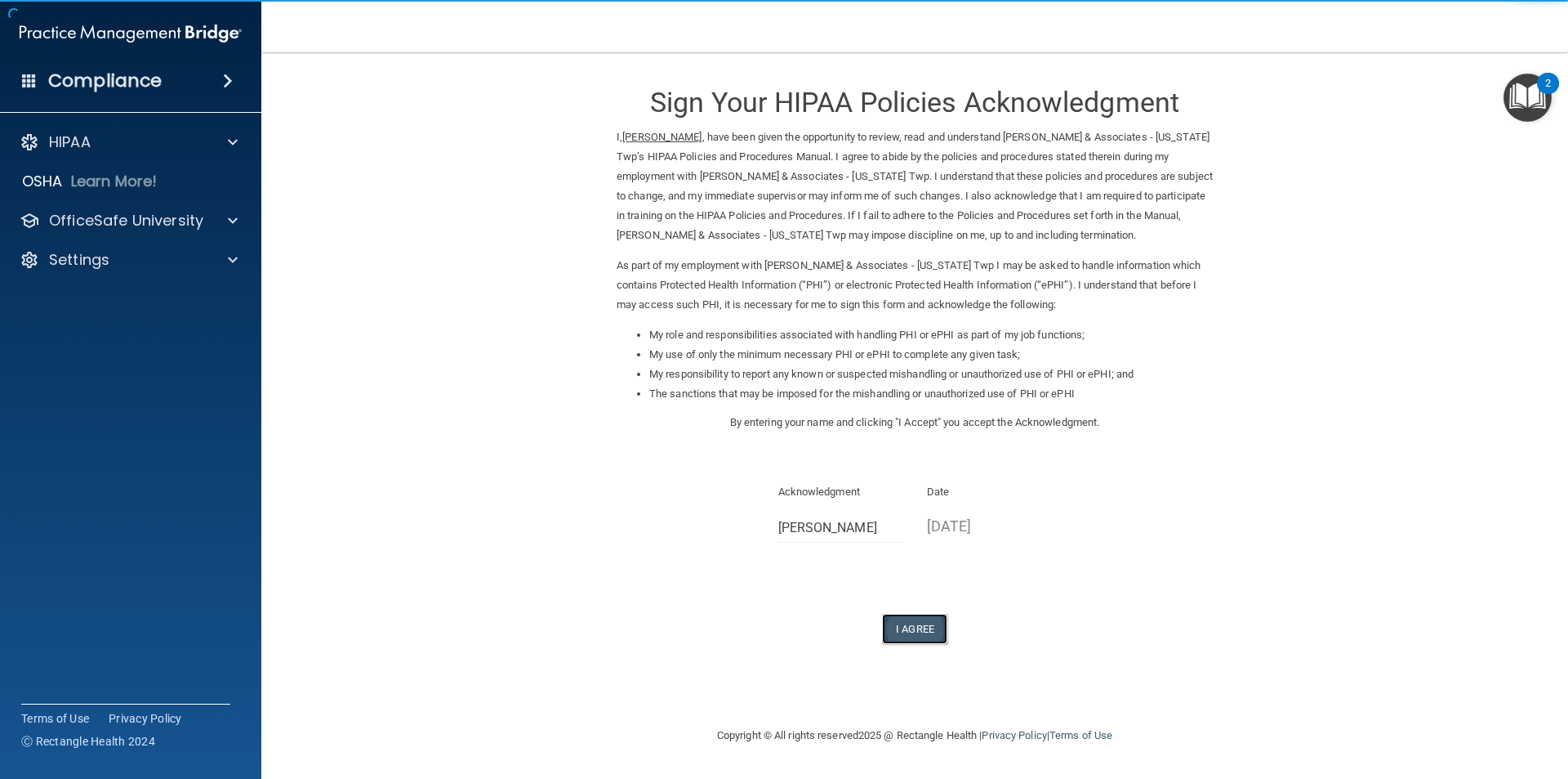
click at [925, 633] on button "I Agree" at bounding box center [915, 629] width 66 height 30
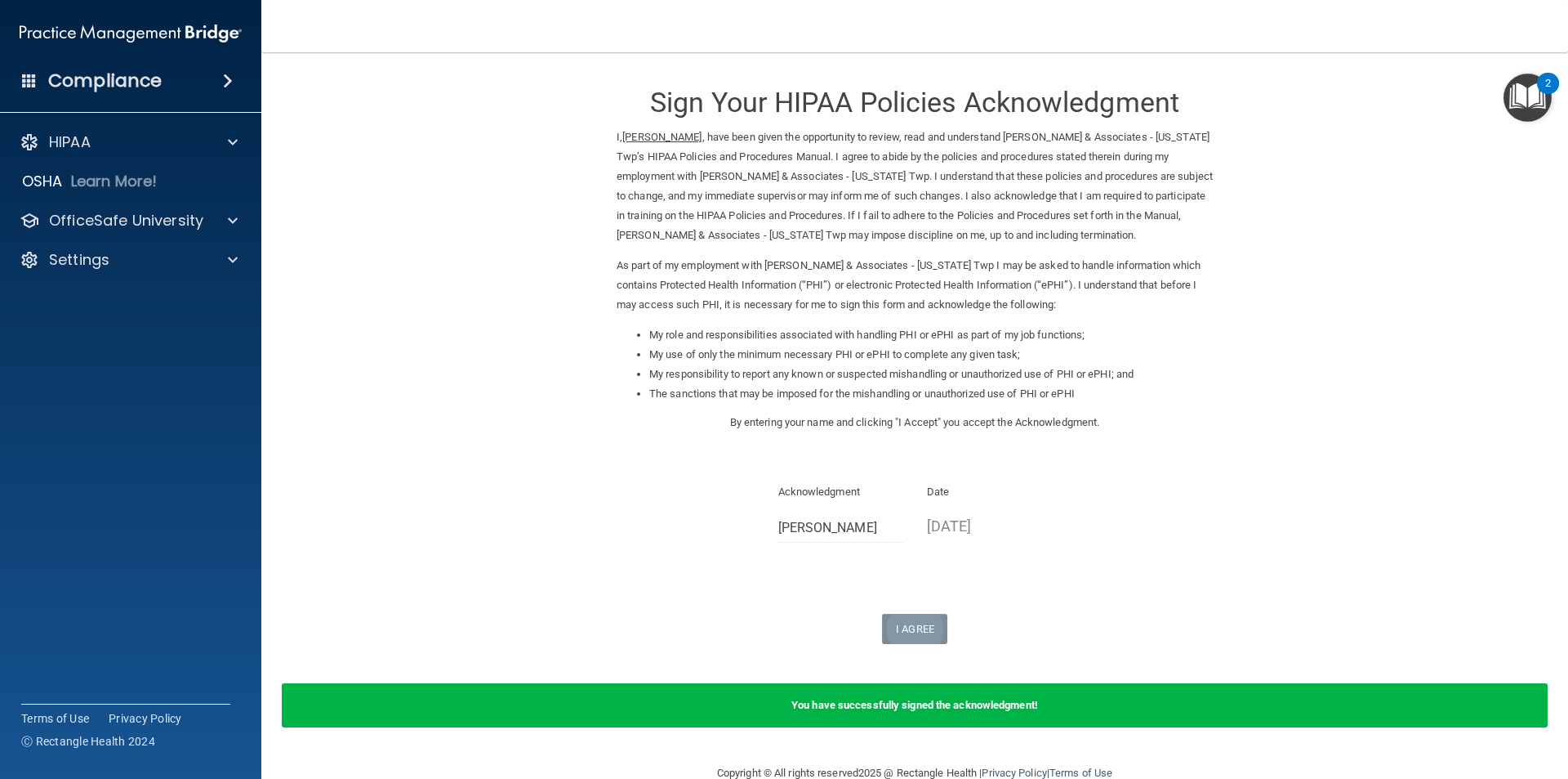
scroll to position [34, 0]
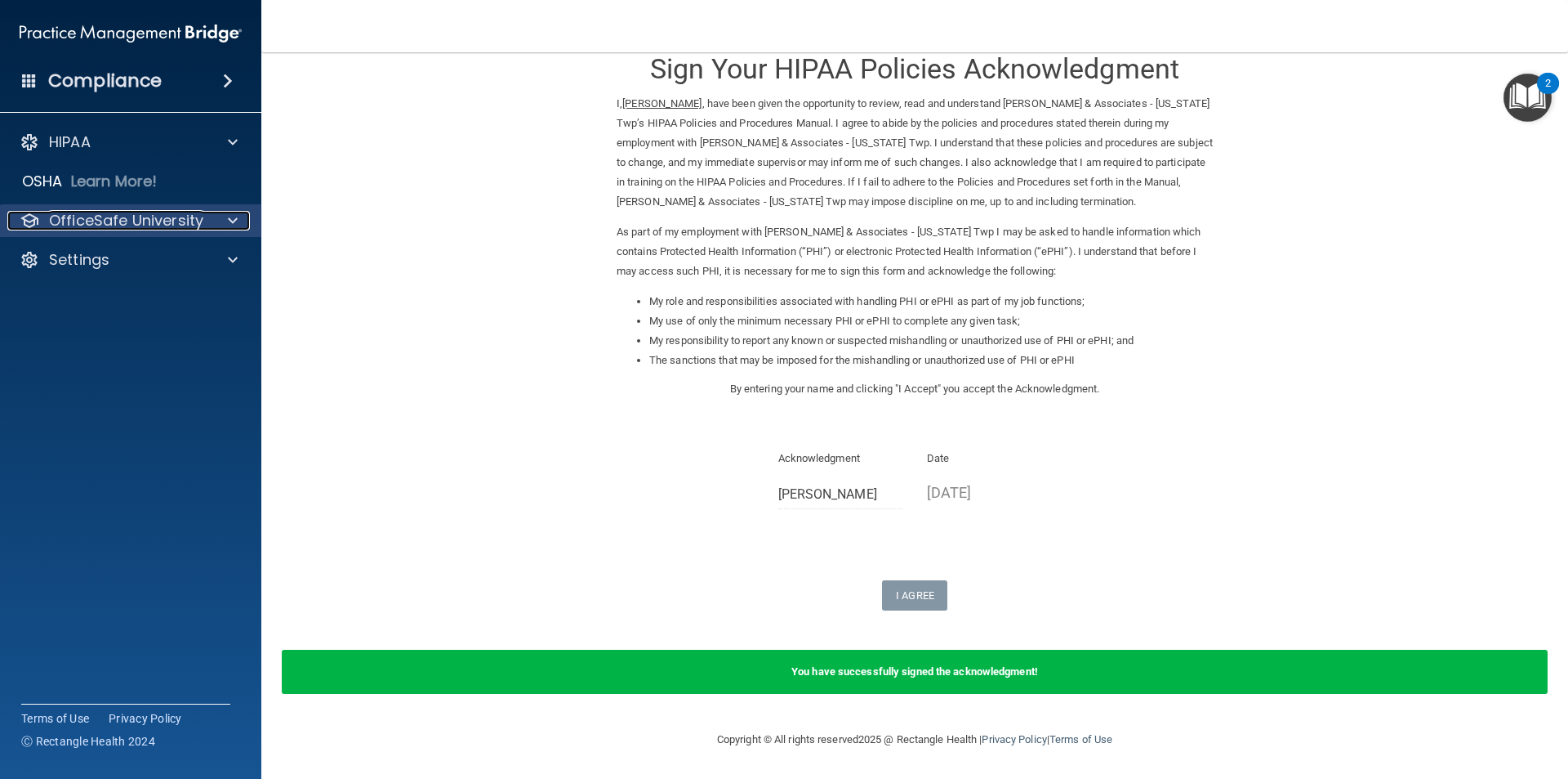
click at [245, 220] on div at bounding box center [230, 221] width 41 height 20
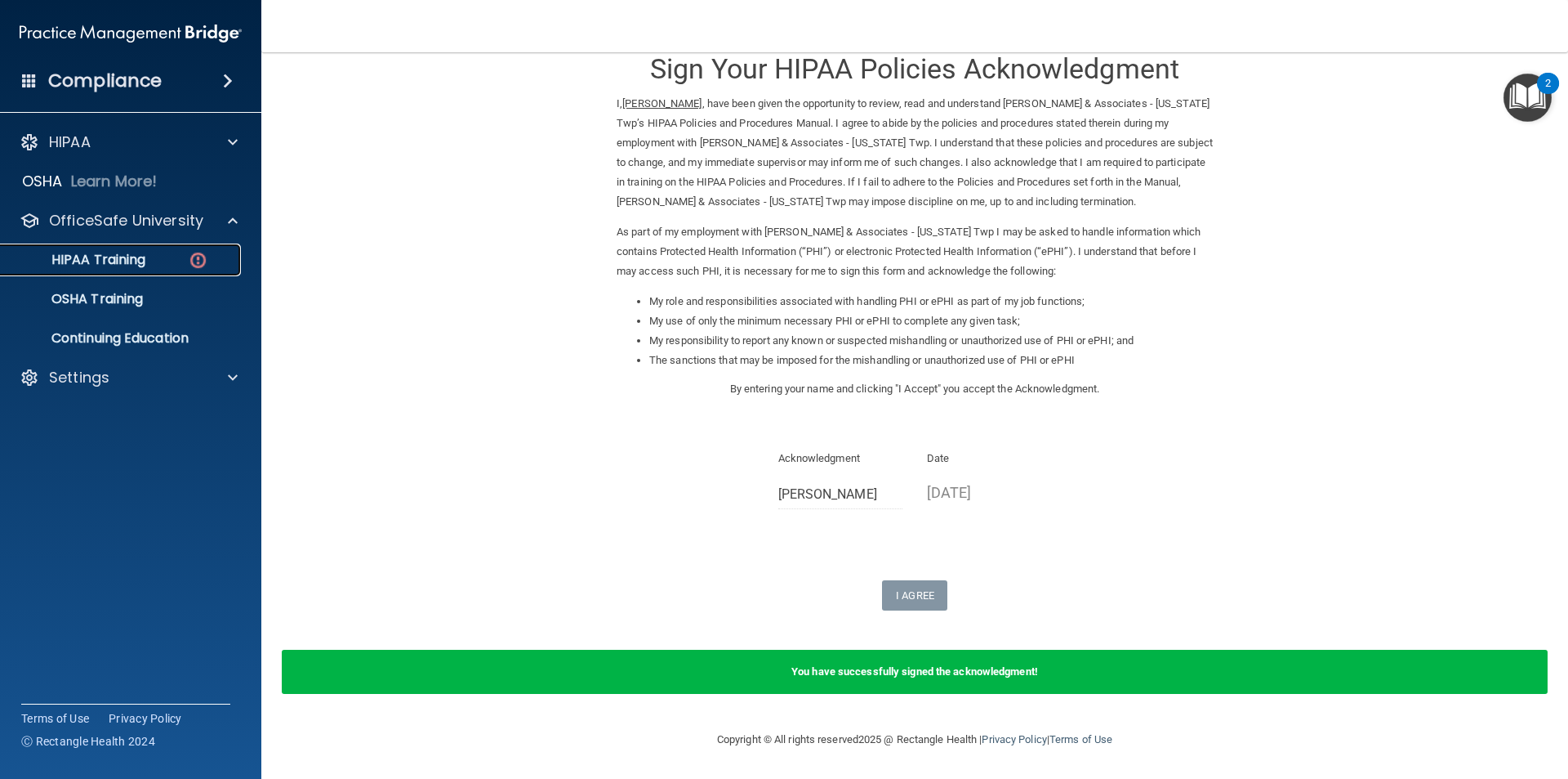
click at [123, 263] on p "HIPAA Training" at bounding box center [78, 260] width 134 height 16
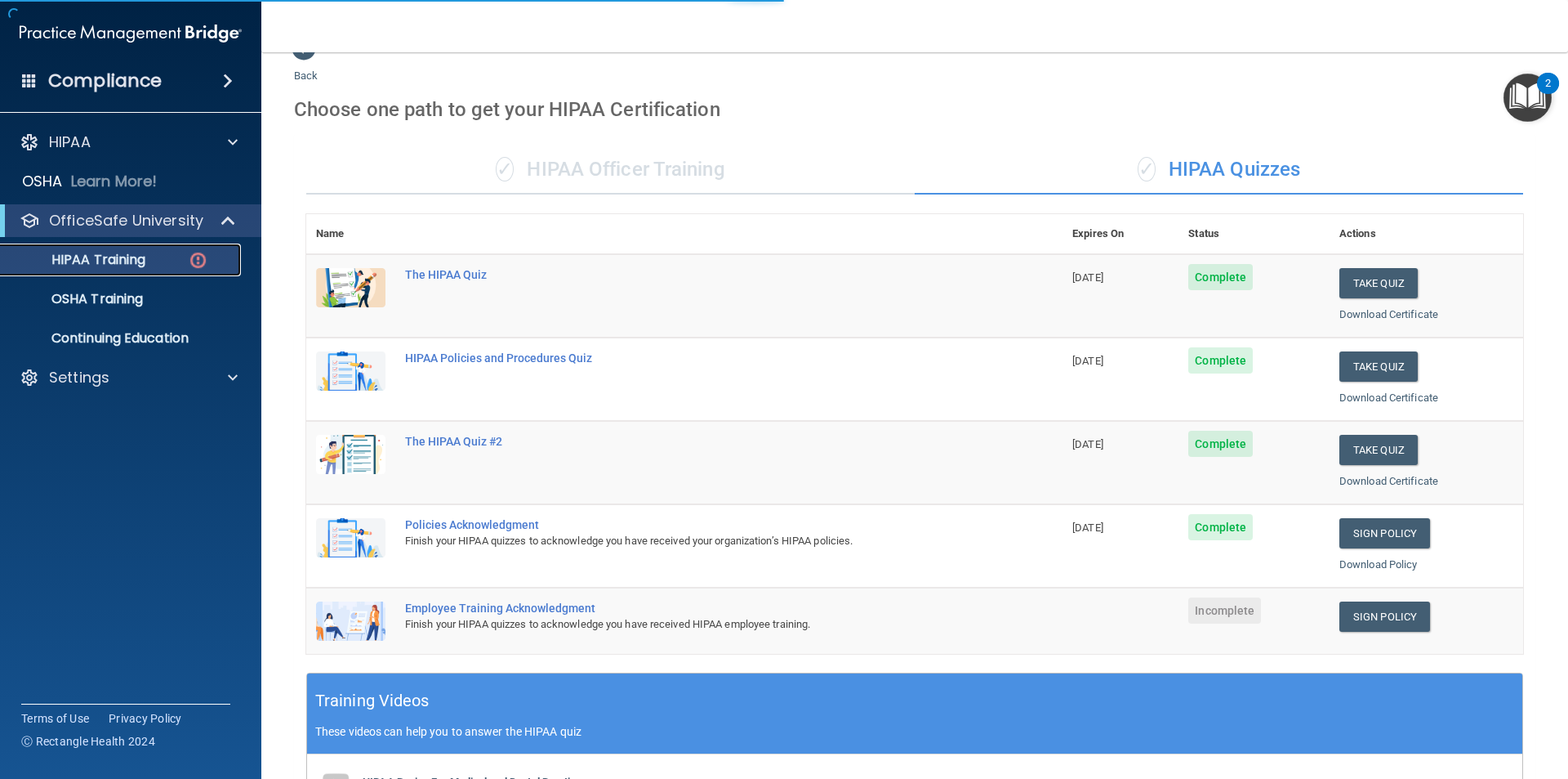
scroll to position [435, 0]
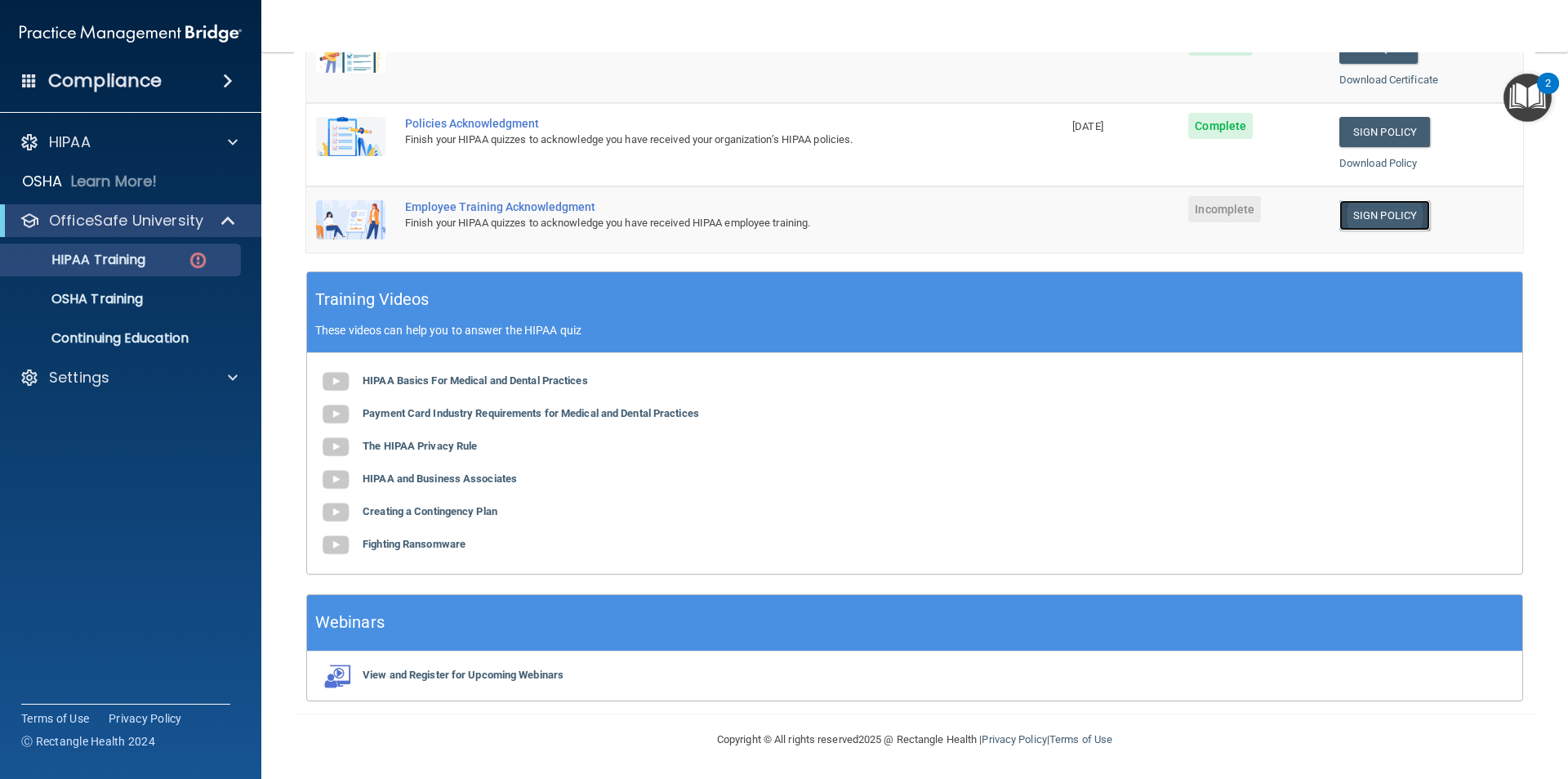
click at [1360, 208] on link "Sign Policy" at bounding box center [1384, 215] width 90 height 30
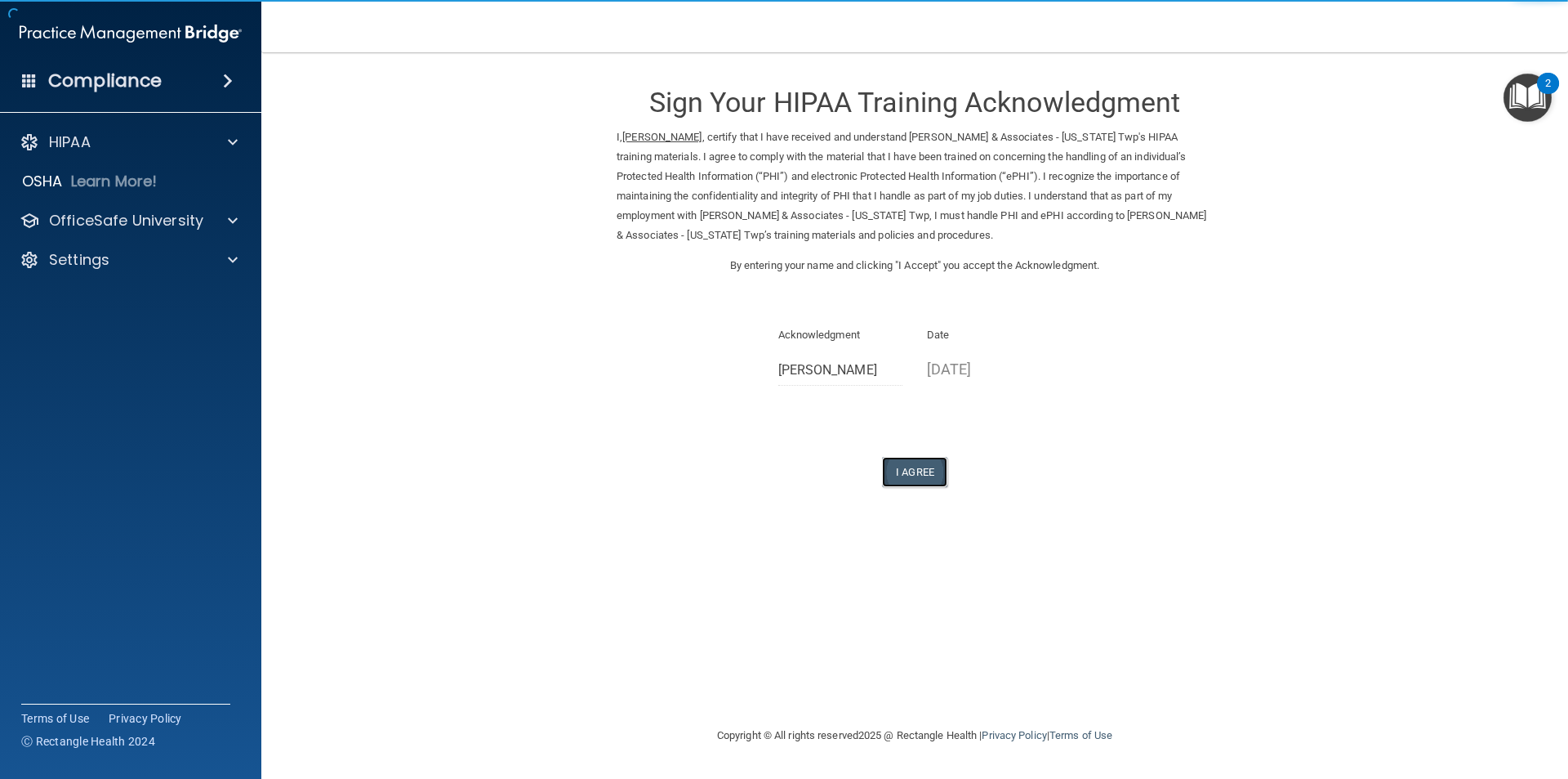
click at [931, 474] on button "I Agree" at bounding box center [915, 472] width 66 height 30
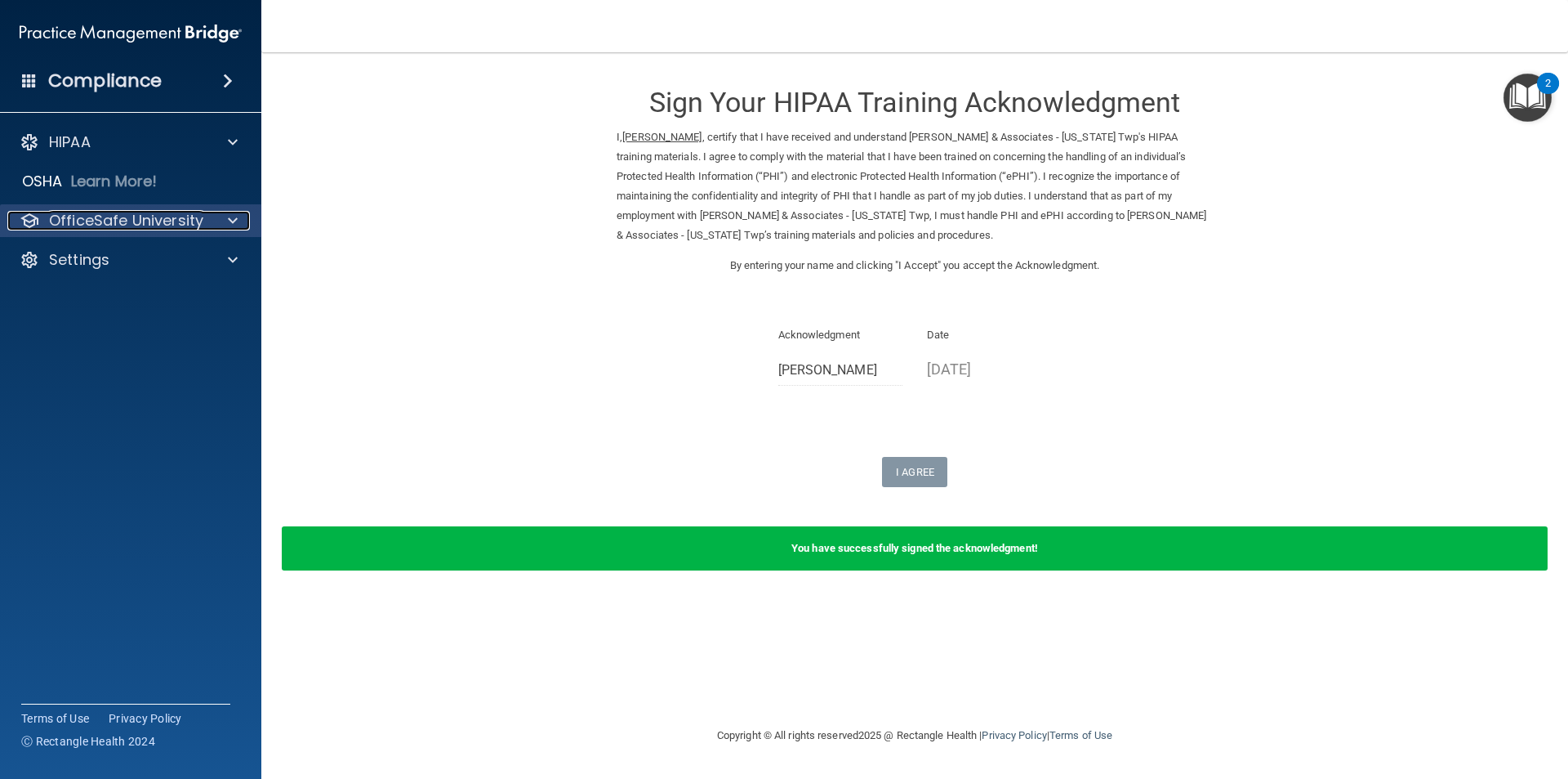
click at [236, 226] on span at bounding box center [233, 221] width 10 height 20
